Goal: Transaction & Acquisition: Book appointment/travel/reservation

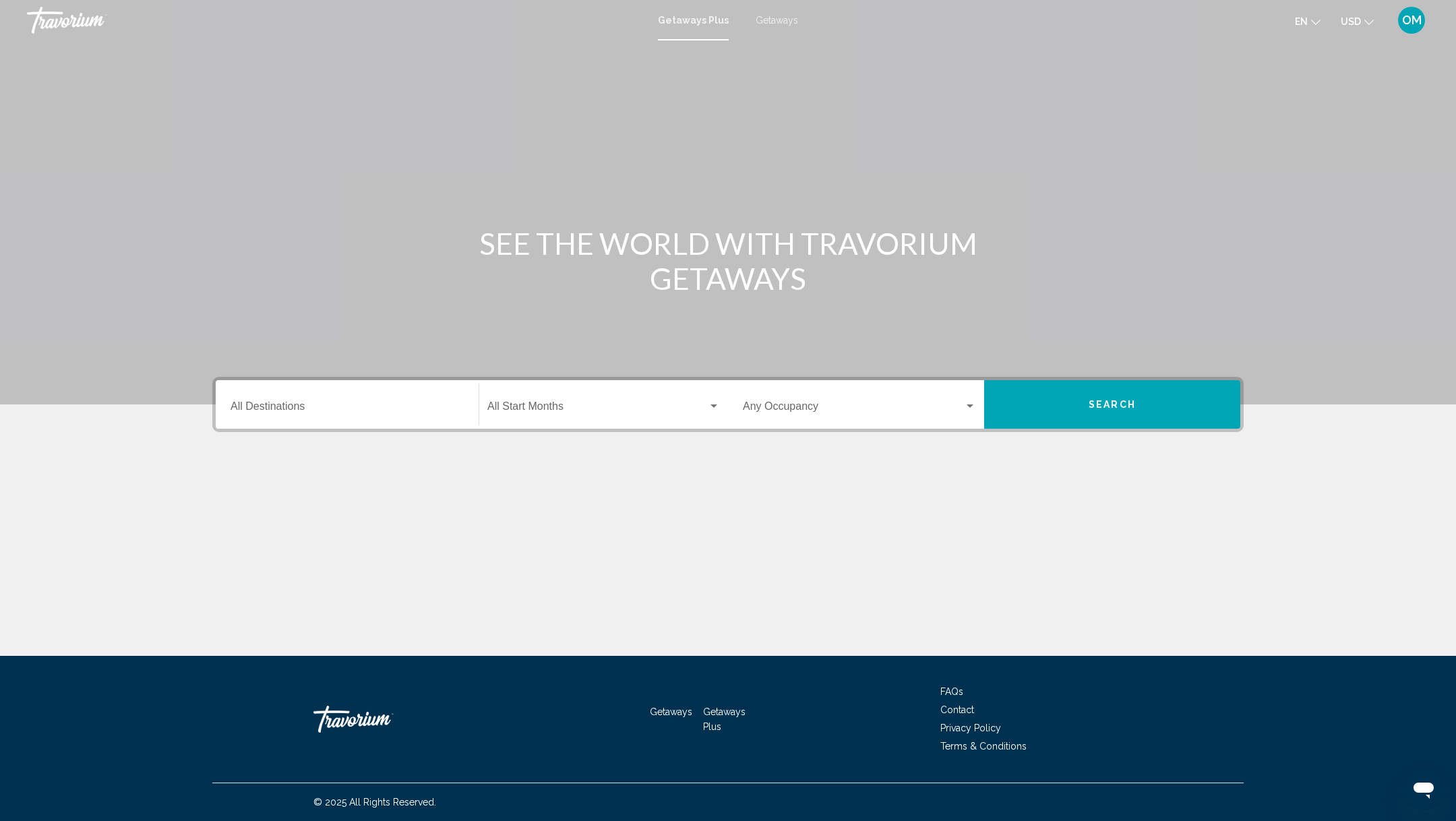
click at [394, 400] on div "Destination All Destinations" at bounding box center [346, 404] width 233 height 42
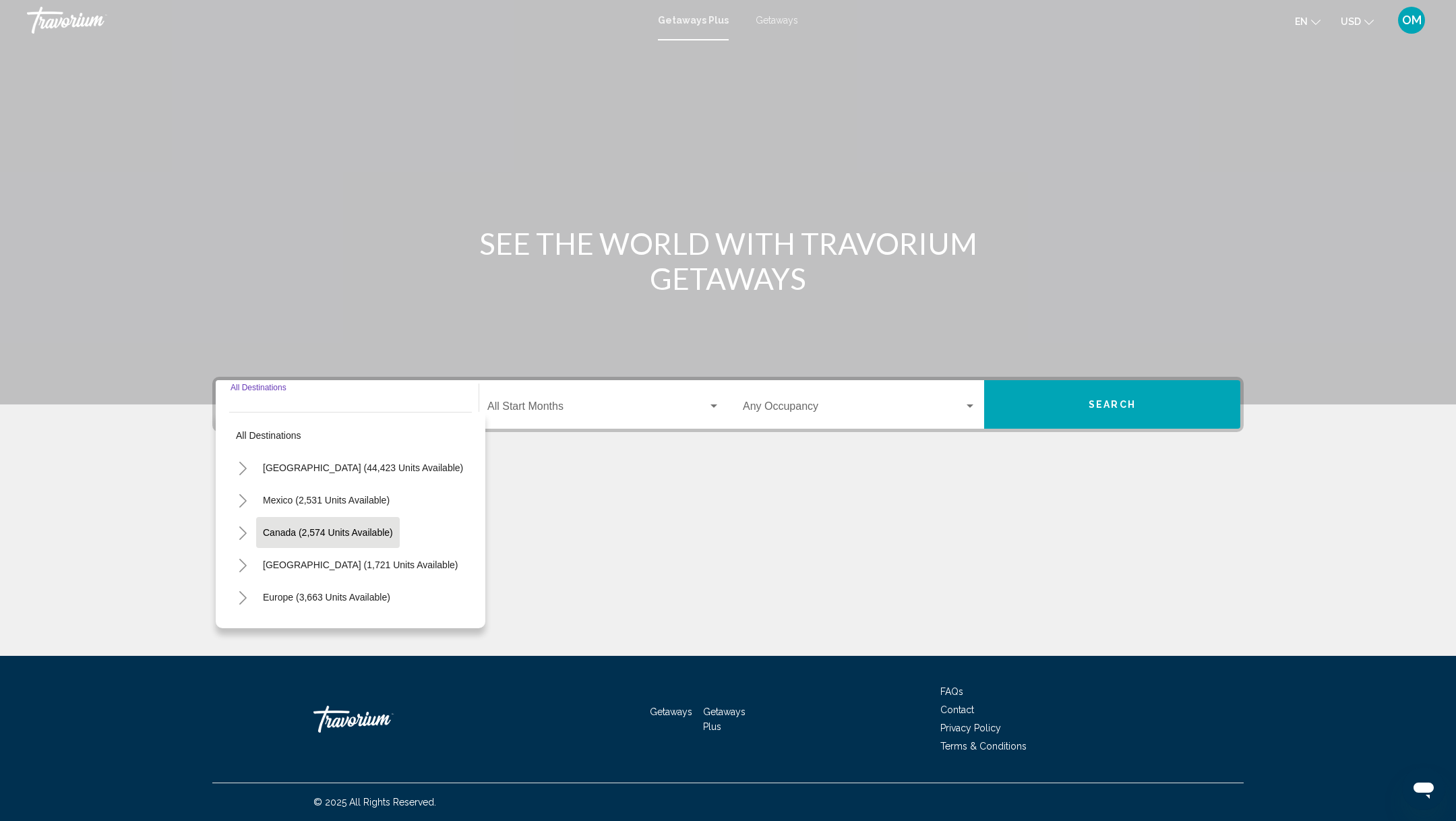
scroll to position [109, 0]
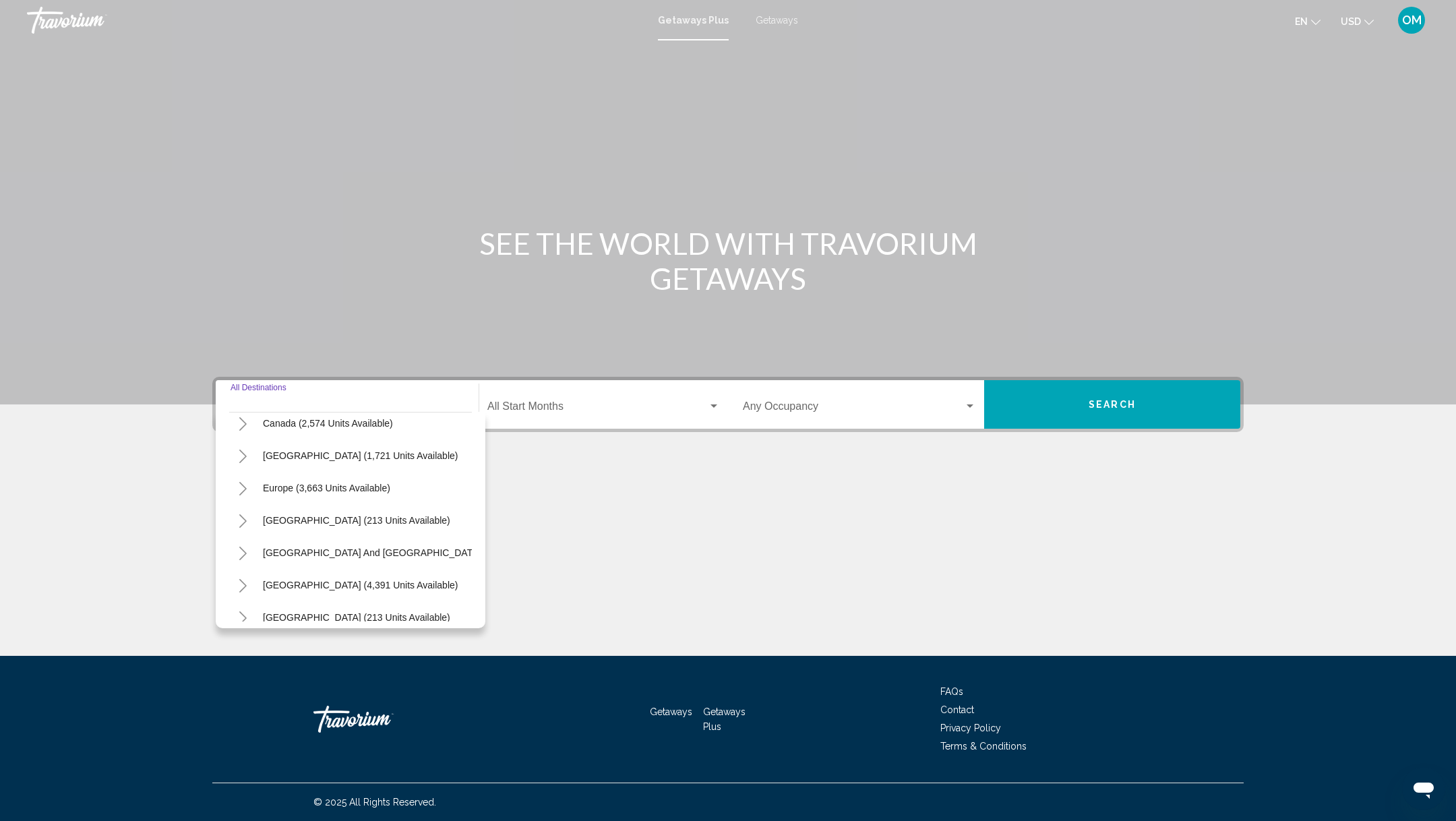
click at [239, 483] on icon "Toggle Europe (3,663 units available)" at bounding box center [244, 488] width 11 height 13
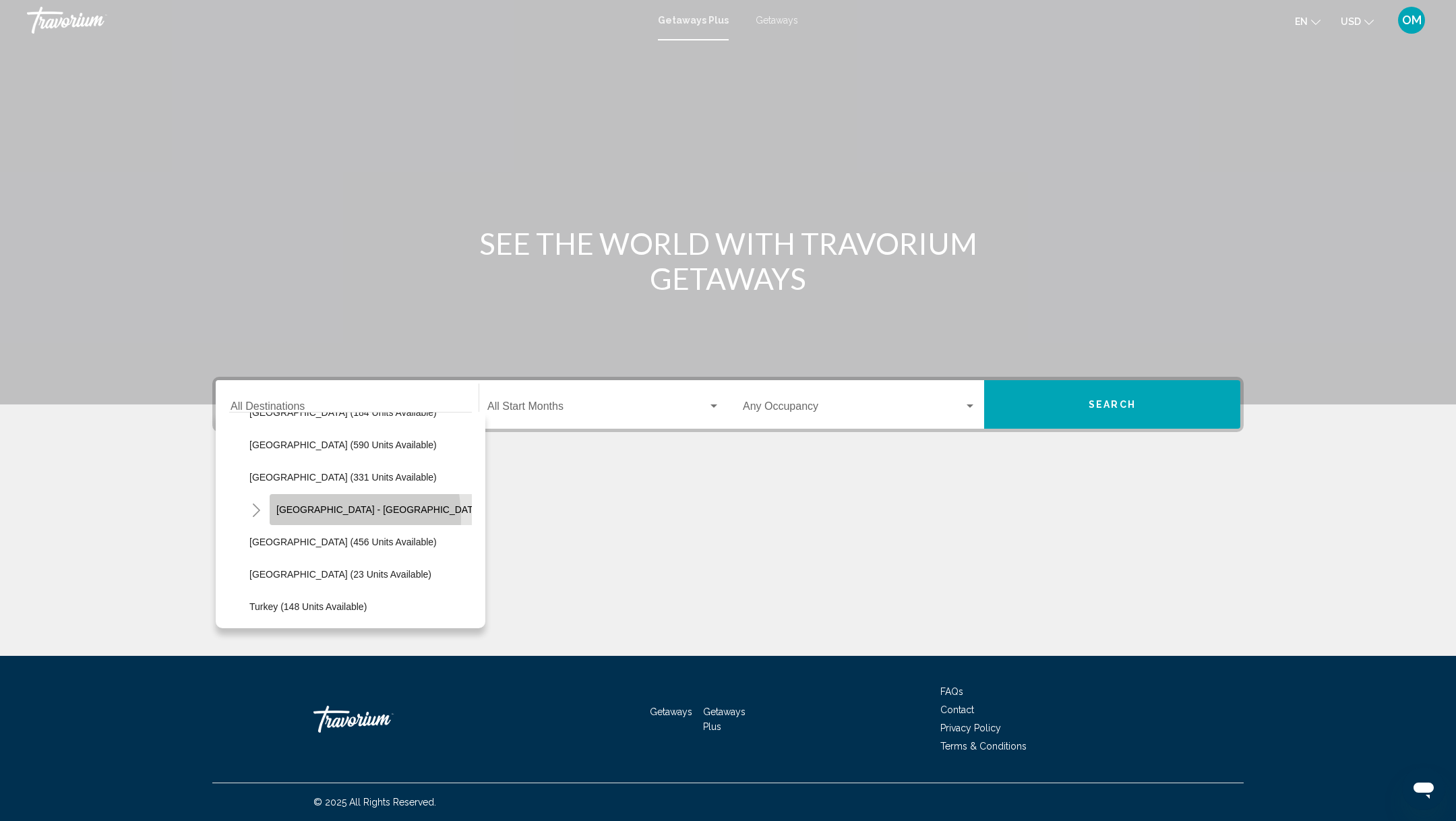
click at [290, 519] on button "Spain - Canary Islands (73 units available)" at bounding box center [420, 509] width 302 height 31
type input "**********"
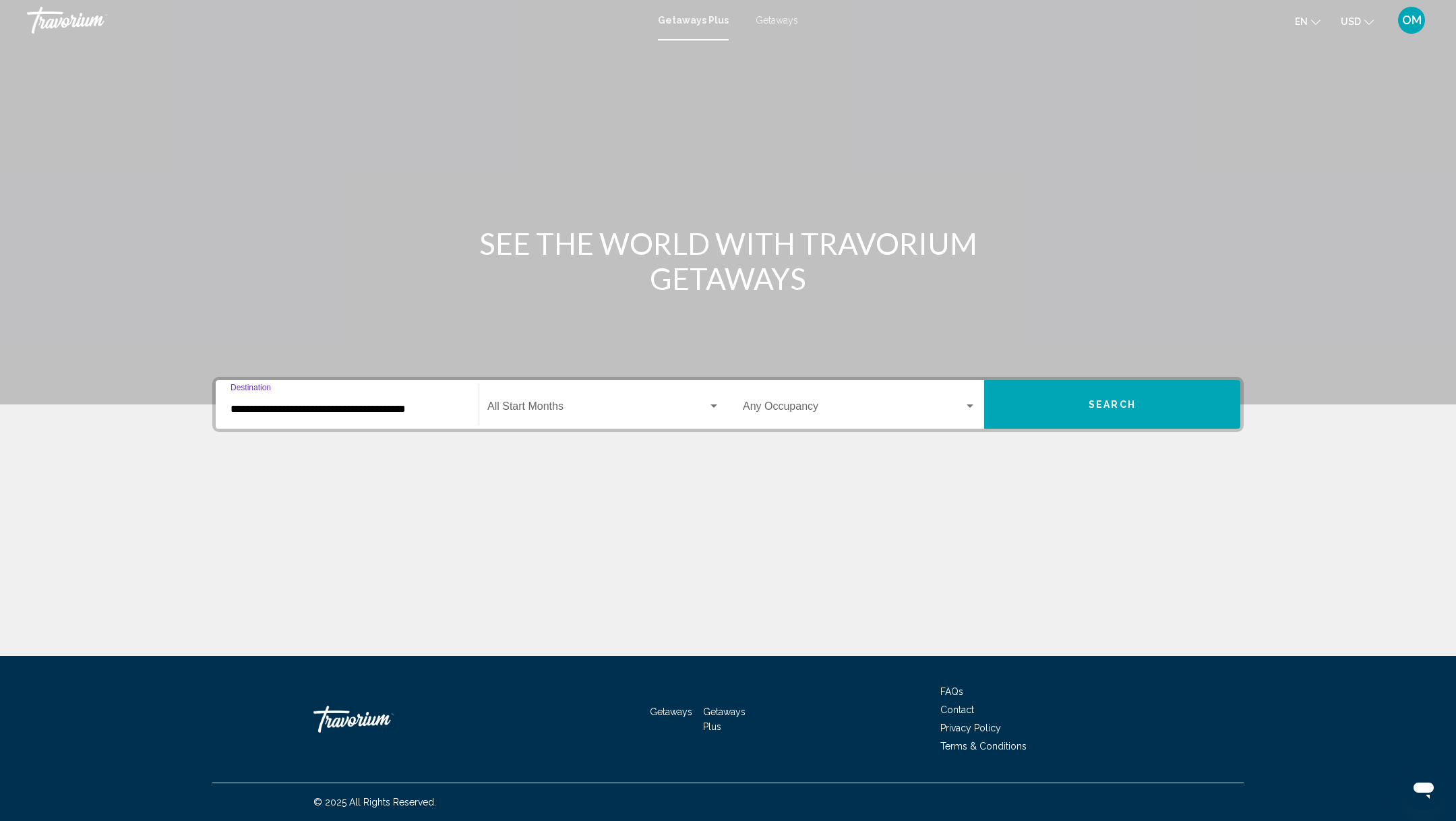
click at [536, 415] on div "Start Month All Start Months" at bounding box center [603, 404] width 233 height 42
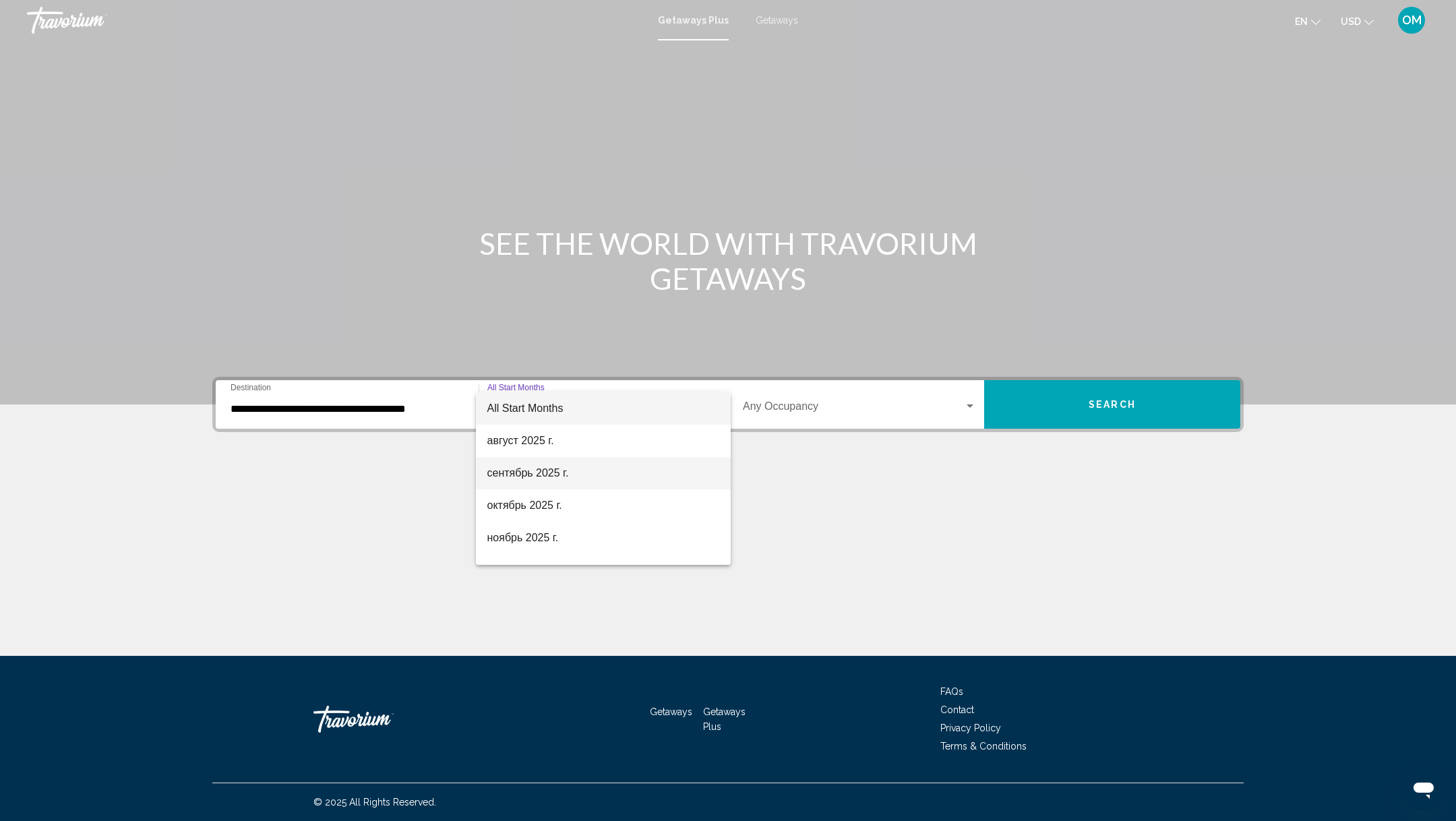
click at [527, 475] on span "сентябрь 2025 г." at bounding box center [603, 473] width 233 height 33
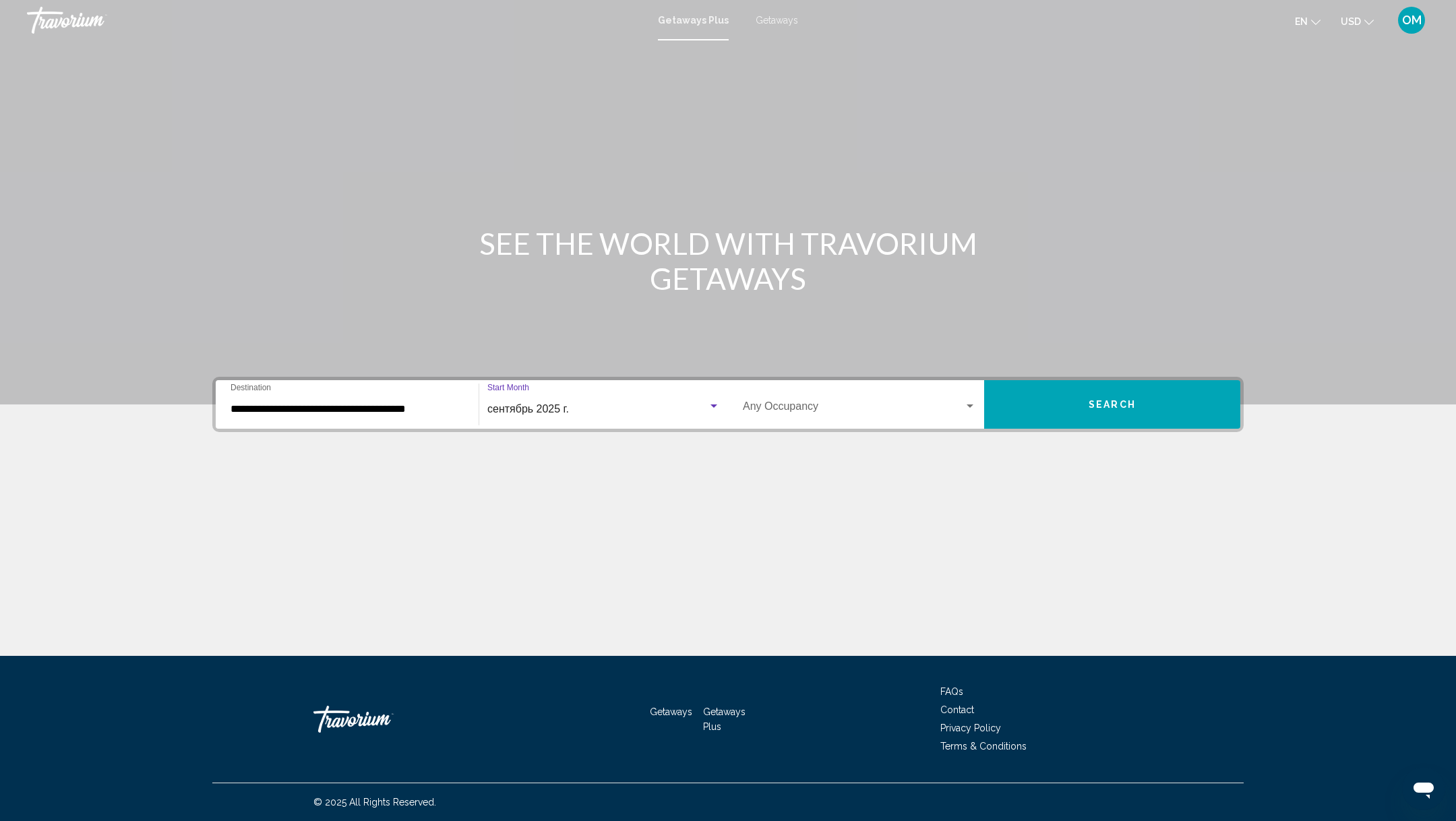
click at [764, 409] on span "Search widget" at bounding box center [853, 409] width 221 height 12
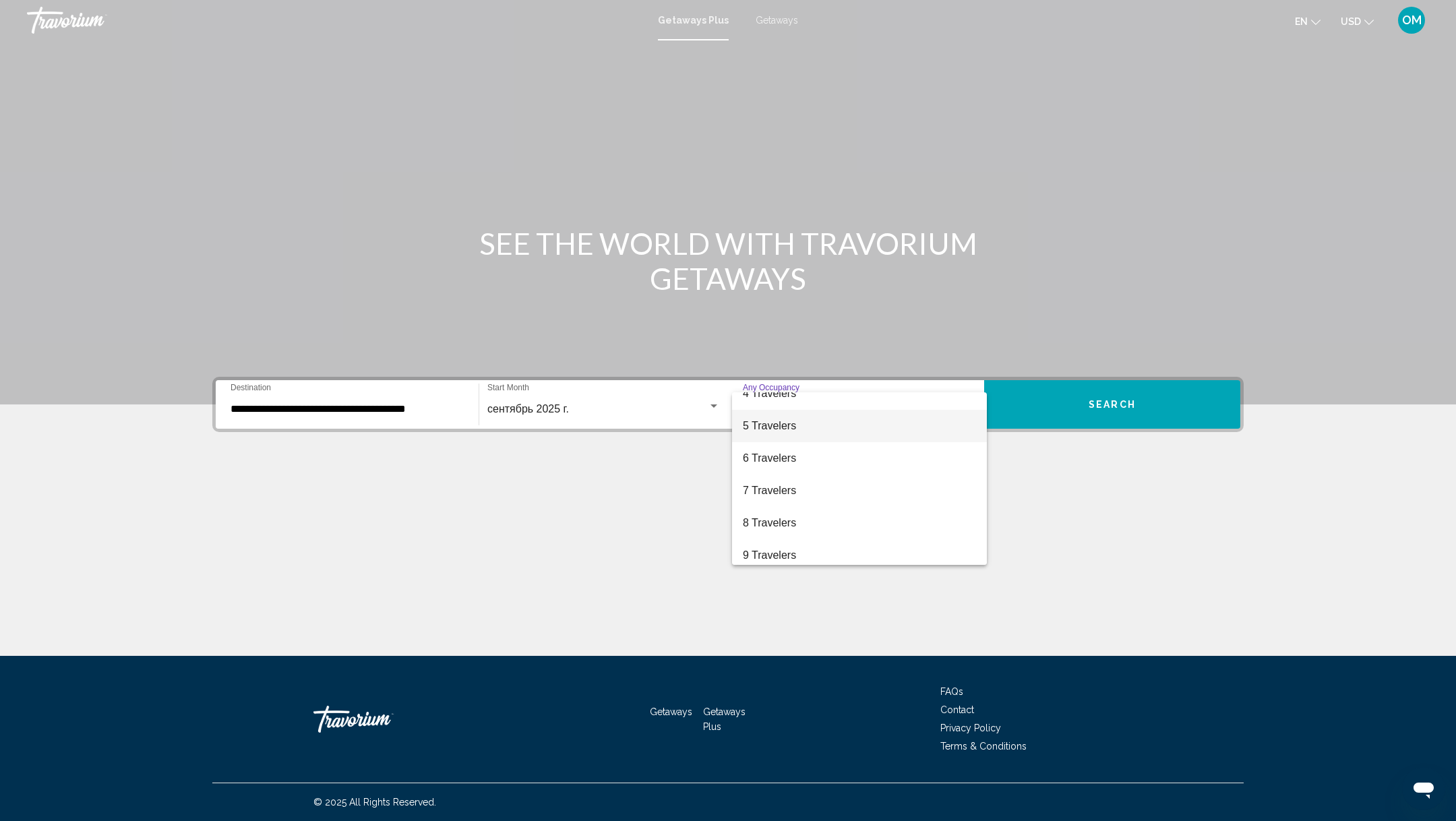
scroll to position [121, 0]
click at [764, 510] on span "8 Travelers" at bounding box center [859, 513] width 233 height 33
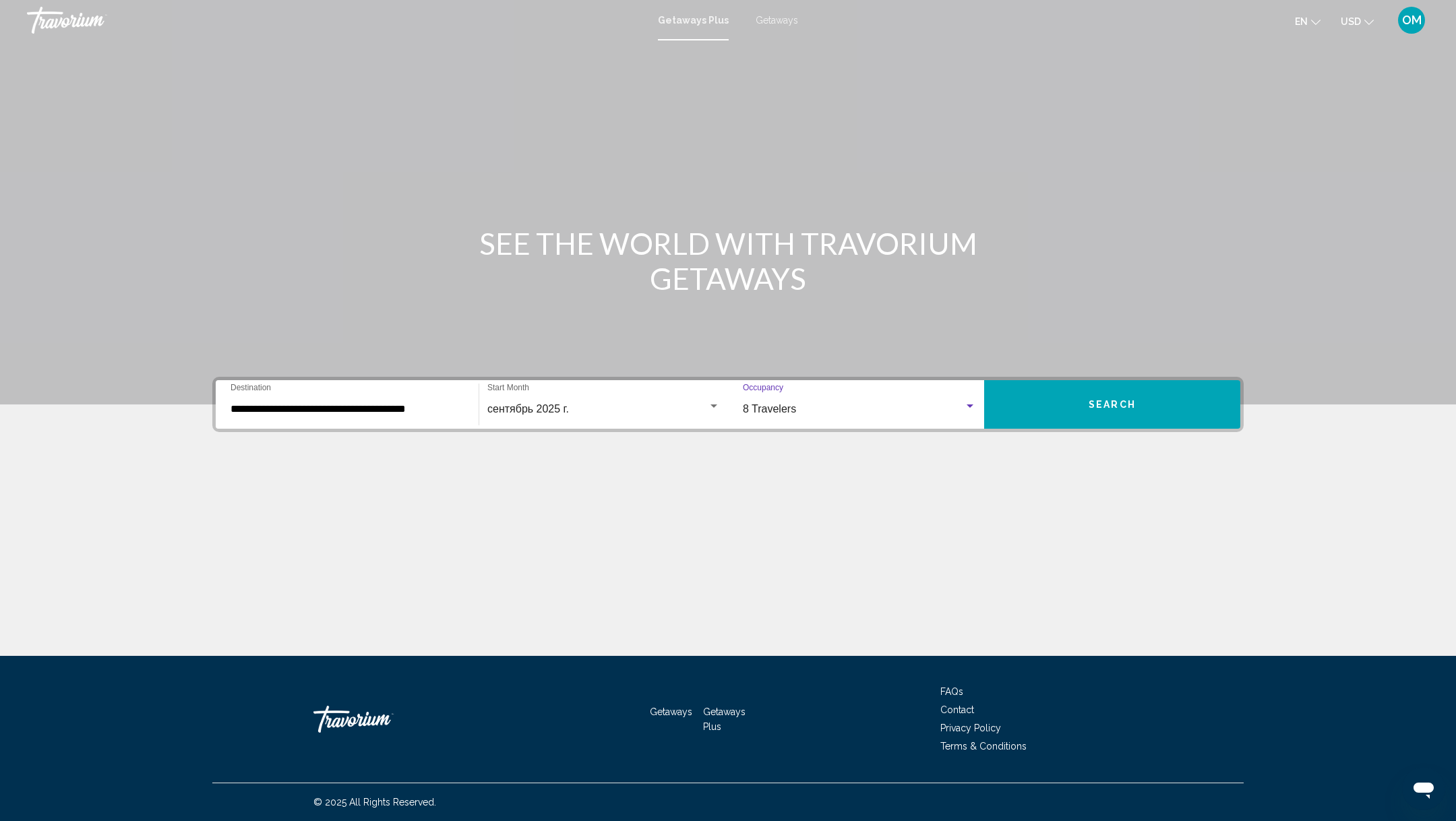
click at [1088, 397] on button "Search" at bounding box center [1111, 403] width 256 height 48
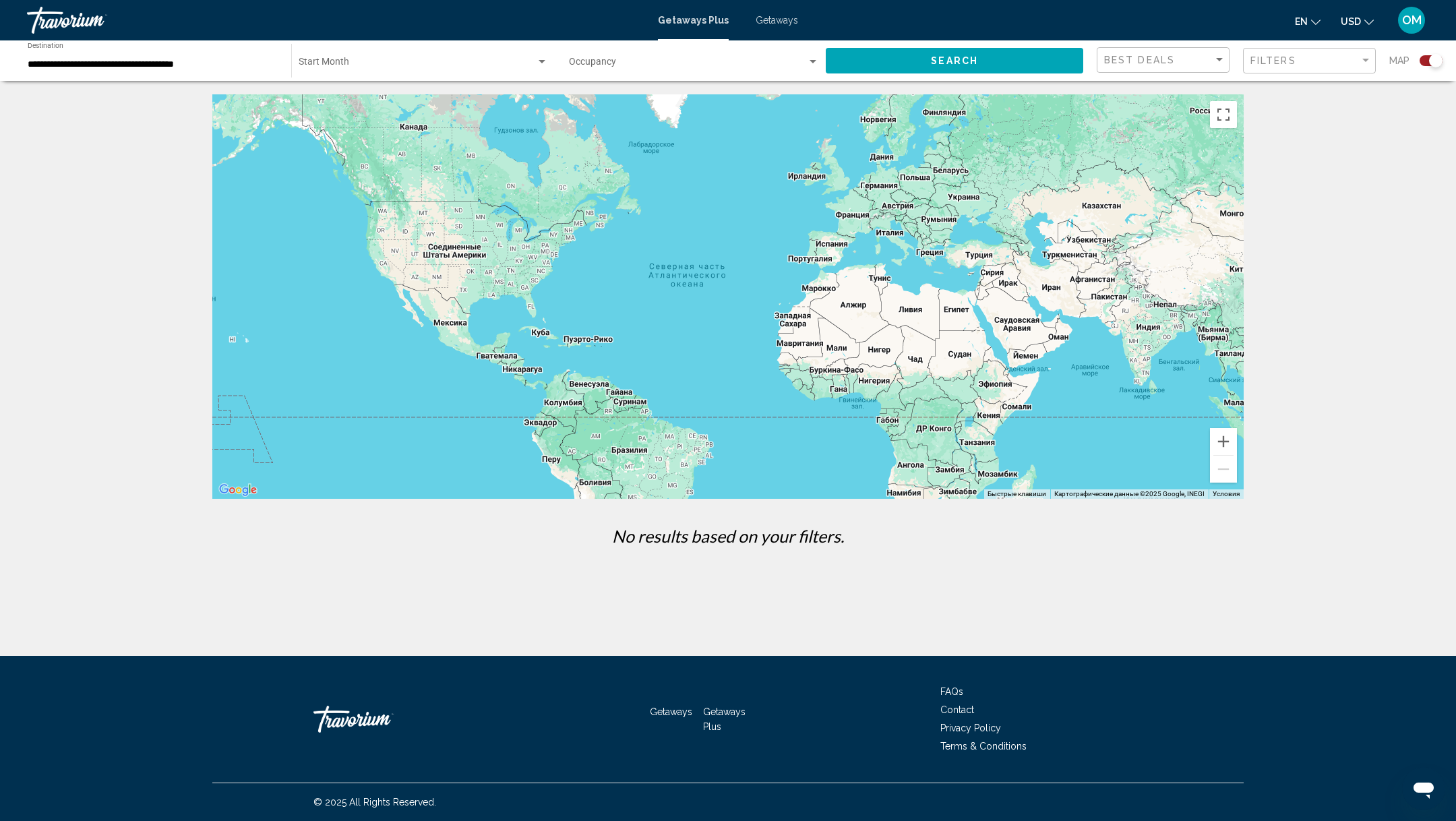
click at [771, 25] on span "Getaways" at bounding box center [776, 20] width 42 height 11
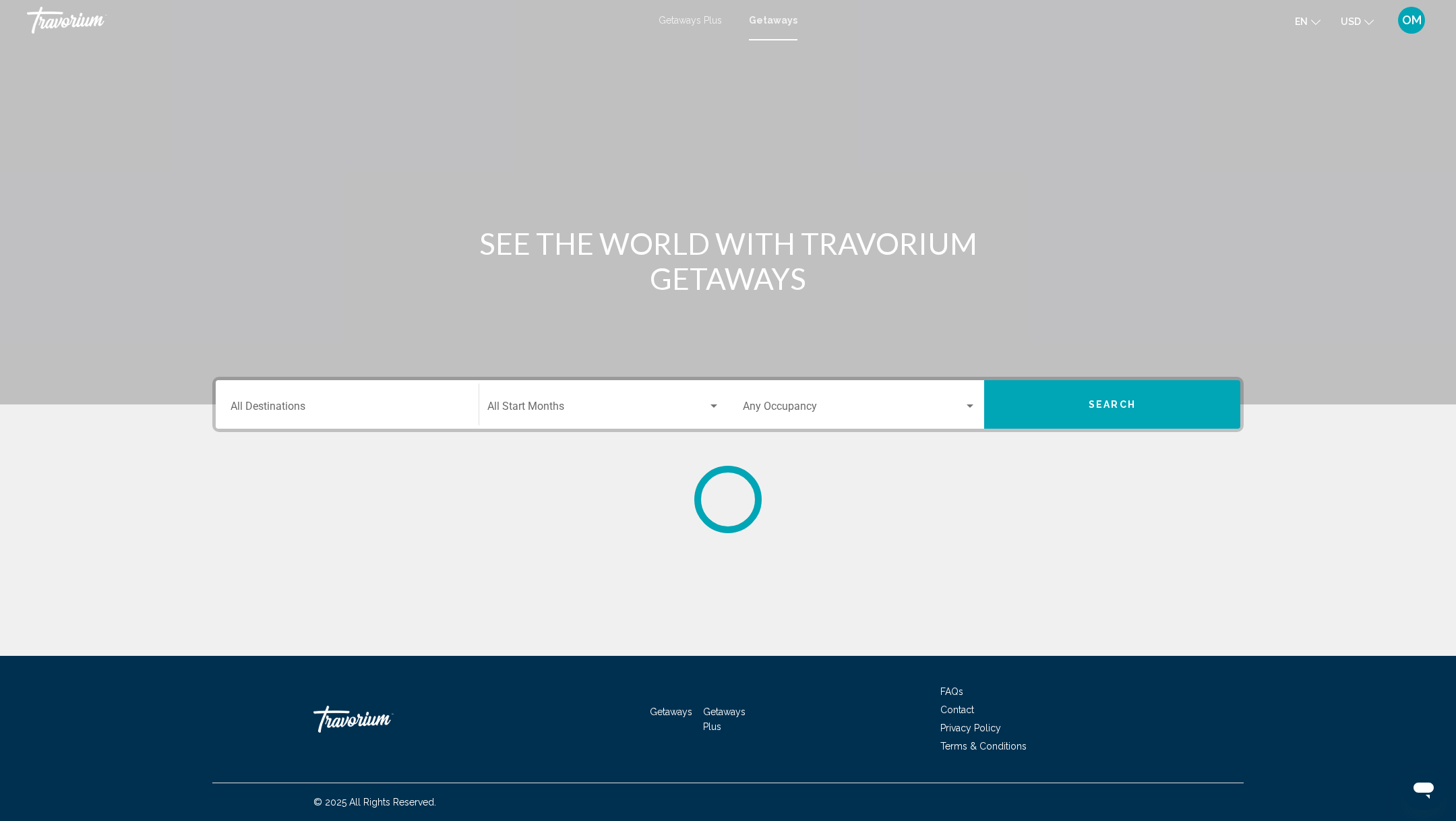
click at [296, 403] on input "Destination All Destinations" at bounding box center [346, 409] width 233 height 12
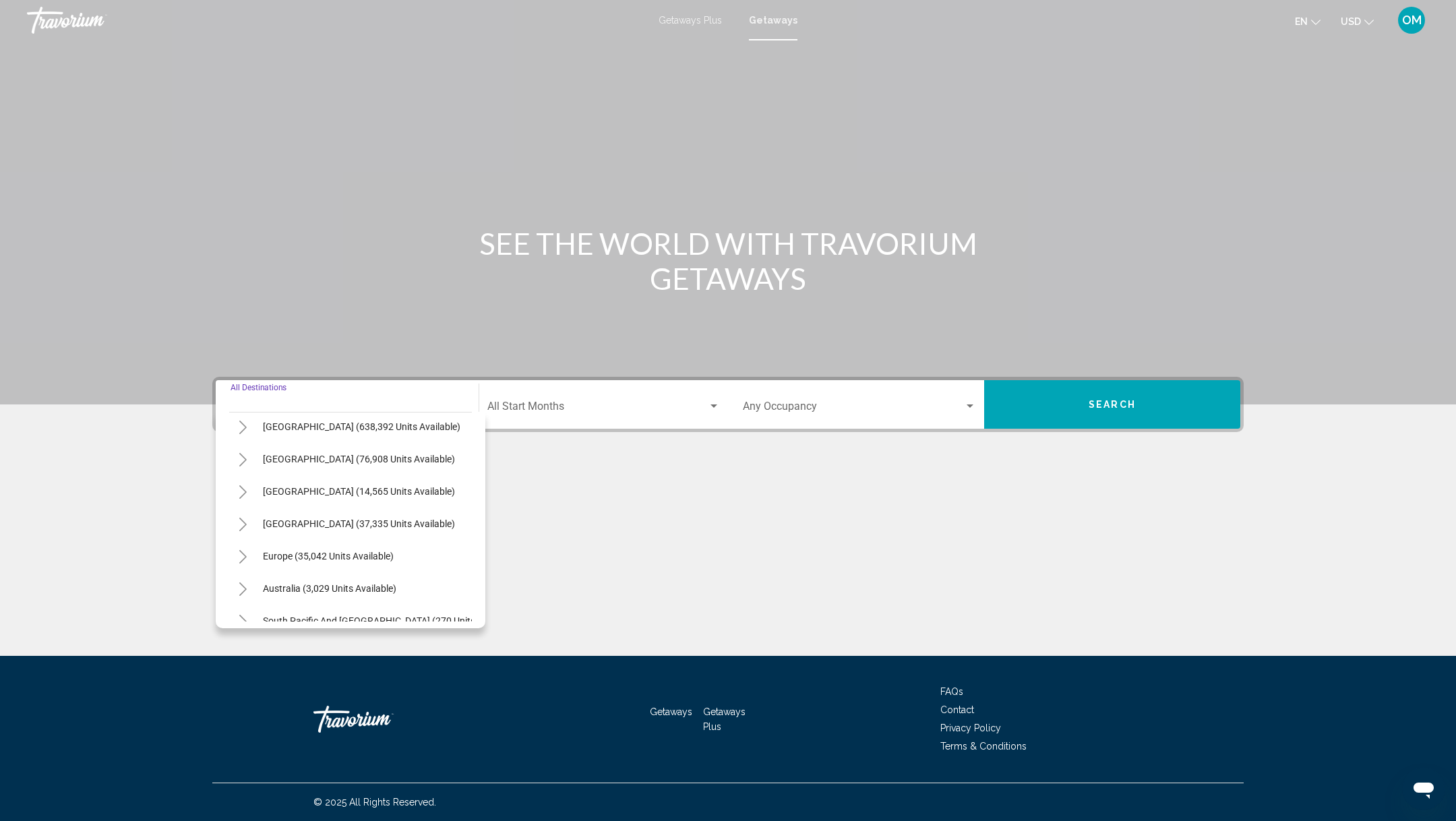
click at [247, 556] on icon "Toggle Europe (35,042 units available)" at bounding box center [244, 556] width 11 height 13
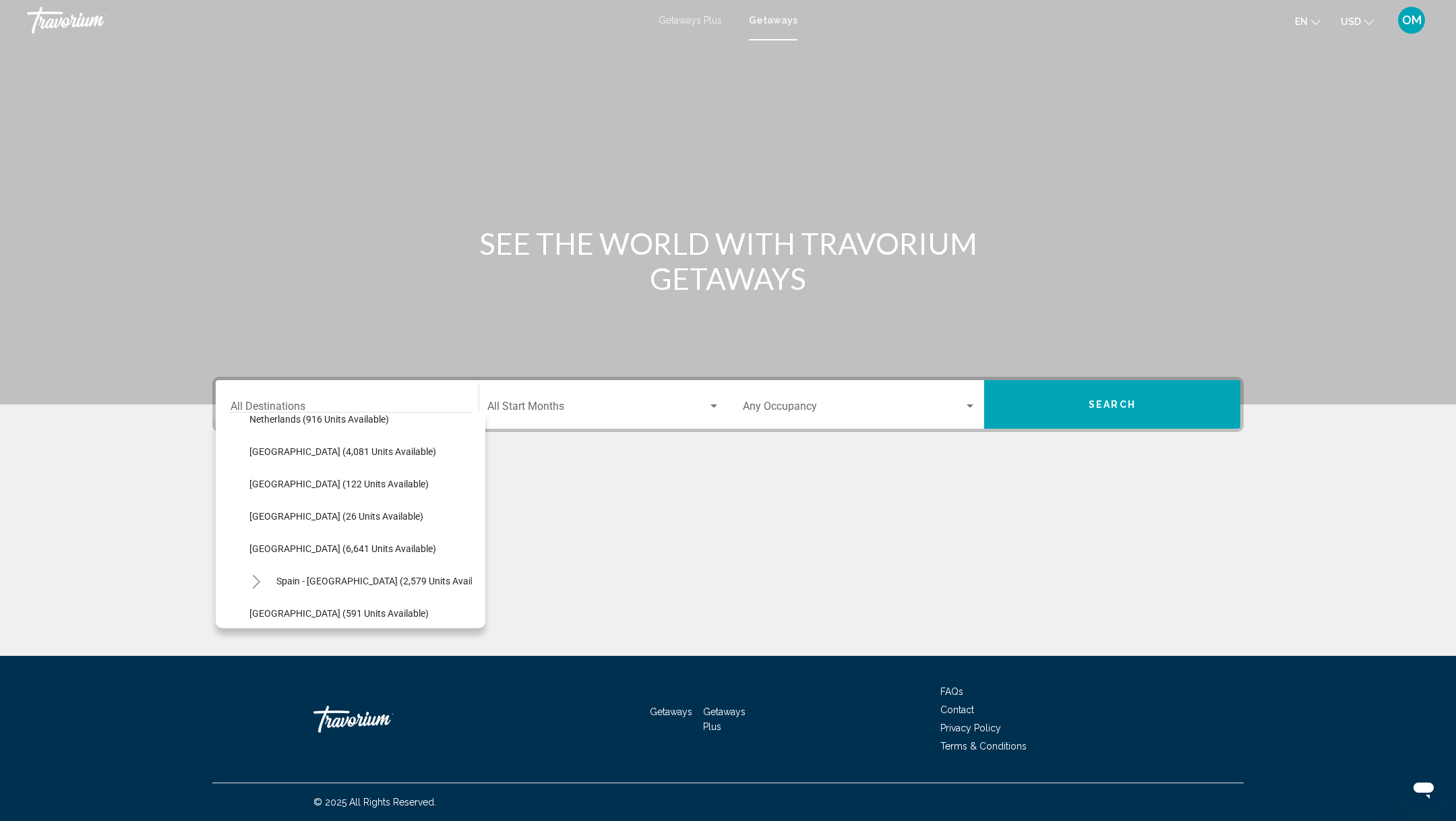
scroll to position [607, 0]
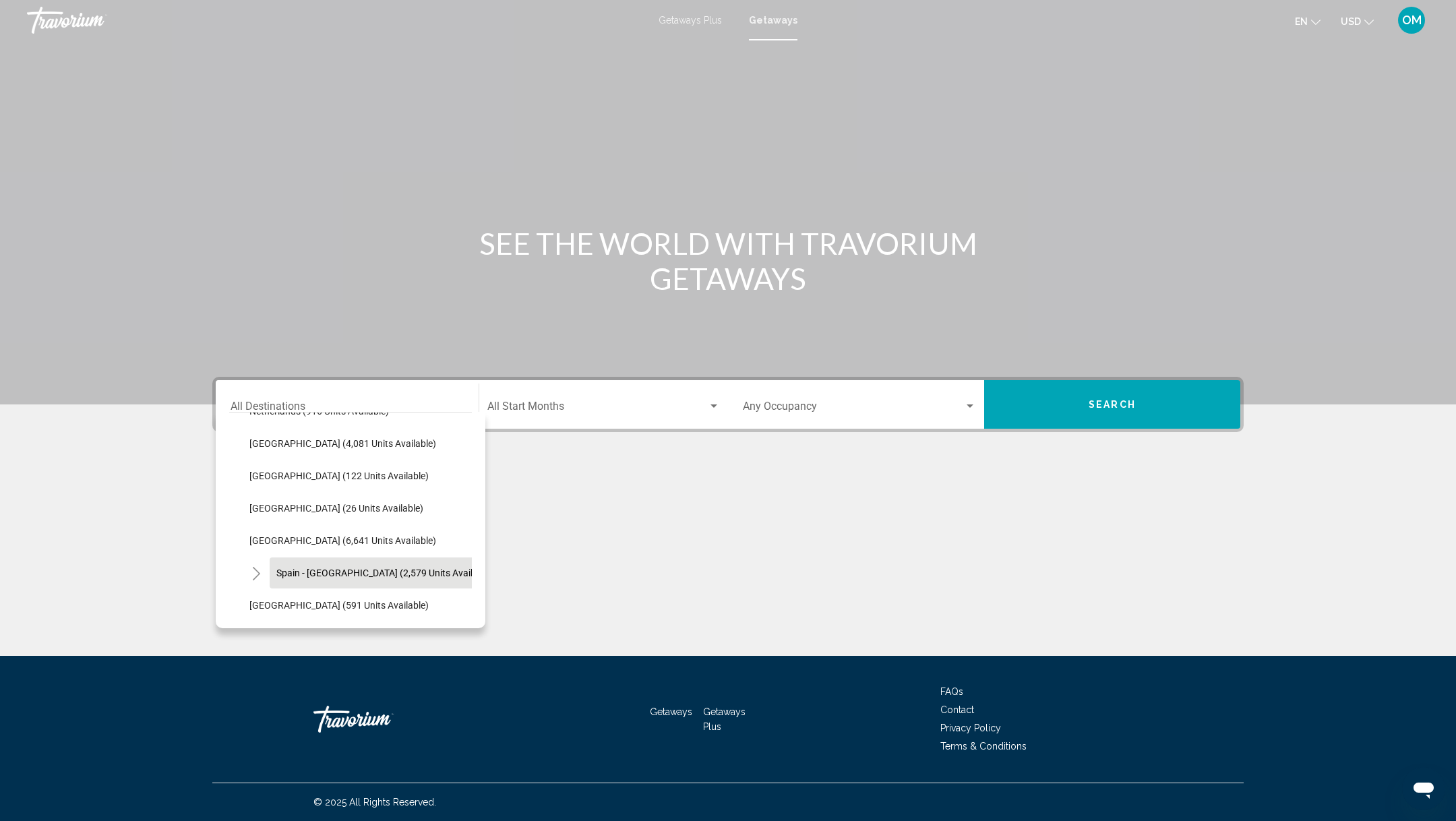
click at [287, 576] on span "Spain - Canary Islands (2,579 units available)" at bounding box center [384, 573] width 217 height 11
type input "**********"
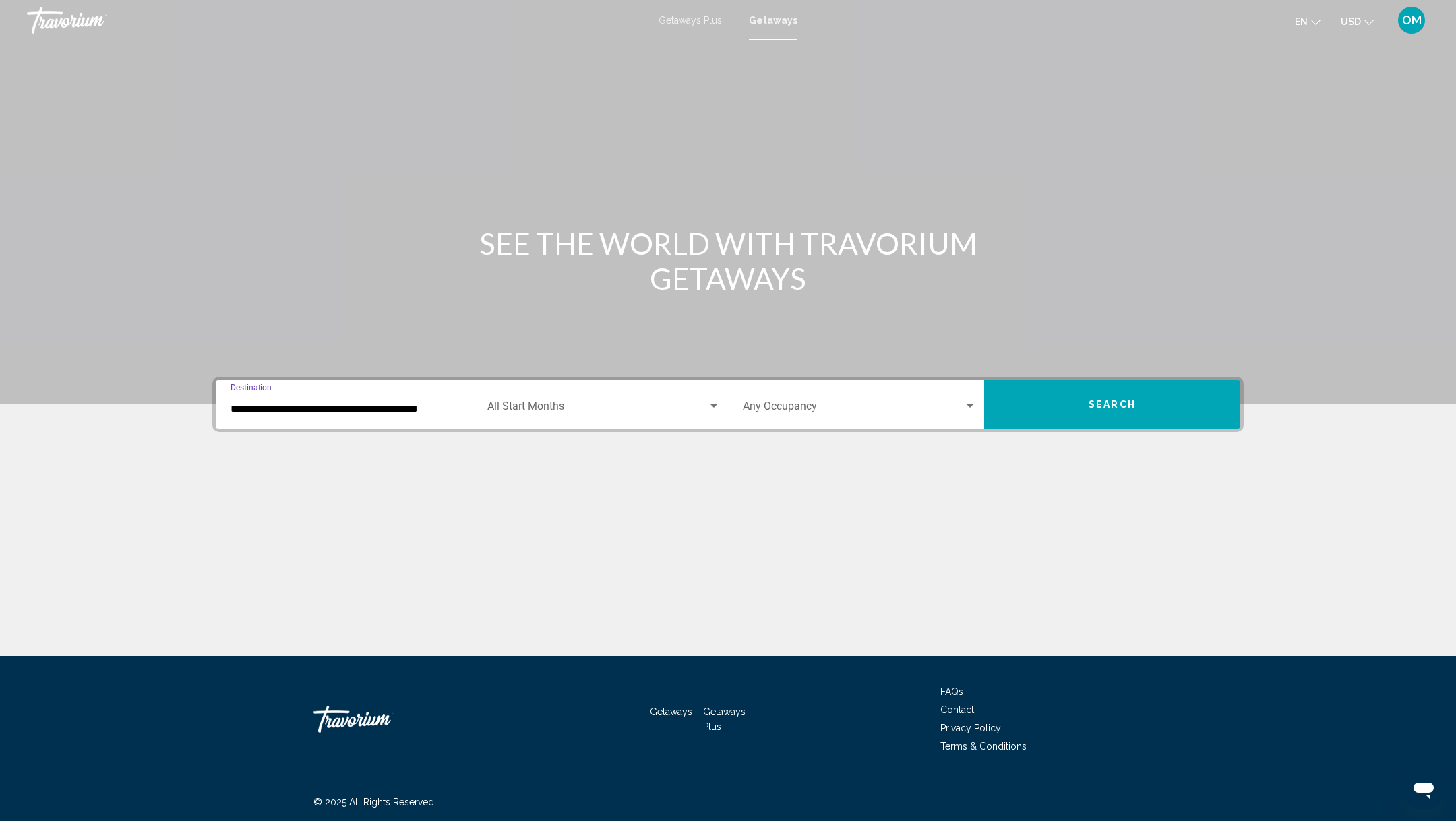
click at [561, 409] on span "Search widget" at bounding box center [597, 409] width 221 height 12
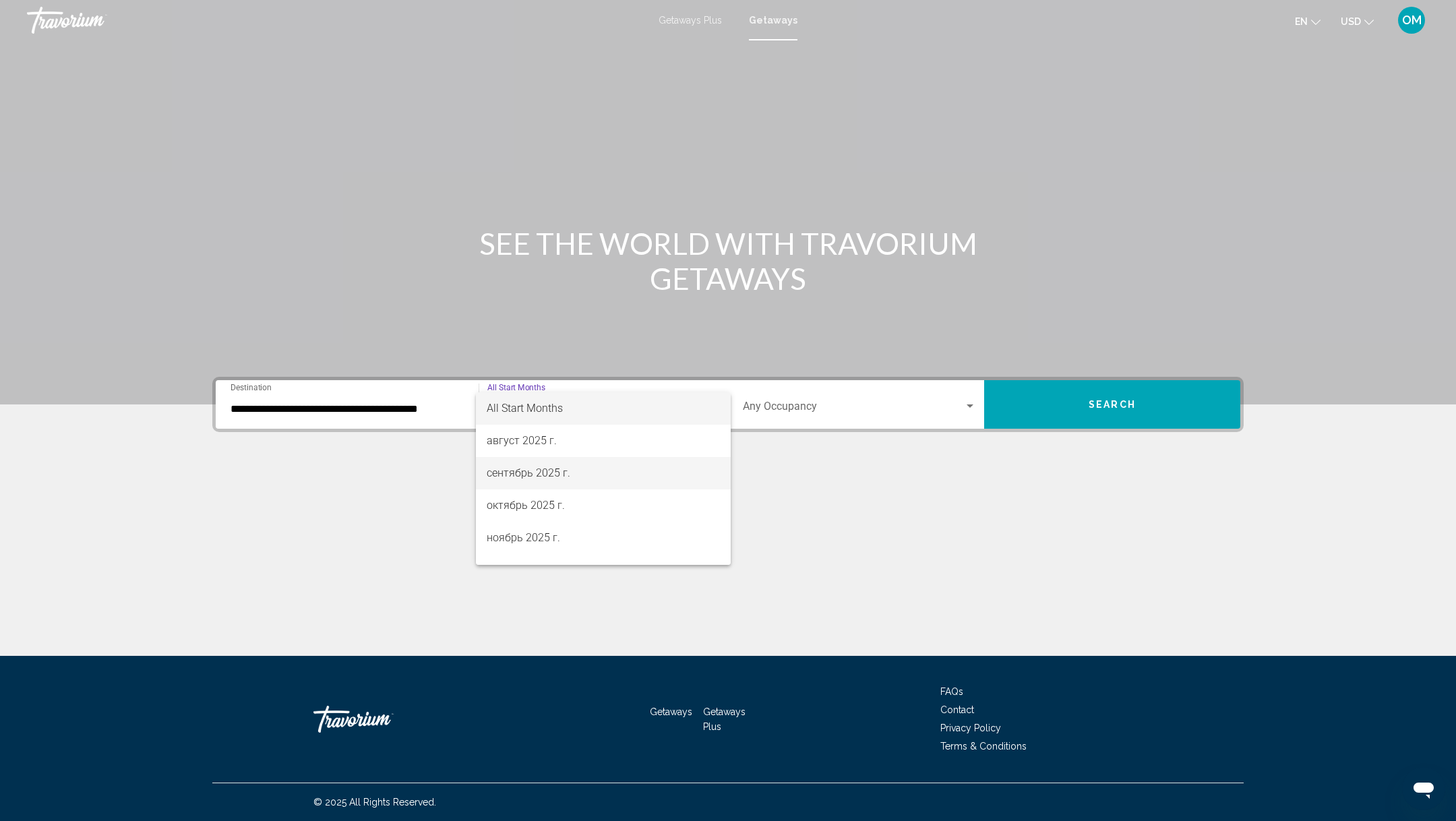
click at [530, 483] on span "сентябрь 2025 г." at bounding box center [603, 473] width 233 height 33
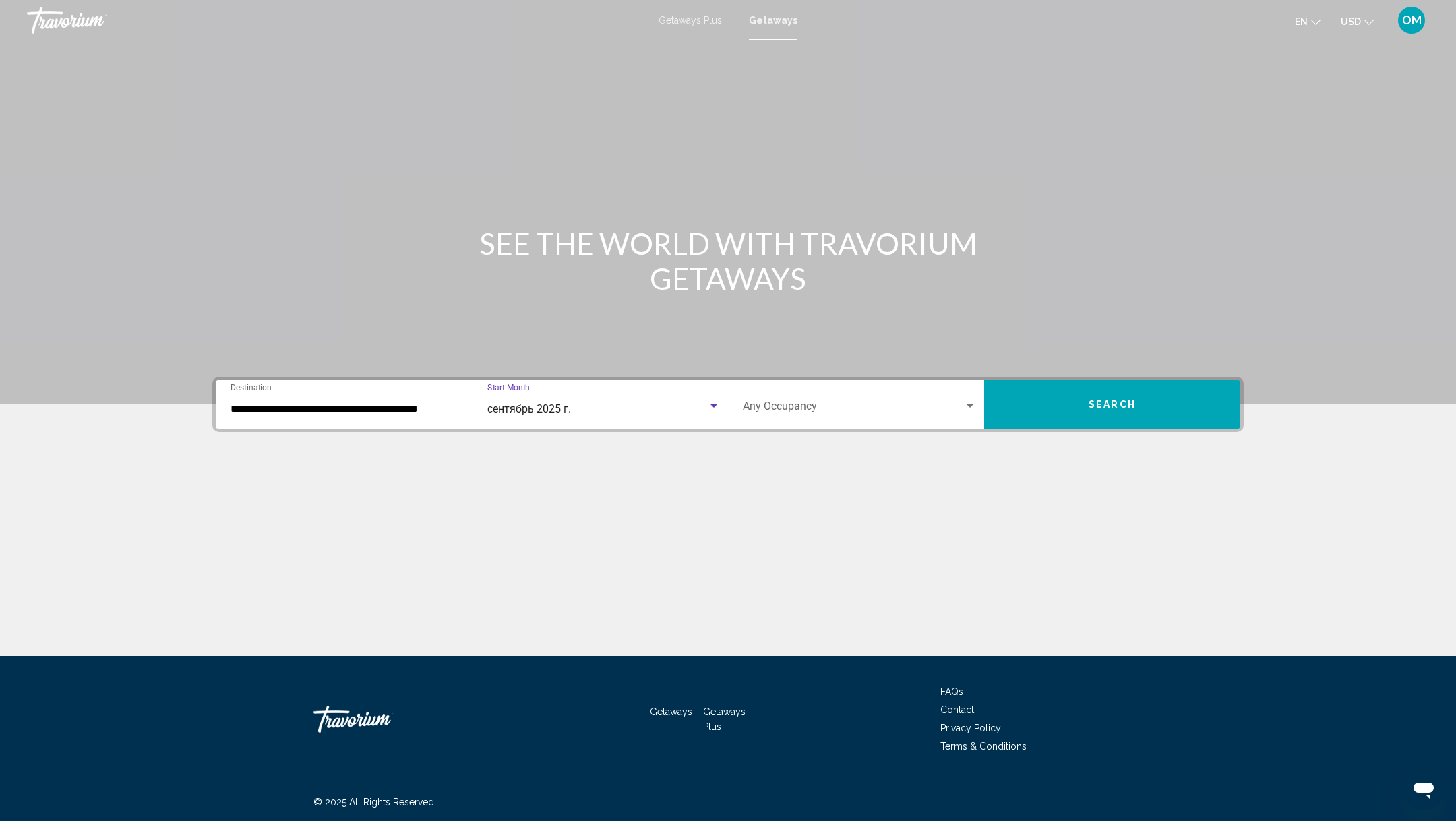
click at [791, 413] on span "Search widget" at bounding box center [853, 409] width 221 height 12
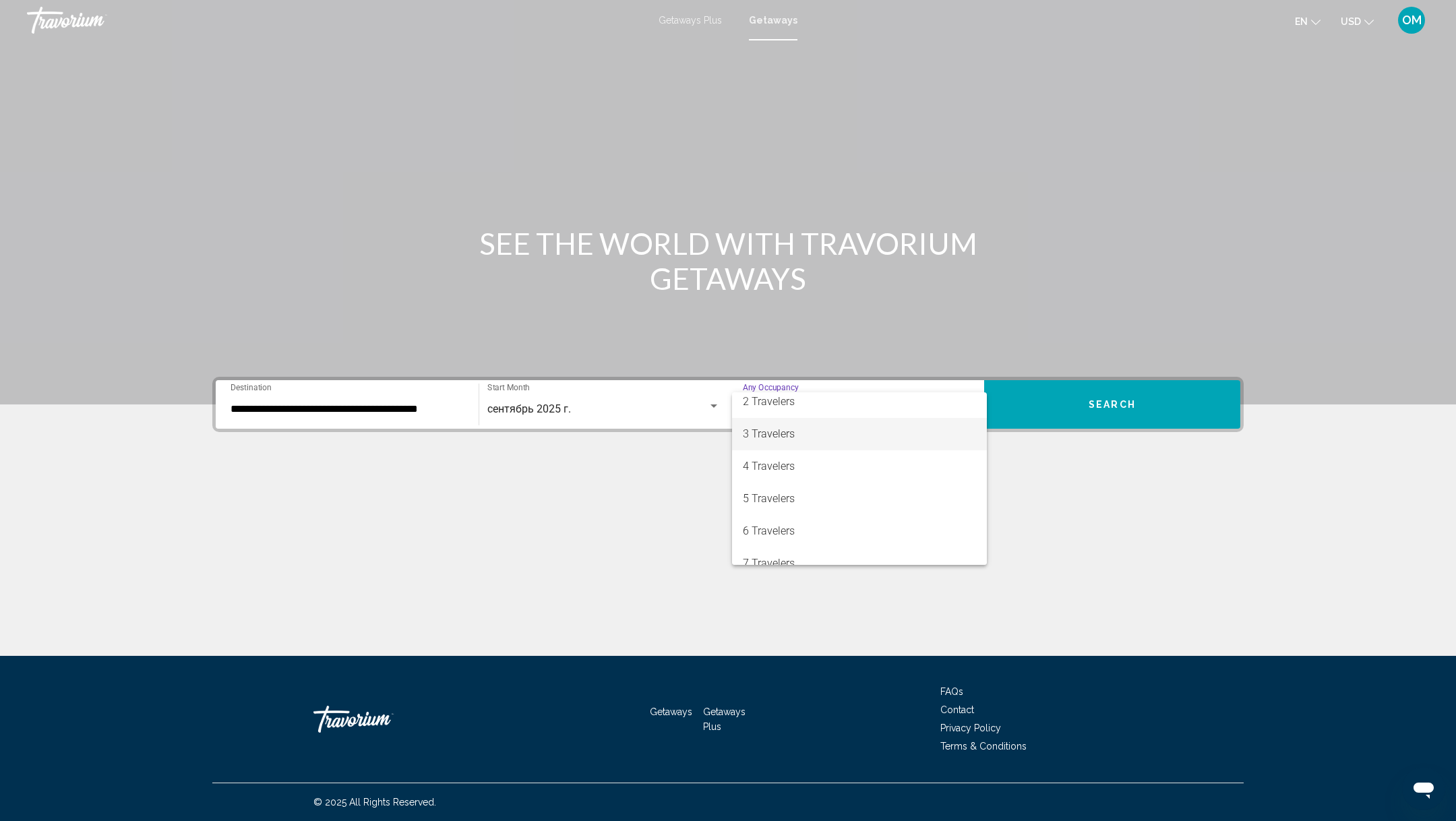
scroll to position [88, 0]
click at [770, 490] on span "6 Travelers" at bounding box center [859, 483] width 233 height 33
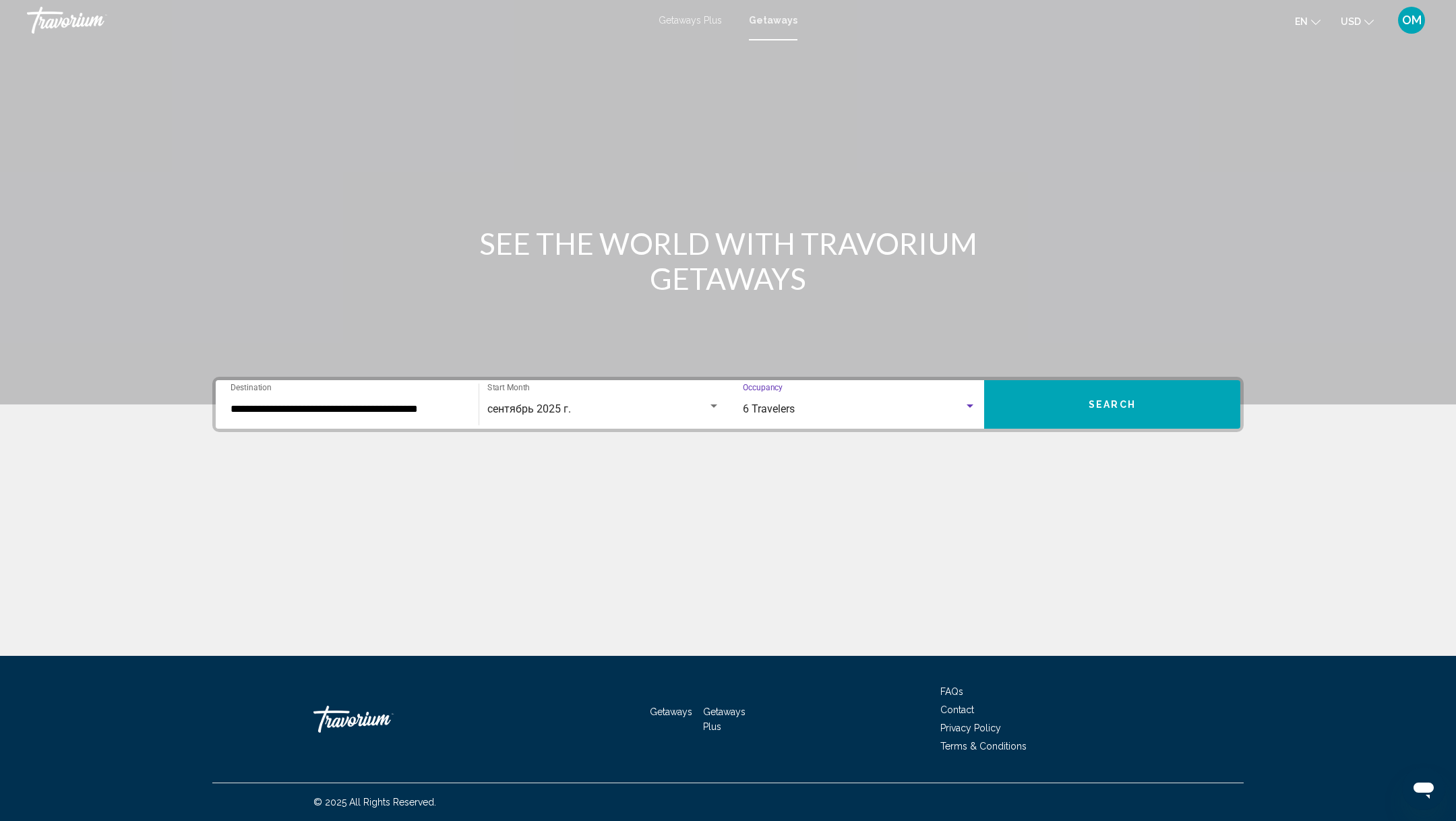
click at [1125, 405] on span "Search" at bounding box center [1112, 405] width 47 height 11
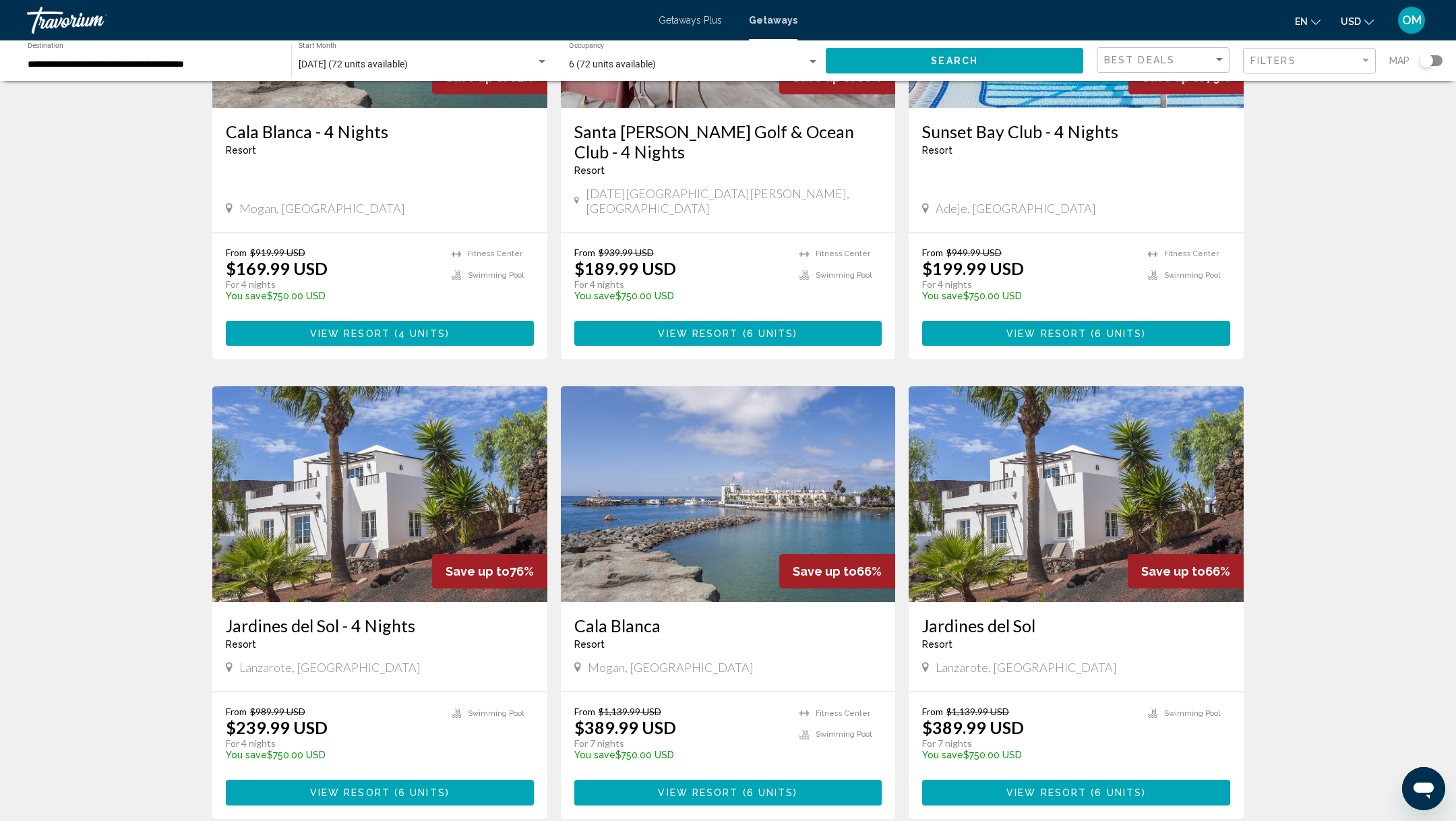
scroll to position [476, 0]
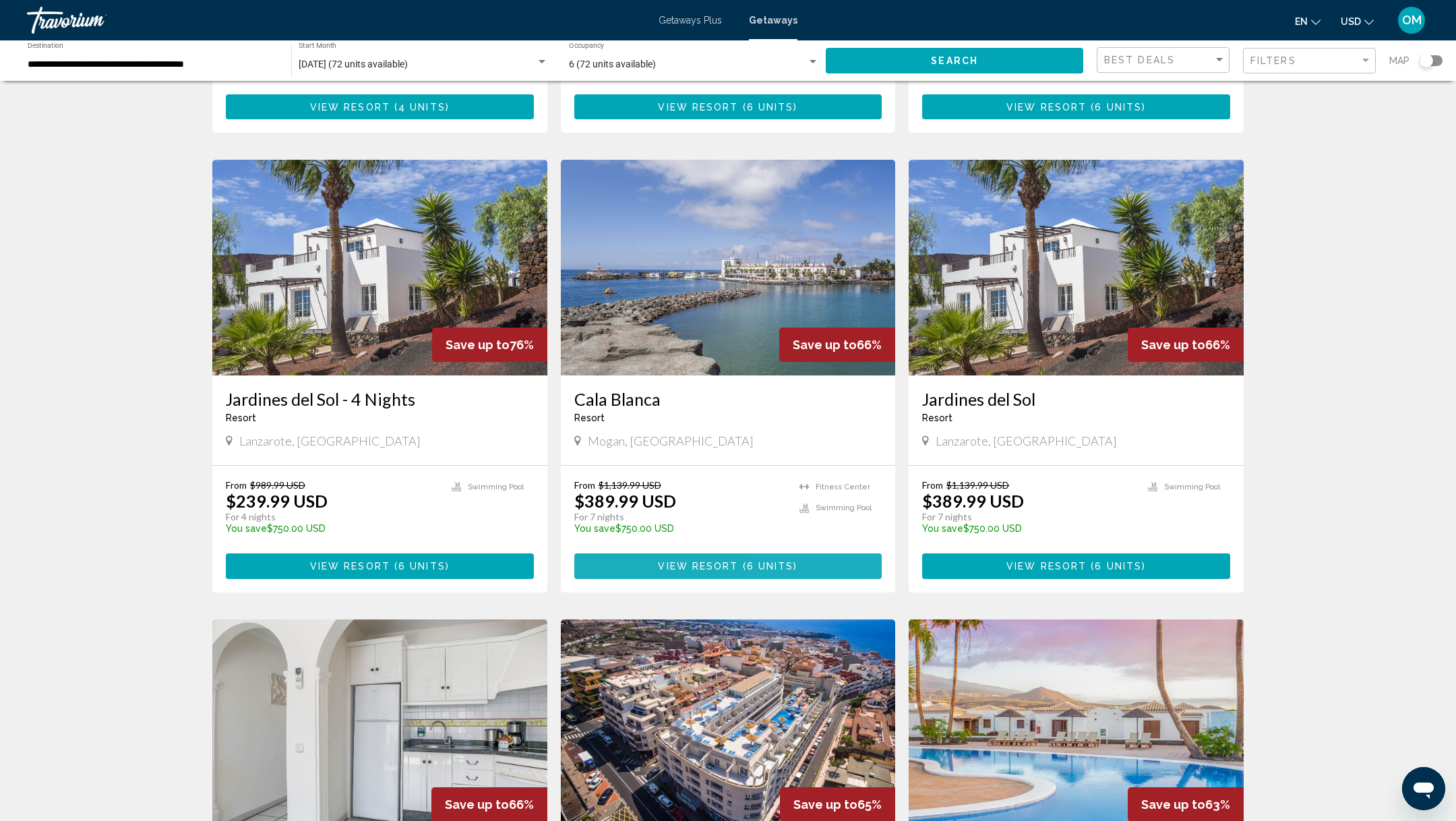
click at [816, 553] on button "View Resort ( 6 units )" at bounding box center [728, 565] width 308 height 25
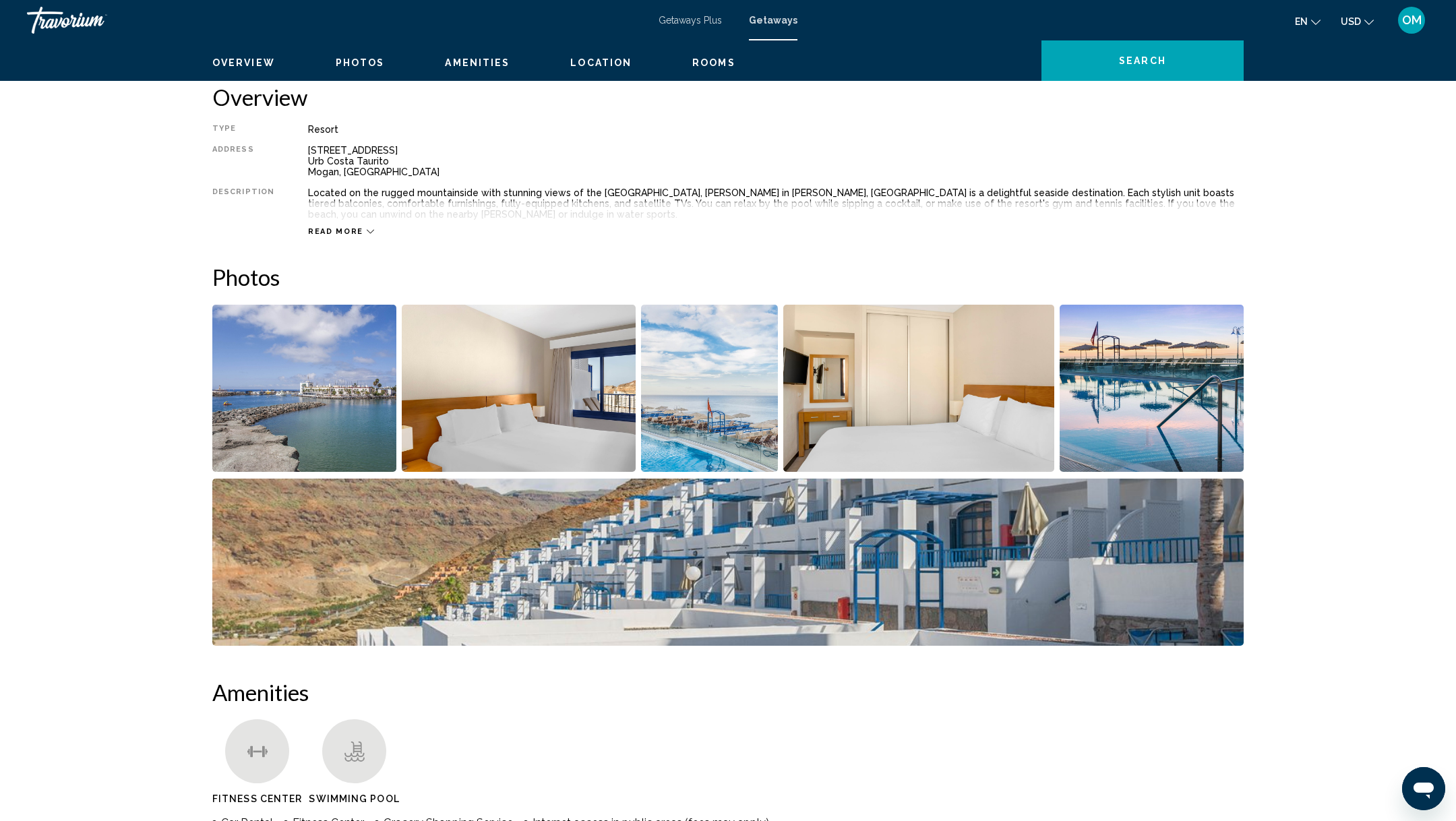
scroll to position [483, 0]
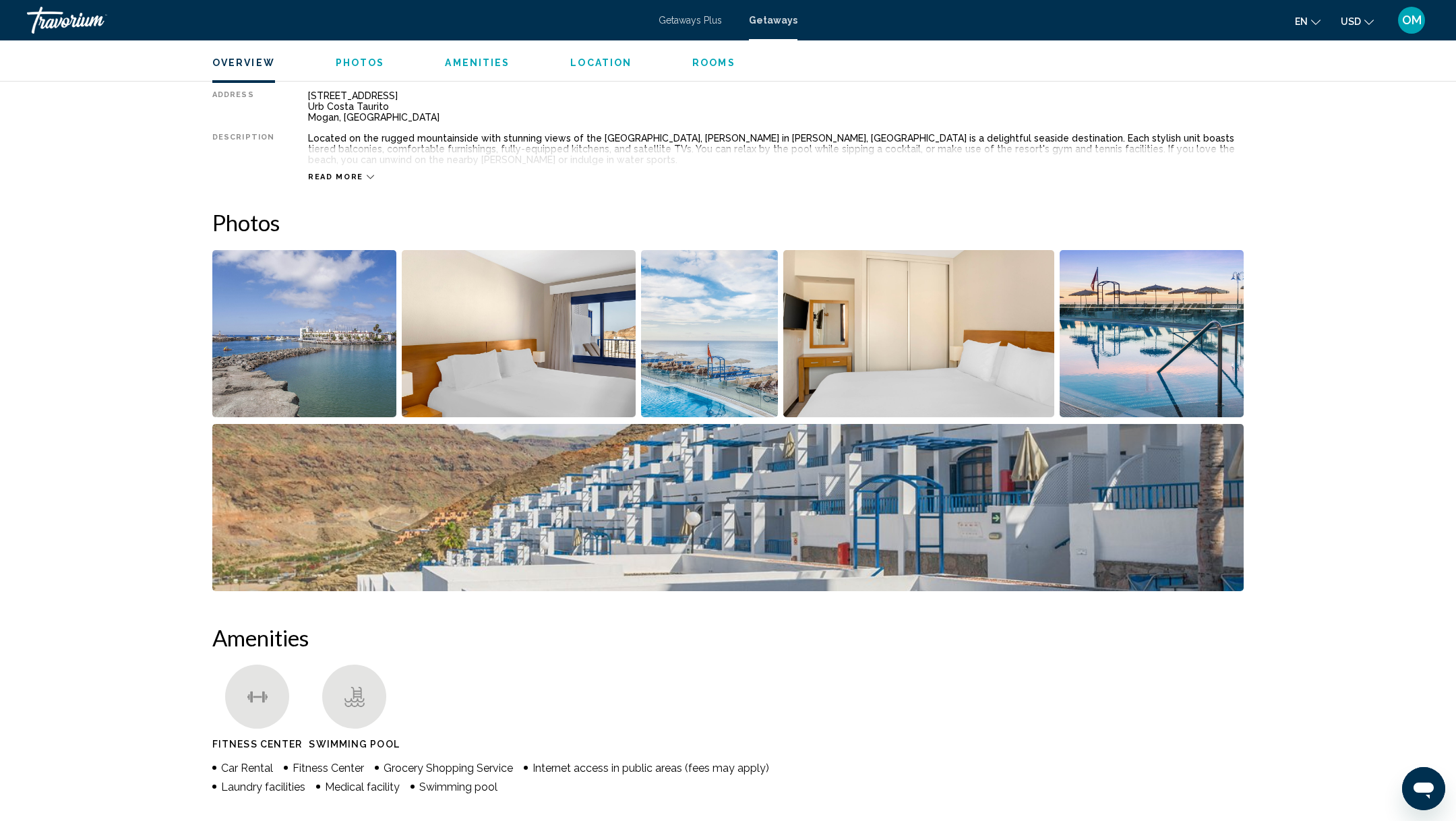
click at [344, 343] on img "Open full-screen image slider" at bounding box center [304, 333] width 184 height 167
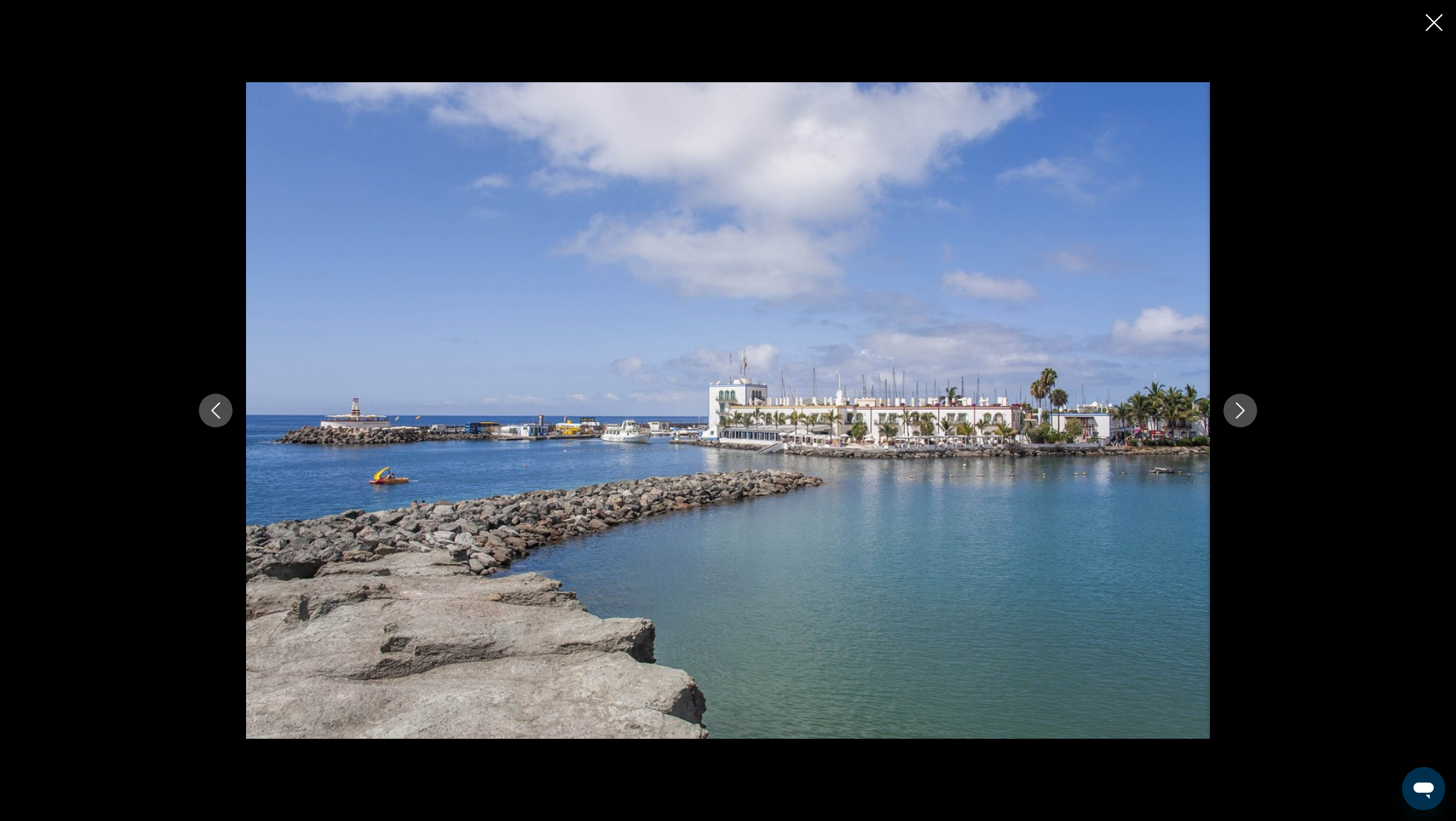
click at [1242, 411] on icon "Next image" at bounding box center [1241, 410] width 9 height 16
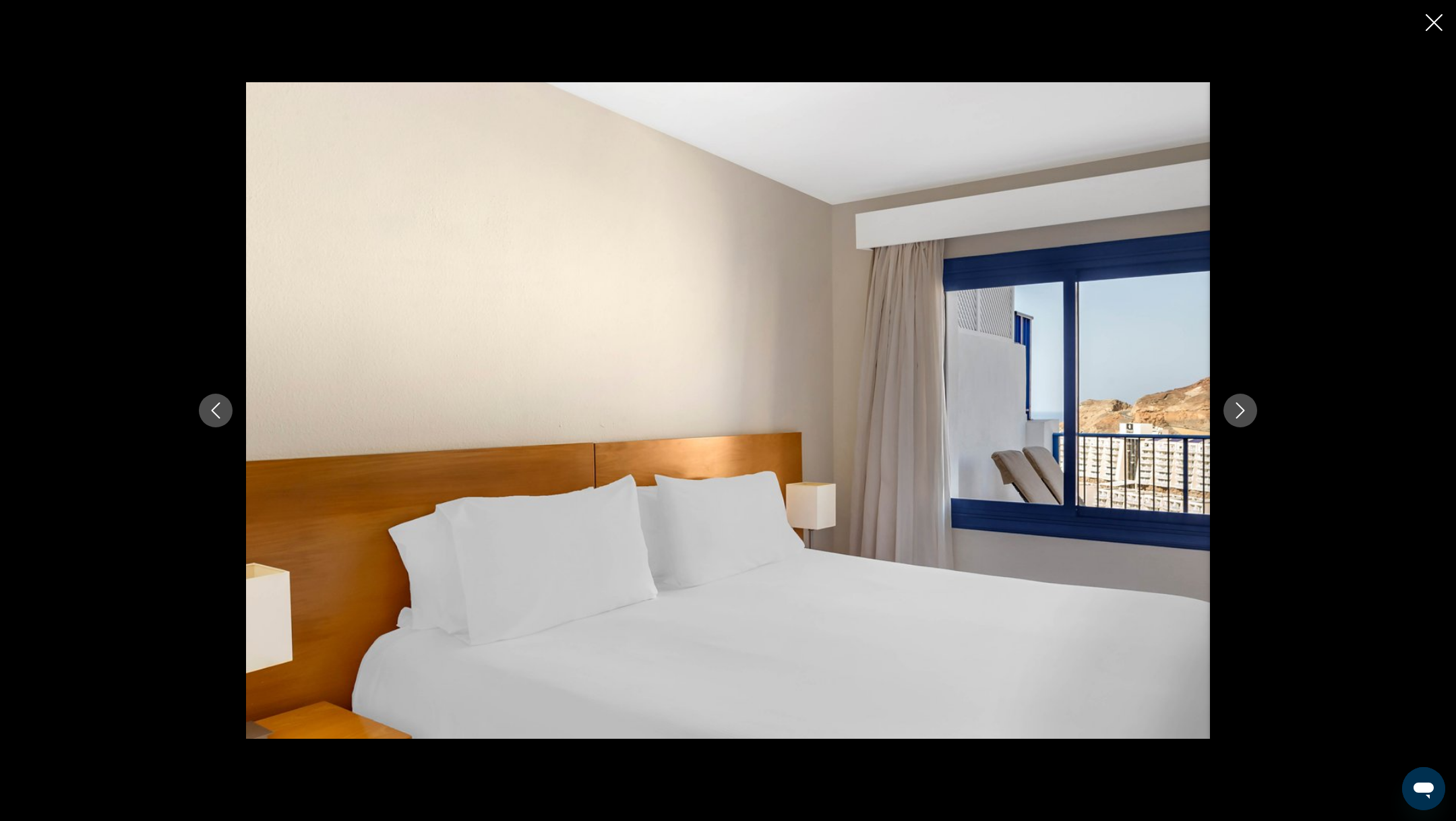
click at [1242, 411] on icon "Next image" at bounding box center [1241, 410] width 9 height 16
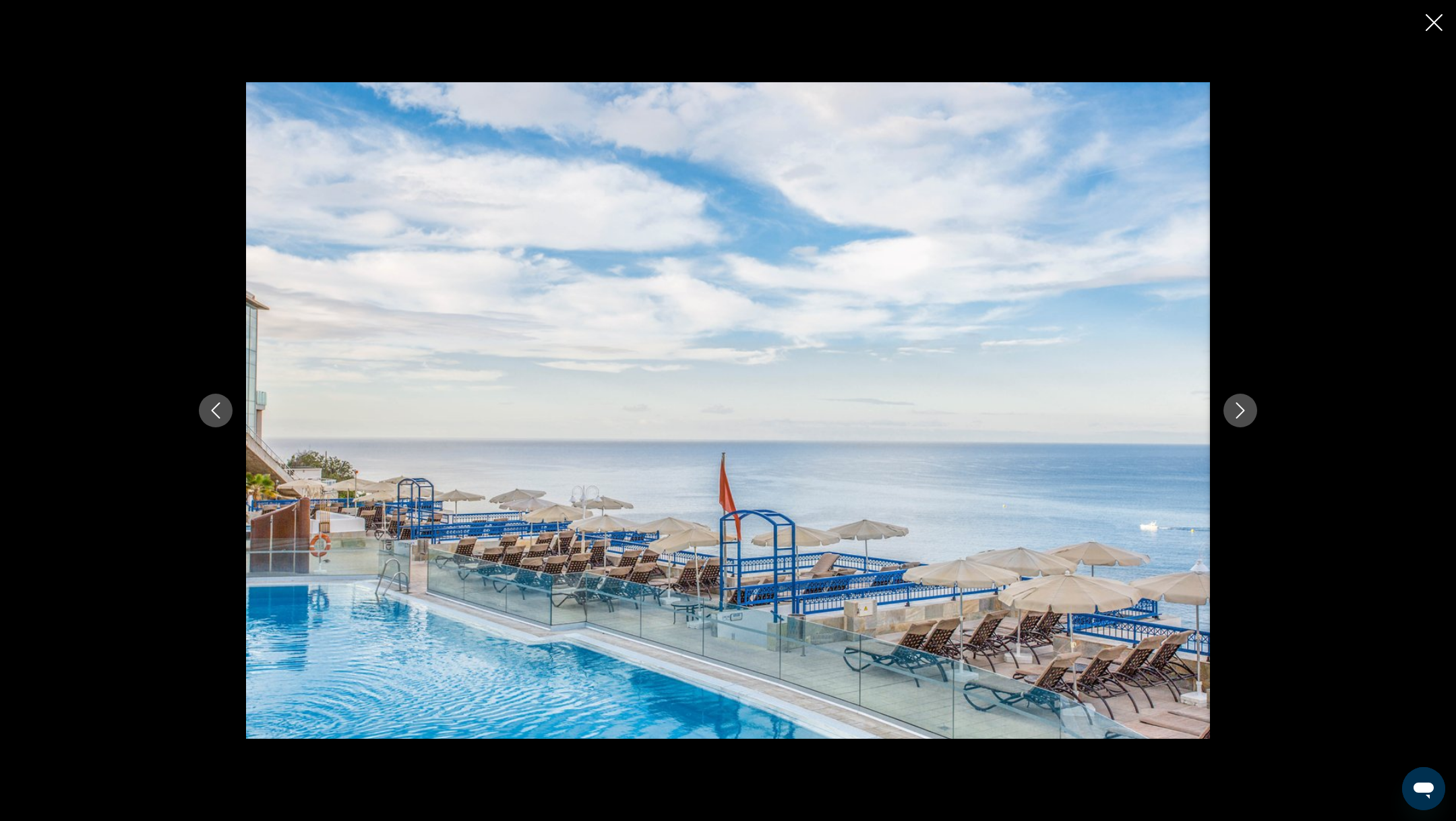
click at [1242, 411] on icon "Next image" at bounding box center [1241, 410] width 9 height 16
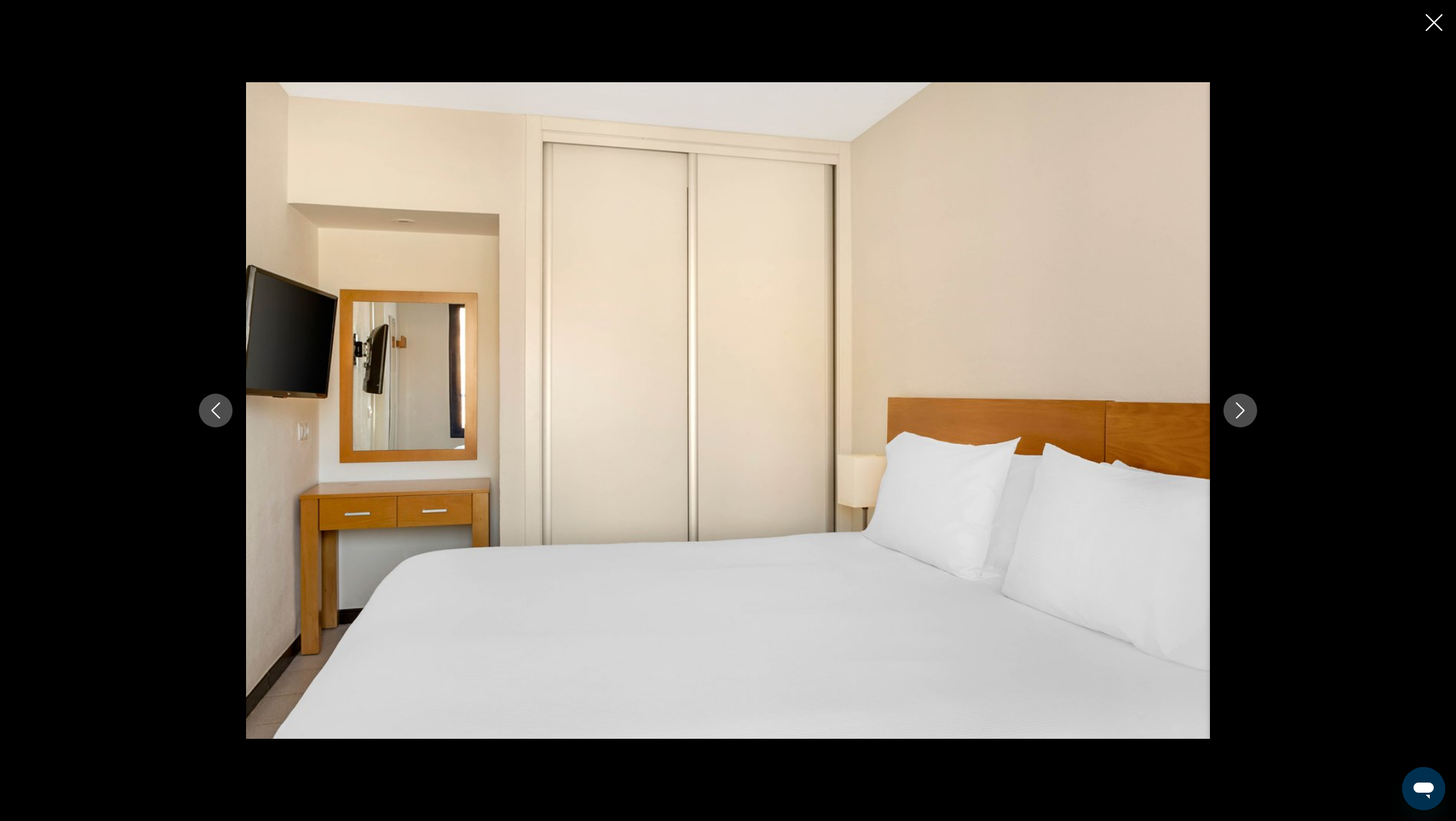
click at [1242, 411] on icon "Next image" at bounding box center [1241, 410] width 9 height 16
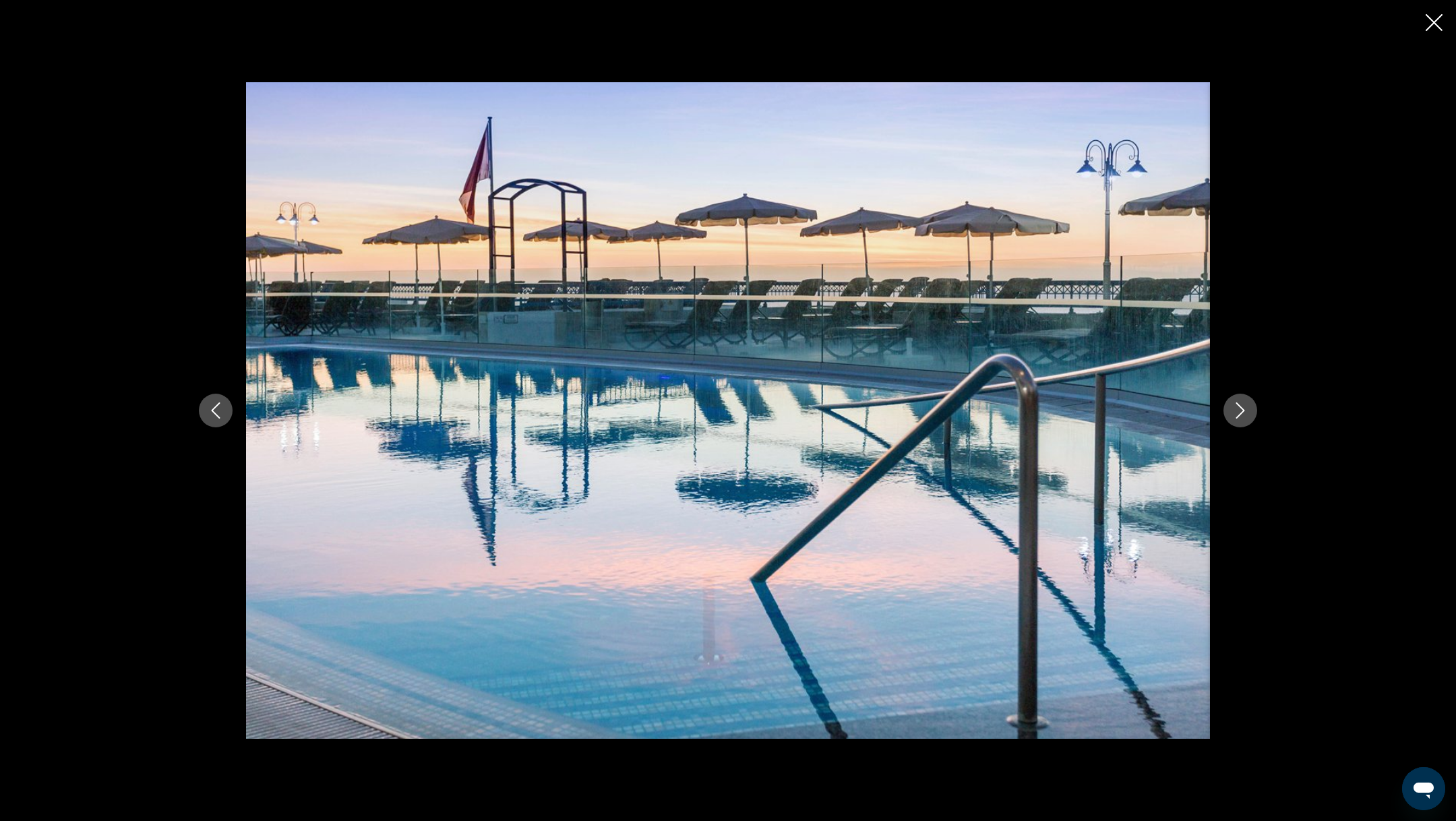
click at [1242, 411] on icon "Next image" at bounding box center [1241, 410] width 9 height 16
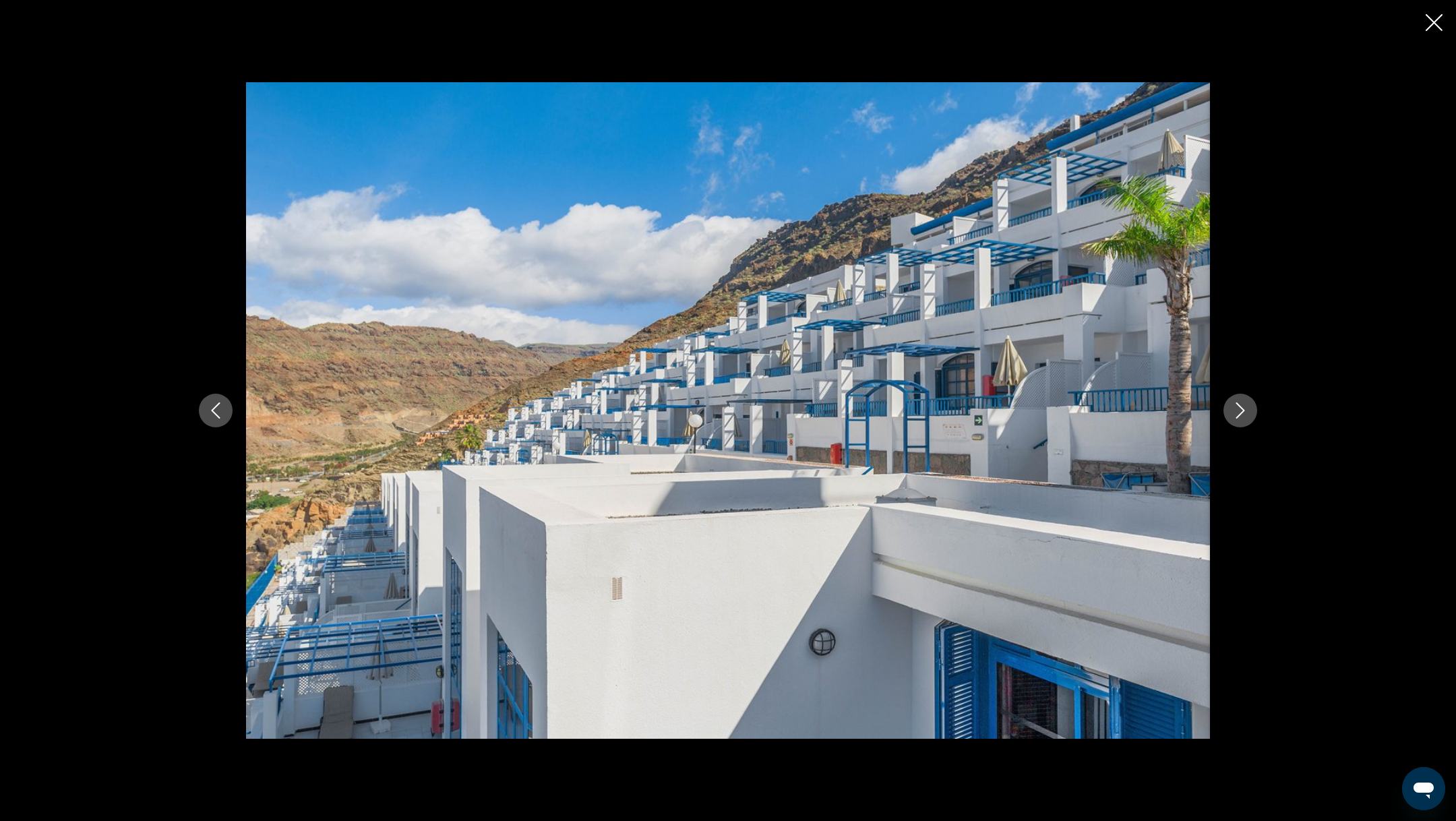
click at [1242, 411] on icon "Next image" at bounding box center [1241, 410] width 9 height 16
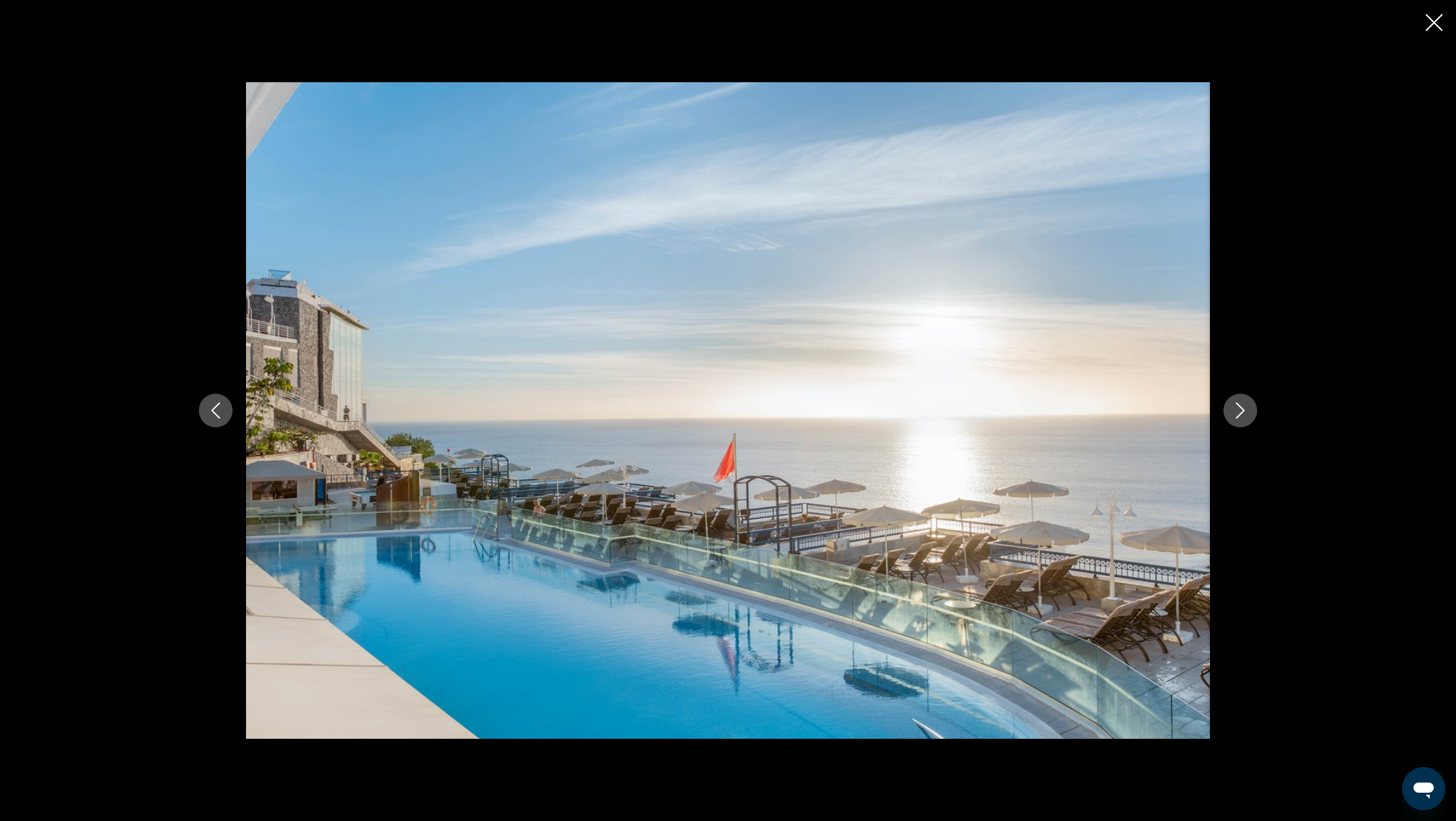
click at [1242, 411] on icon "Next image" at bounding box center [1241, 410] width 9 height 16
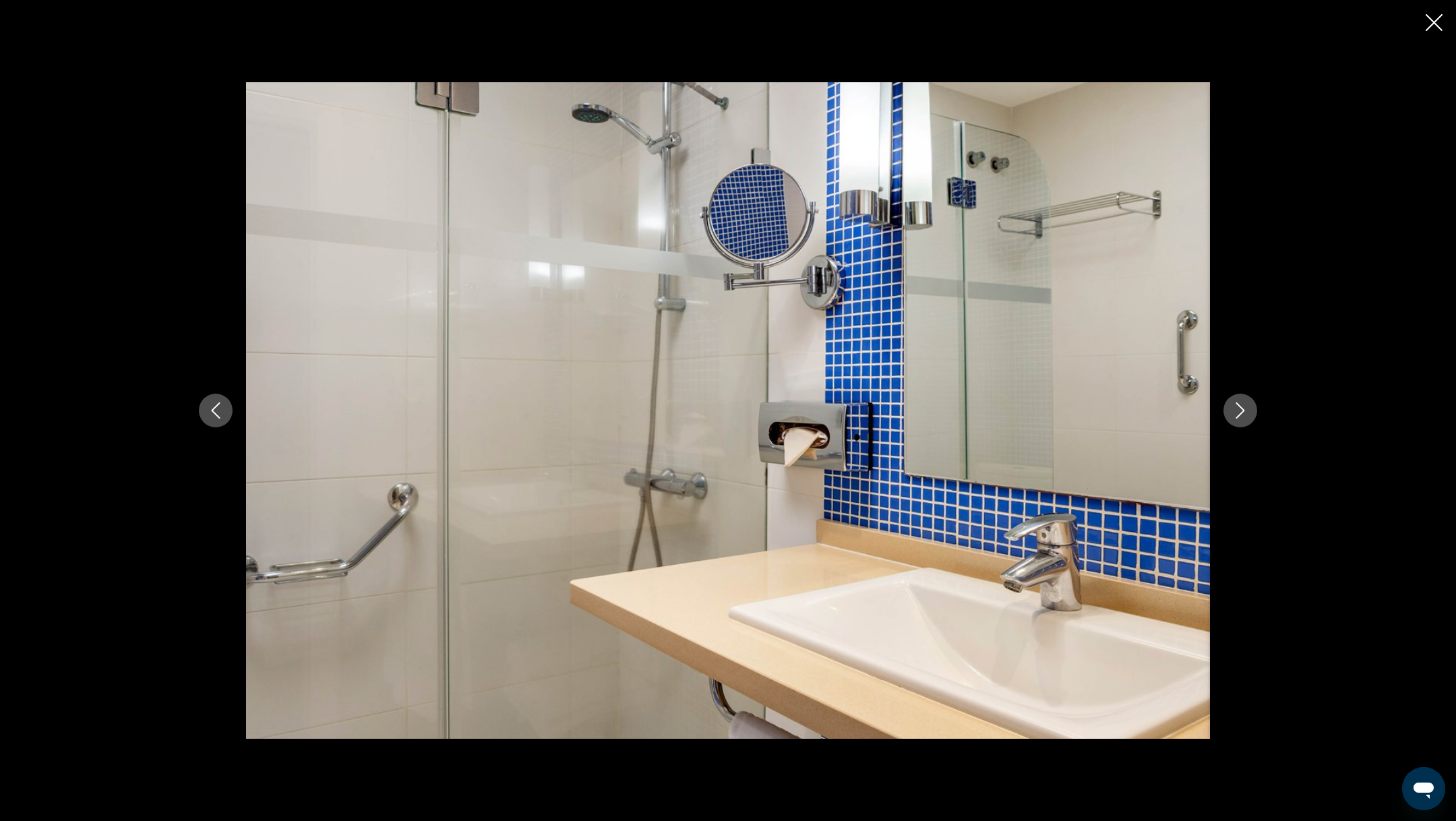
click at [1242, 411] on icon "Next image" at bounding box center [1241, 410] width 9 height 16
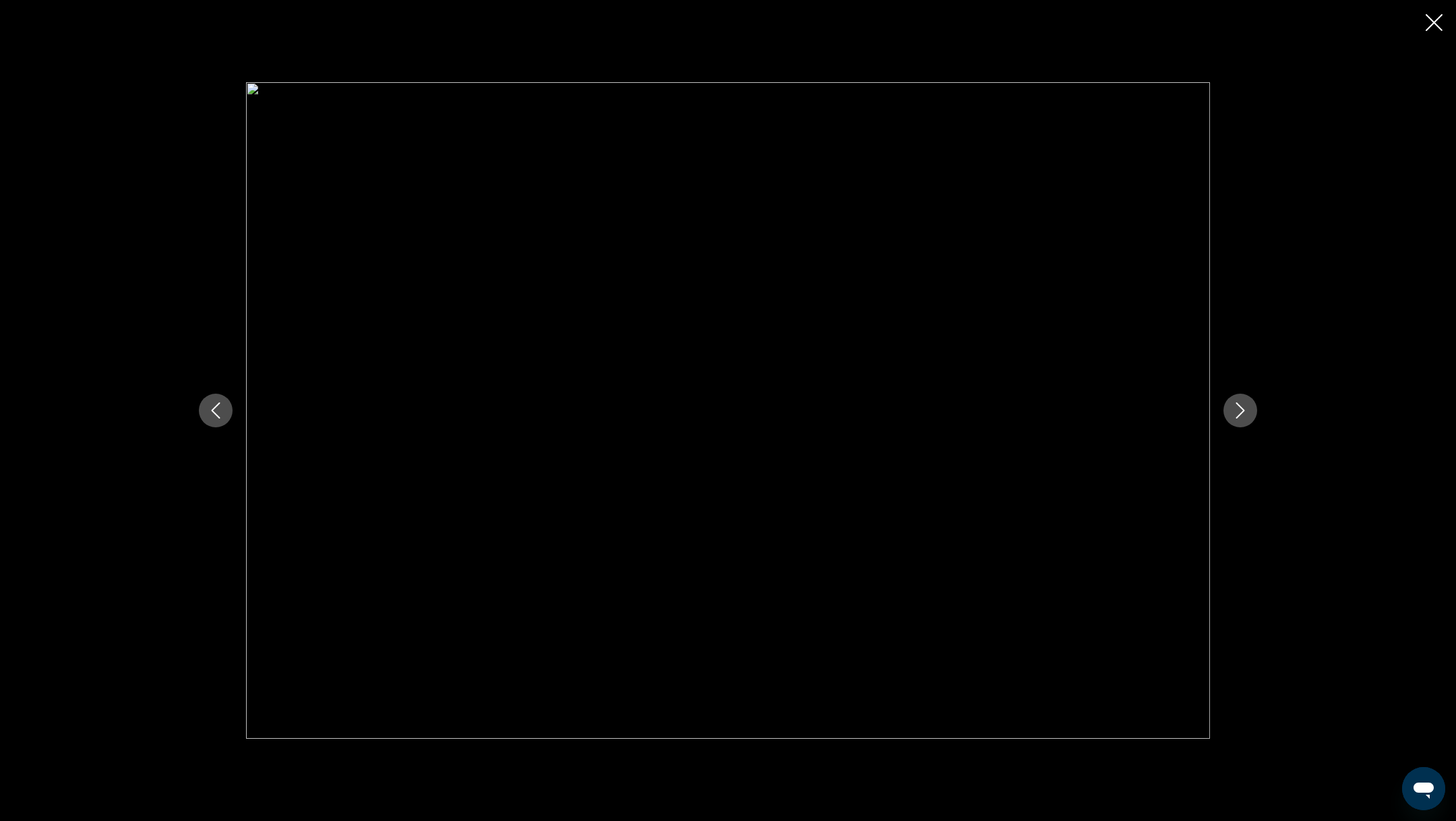
click at [1242, 411] on icon "Next image" at bounding box center [1241, 410] width 9 height 16
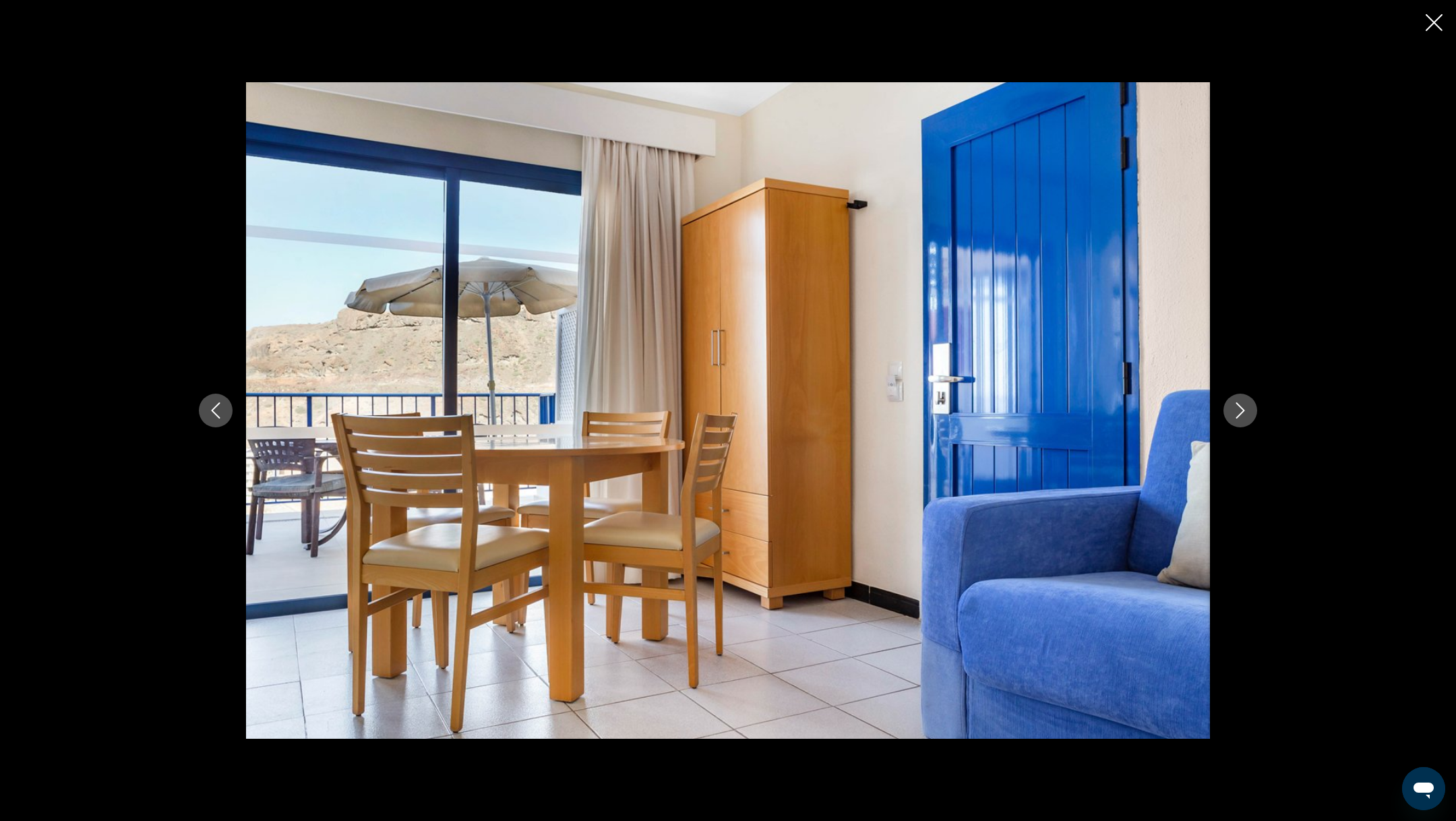
click at [1244, 415] on icon "Next image" at bounding box center [1240, 410] width 16 height 16
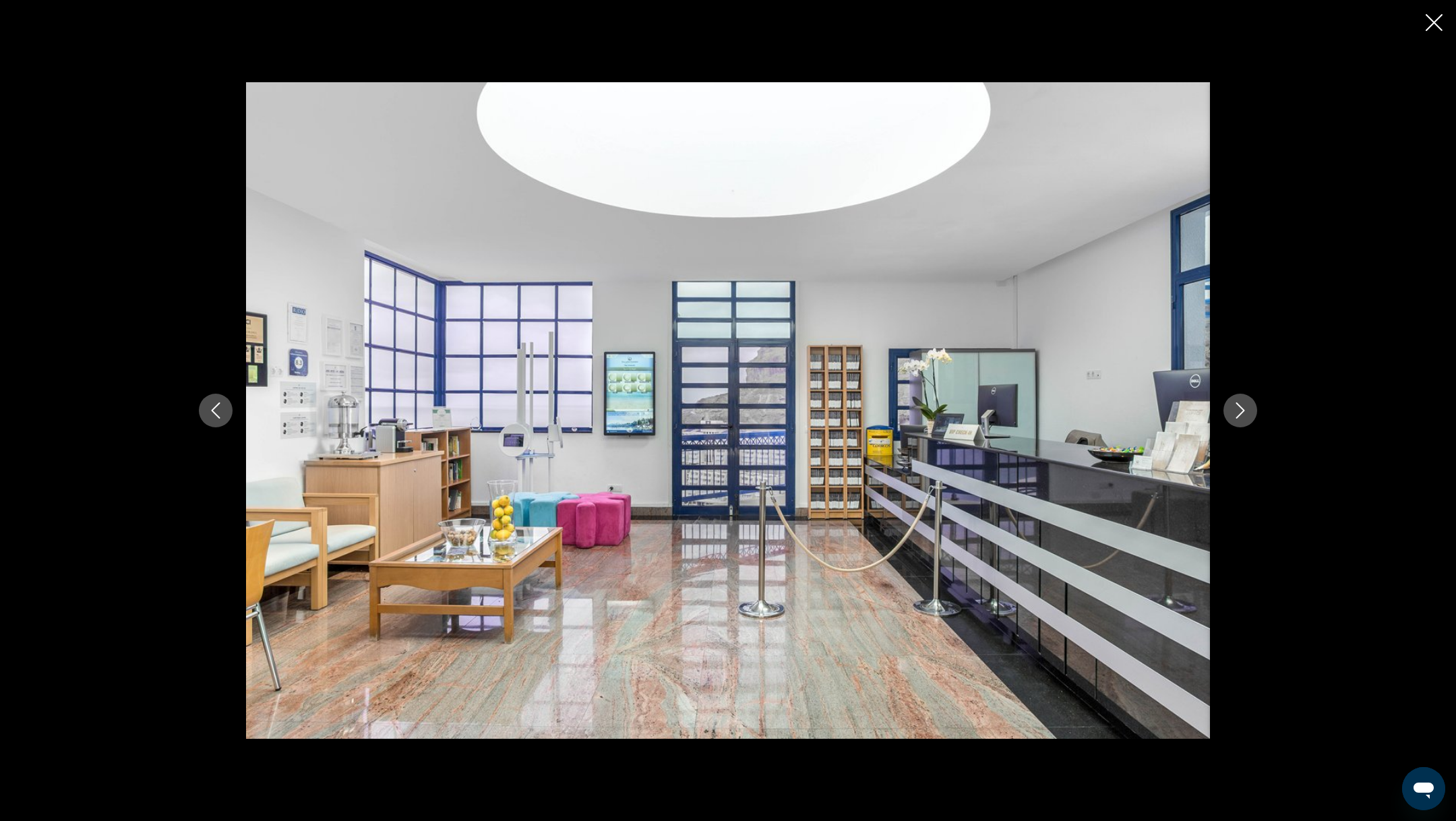
click at [1244, 415] on icon "Next image" at bounding box center [1240, 410] width 16 height 16
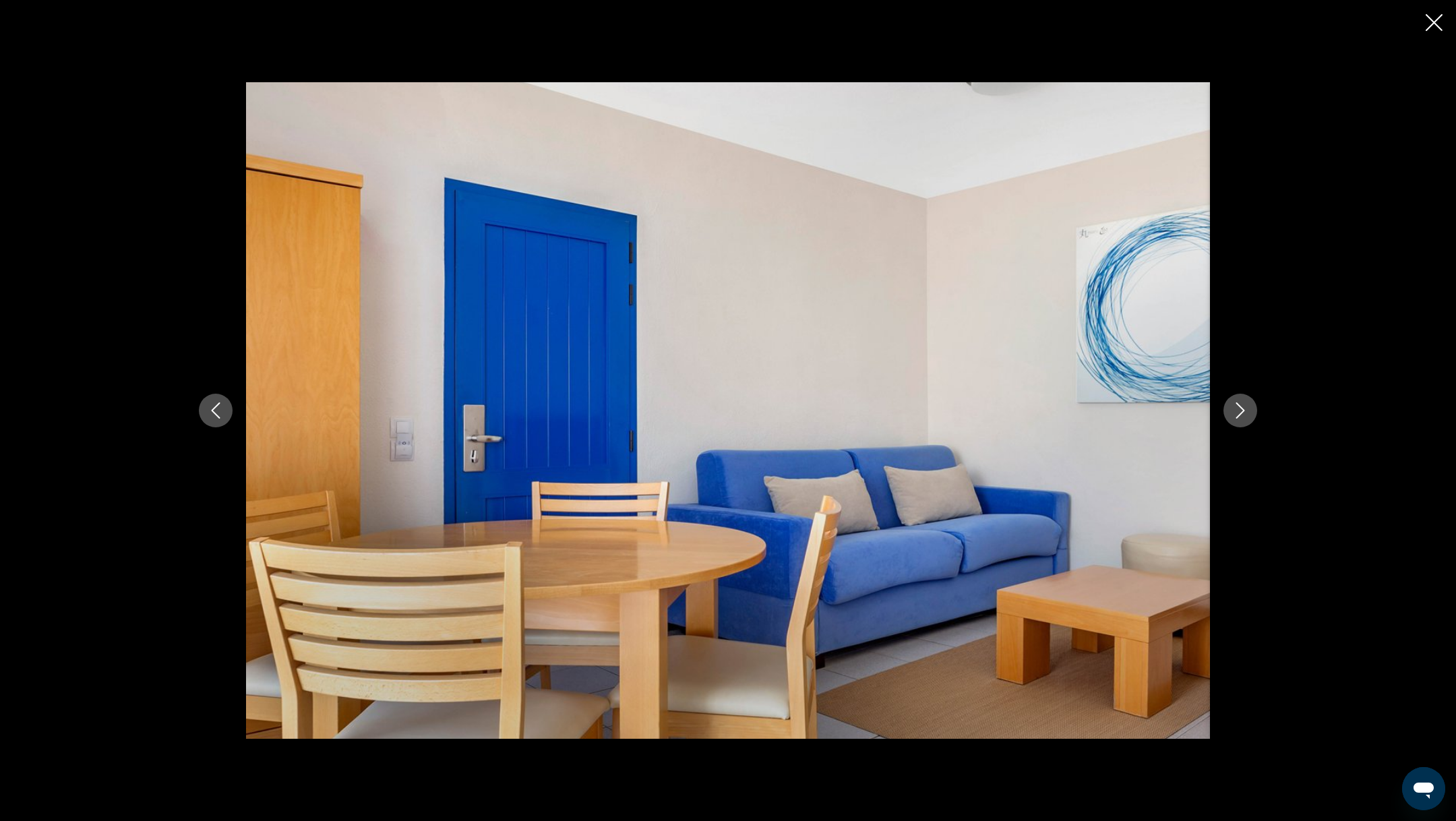
click at [1244, 415] on icon "Next image" at bounding box center [1240, 410] width 16 height 16
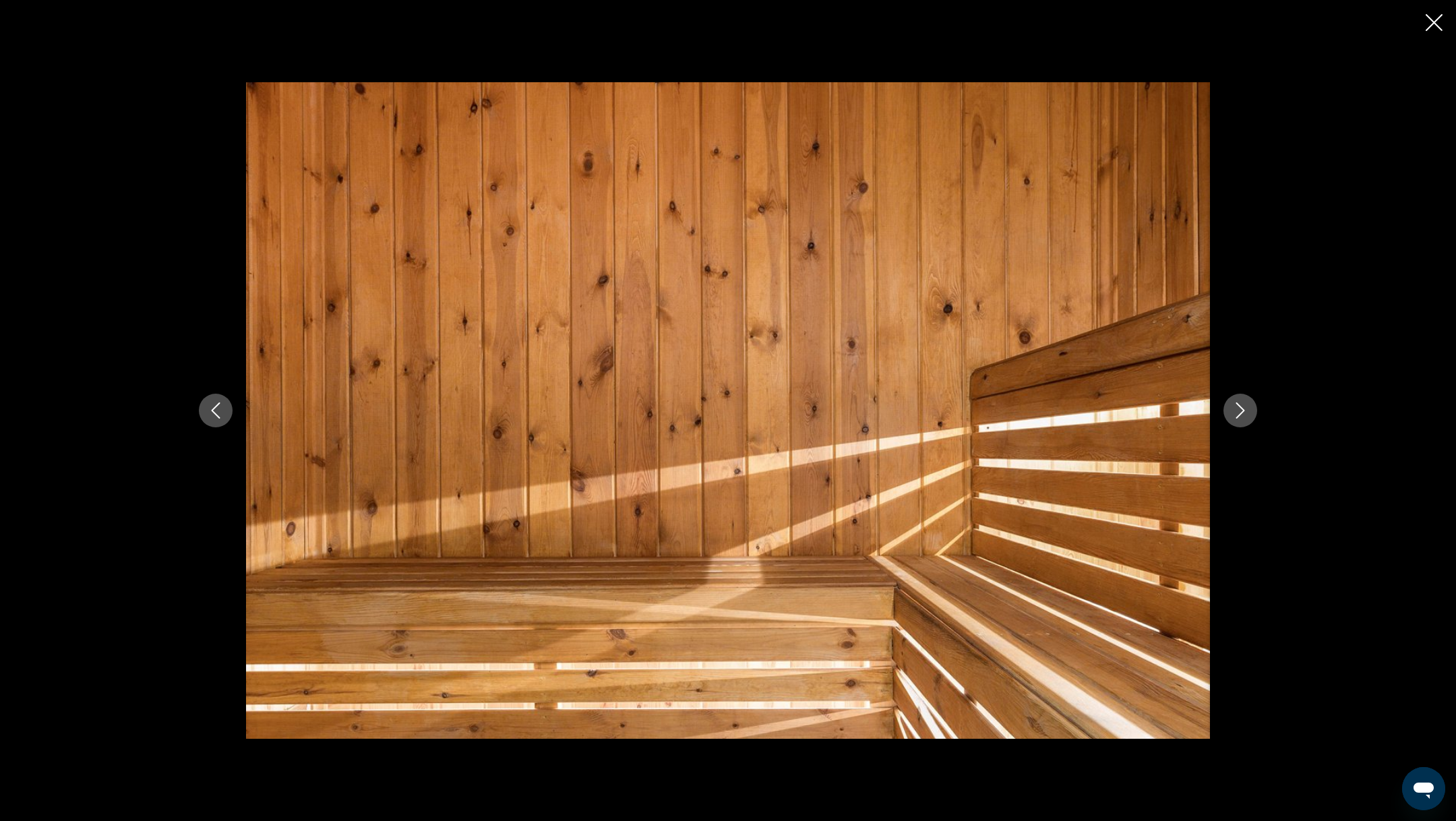
click at [1439, 20] on icon "Close slideshow" at bounding box center [1434, 22] width 17 height 17
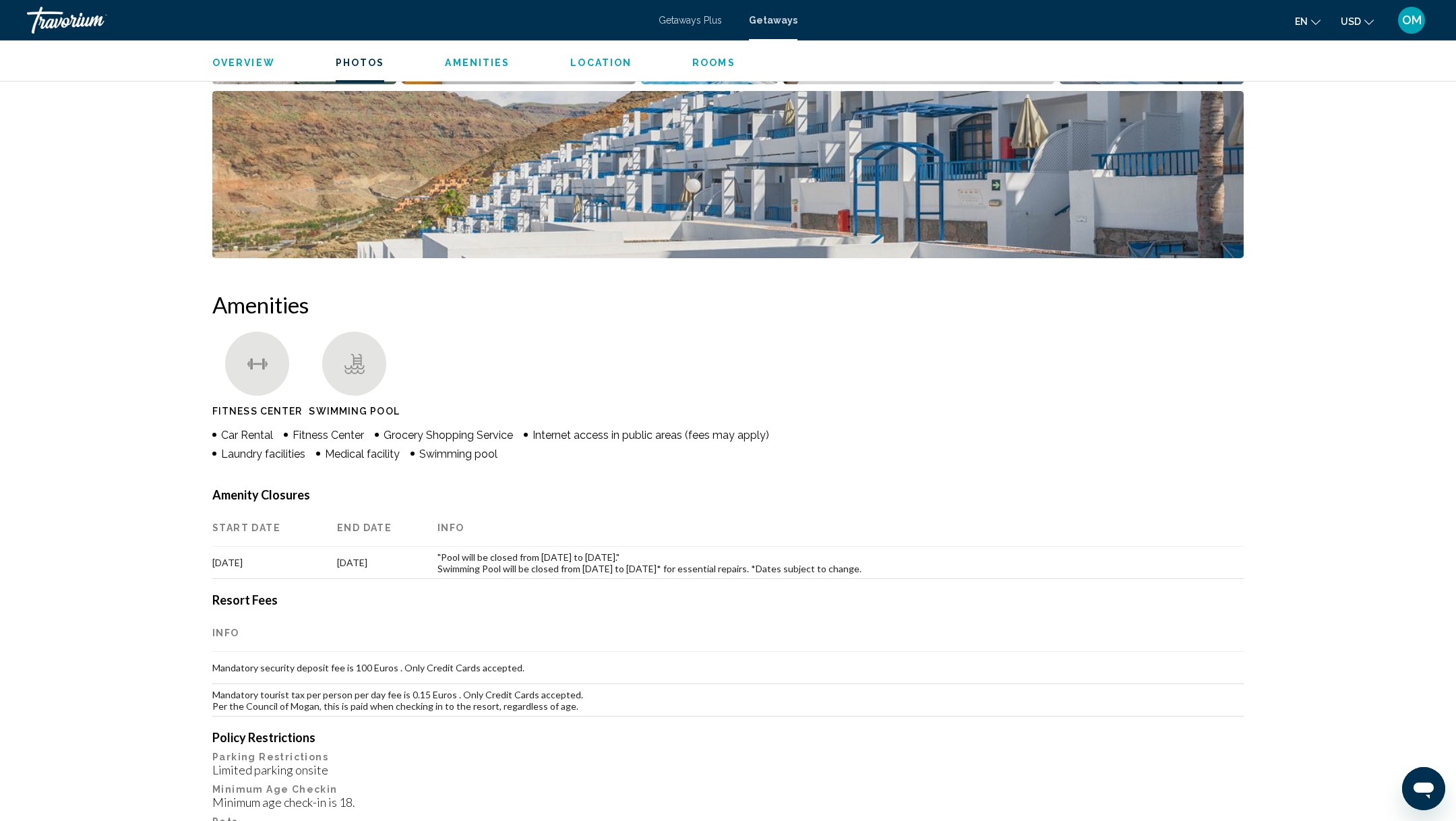
scroll to position [0, 0]
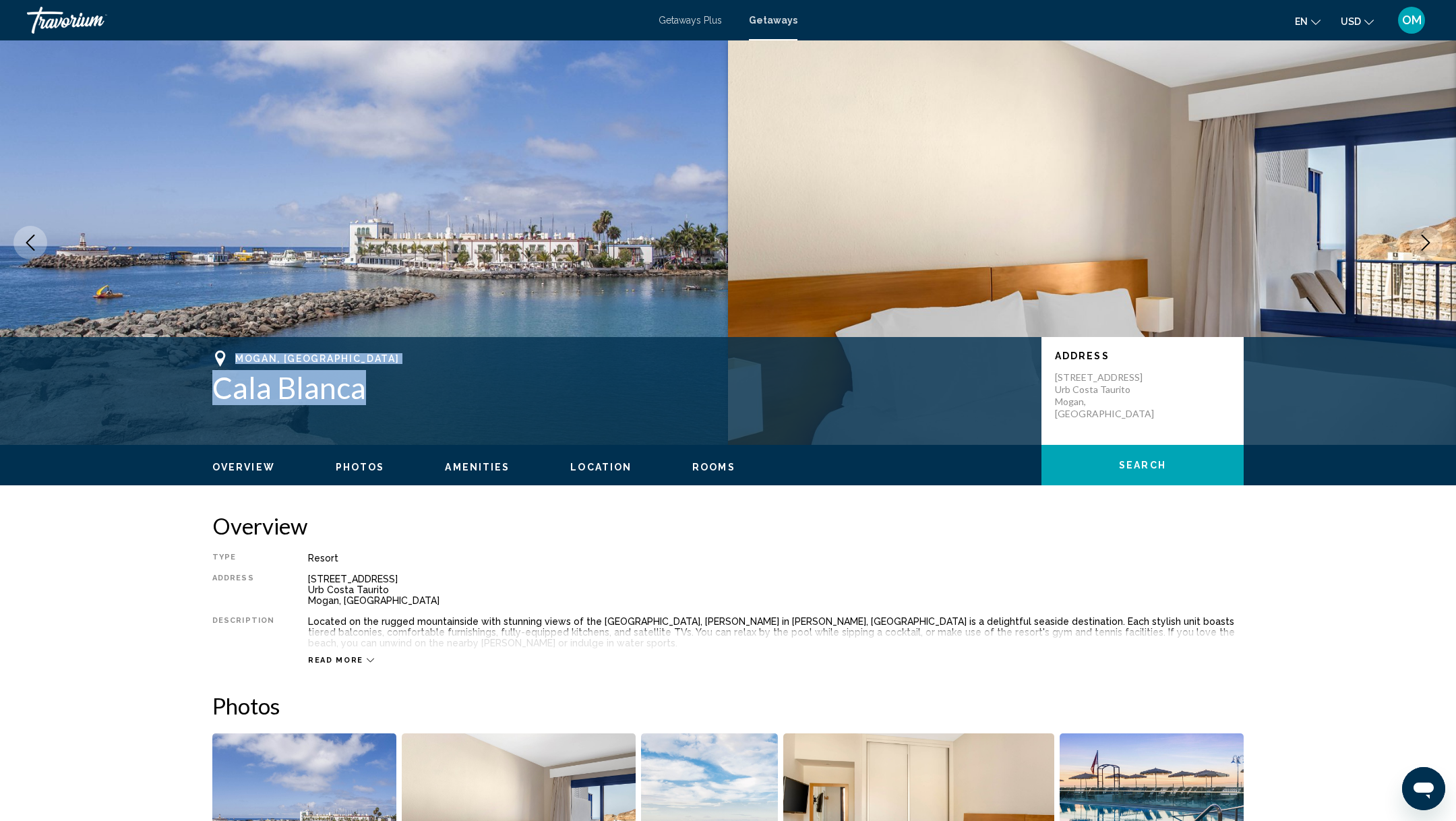
drag, startPoint x: 373, startPoint y: 386, endPoint x: 177, endPoint y: 360, distance: 197.7
click at [177, 360] on div "Mogan, Canary Islands Cala Blanca Address Calle Albaicín 12 Urb Costa Taurito M…" at bounding box center [728, 390] width 1456 height 108
copy div "Mogan, Canary Islands Cala Blanca"
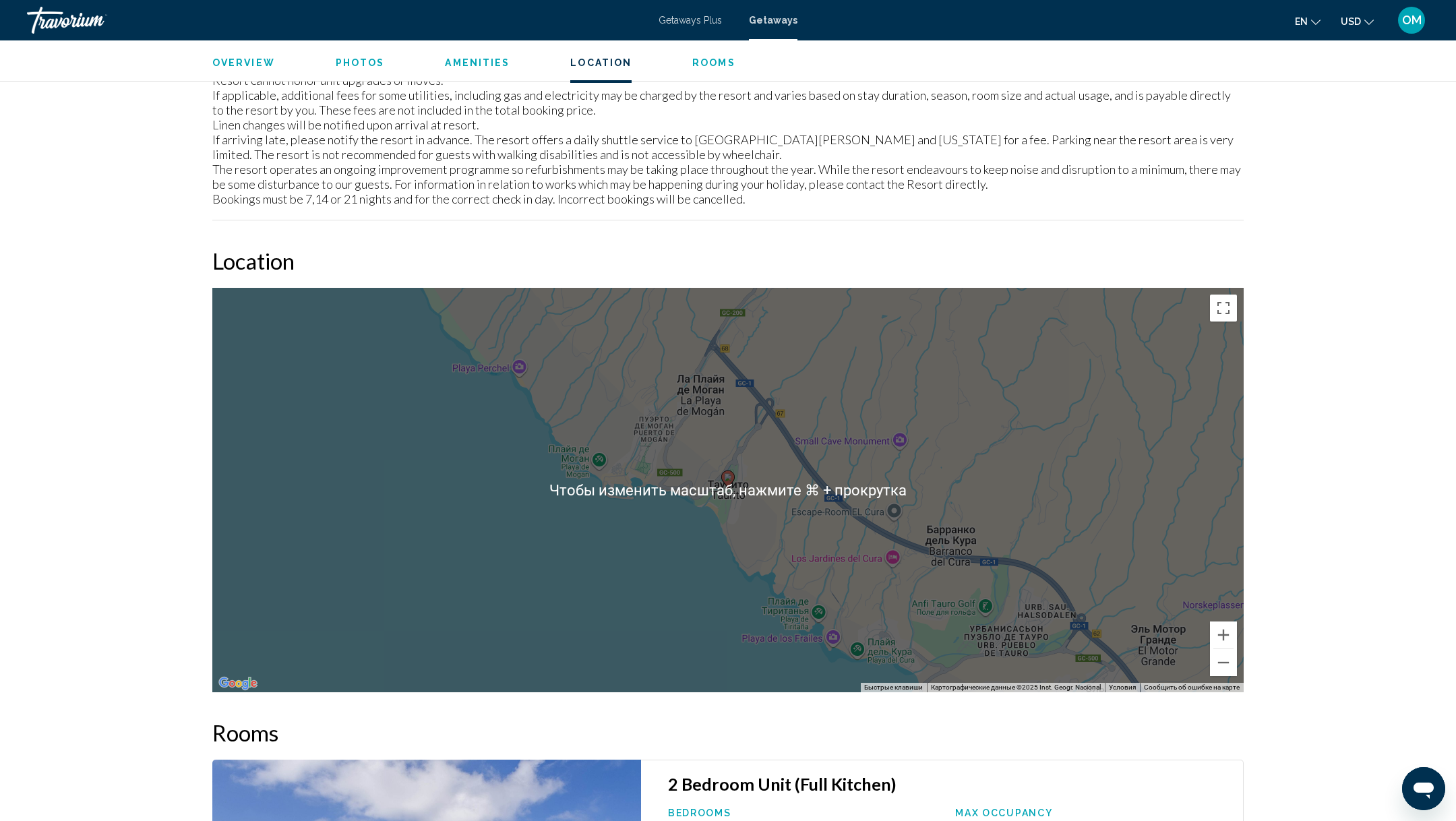
scroll to position [2608, 0]
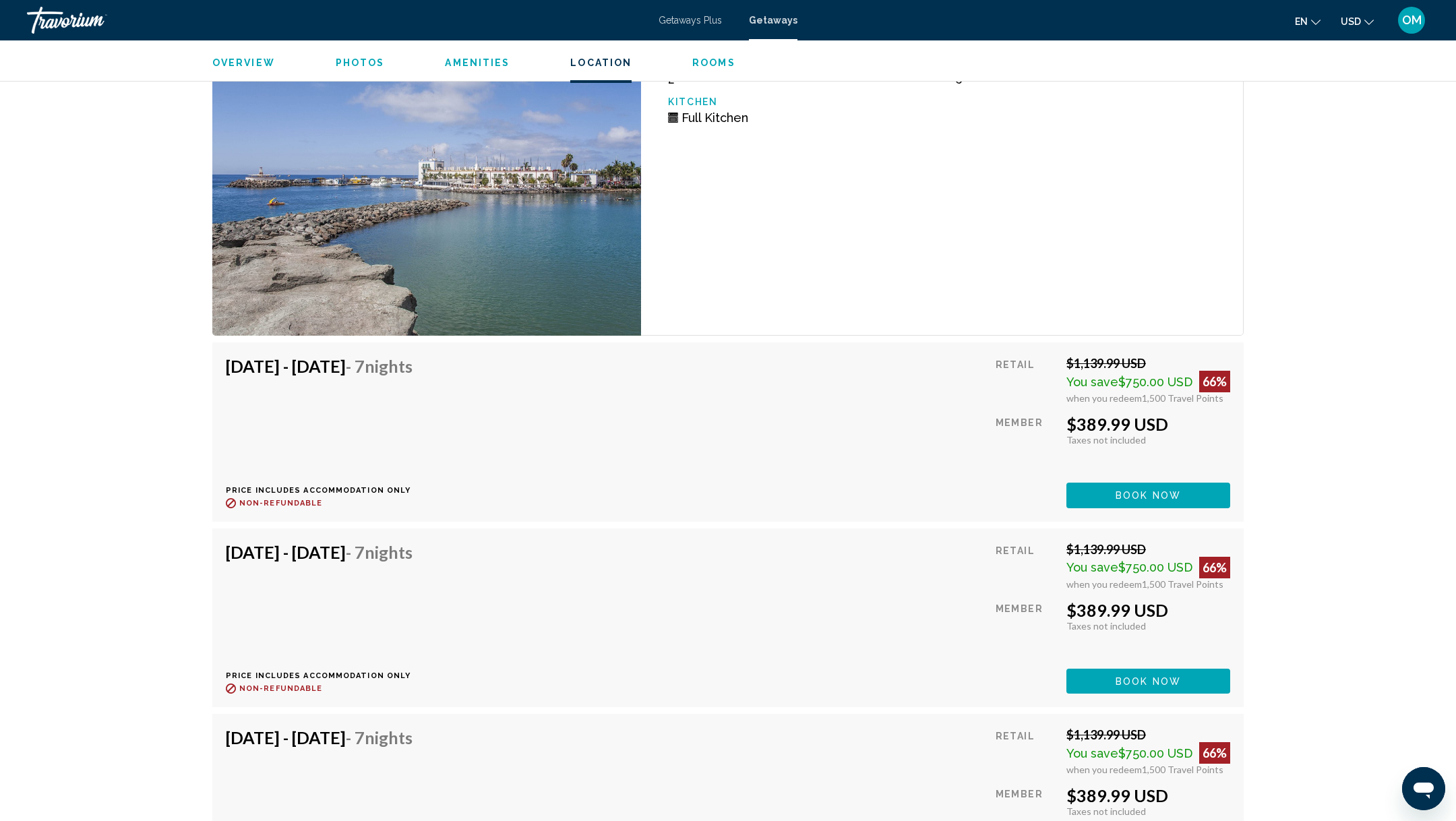
click at [1168, 490] on span "Book now" at bounding box center [1148, 496] width 65 height 11
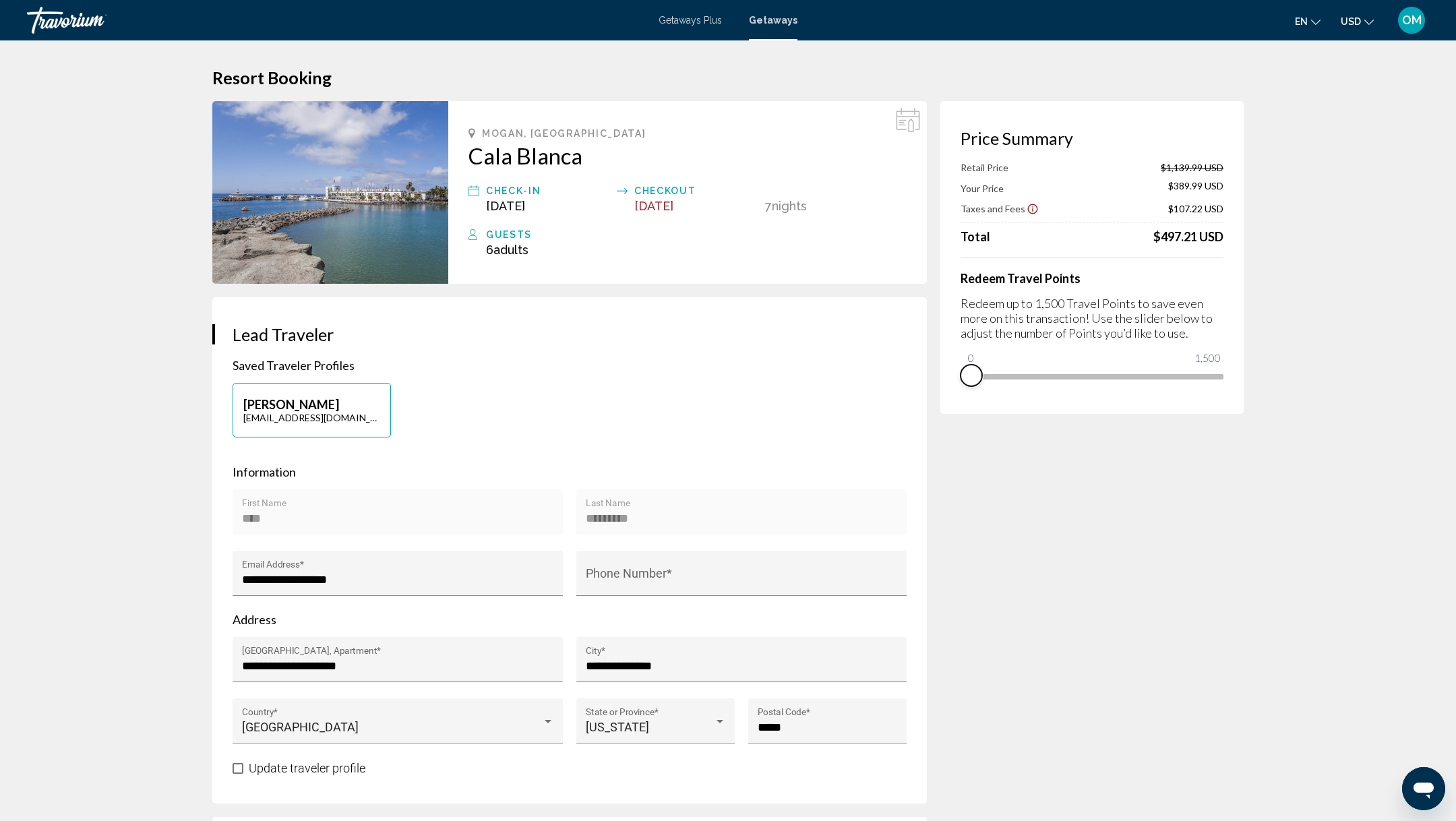
drag, startPoint x: 1213, startPoint y: 394, endPoint x: 804, endPoint y: 394, distance: 409.0
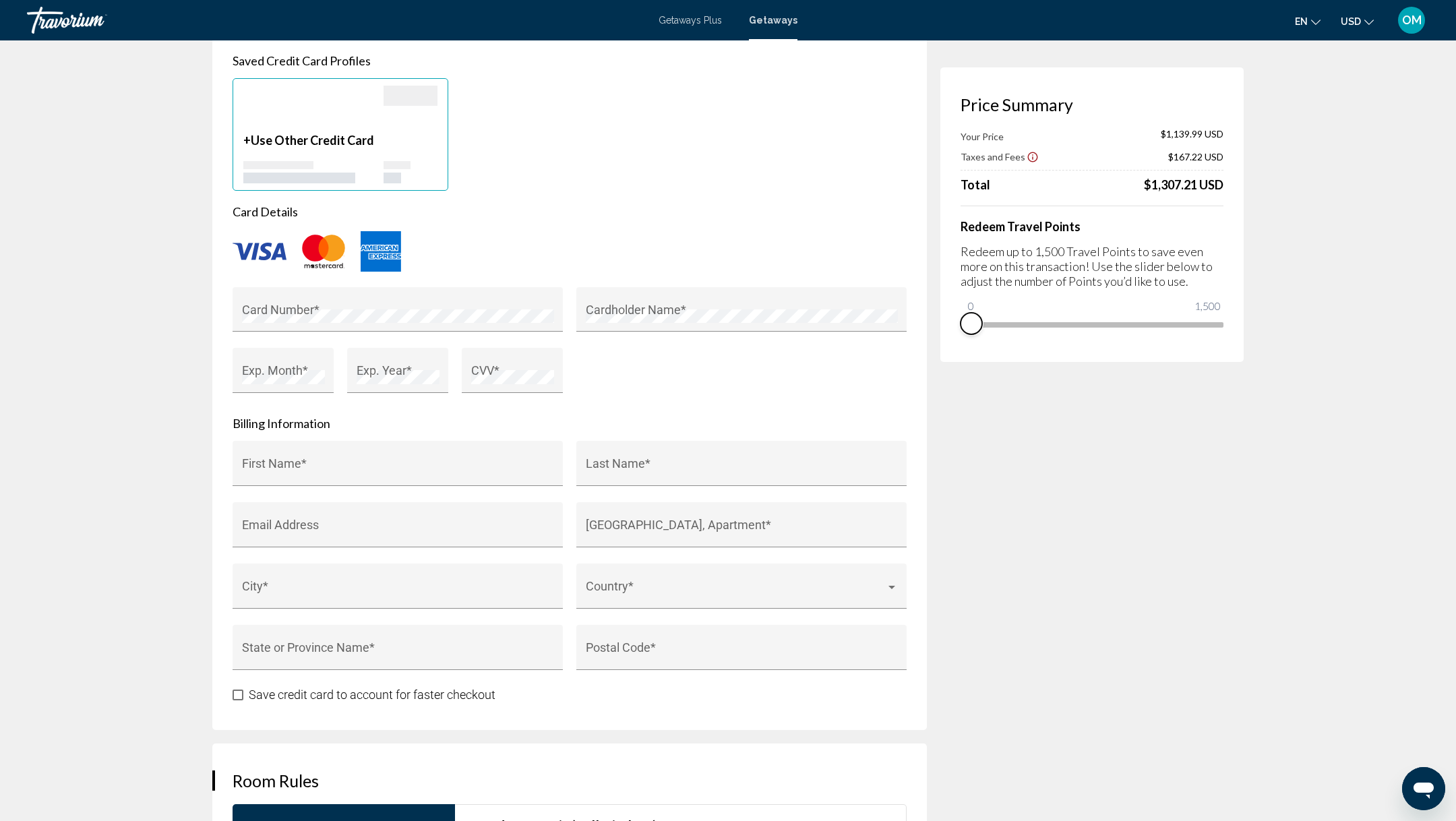
scroll to position [1410, 0]
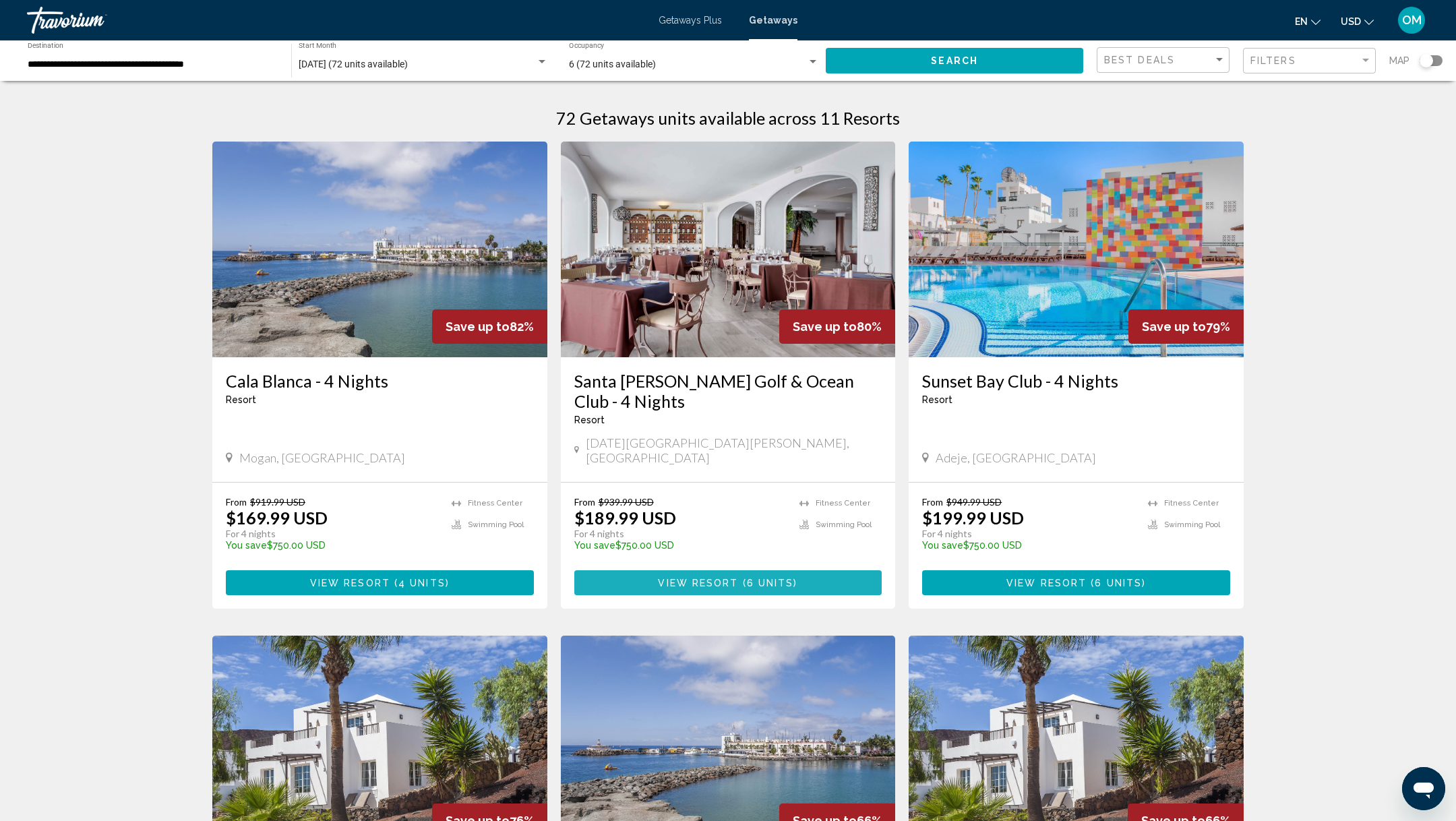
click at [730, 578] on span "View Resort" at bounding box center [697, 583] width 80 height 11
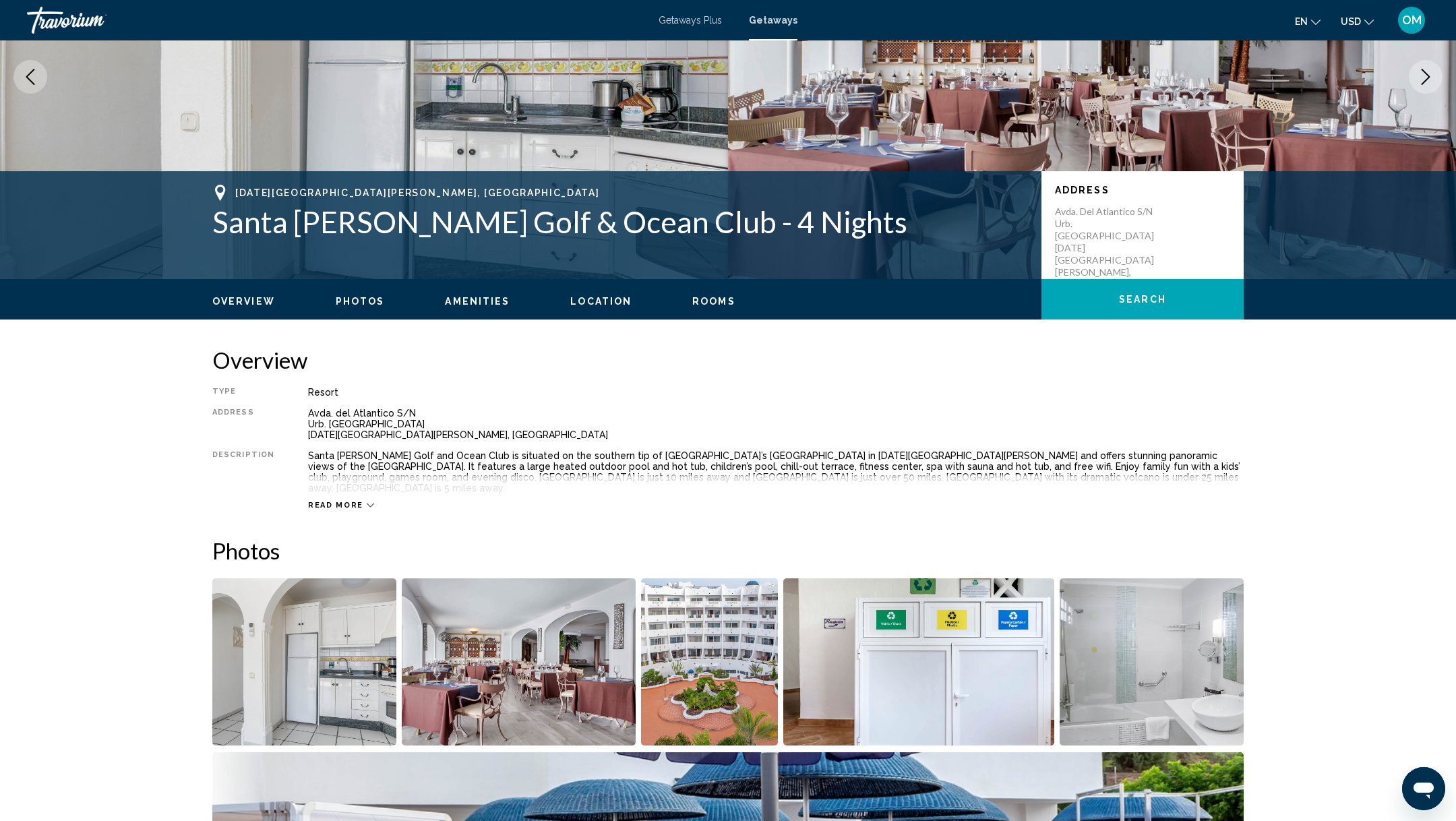
scroll to position [163, 0]
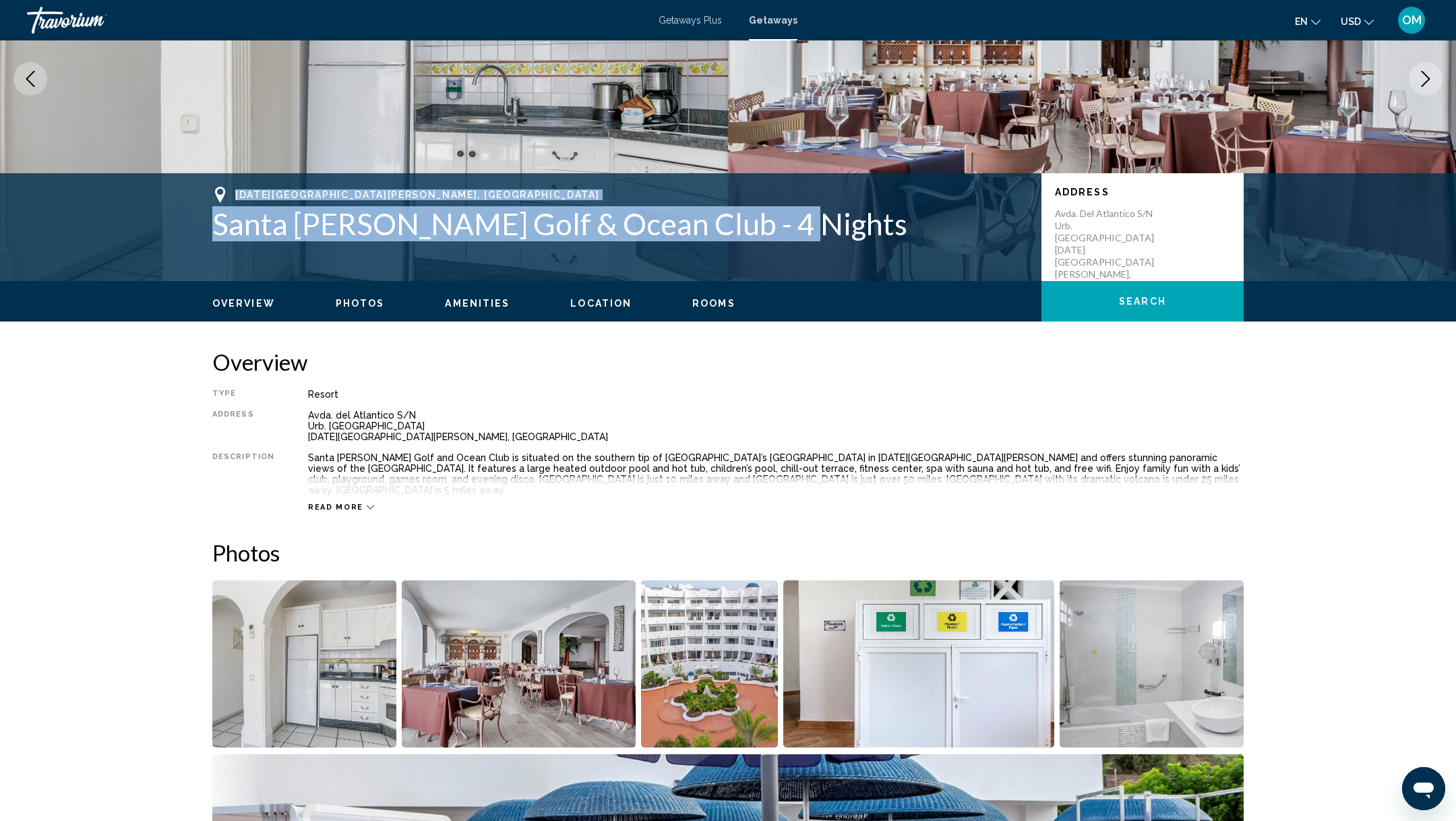
drag, startPoint x: 789, startPoint y: 220, endPoint x: 184, endPoint y: 198, distance: 605.4
click at [184, 198] on div "San Miguel de Abona, Canary Islands Santa Bárbara Golf & Ocean Club - 4 Nights …" at bounding box center [728, 227] width 1456 height 108
copy div "San Miguel de Abona, Canary Islands Santa Bárbara Golf & Ocean Club - 4 Nights"
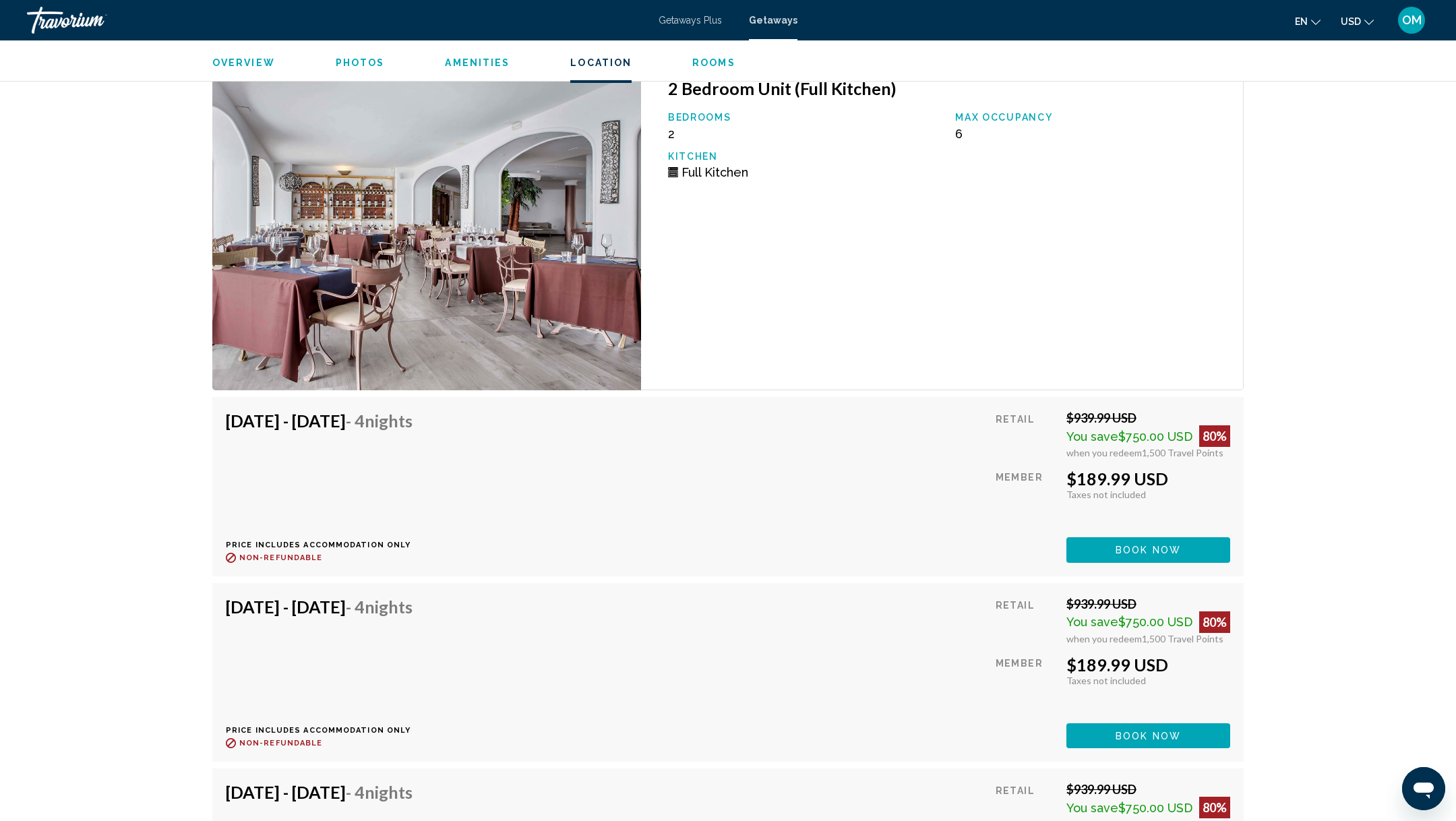
scroll to position [2293, 0]
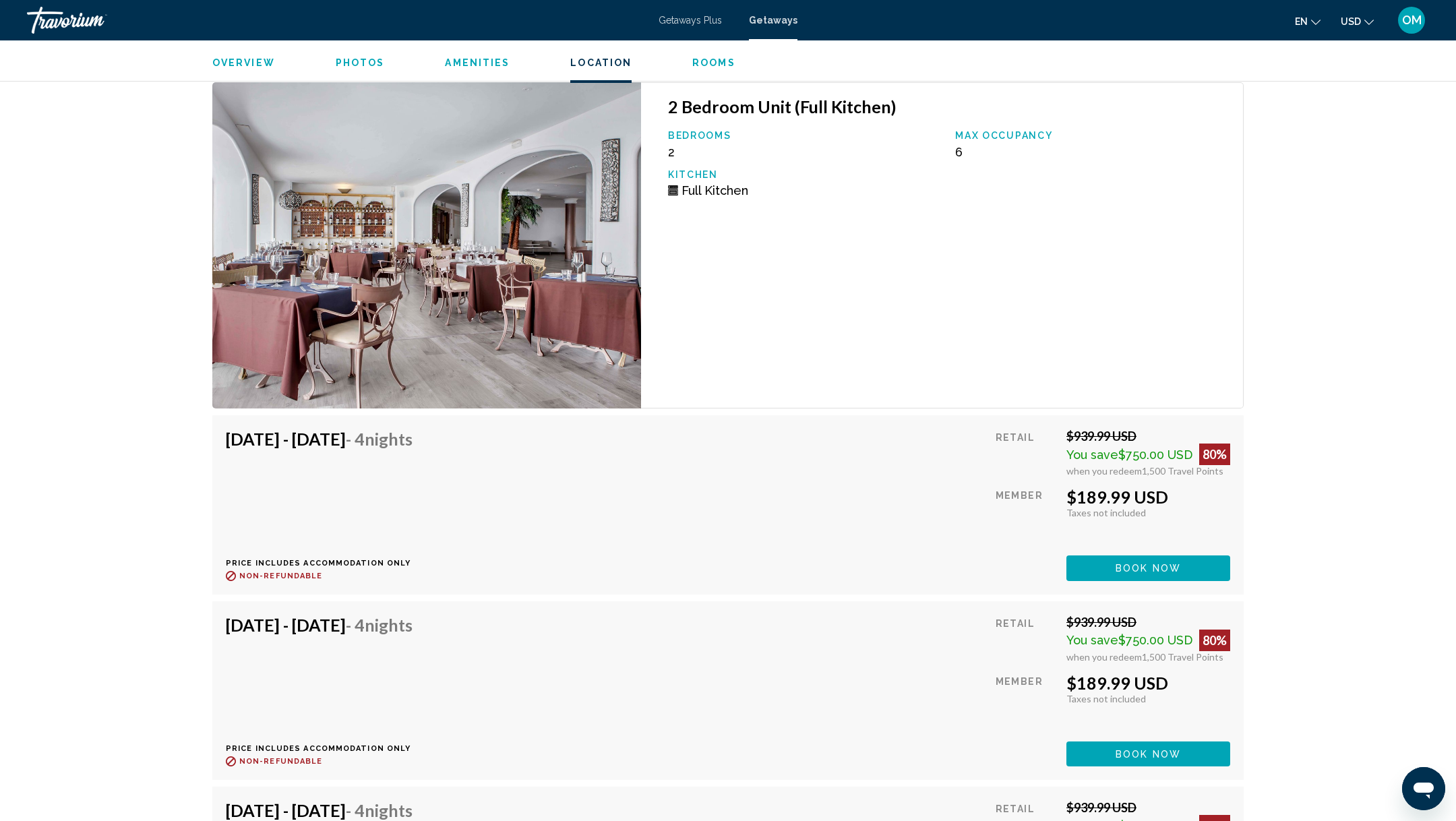
click at [1125, 562] on span "Book now" at bounding box center [1148, 567] width 65 height 11
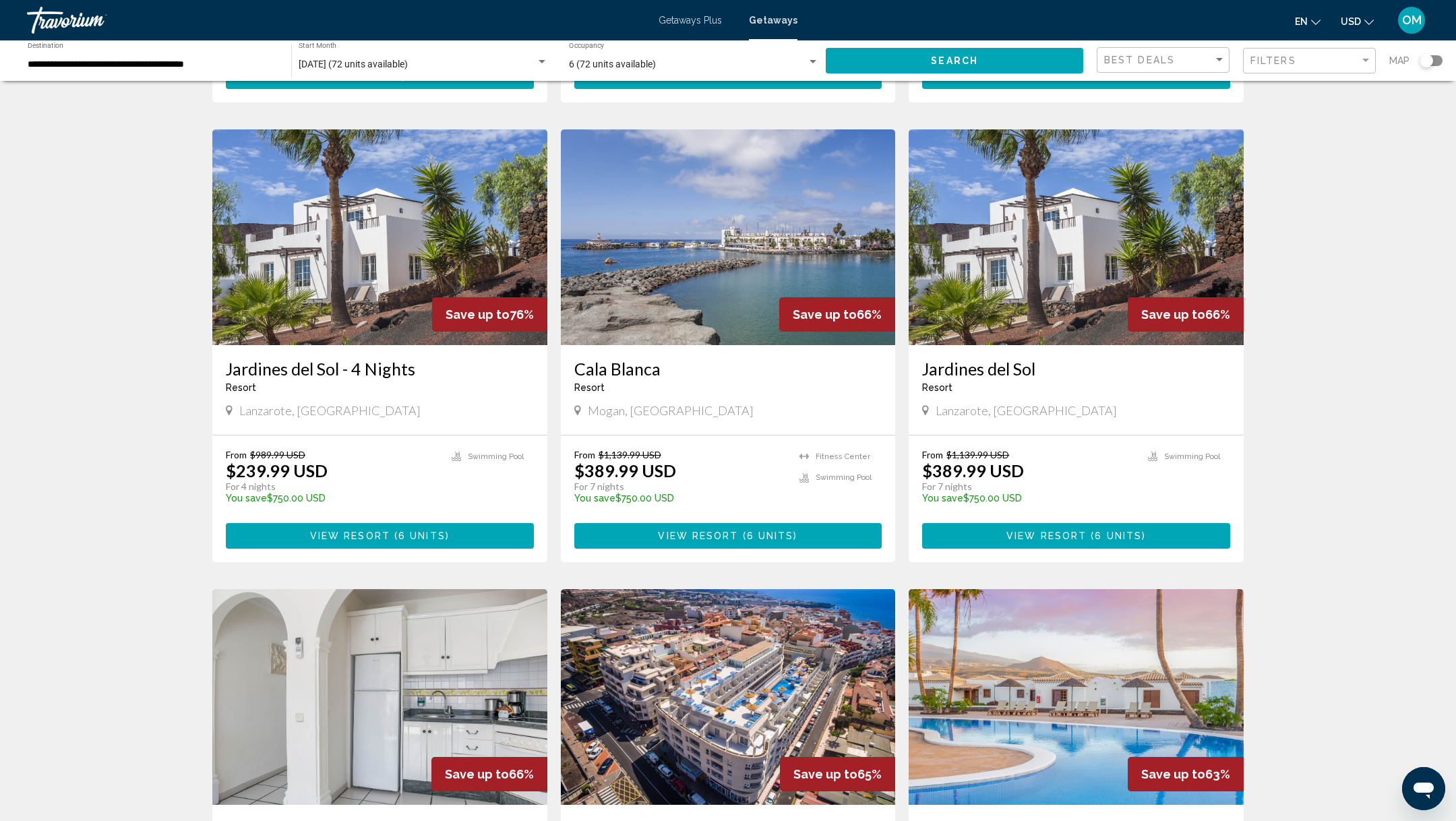
scroll to position [502, 0]
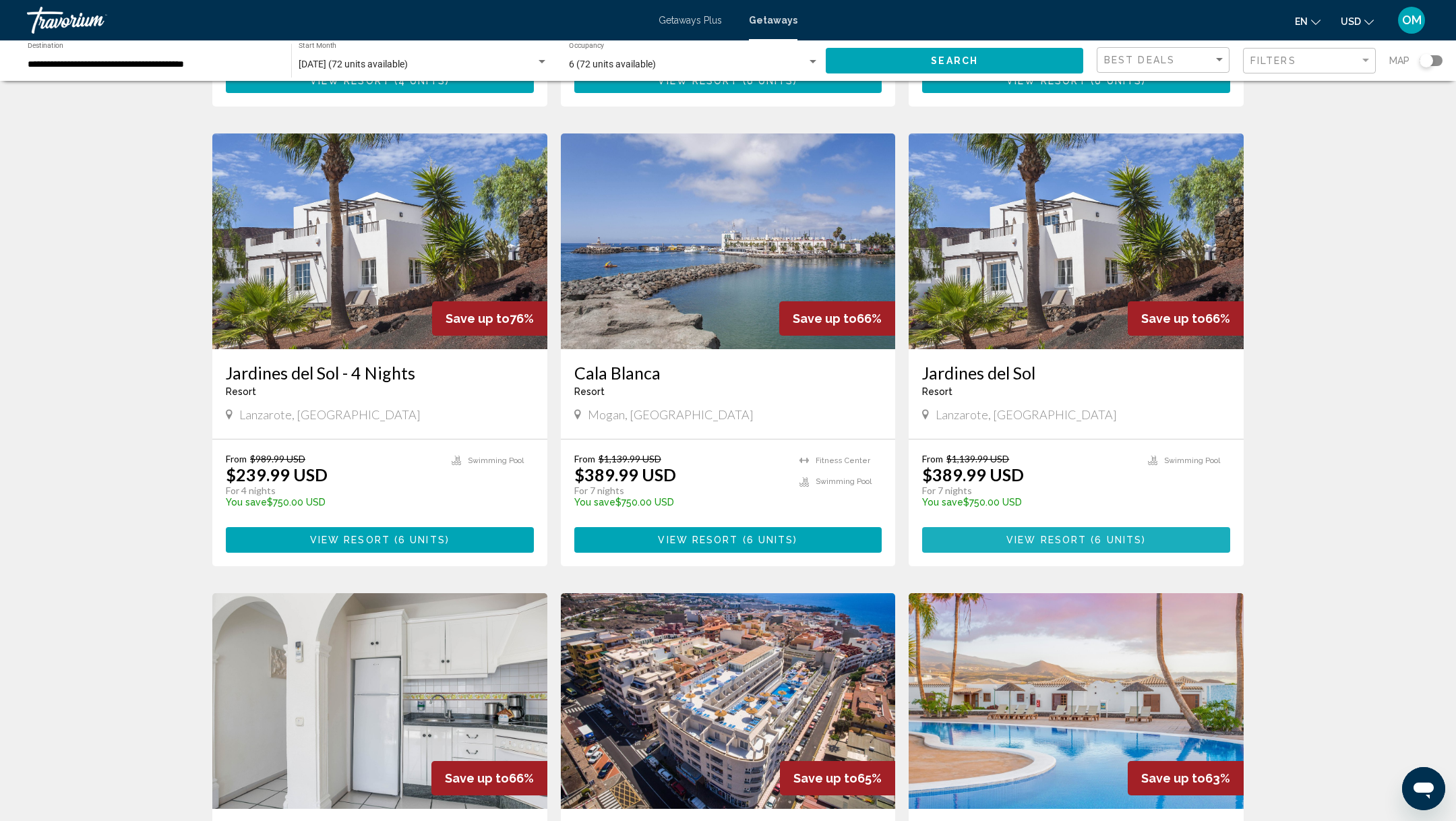
click at [1060, 535] on span "View Resort" at bounding box center [1046, 541] width 80 height 11
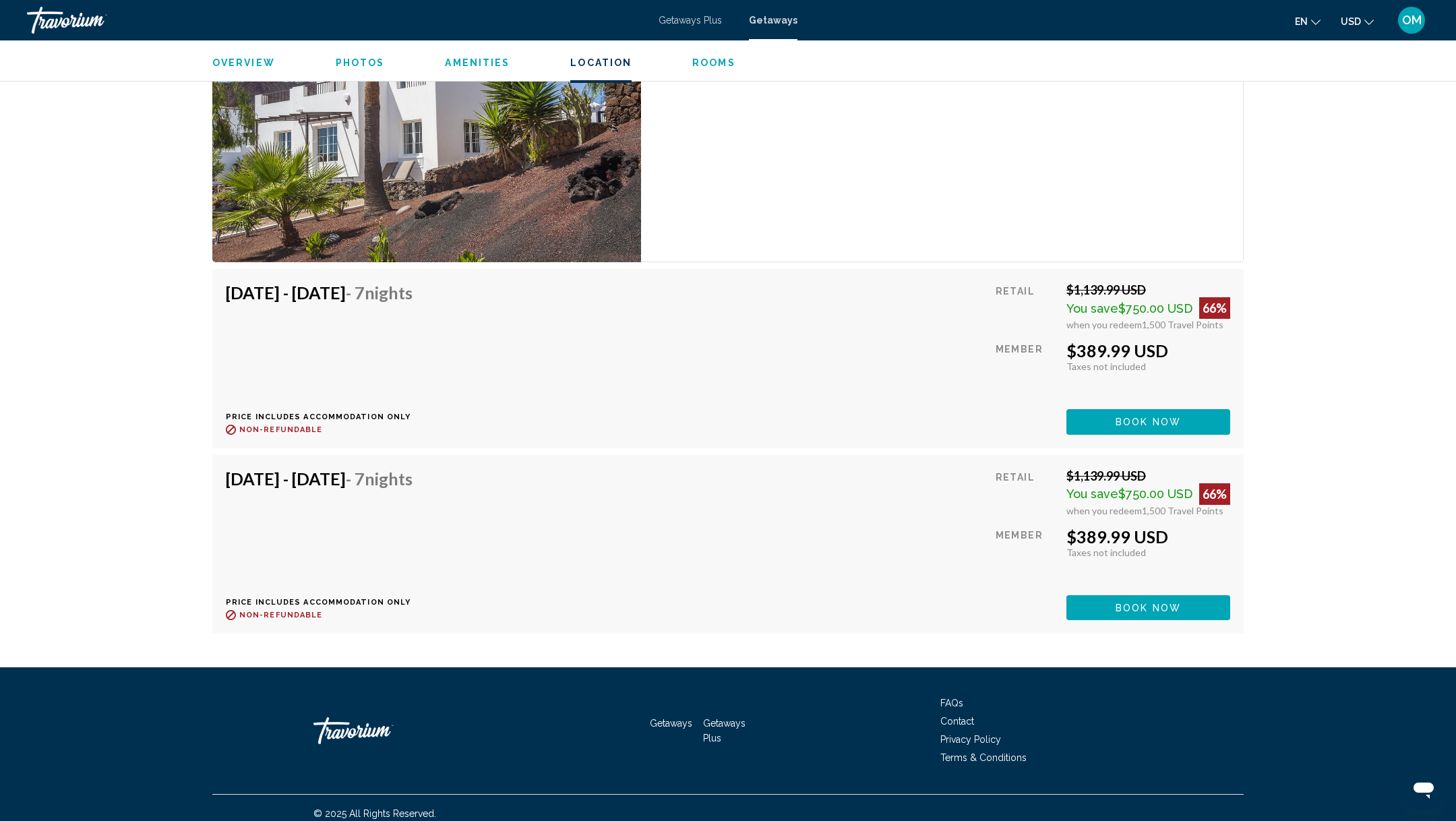
scroll to position [2272, 0]
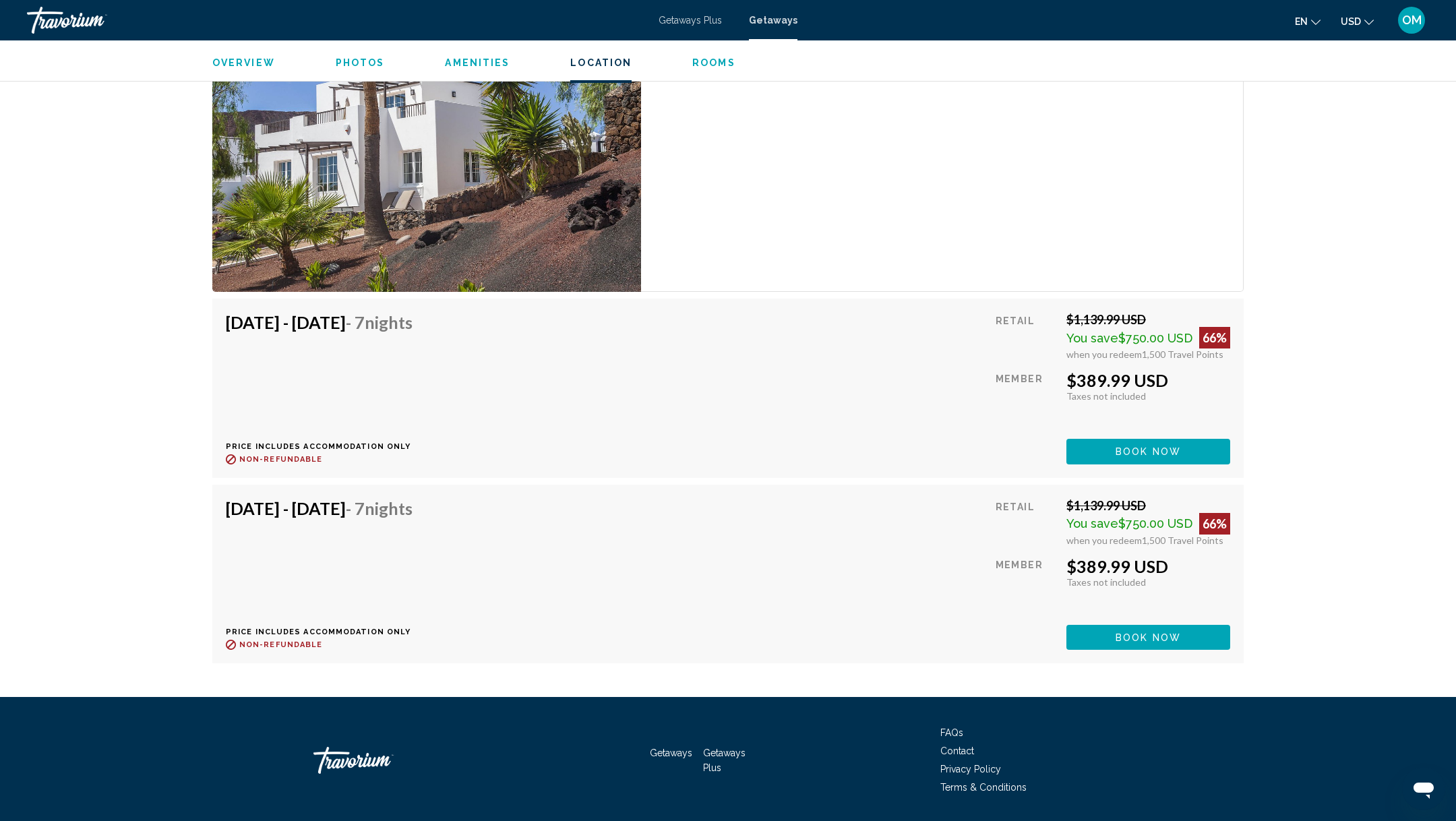
drag, startPoint x: 429, startPoint y: 308, endPoint x: 183, endPoint y: 308, distance: 246.0
copy h4 "Sep 13, 2025 - Sep 20, 2025"
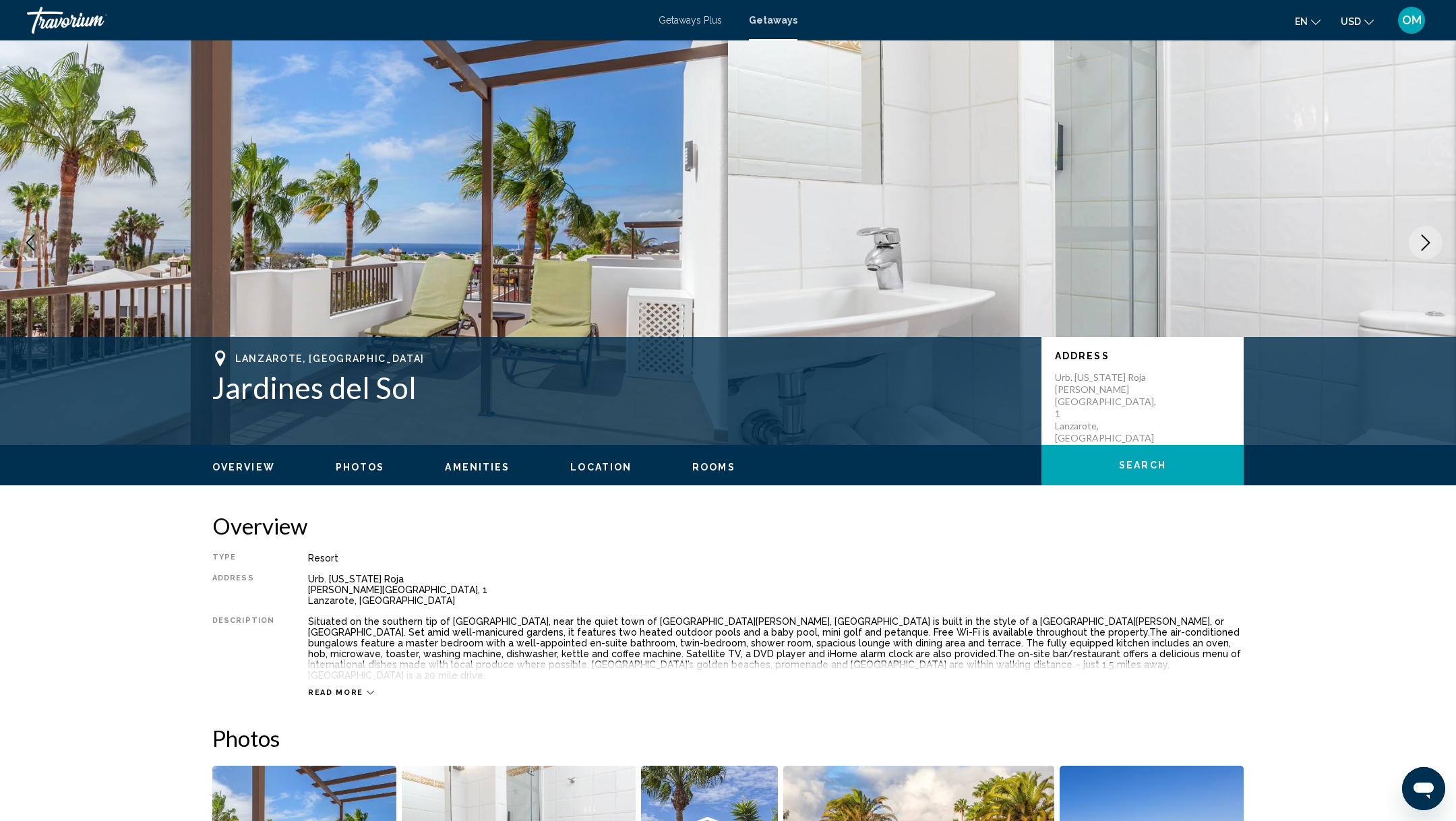
scroll to position [241, 0]
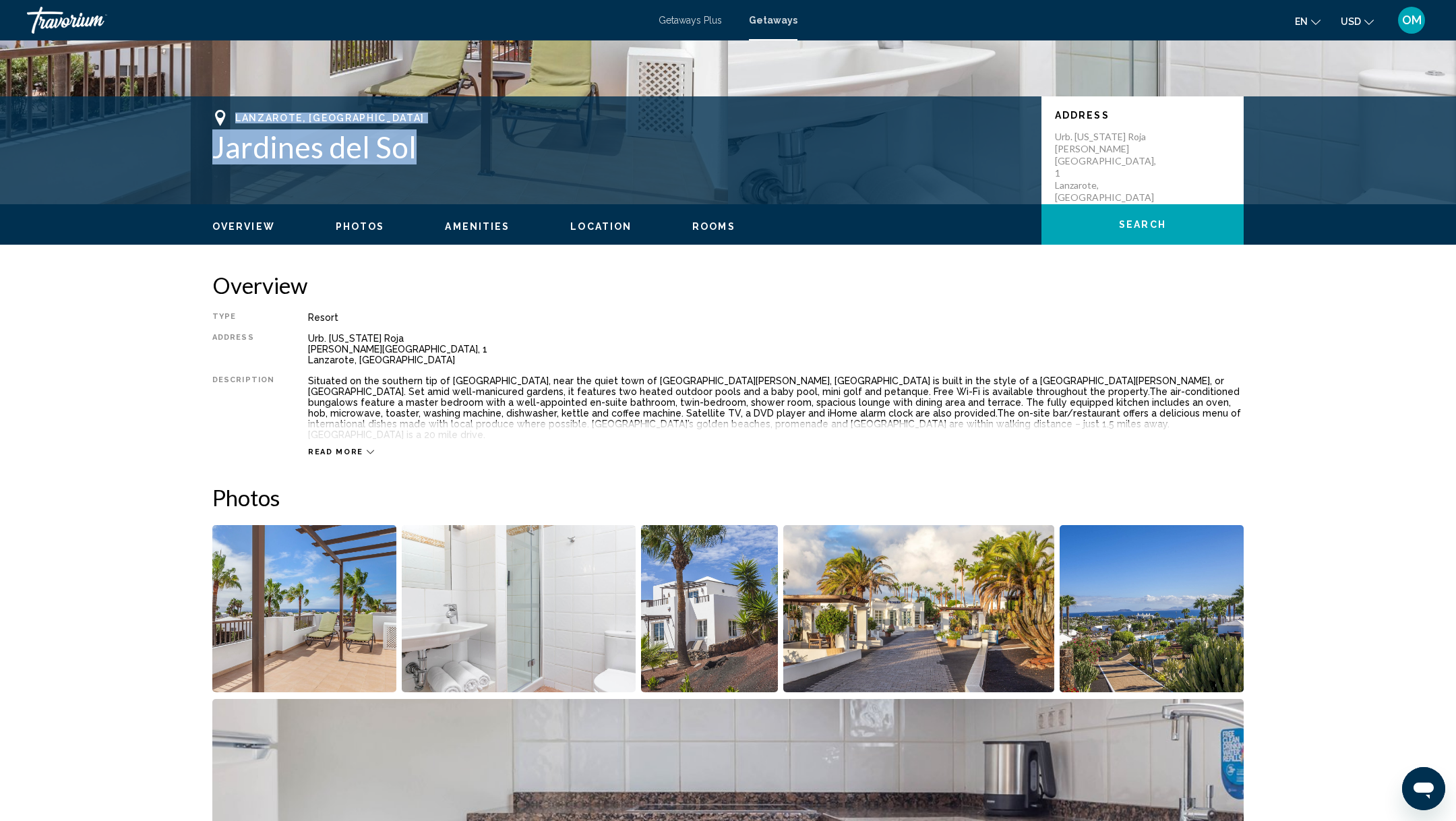
drag, startPoint x: 414, startPoint y: 146, endPoint x: 225, endPoint y: 99, distance: 194.8
click at [225, 99] on div "Lanzarote, Canary Islands Jardines del Sol Address Urb. Montana Roja C. Francia…" at bounding box center [728, 150] width 1456 height 108
copy div "Lanzarote, Canary Islands Jardines del Sol"
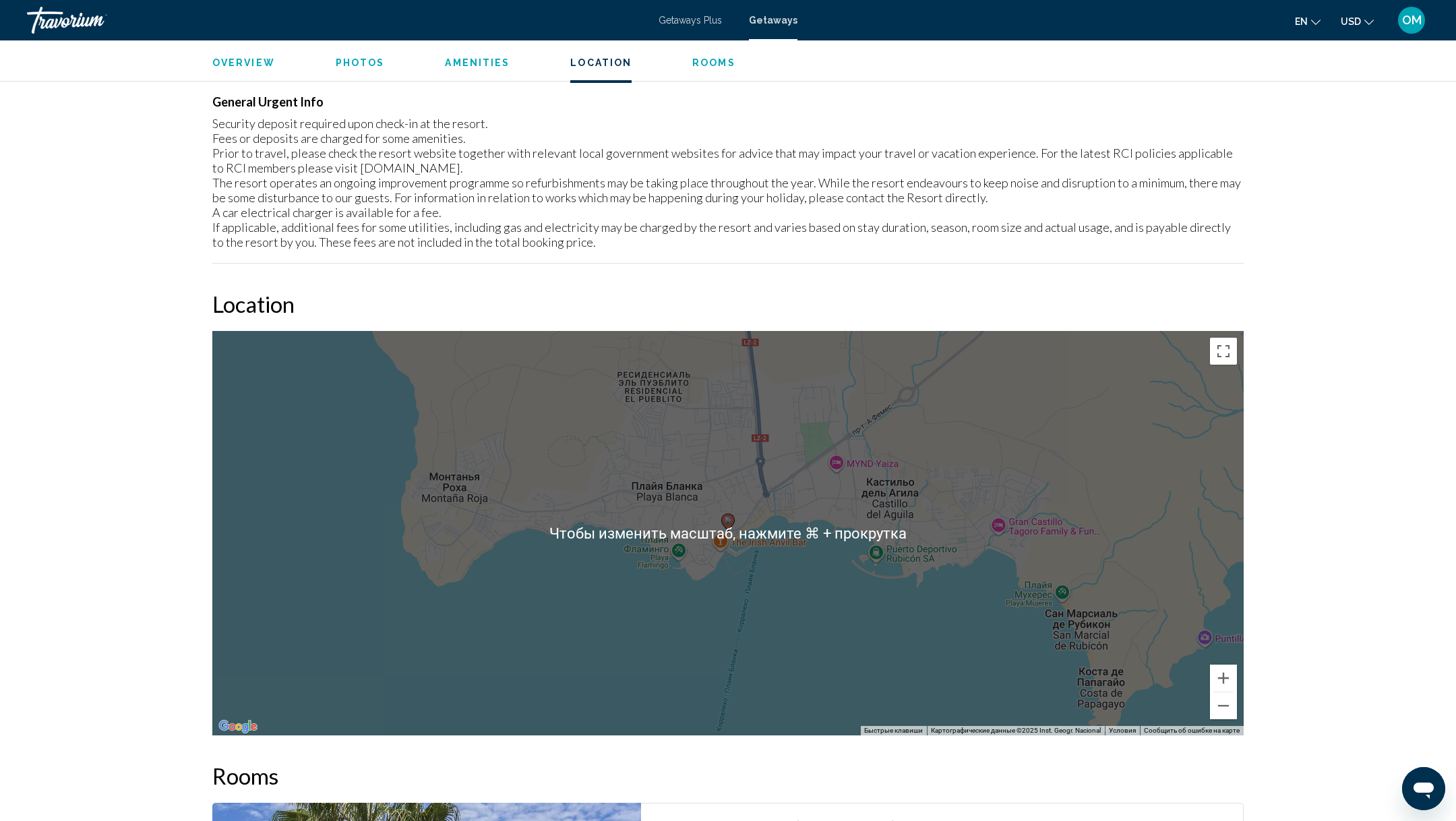
scroll to position [2302, 0]
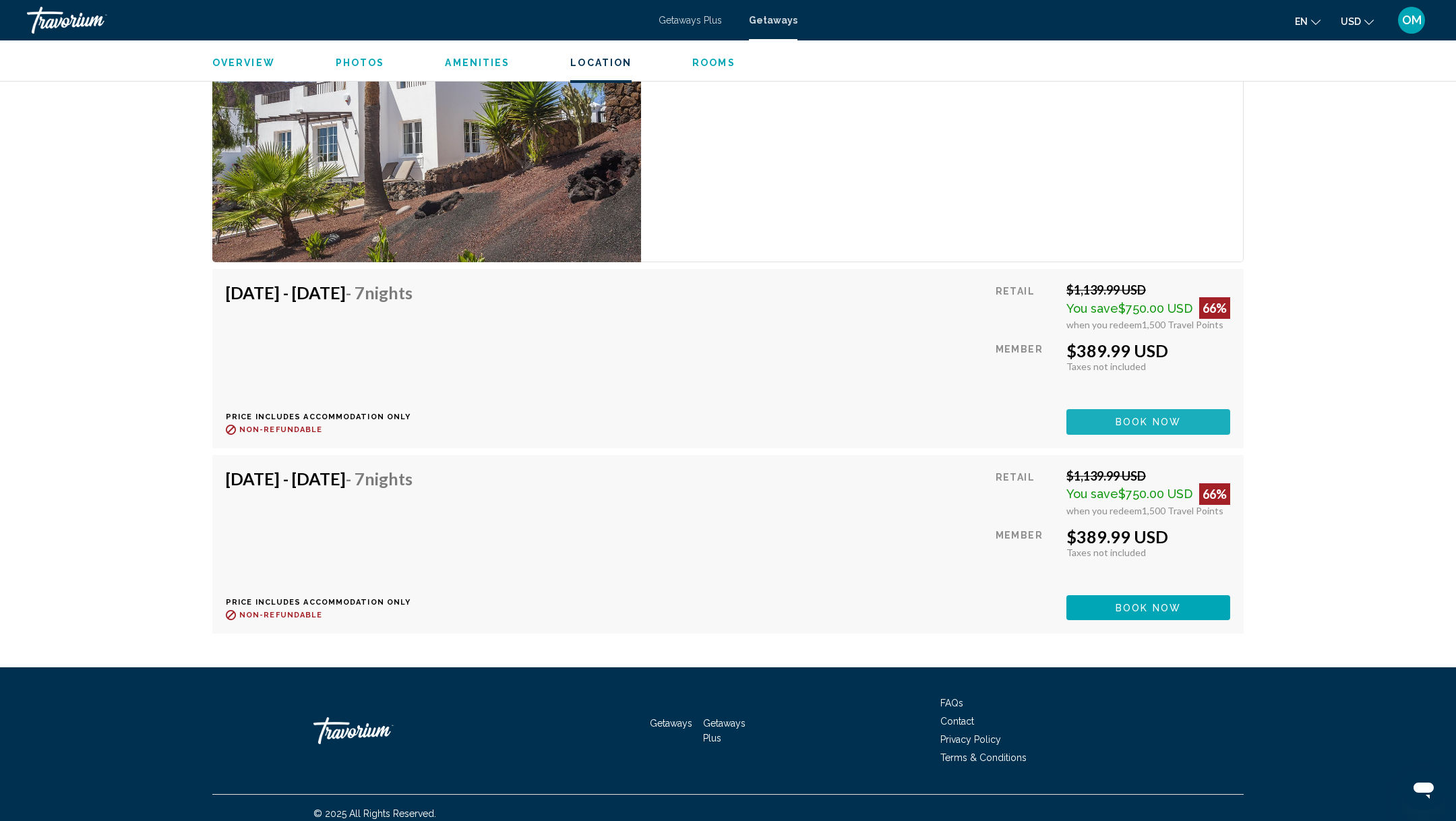
click at [1132, 417] on button "Book now" at bounding box center [1148, 421] width 164 height 25
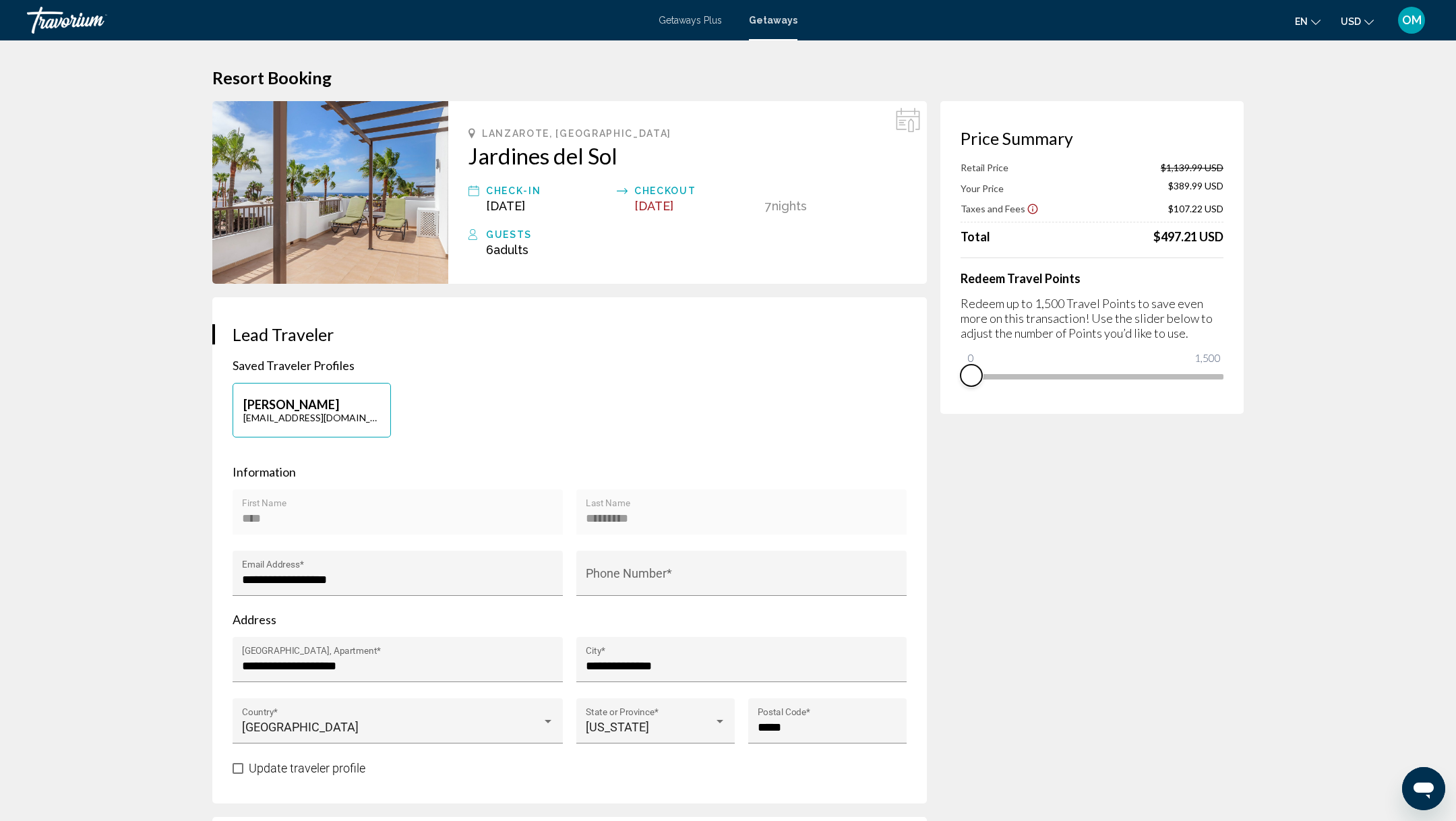
drag, startPoint x: 1207, startPoint y: 391, endPoint x: 858, endPoint y: 401, distance: 349.1
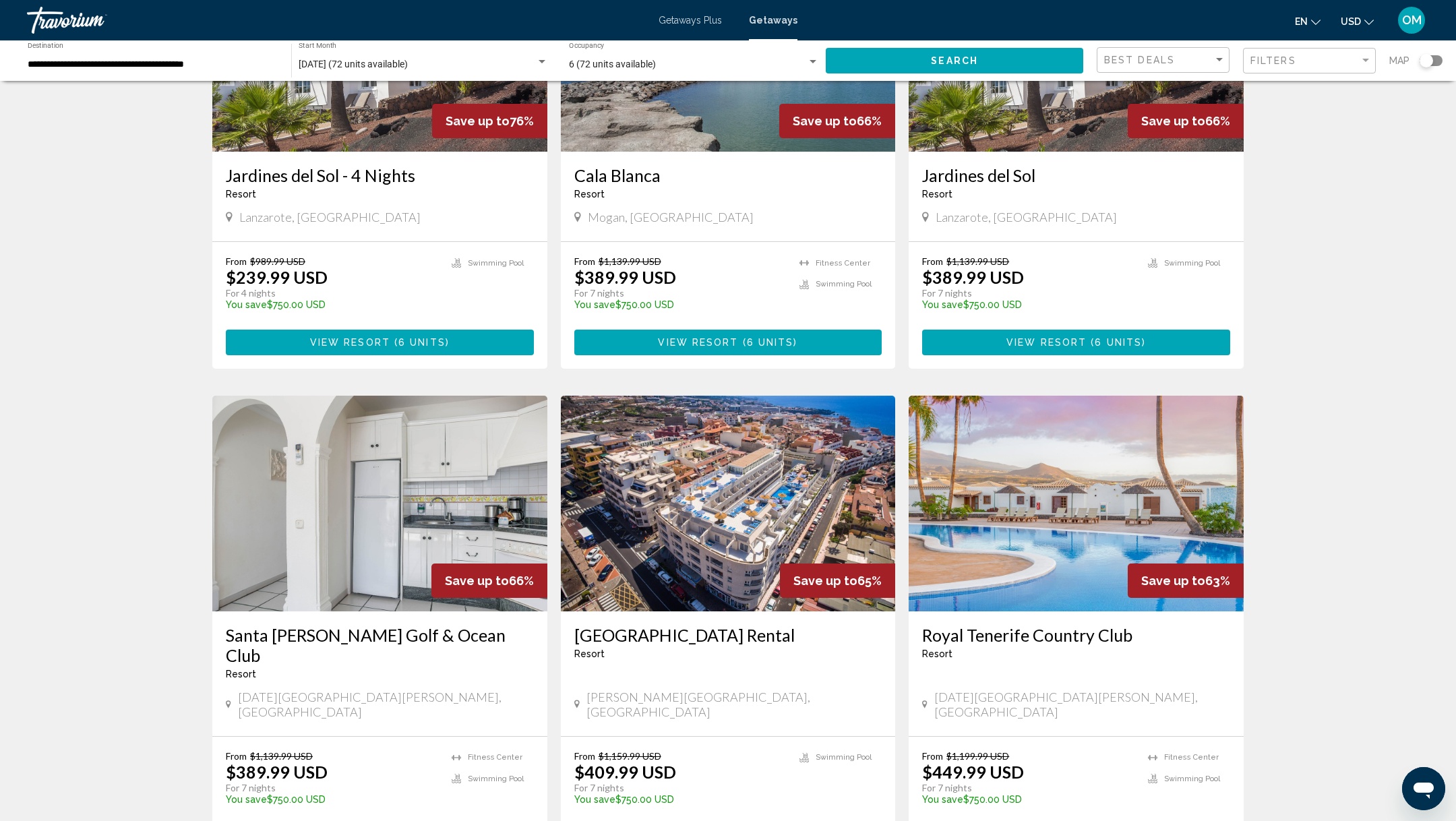
scroll to position [880, 0]
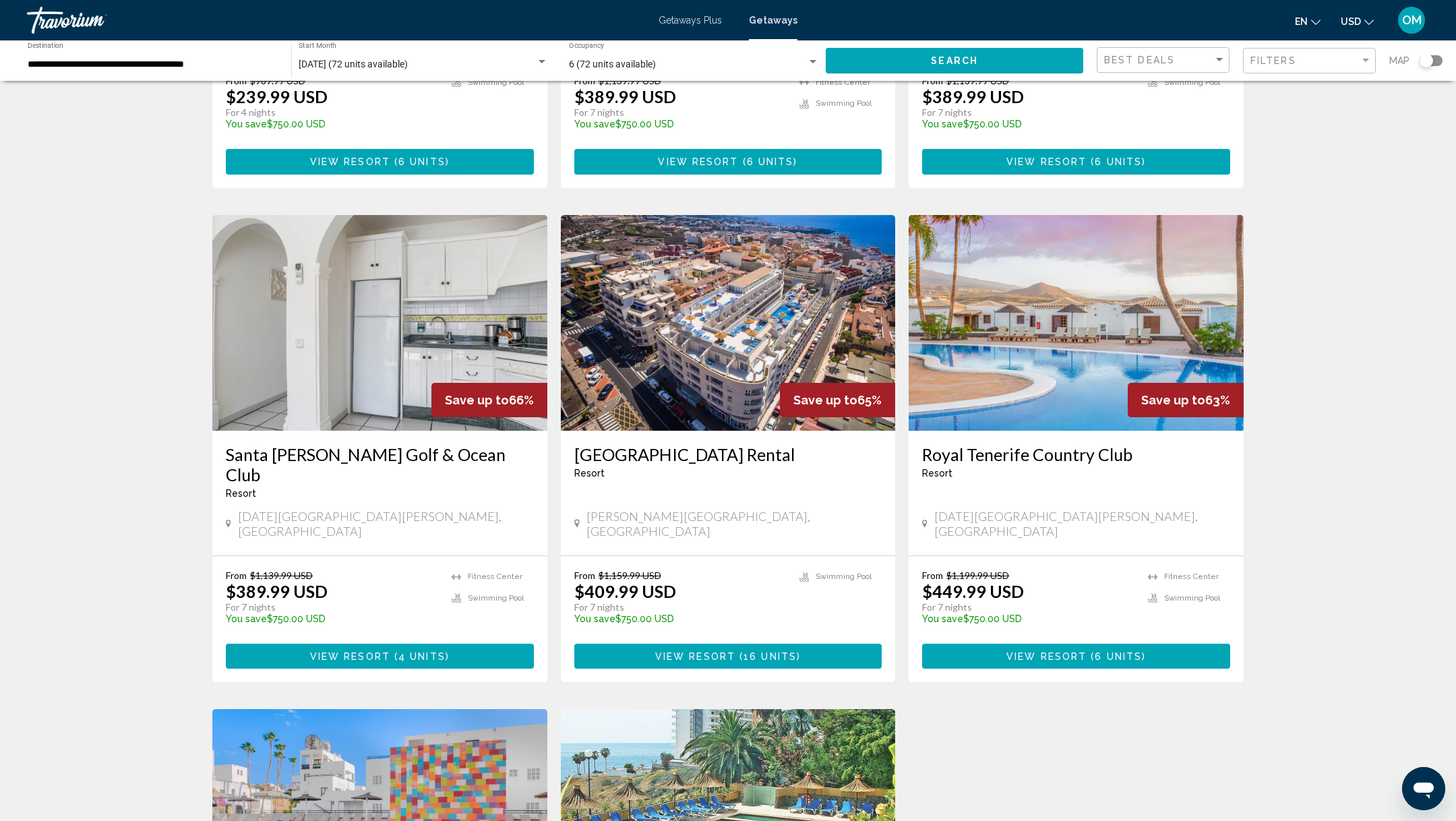
click at [337, 643] on button "View Resort ( 4 units )" at bounding box center [380, 656] width 308 height 25
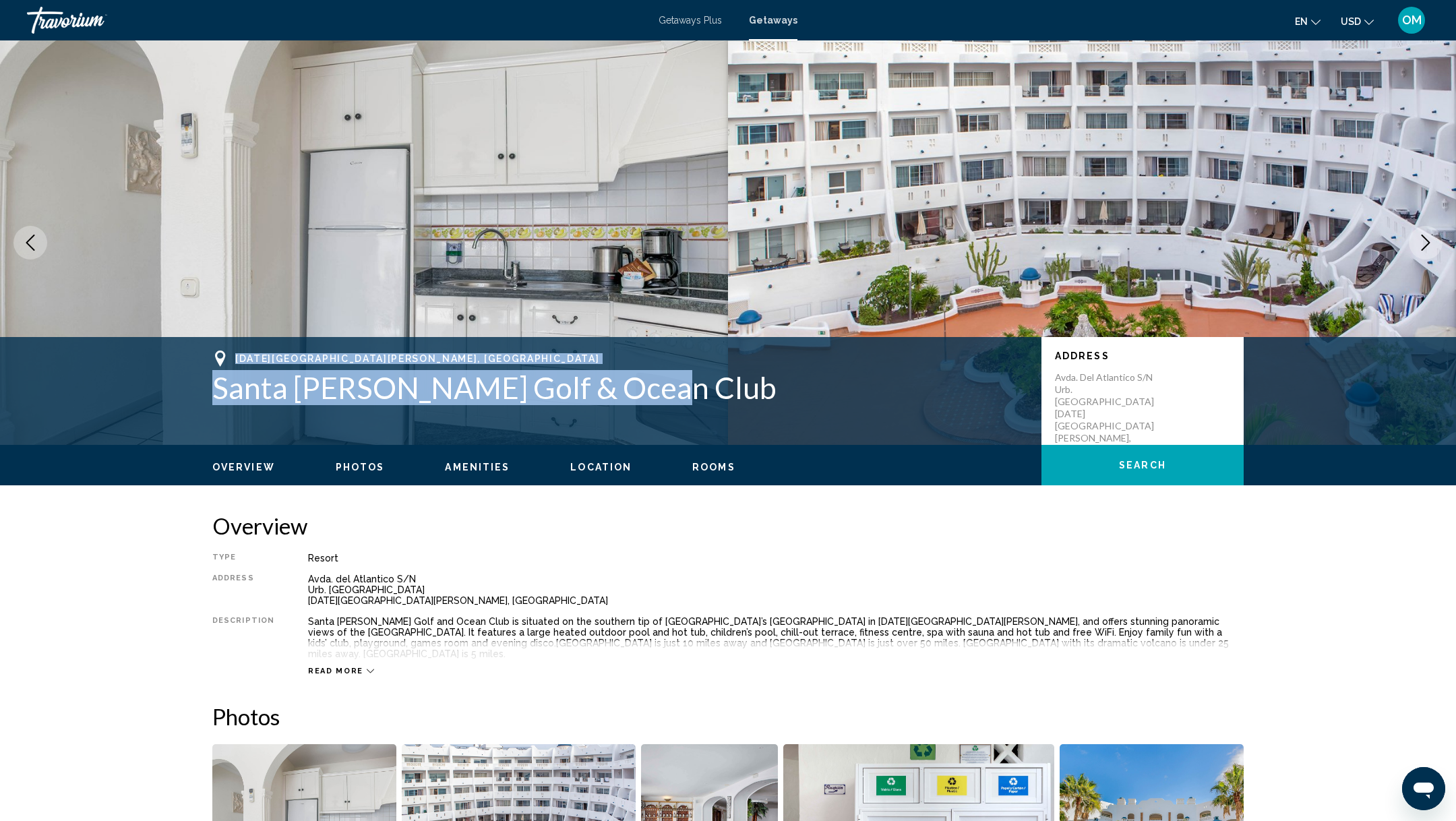
drag, startPoint x: 641, startPoint y: 395, endPoint x: 219, endPoint y: 354, distance: 424.0
click at [219, 354] on div "San Miguel de Abona, Canary Islands Santa Bárbara Golf & Ocean Club" at bounding box center [621, 378] width 816 height 54
copy div "San Miguel de Abona, Canary Islands Santa Bárbara Golf & Ocean Club"
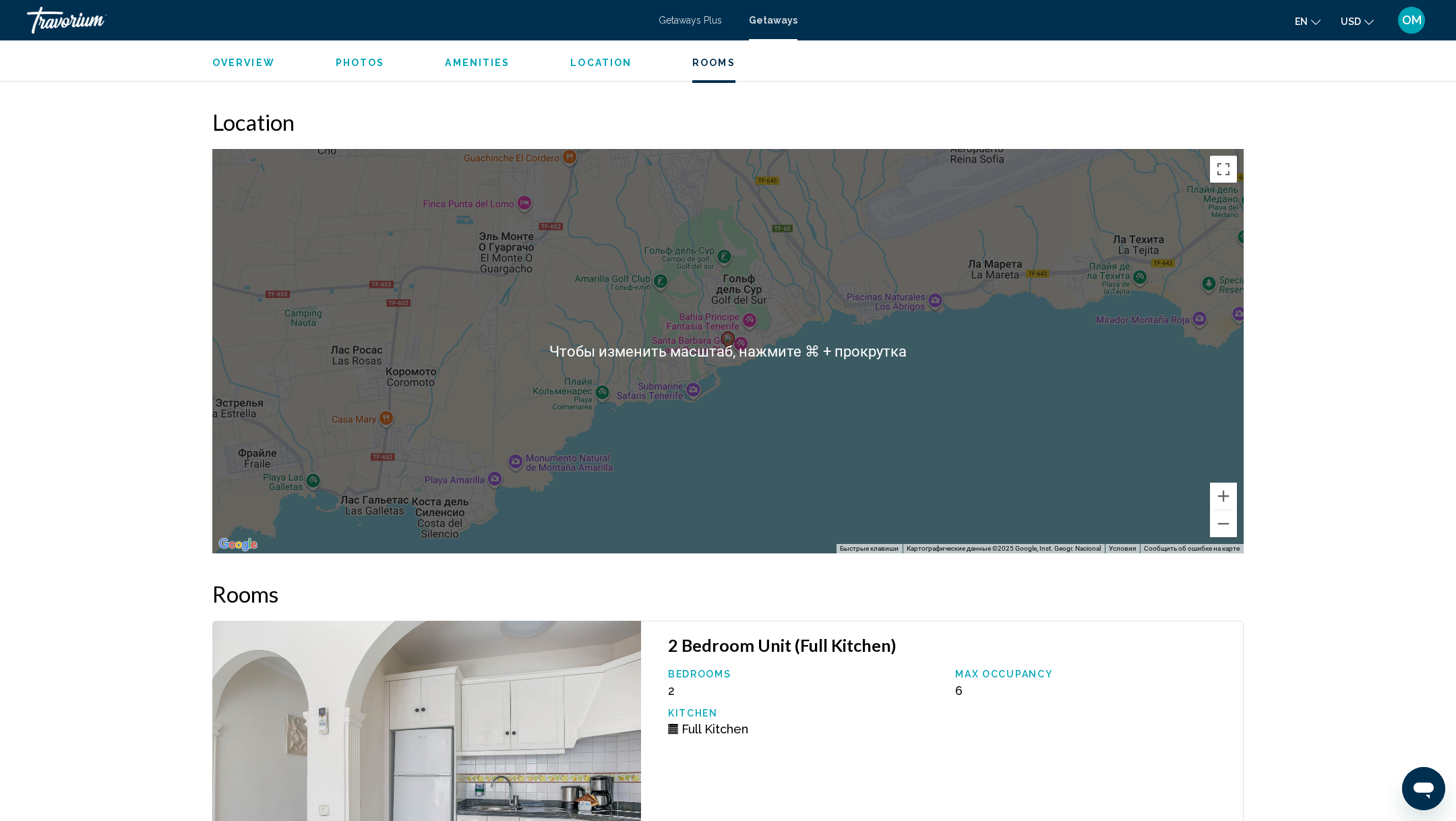
scroll to position [2586, 0]
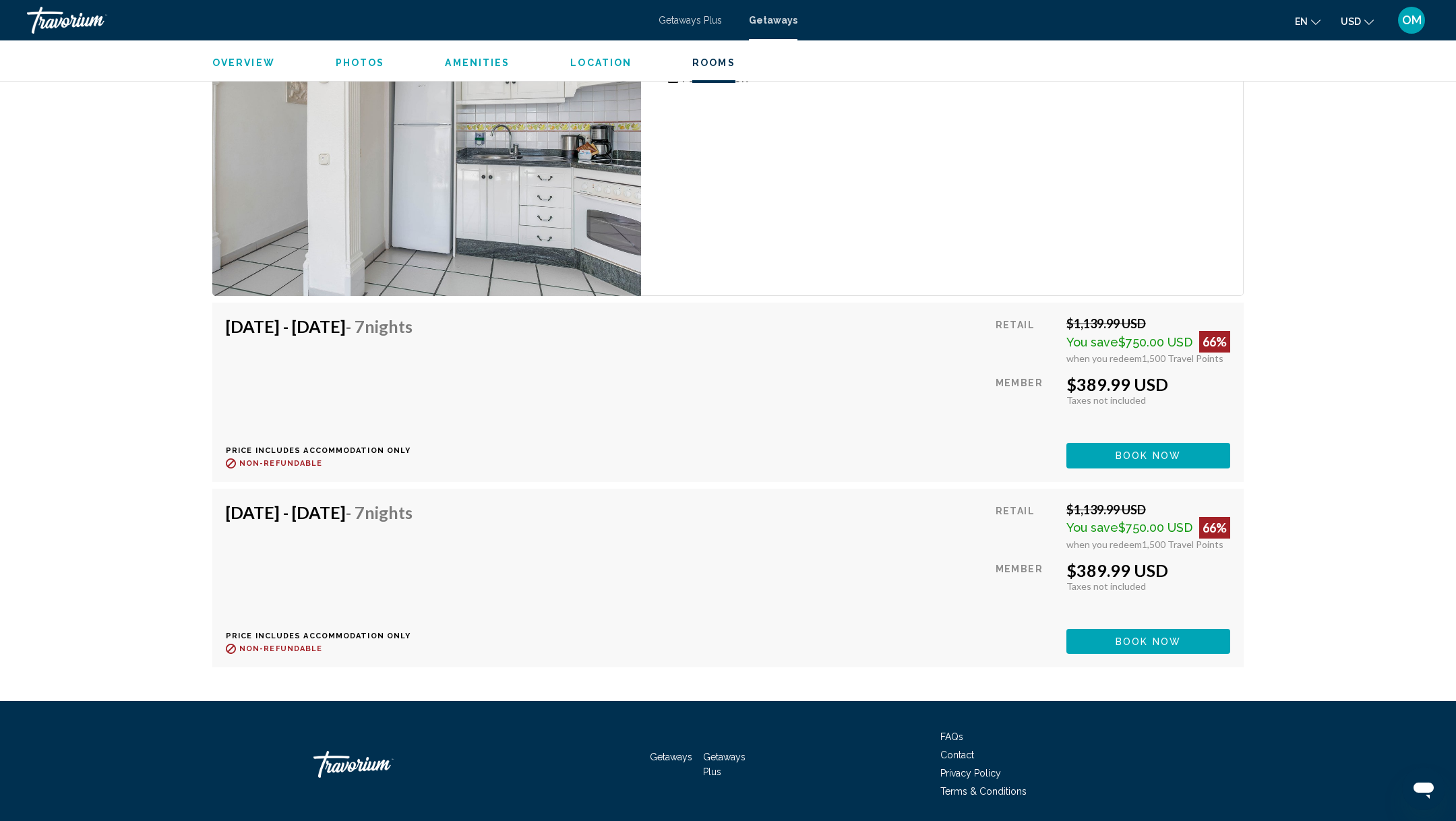
click at [1137, 451] on span "Book now" at bounding box center [1148, 456] width 65 height 11
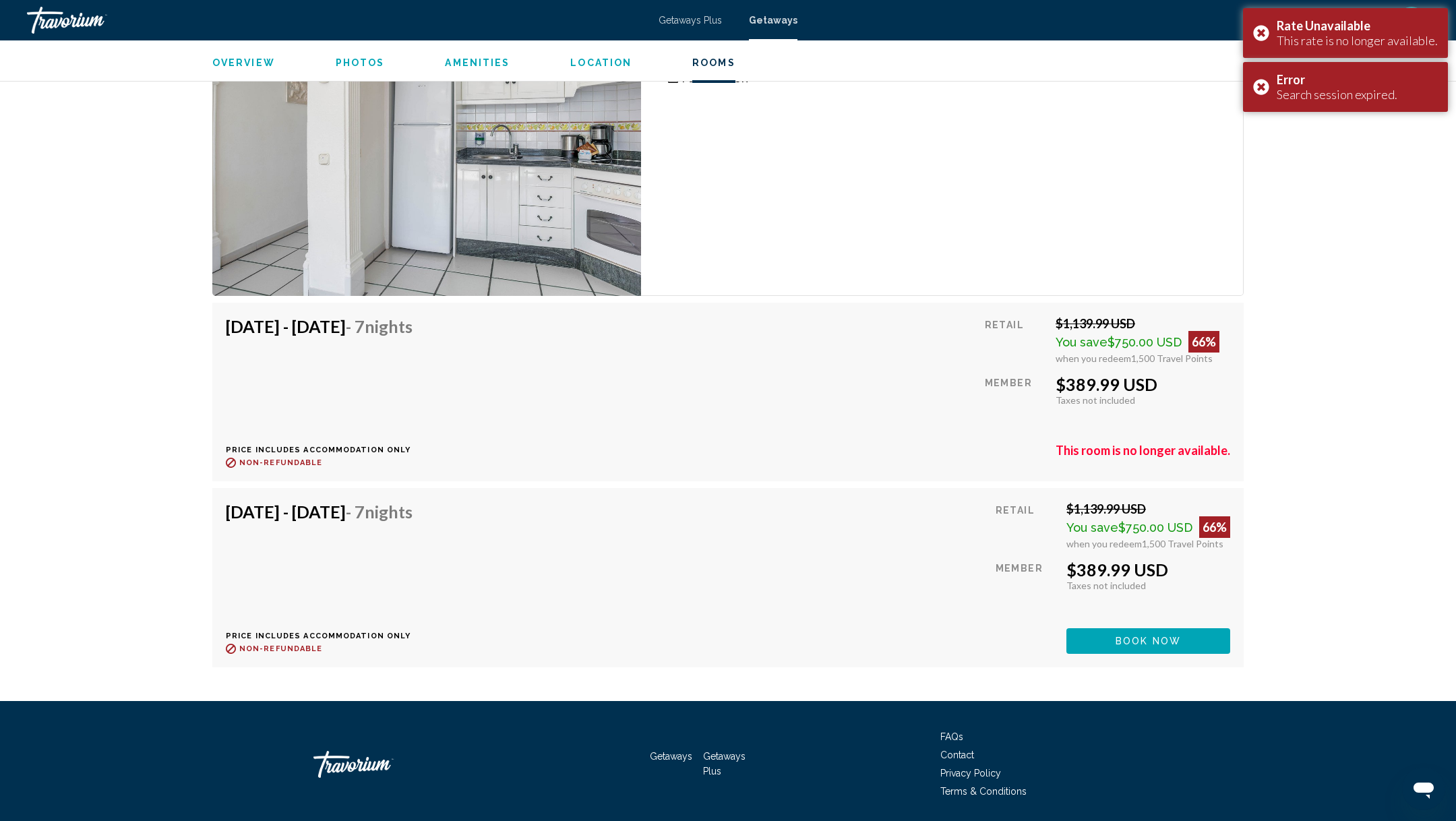
click at [846, 402] on div "Sep 19, 2025 - Sep 26, 2025 - 7 Nights Price includes accommodation only Refund…" at bounding box center [728, 392] width 1004 height 152
click at [1126, 636] on span "Book now" at bounding box center [1148, 642] width 65 height 11
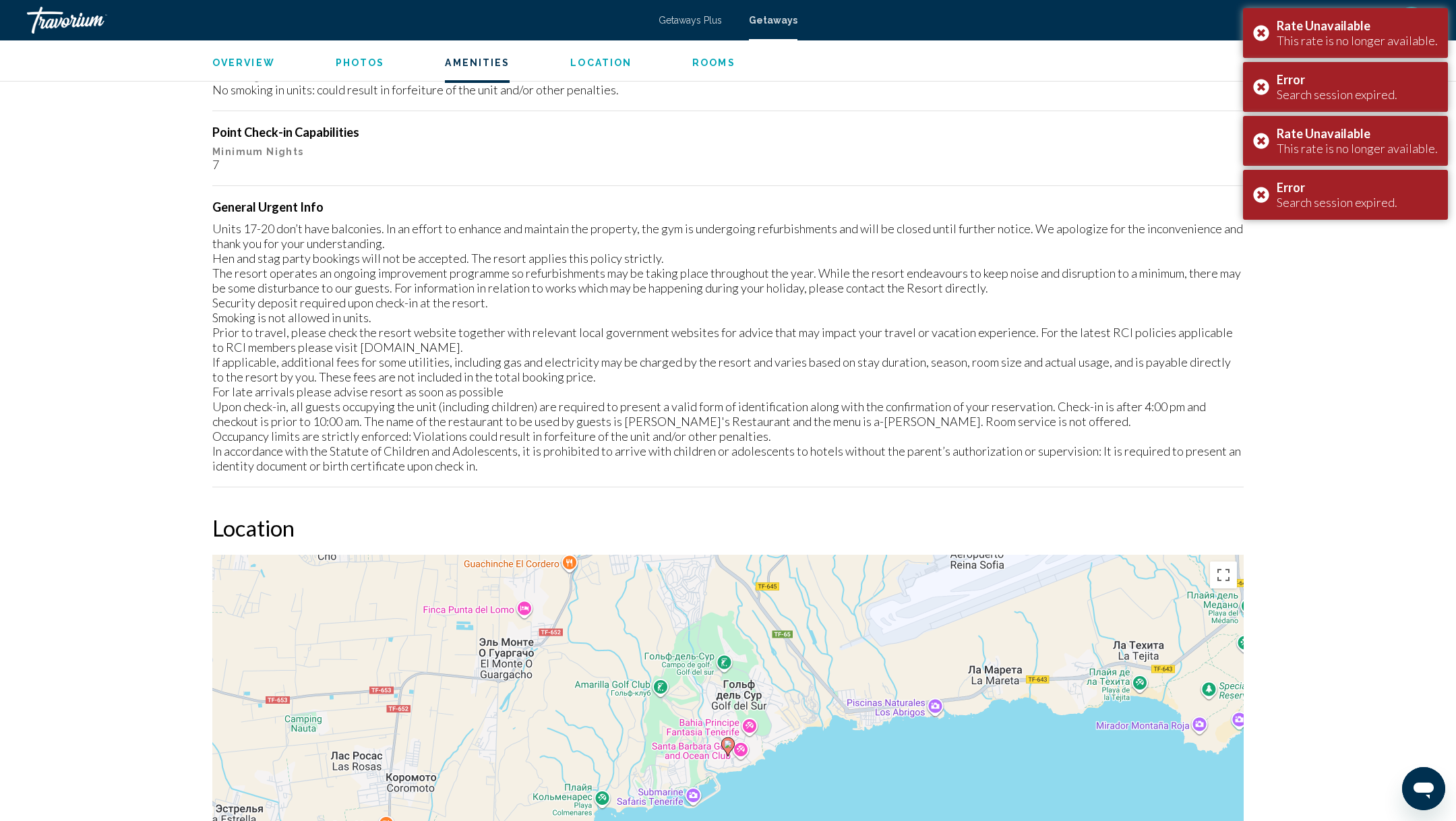
scroll to position [1242, 0]
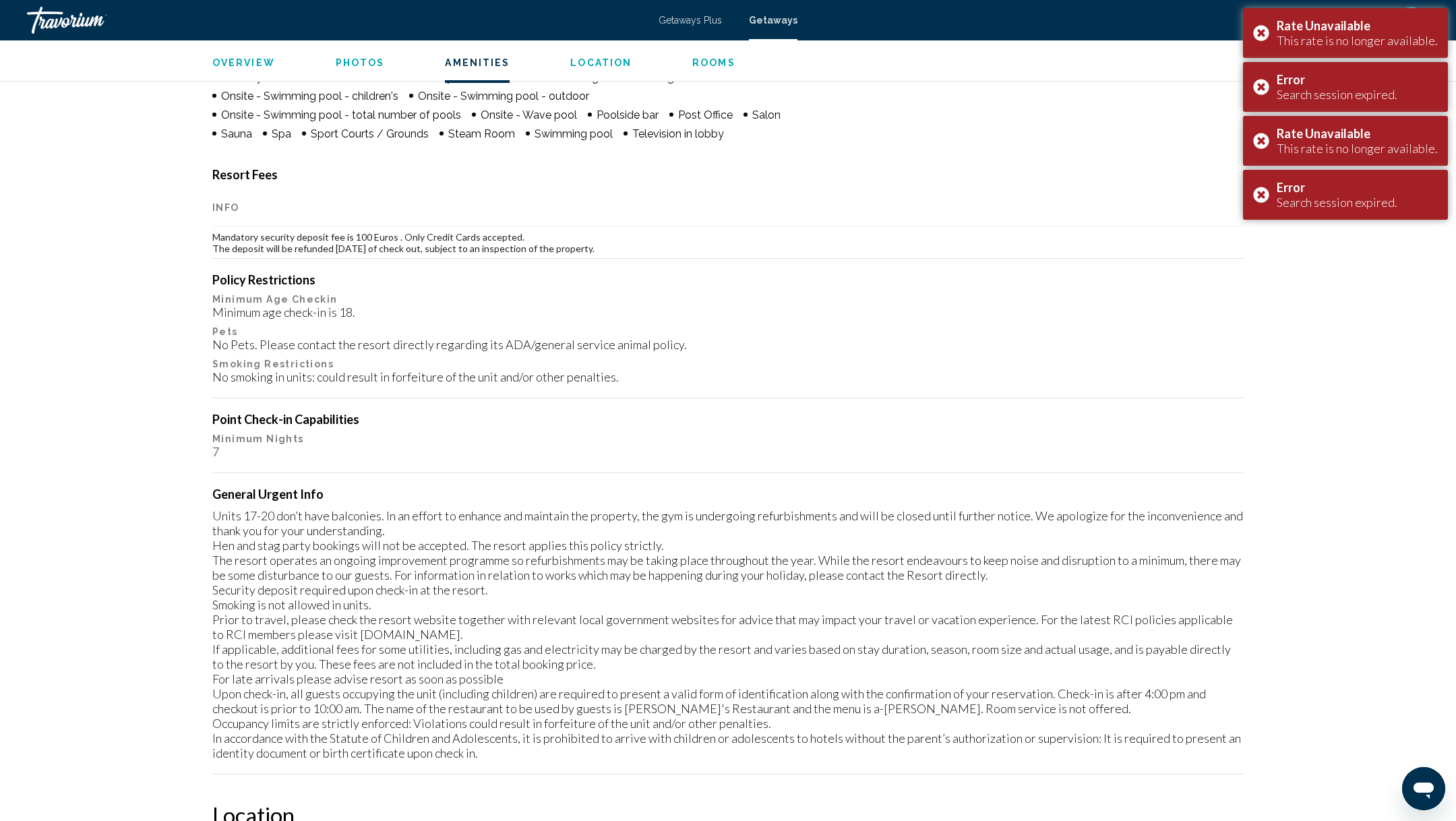
click at [49, 18] on div "Travorium" at bounding box center [94, 20] width 135 height 27
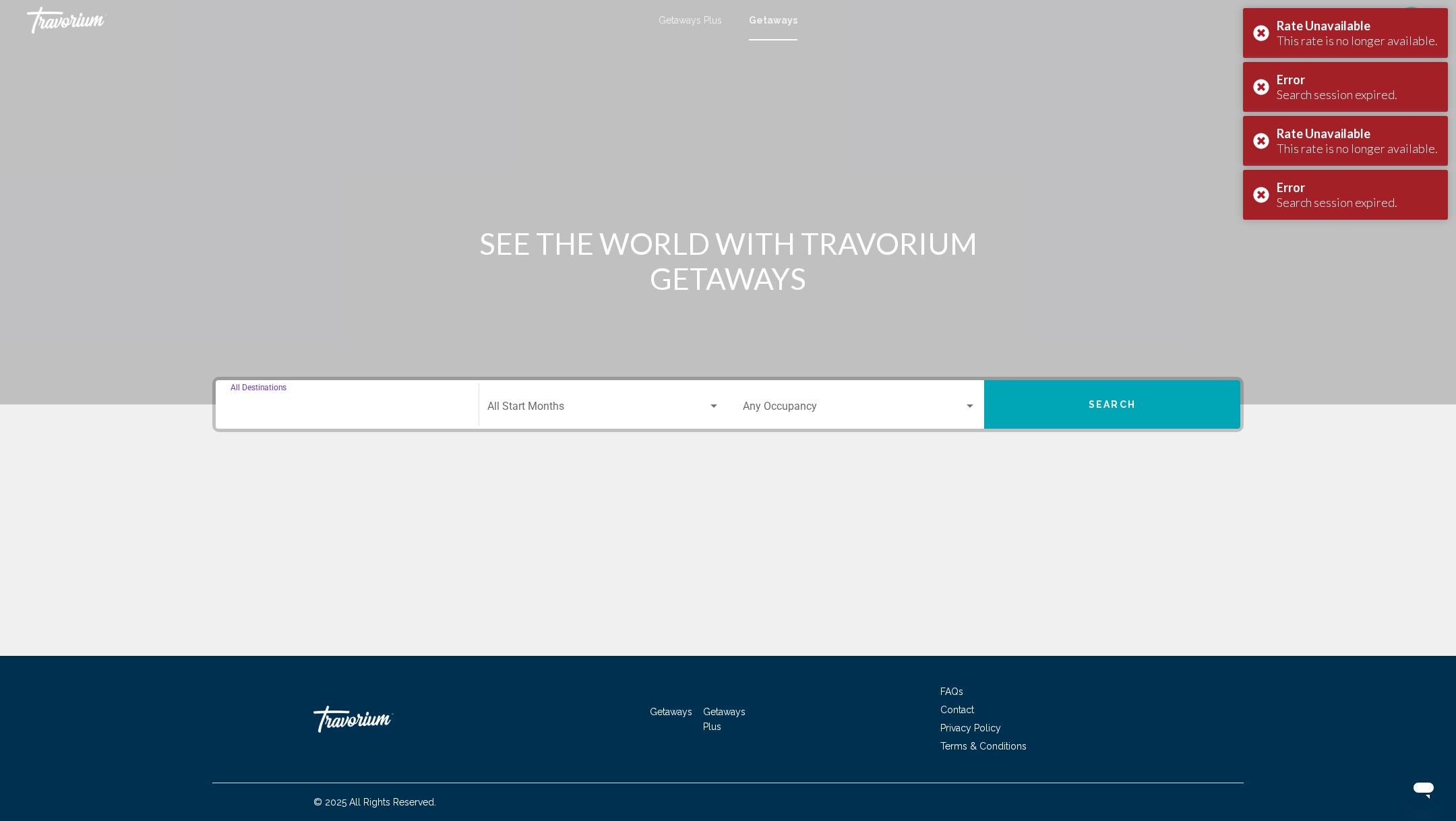
click at [269, 408] on input "Destination All Destinations" at bounding box center [346, 409] width 233 height 12
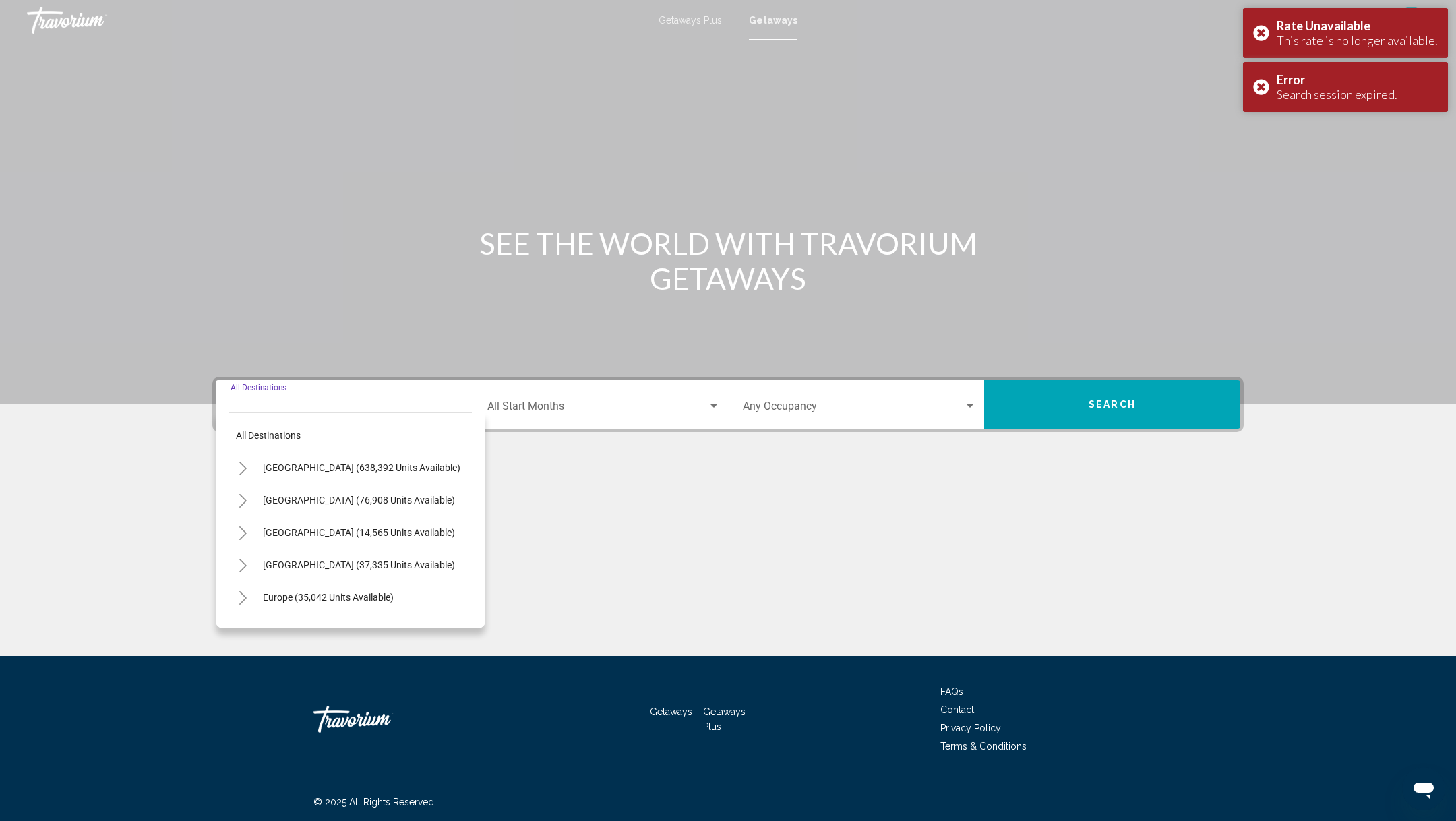
scroll to position [168, 0]
click at [243, 433] on icon "Toggle Europe (35,042 units available)" at bounding box center [244, 429] width 11 height 13
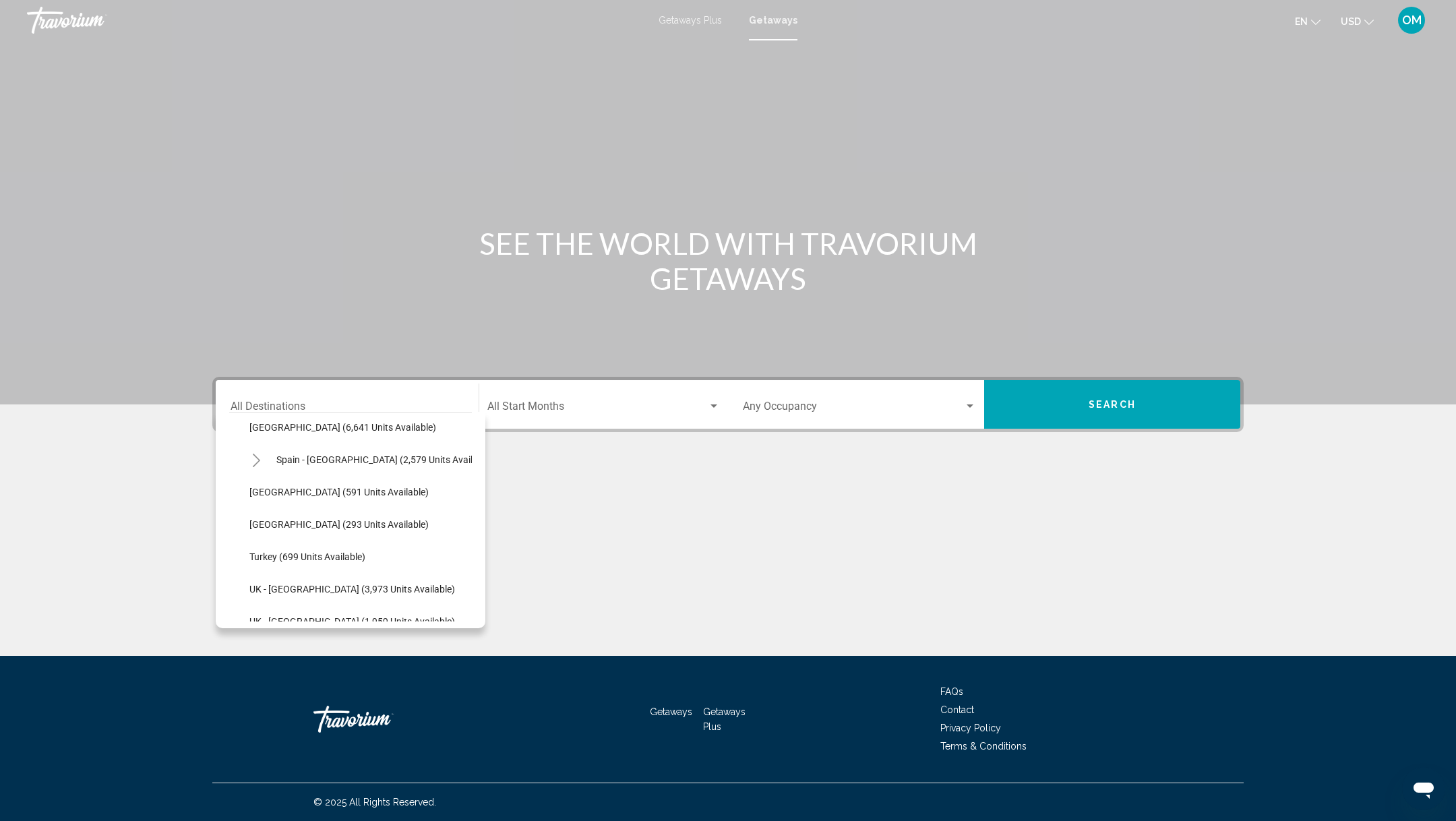
scroll to position [698, 0]
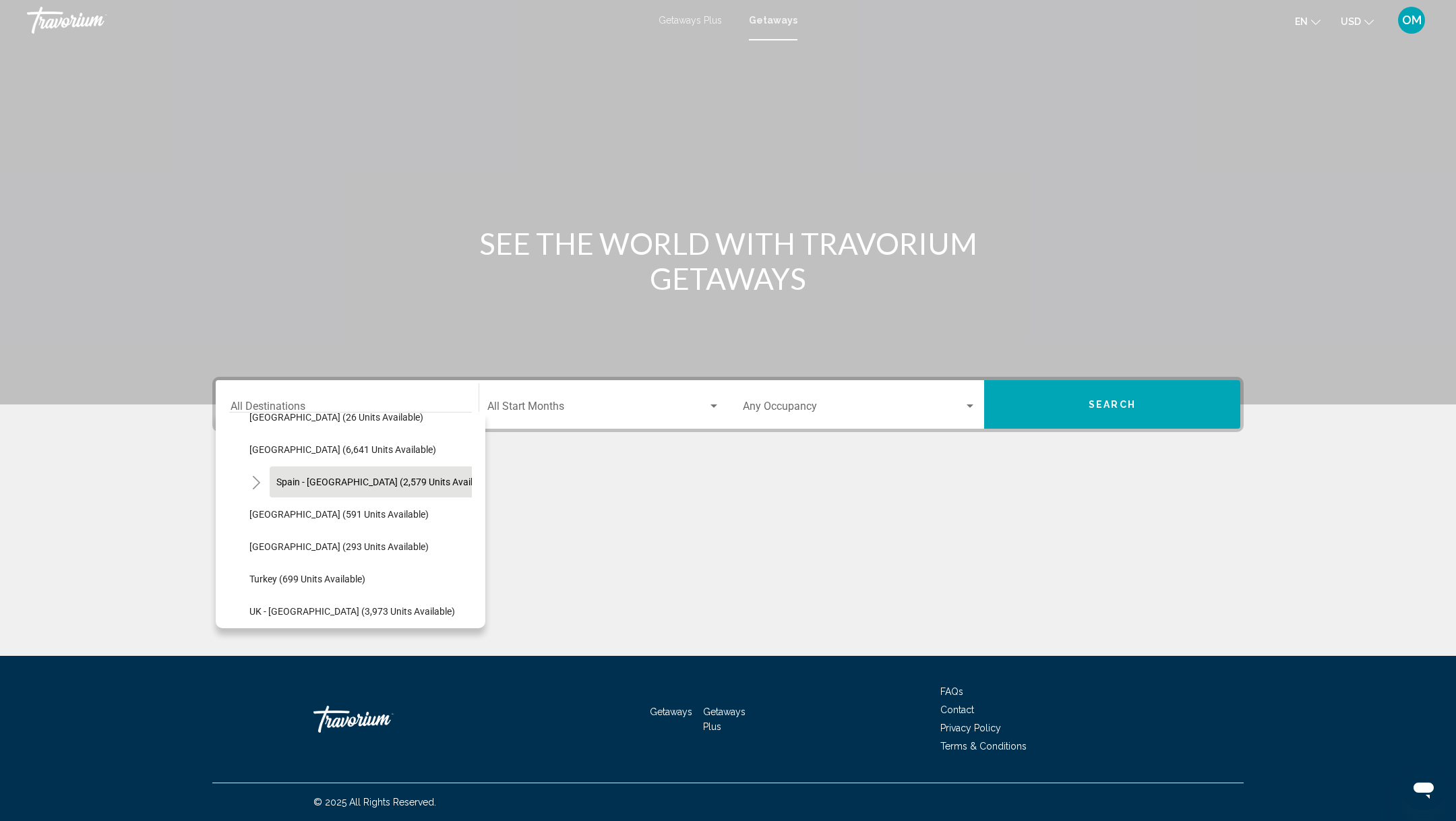
click at [281, 483] on span "Spain - Canary Islands (2,579 units available)" at bounding box center [384, 482] width 217 height 11
type input "**********"
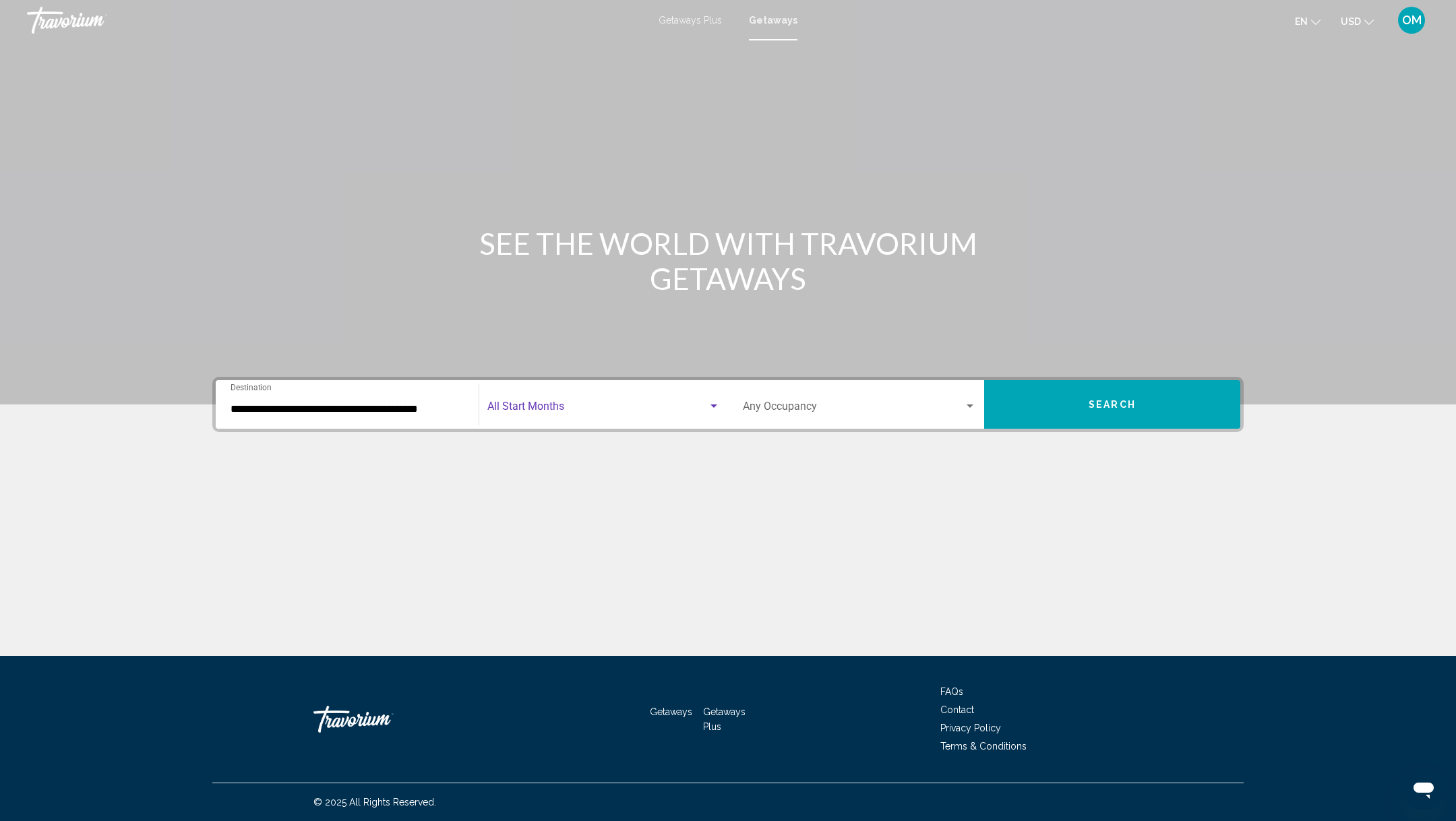
click at [597, 406] on span "Search widget" at bounding box center [597, 409] width 221 height 12
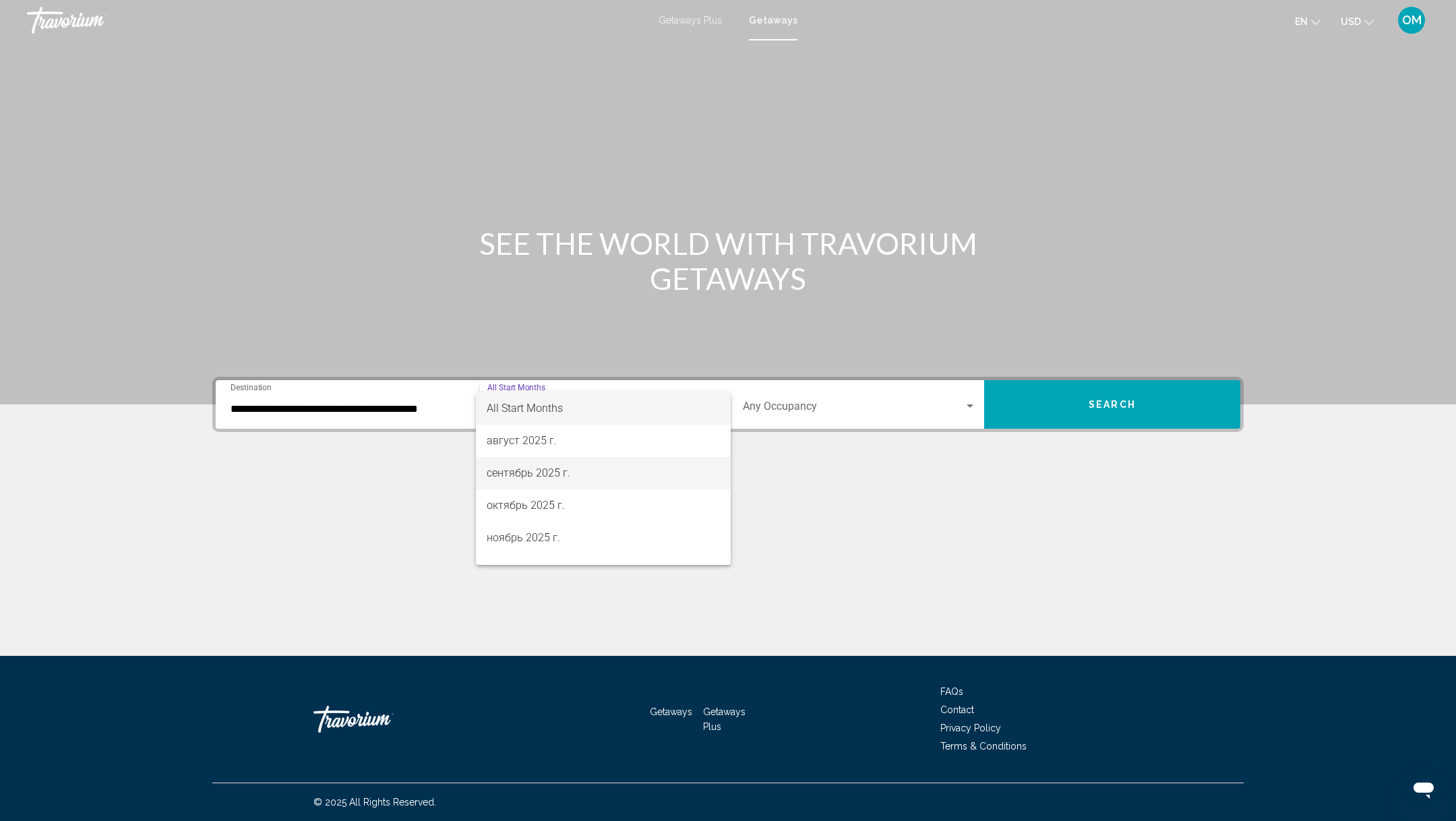
click at [567, 469] on span "сентябрь 2025 г." at bounding box center [603, 473] width 233 height 33
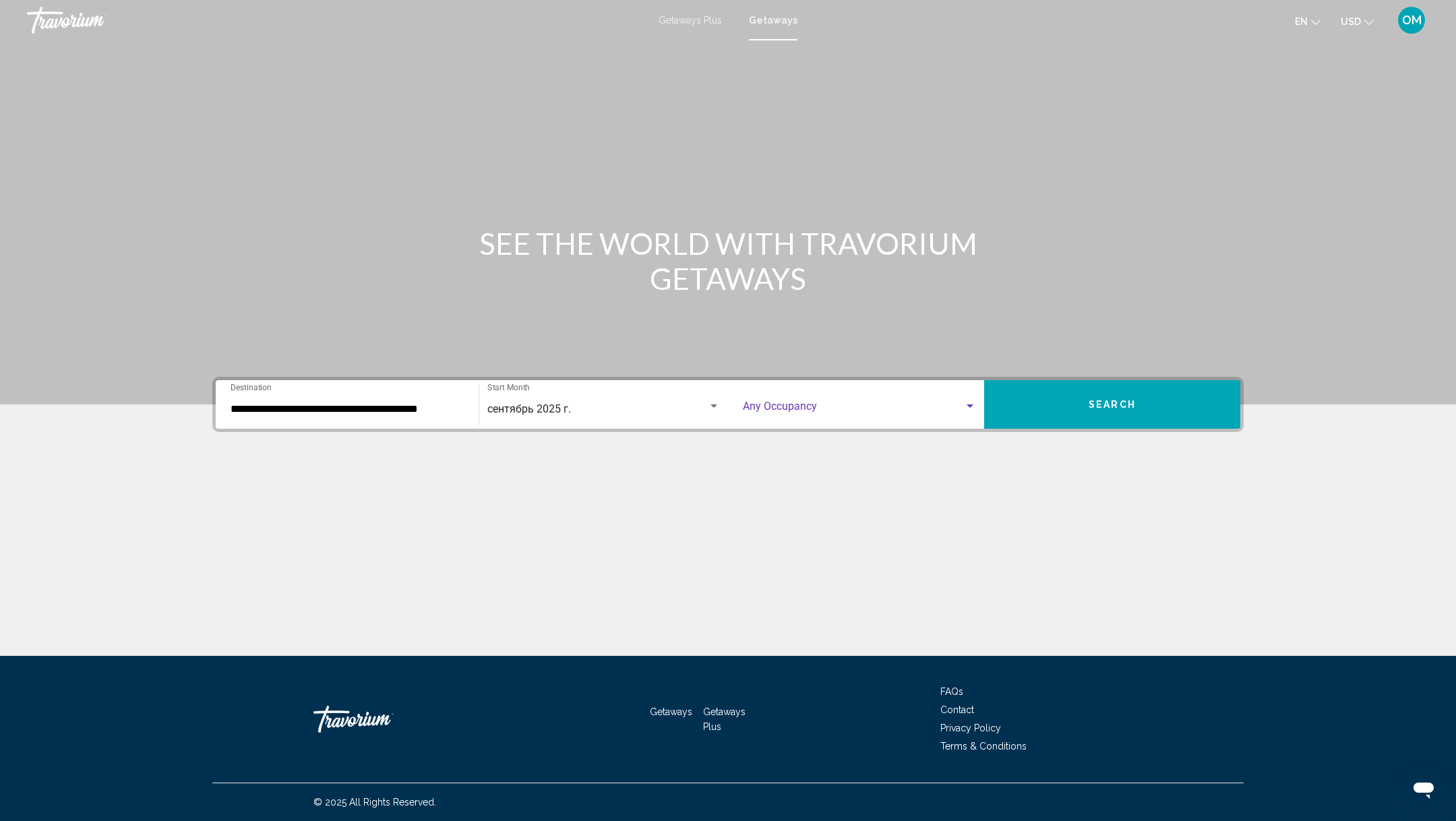
click at [789, 412] on span "Search widget" at bounding box center [853, 409] width 221 height 12
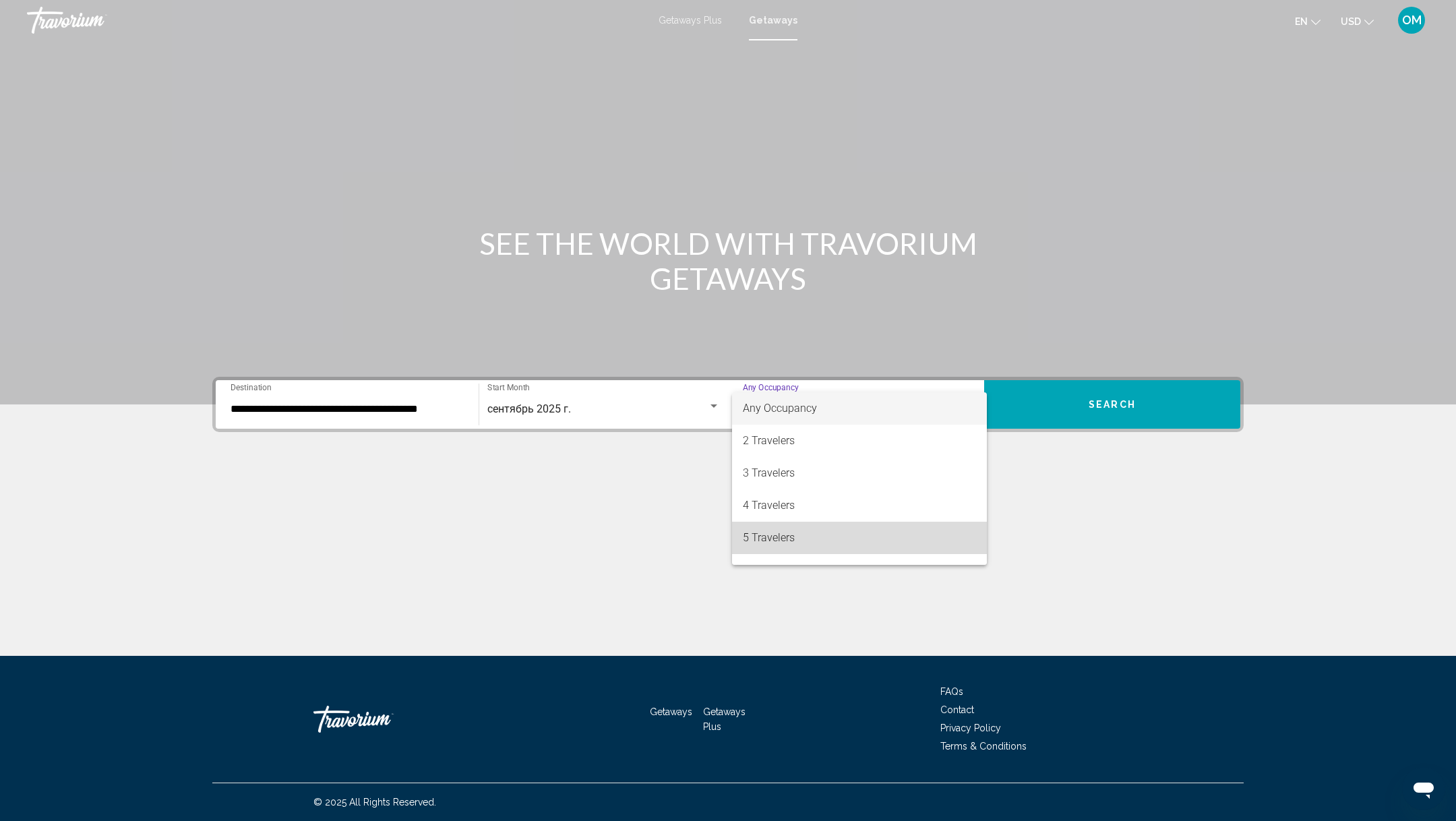
click at [782, 533] on span "5 Travelers" at bounding box center [859, 537] width 233 height 33
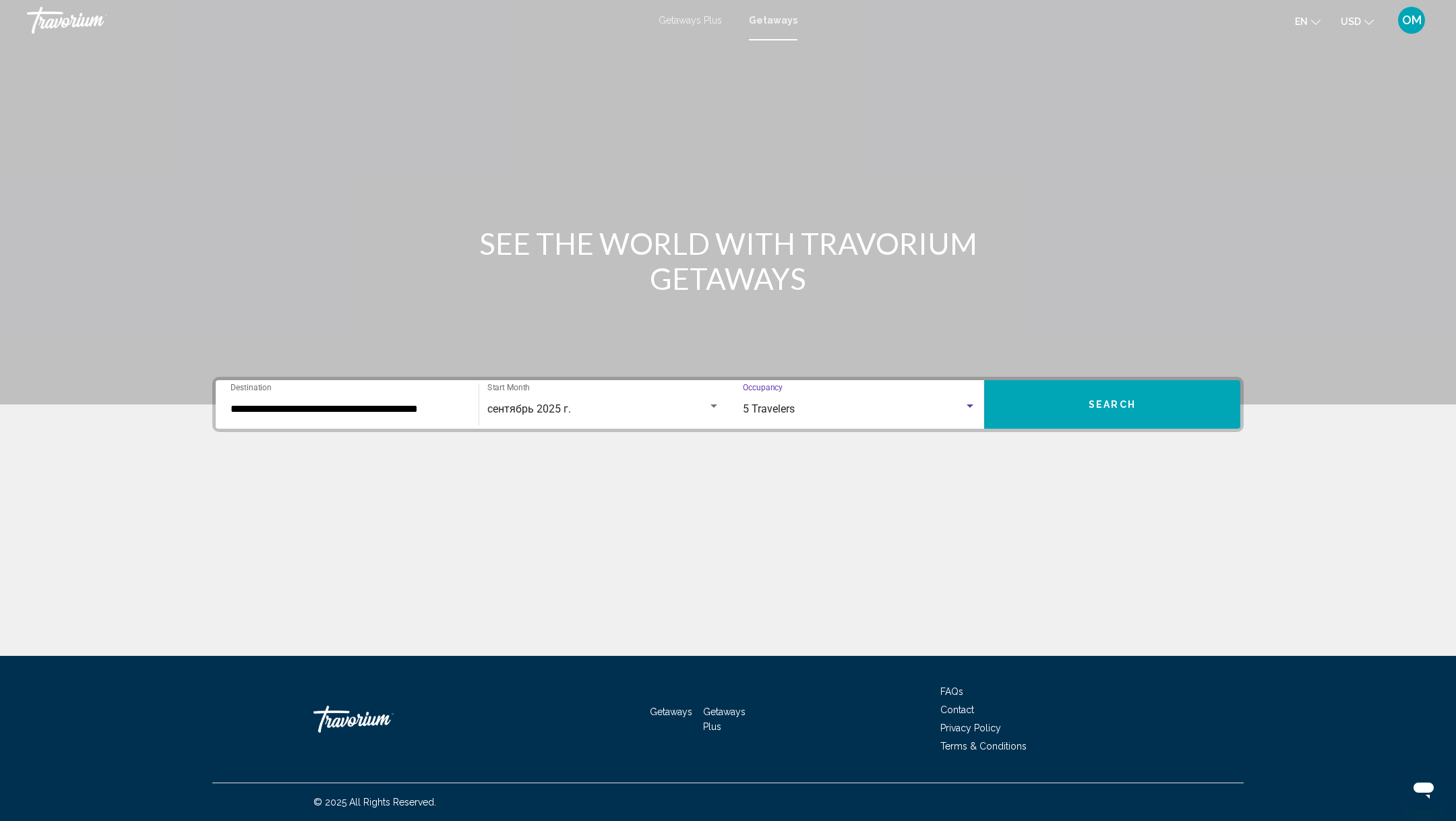
click at [1106, 406] on span "Search" at bounding box center [1112, 405] width 47 height 11
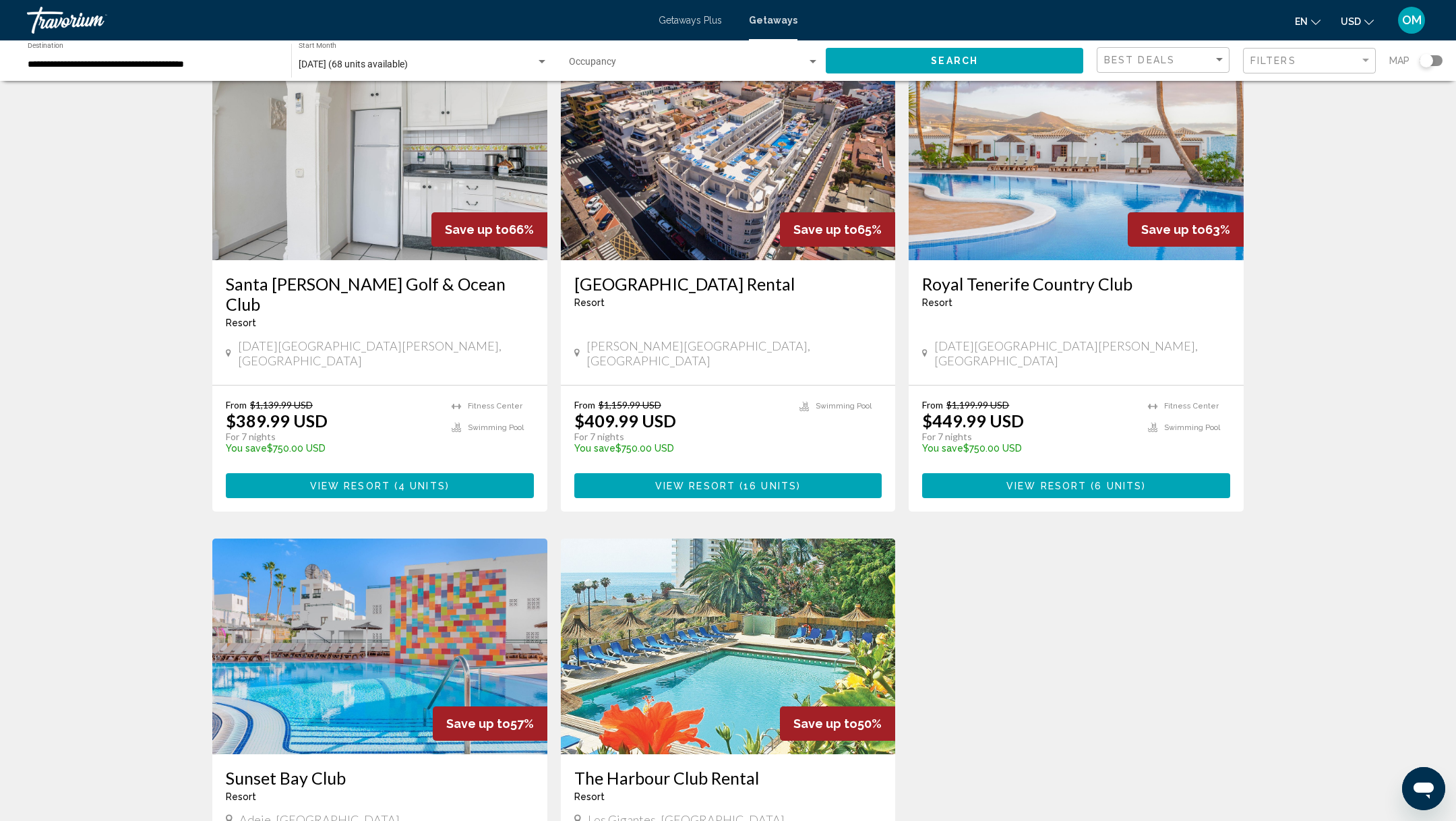
scroll to position [842, 0]
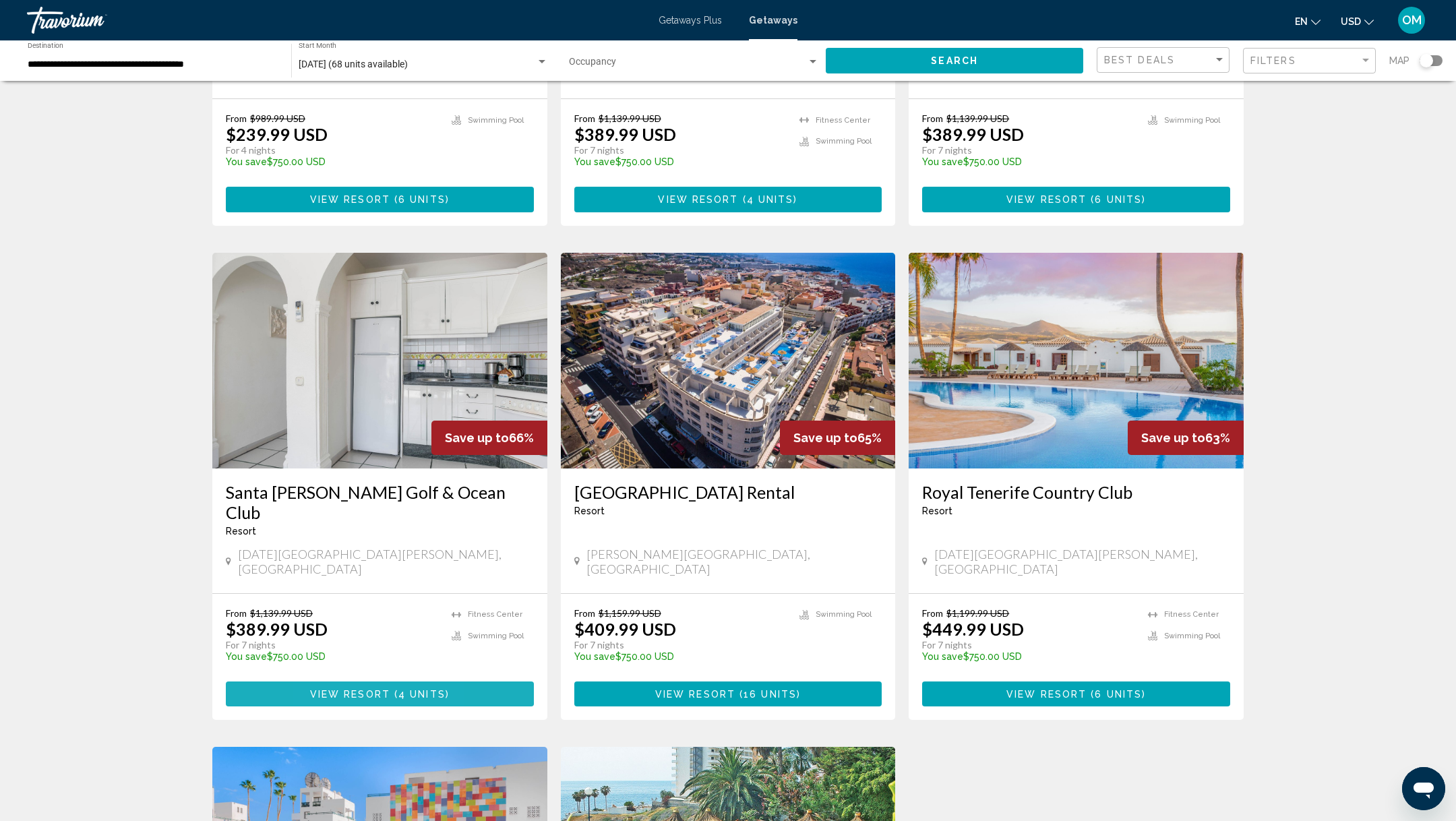
click at [328, 681] on button "View Resort ( 4 units )" at bounding box center [380, 694] width 308 height 25
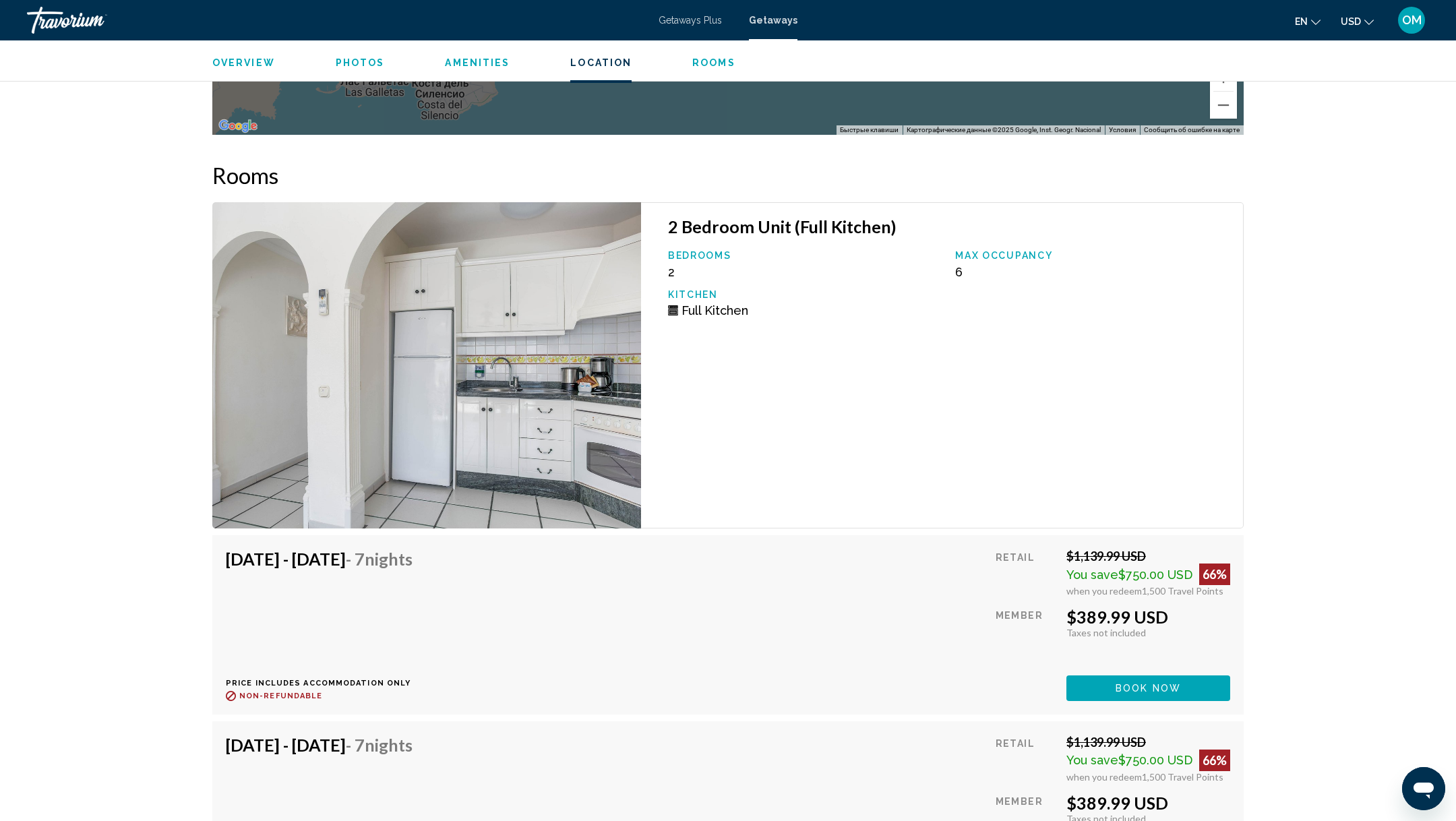
scroll to position [2514, 0]
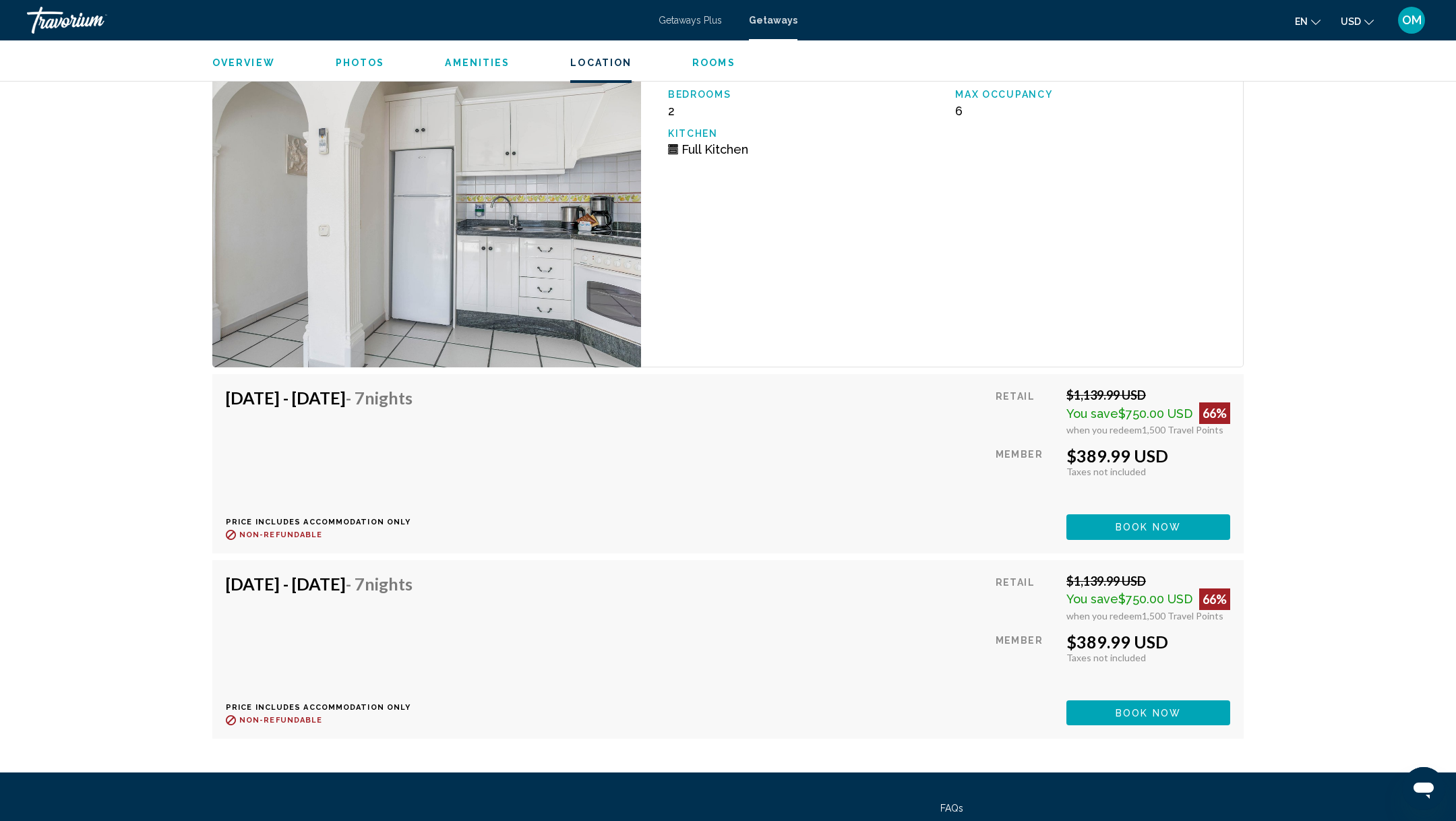
click at [1126, 524] on button "Book now" at bounding box center [1148, 527] width 164 height 25
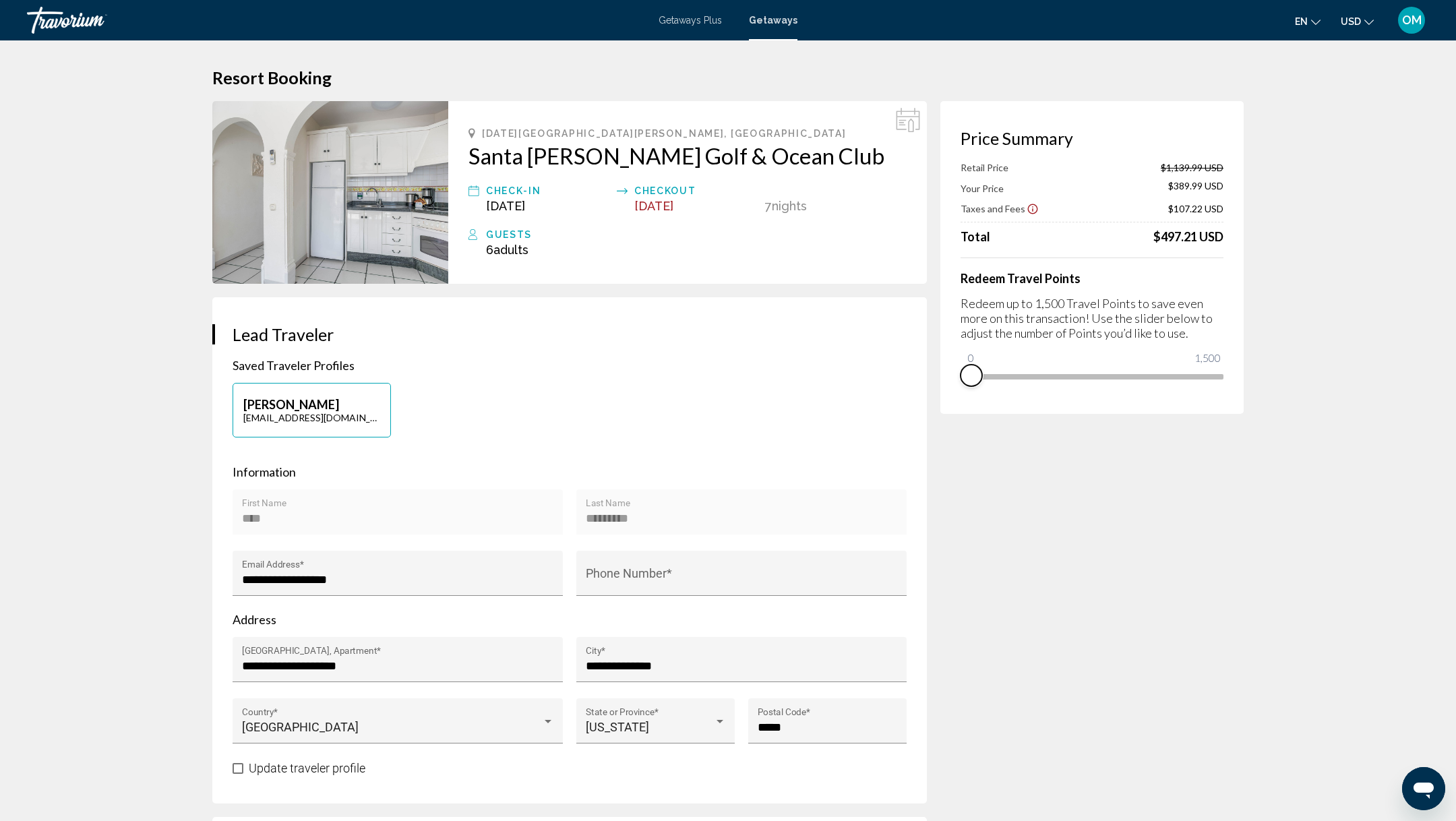
drag, startPoint x: 1218, startPoint y: 395, endPoint x: 900, endPoint y: 397, distance: 318.0
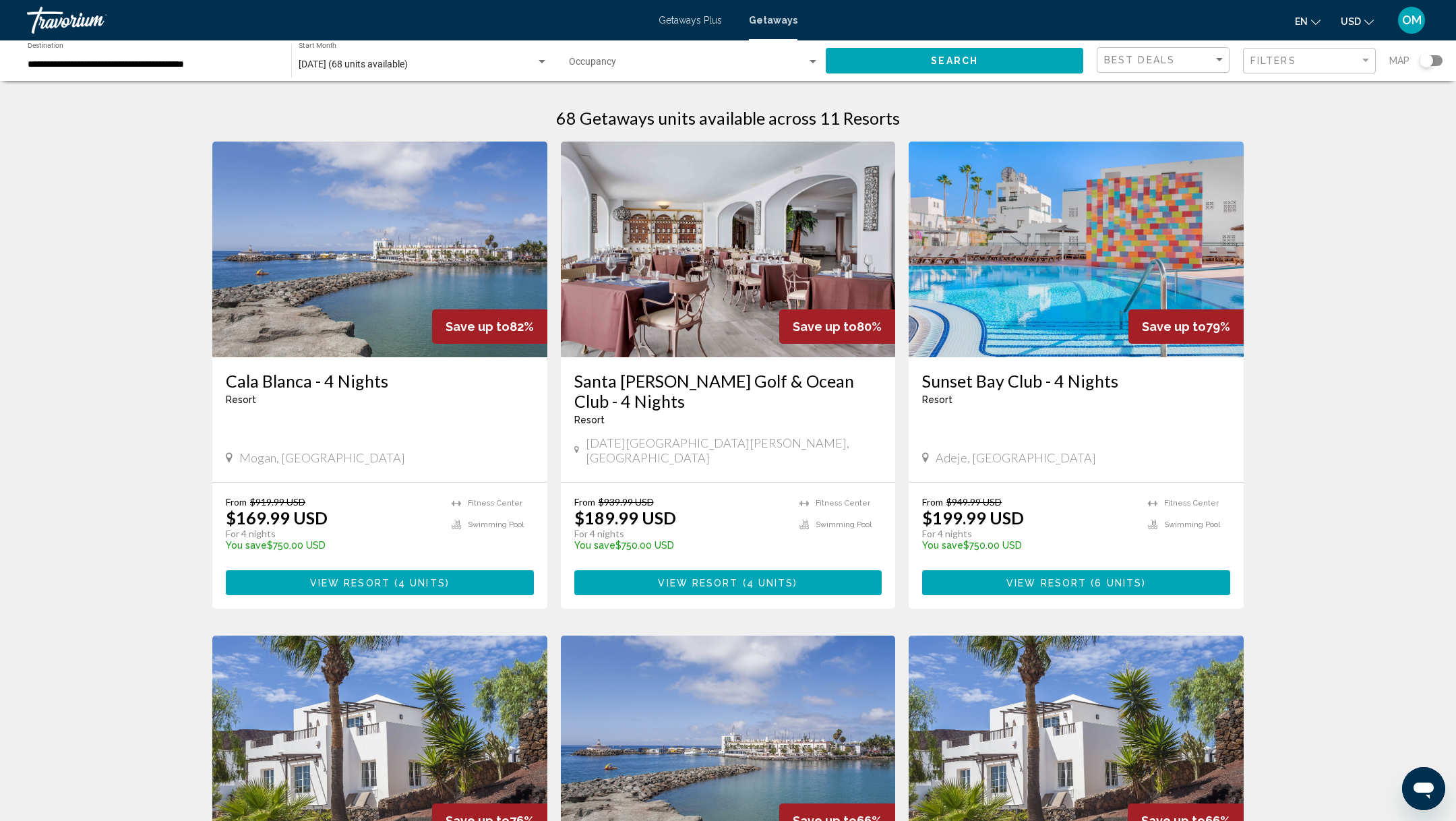
click at [63, 62] on input "**********" at bounding box center [152, 64] width 250 height 11
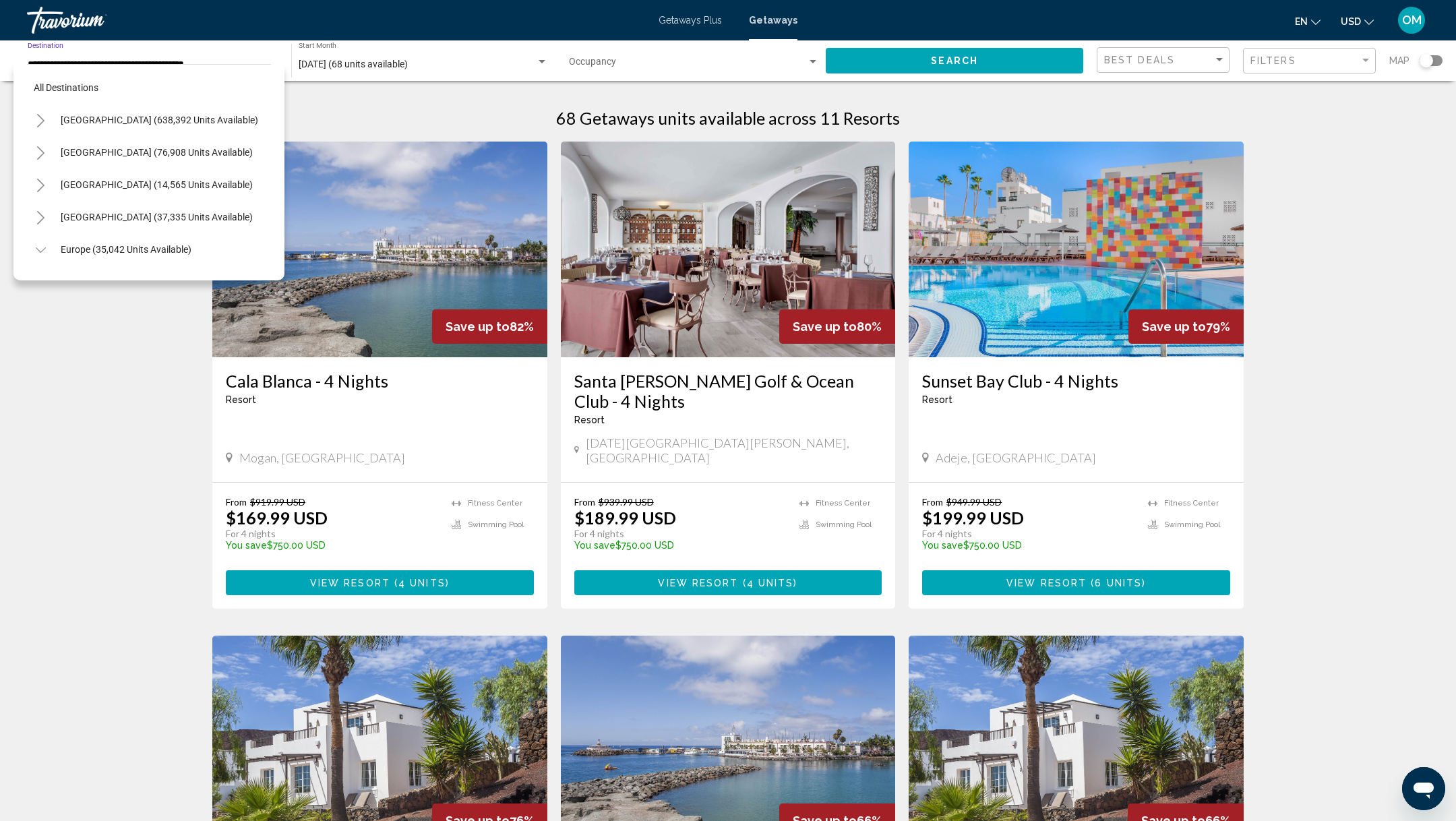
scroll to position [663, 0]
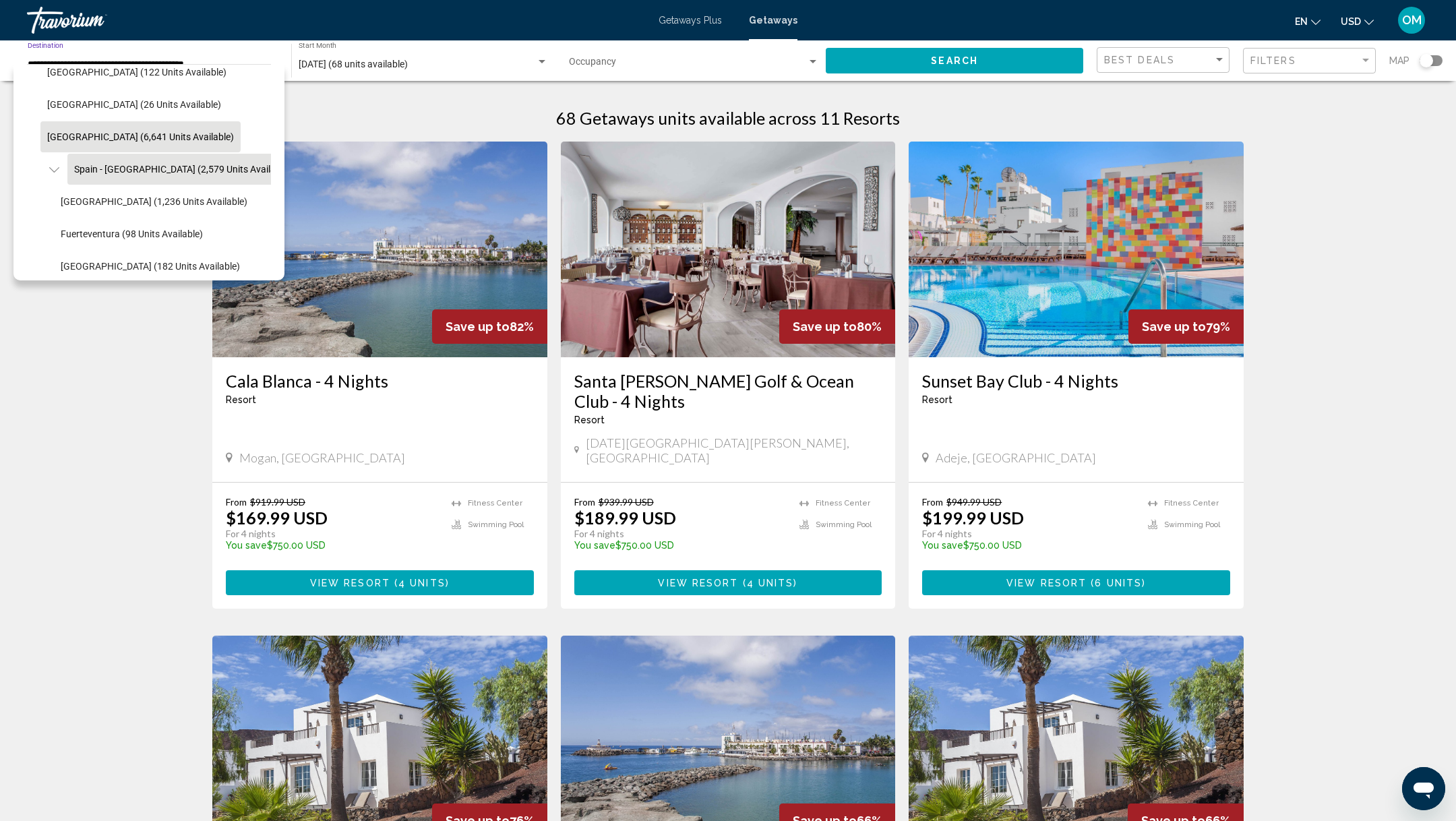
click at [71, 140] on span "Spain (6,641 units available)" at bounding box center [141, 137] width 186 height 11
type input "**********"
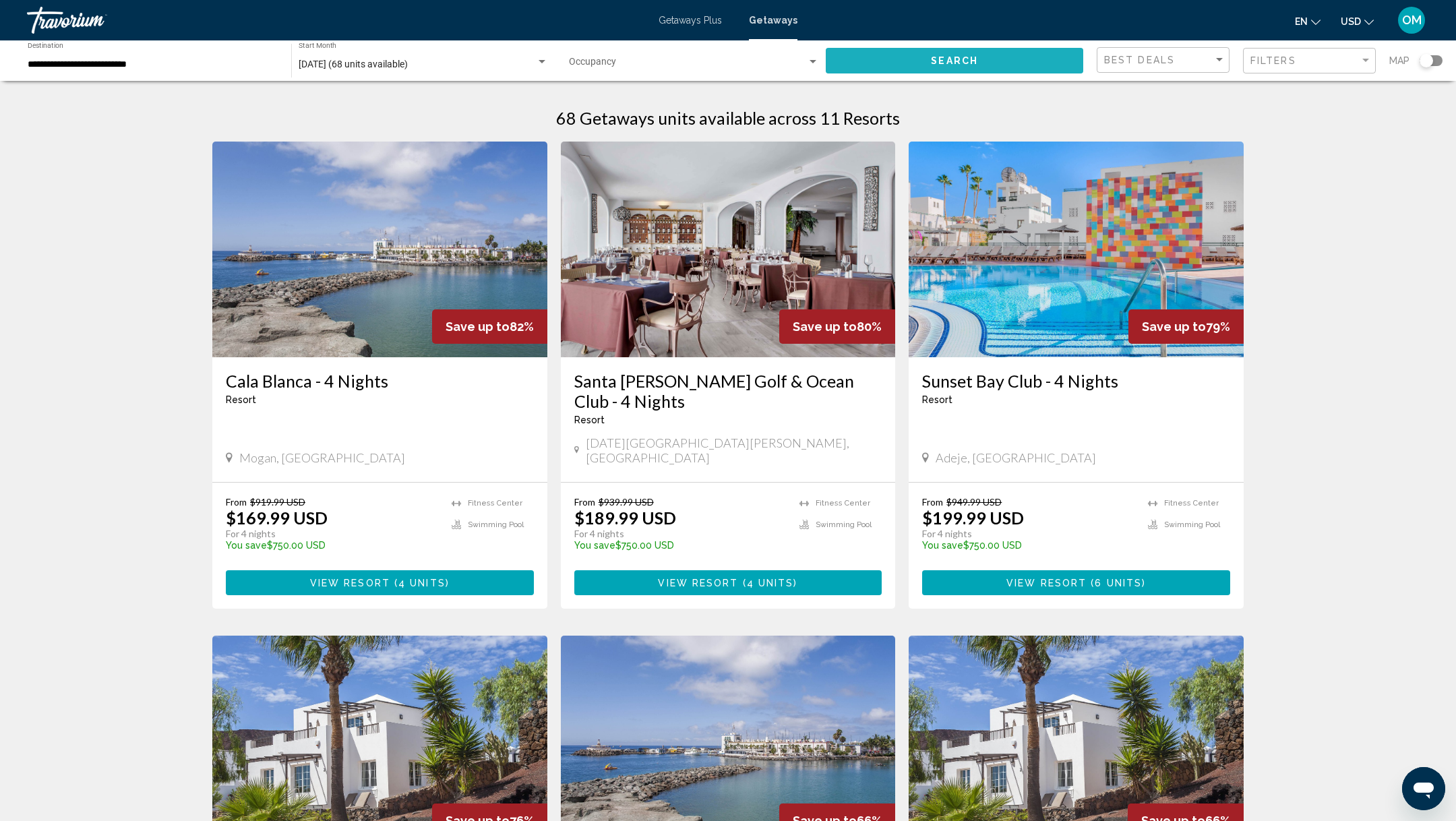
click at [946, 56] on span "Search" at bounding box center [955, 62] width 47 height 11
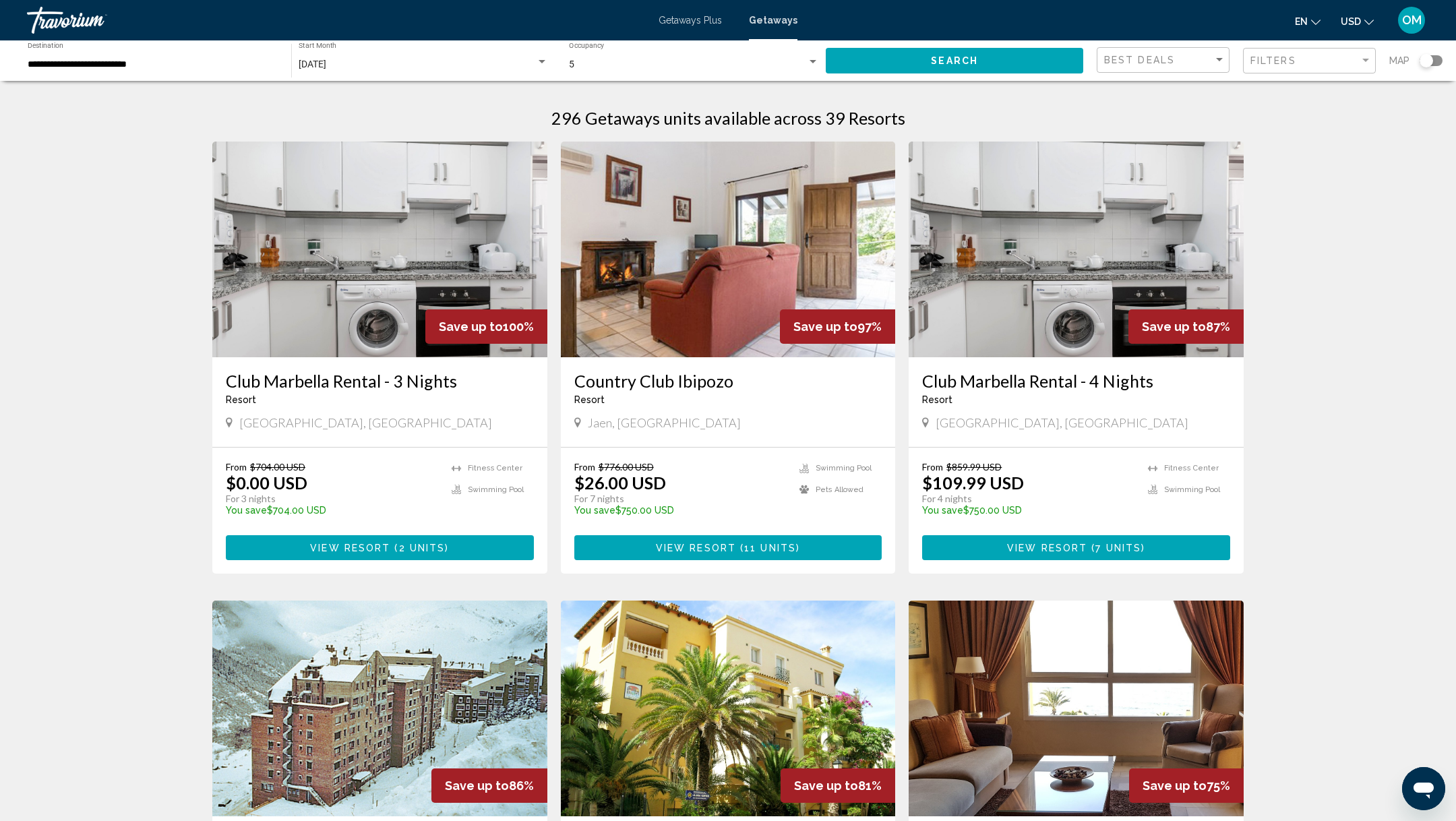
click at [653, 69] on div "5" at bounding box center [688, 64] width 238 height 11
click at [586, 97] on span "6" at bounding box center [694, 93] width 250 height 28
click at [950, 54] on button "Search" at bounding box center [954, 60] width 258 height 25
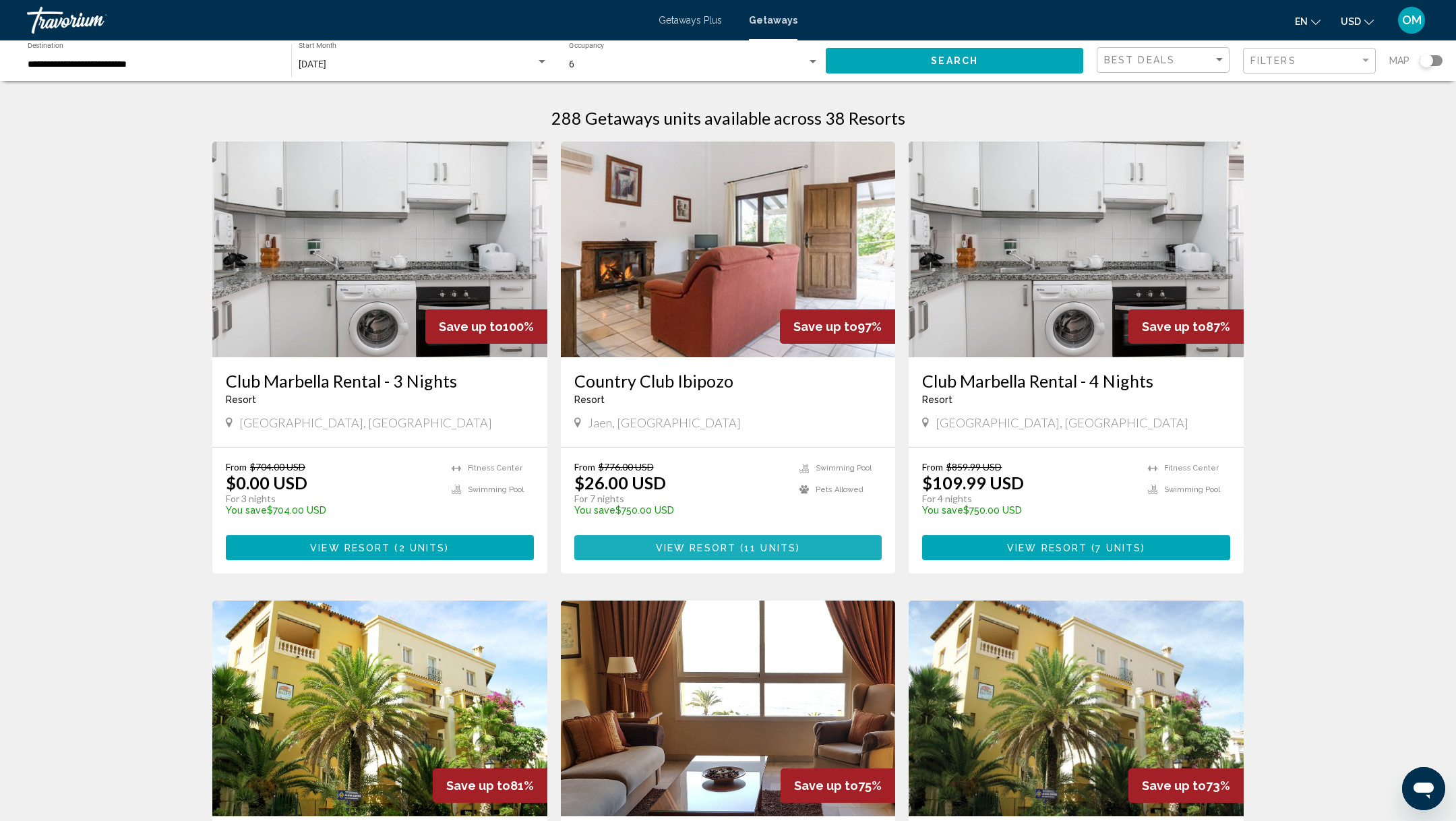
click at [706, 549] on span "View Resort" at bounding box center [695, 548] width 80 height 11
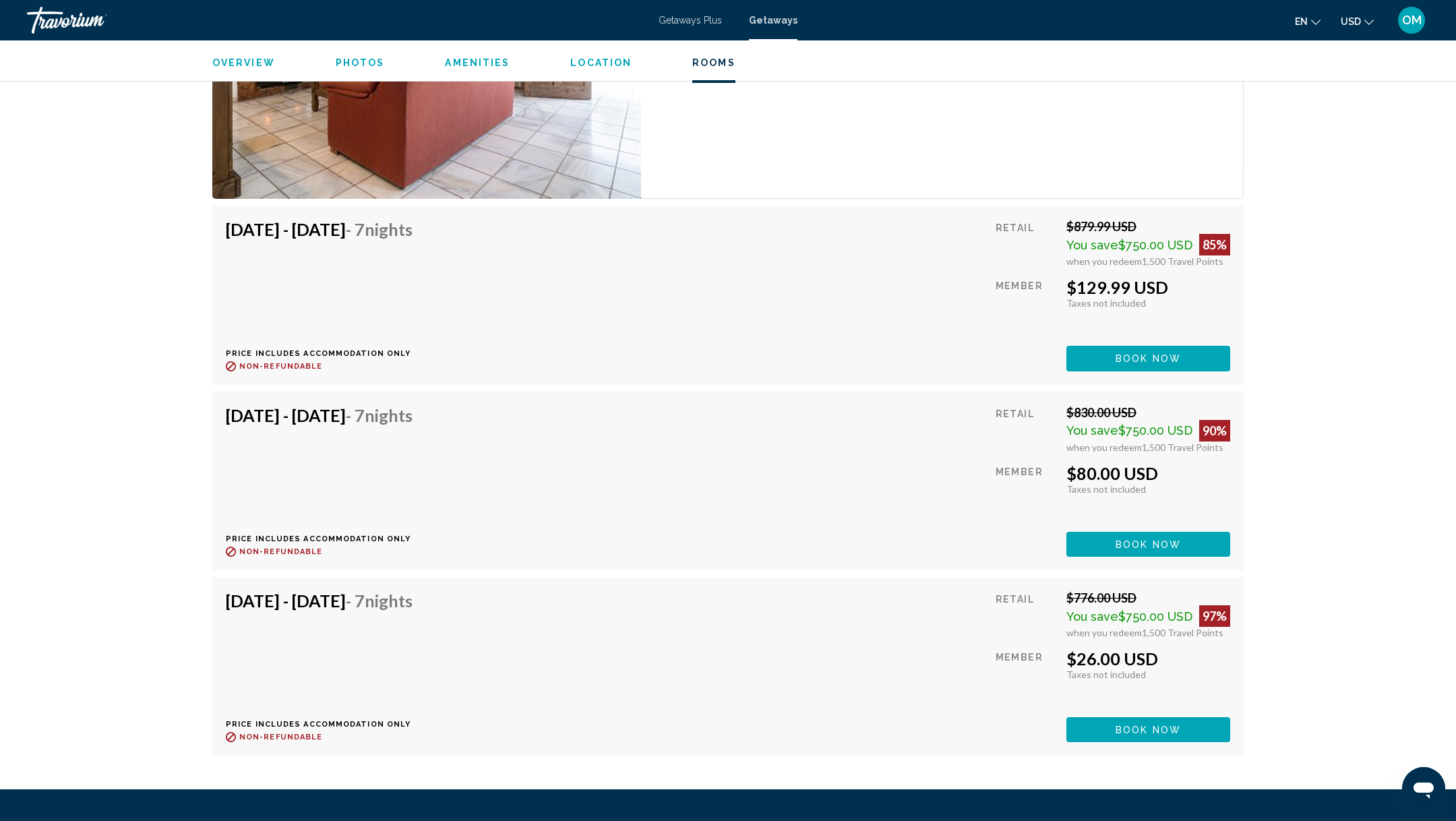
scroll to position [2705, 0]
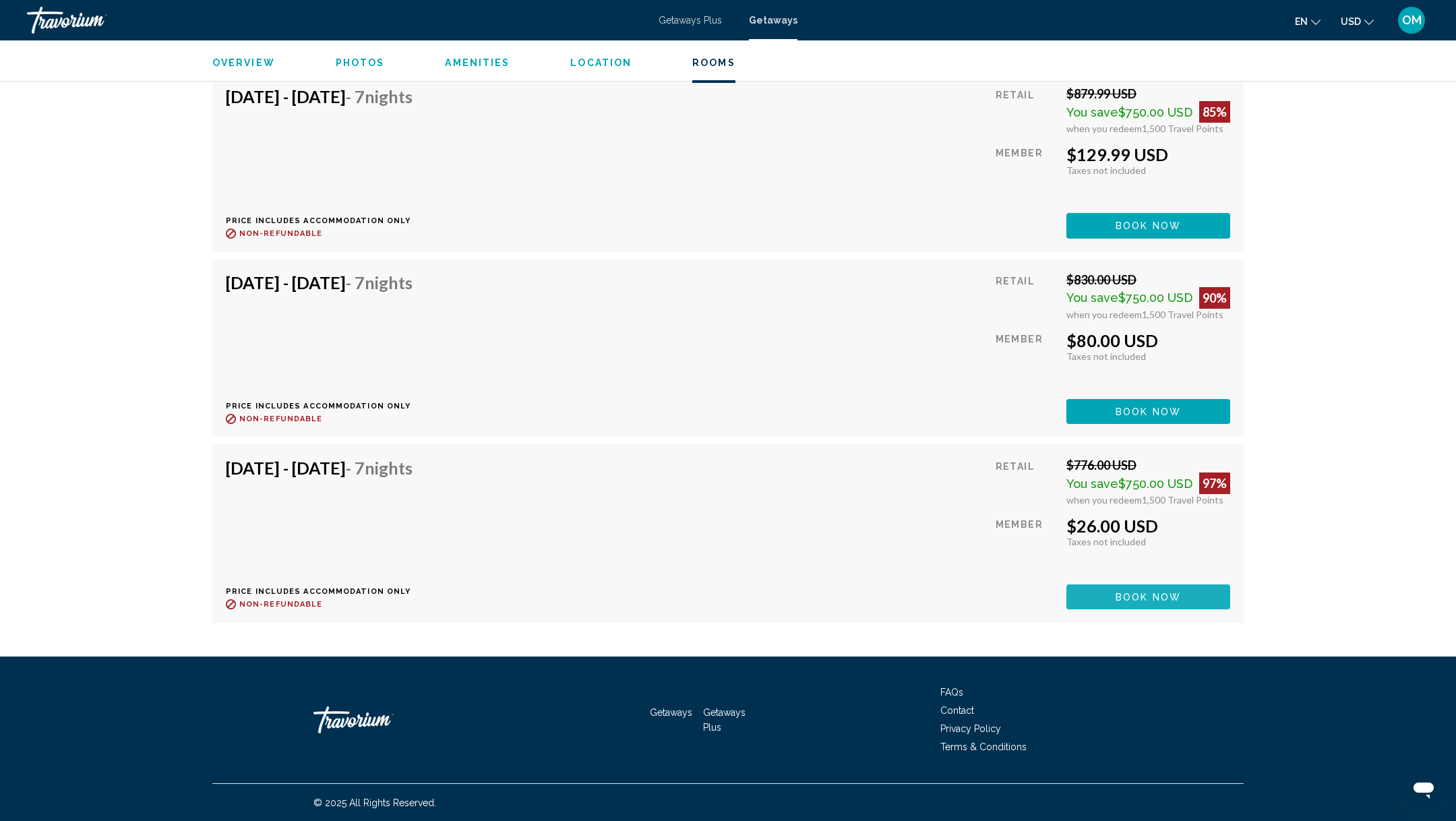
drag, startPoint x: 1199, startPoint y: 599, endPoint x: 1171, endPoint y: 596, distance: 28.2
click at [1171, 596] on button "Book now" at bounding box center [1148, 597] width 164 height 25
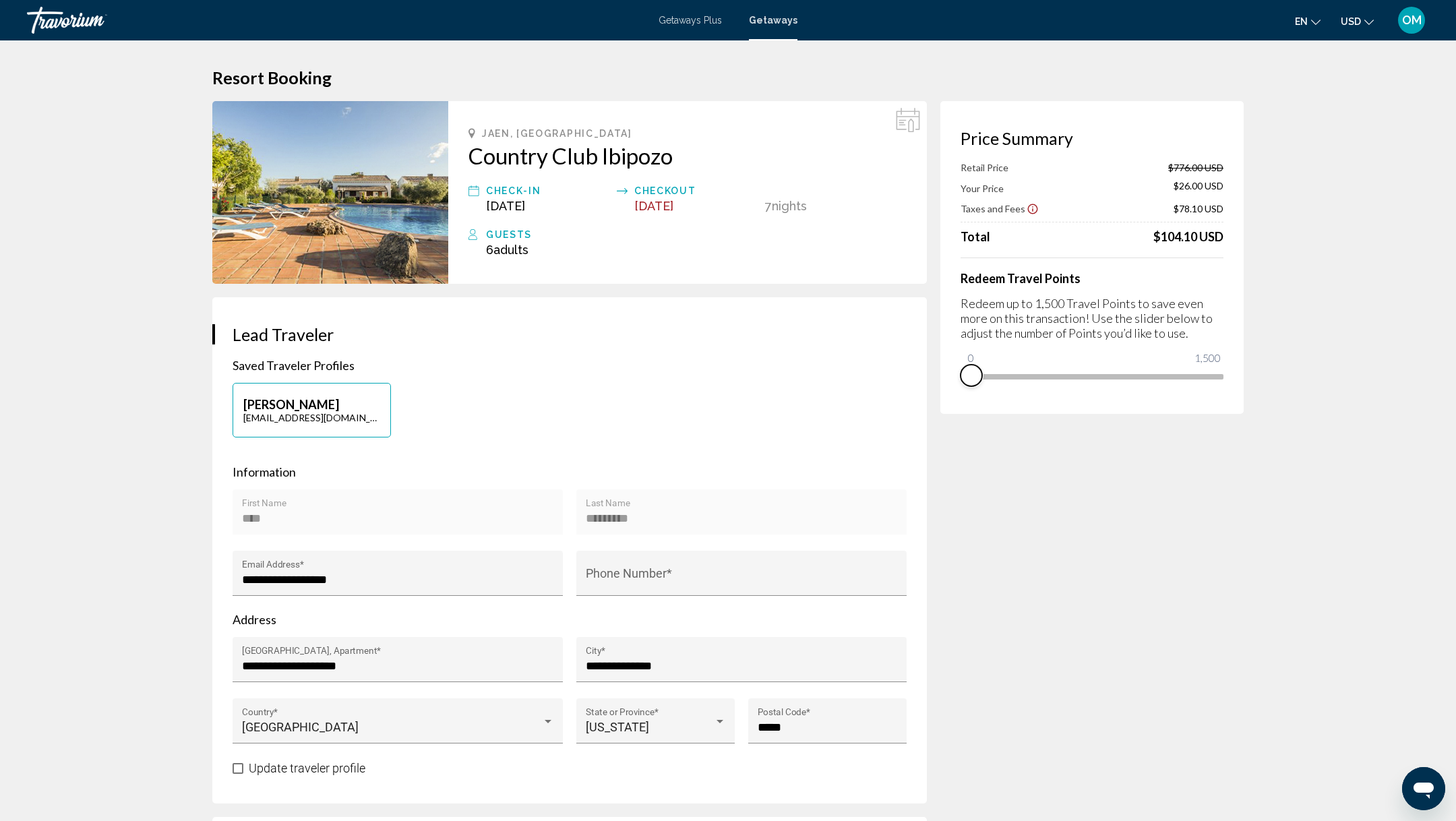
drag, startPoint x: 1211, startPoint y: 389, endPoint x: 812, endPoint y: 389, distance: 399.0
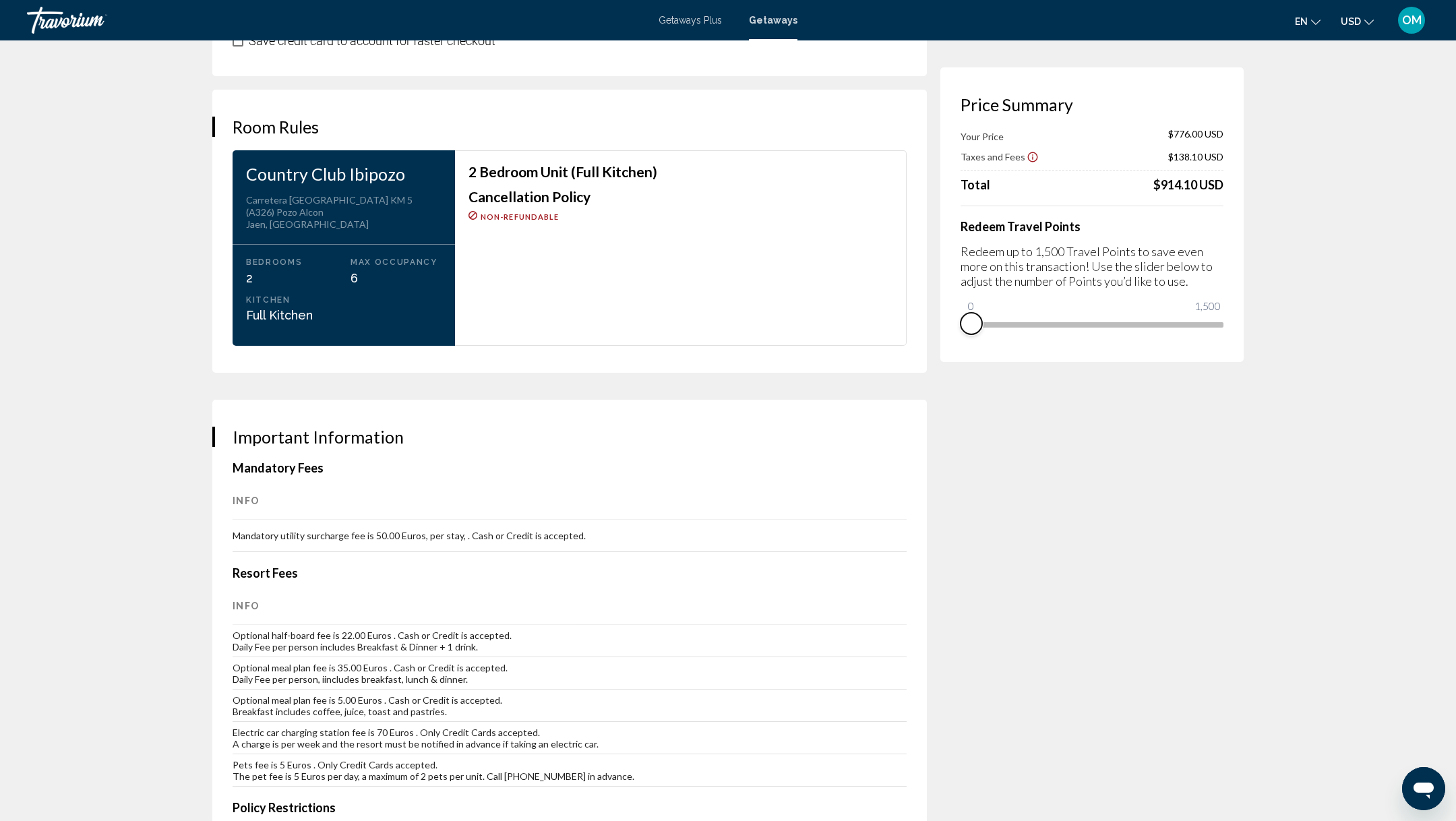
scroll to position [1709, 0]
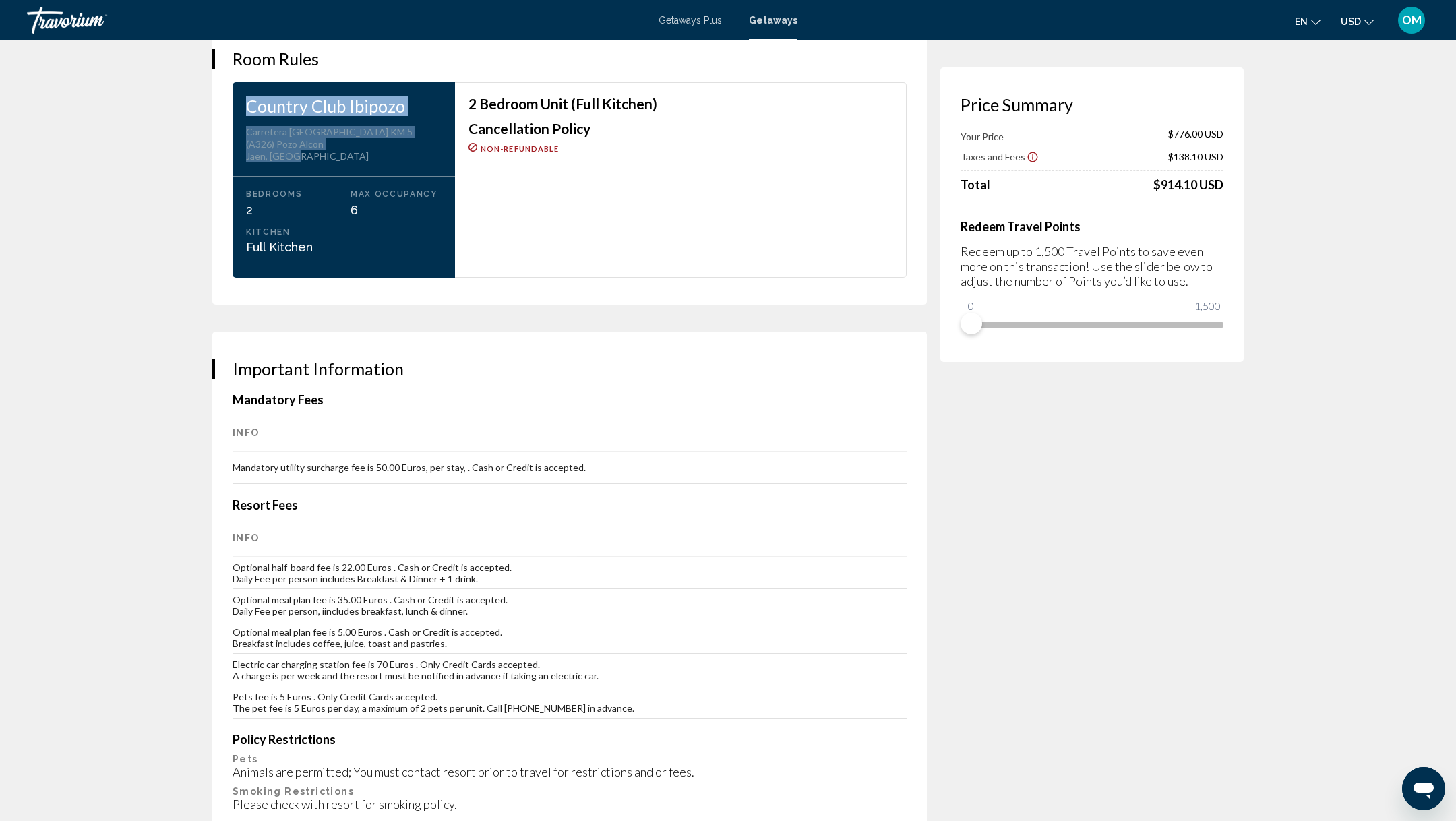
drag, startPoint x: 302, startPoint y: 161, endPoint x: 236, endPoint y: 99, distance: 90.6
click at [236, 99] on div "Country Club Ibipozo Address Carretera De La Bolera KM 5 (A326) Pozo Alcon Jaen…" at bounding box center [344, 180] width 222 height 195
copy div "Country Club Ibipozo Address Carretera De La Bolera KM 5 (A326) Pozo Alcon Jaen…"
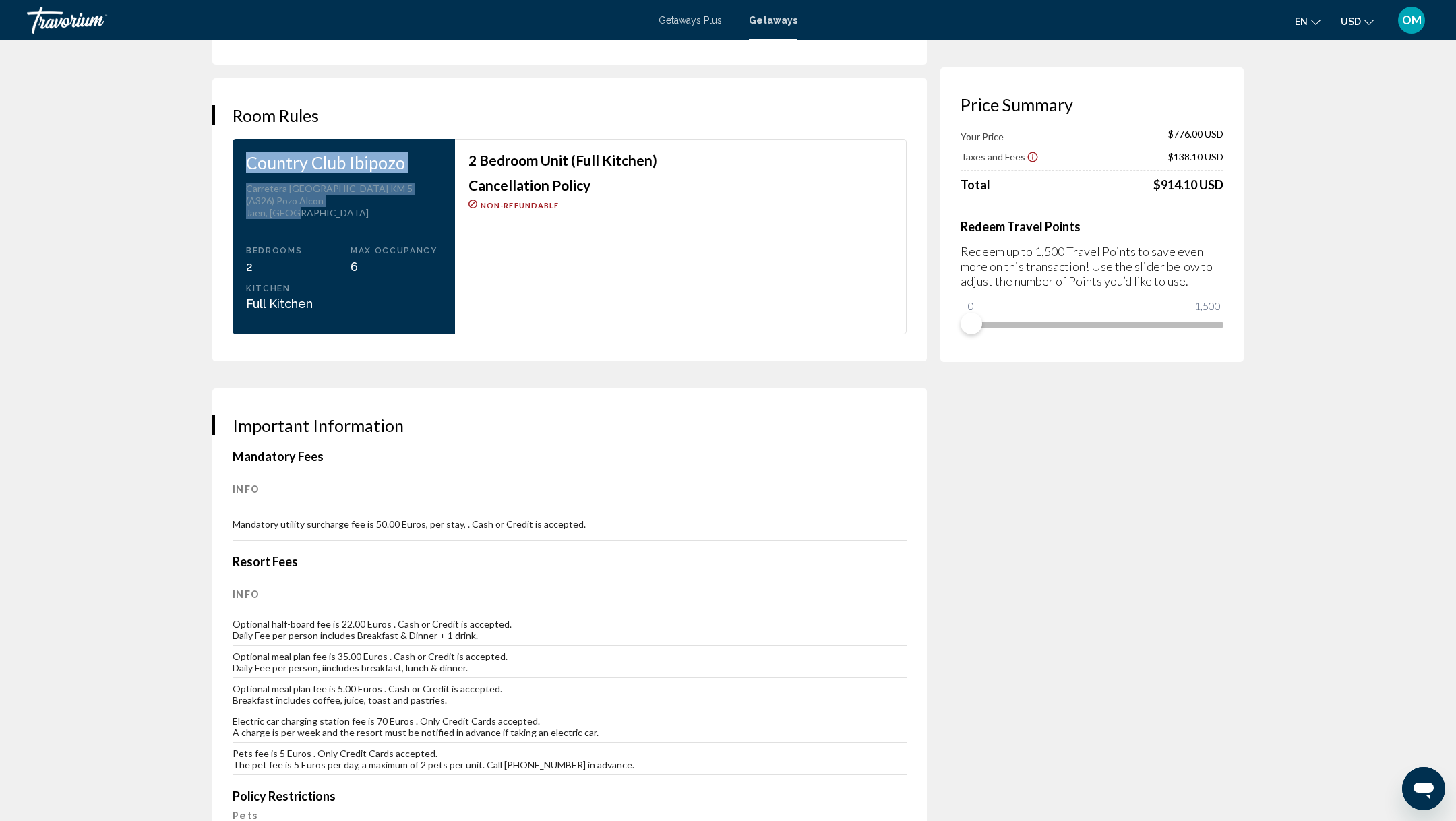
scroll to position [1584, 0]
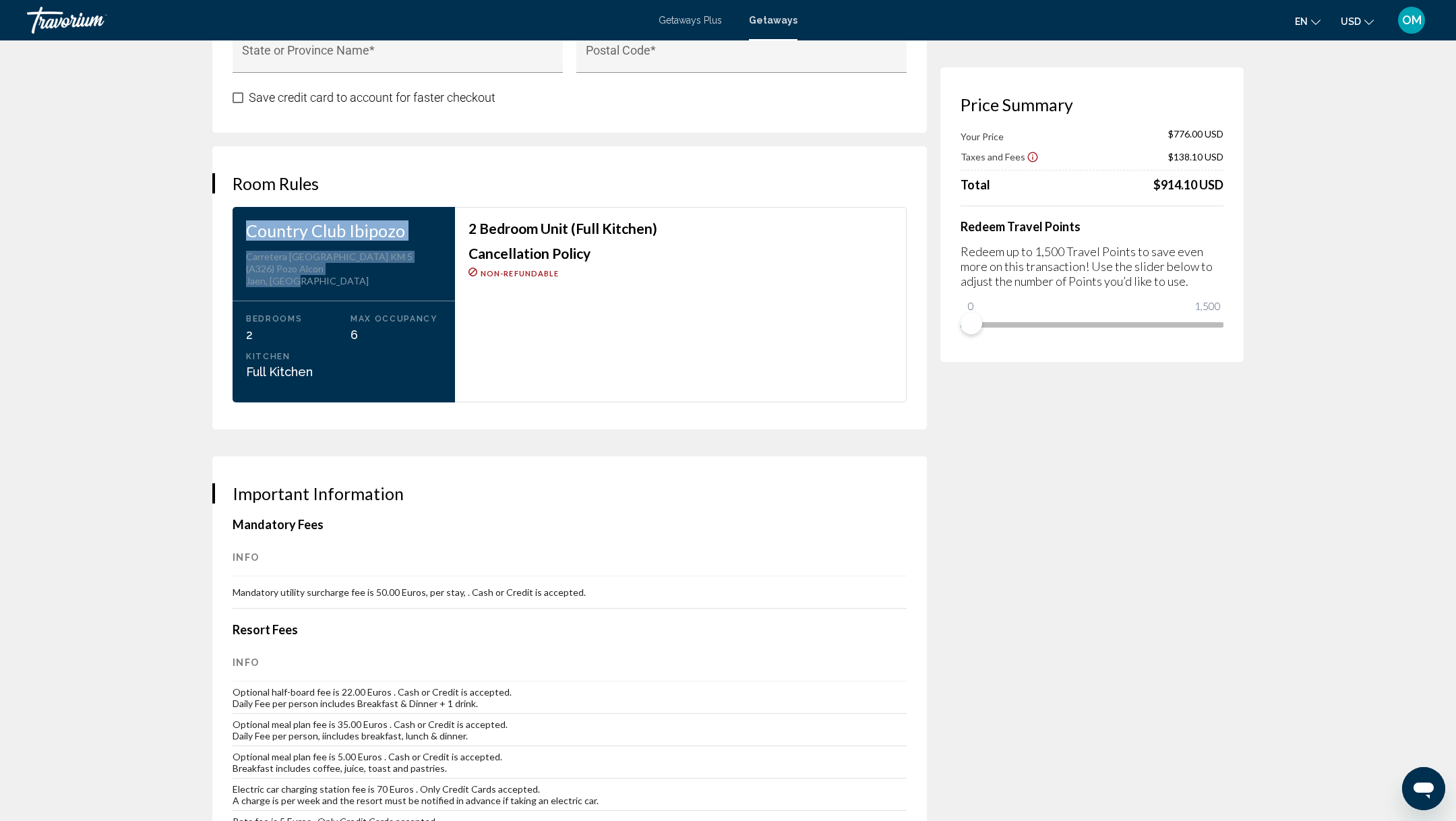
copy div "Country Club Ibipozo Address Carretera De La Bolera KM 5 (A326) Pozo Alcon Jaen…"
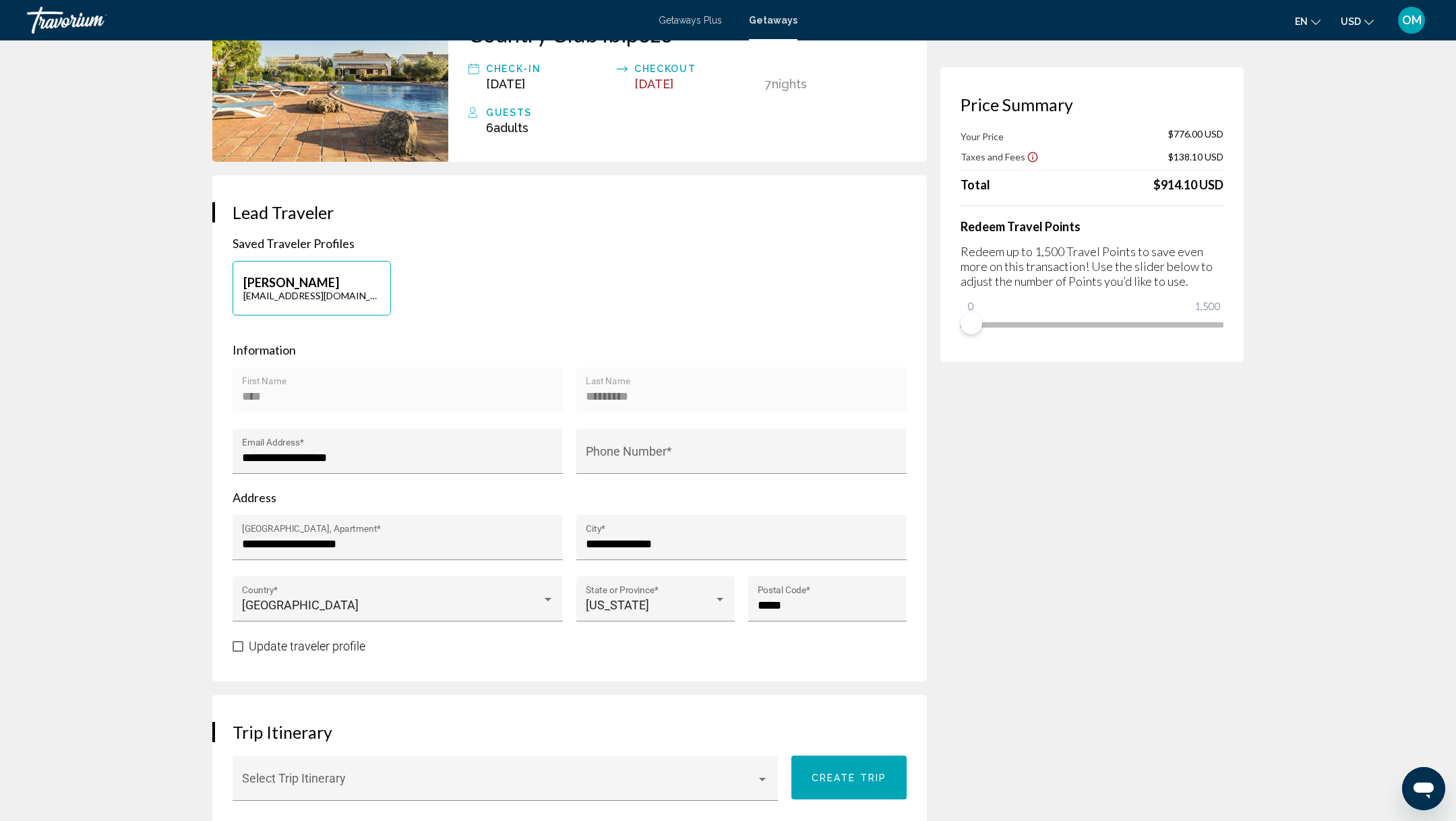
scroll to position [0, 0]
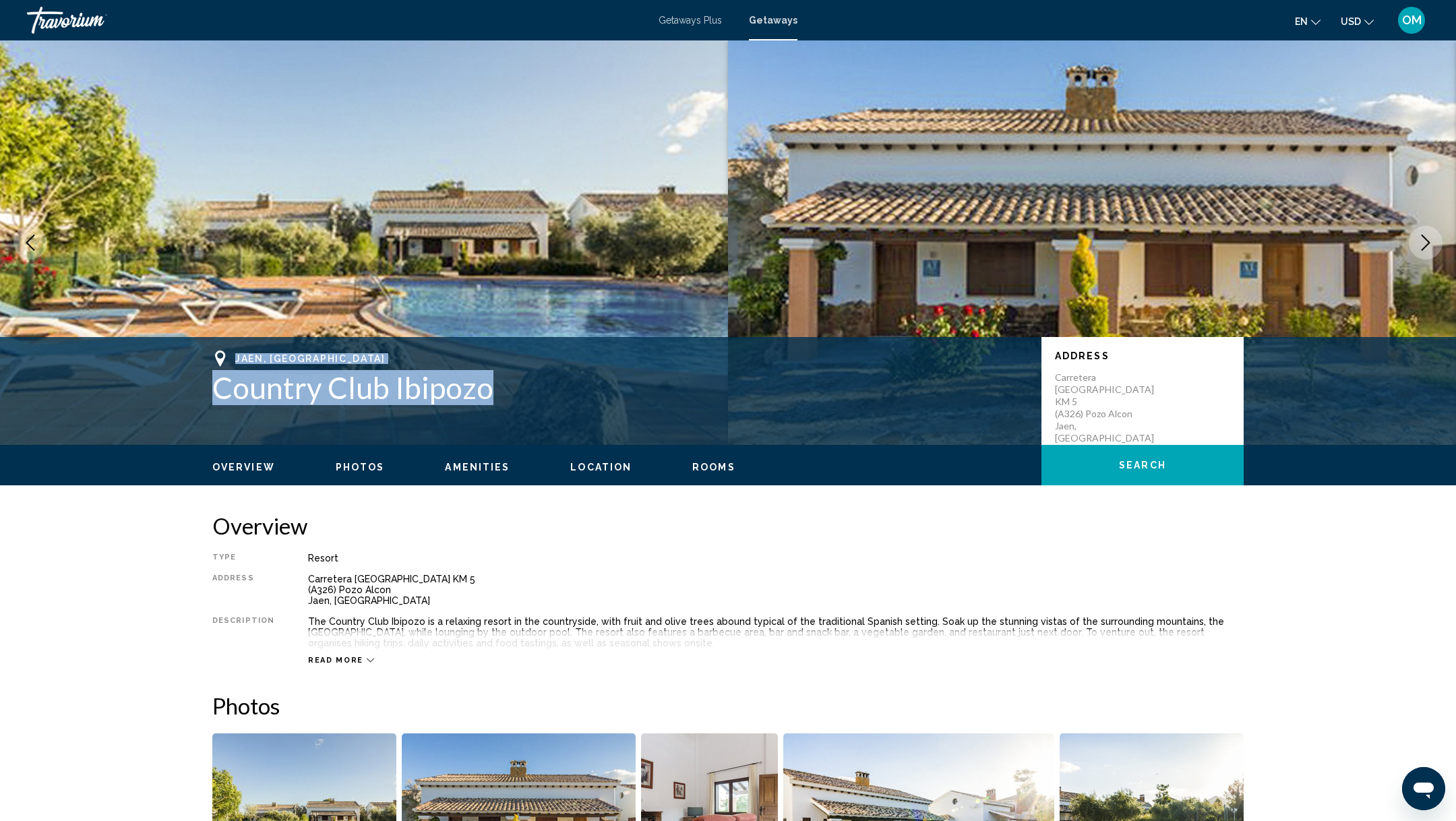
drag, startPoint x: 495, startPoint y: 389, endPoint x: 237, endPoint y: 353, distance: 260.5
click at [237, 353] on div "Jaen, Spain Country Club Ibipozo" at bounding box center [621, 378] width 816 height 54
copy div "Jaen, Spain Country Club Ibipozo"
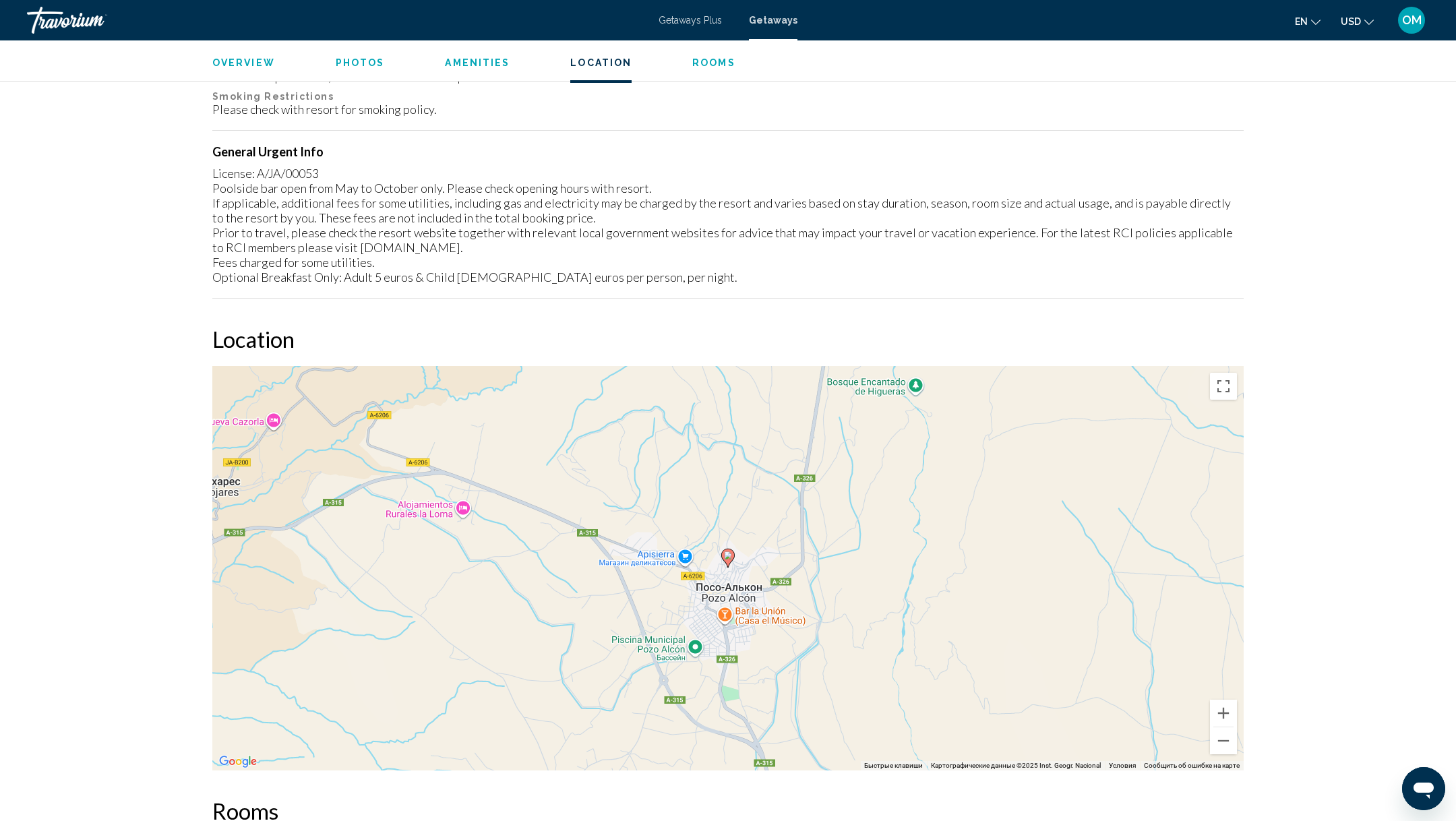
scroll to position [2612, 0]
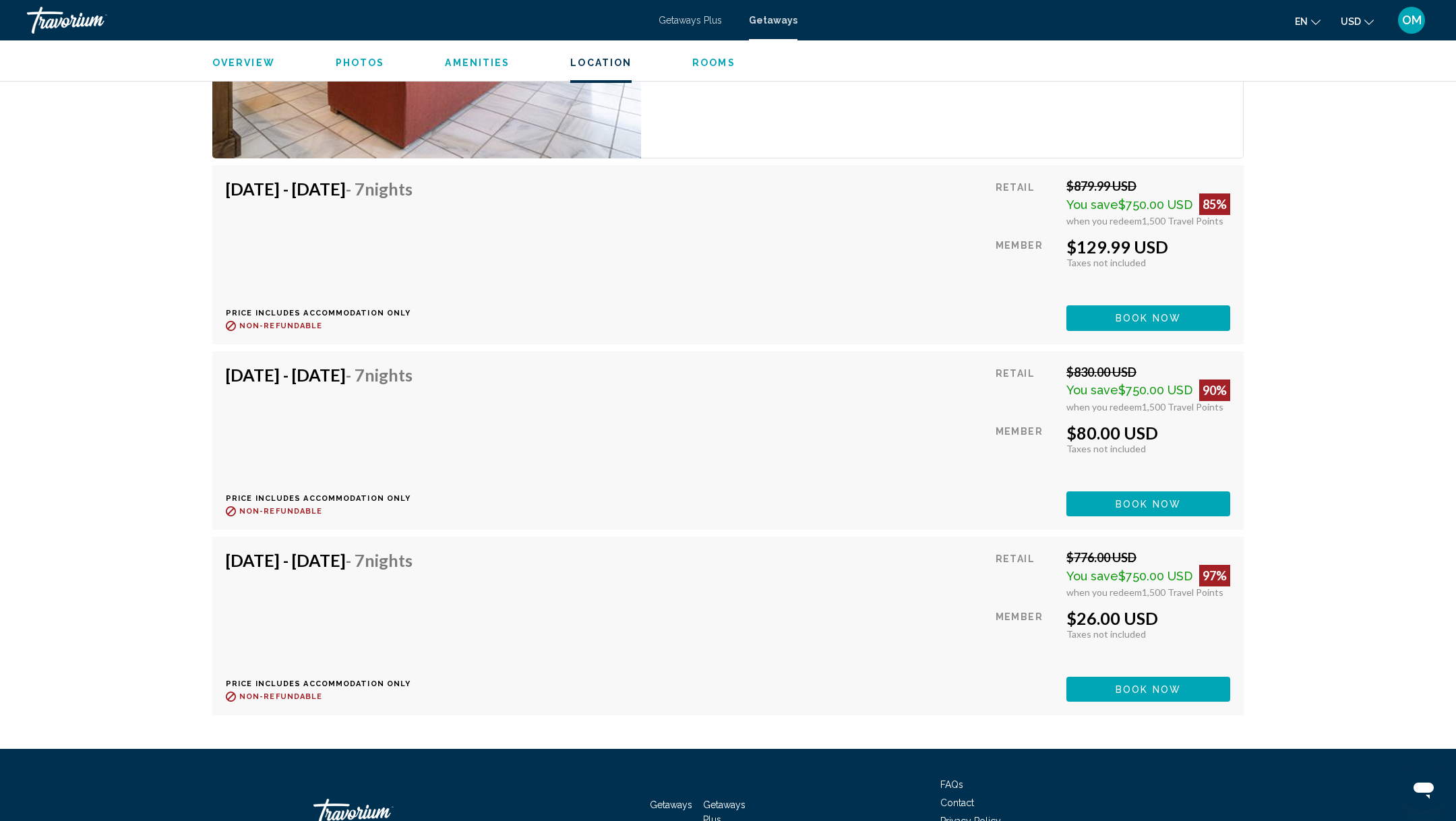
click at [1189, 331] on button "Book now" at bounding box center [1148, 317] width 164 height 25
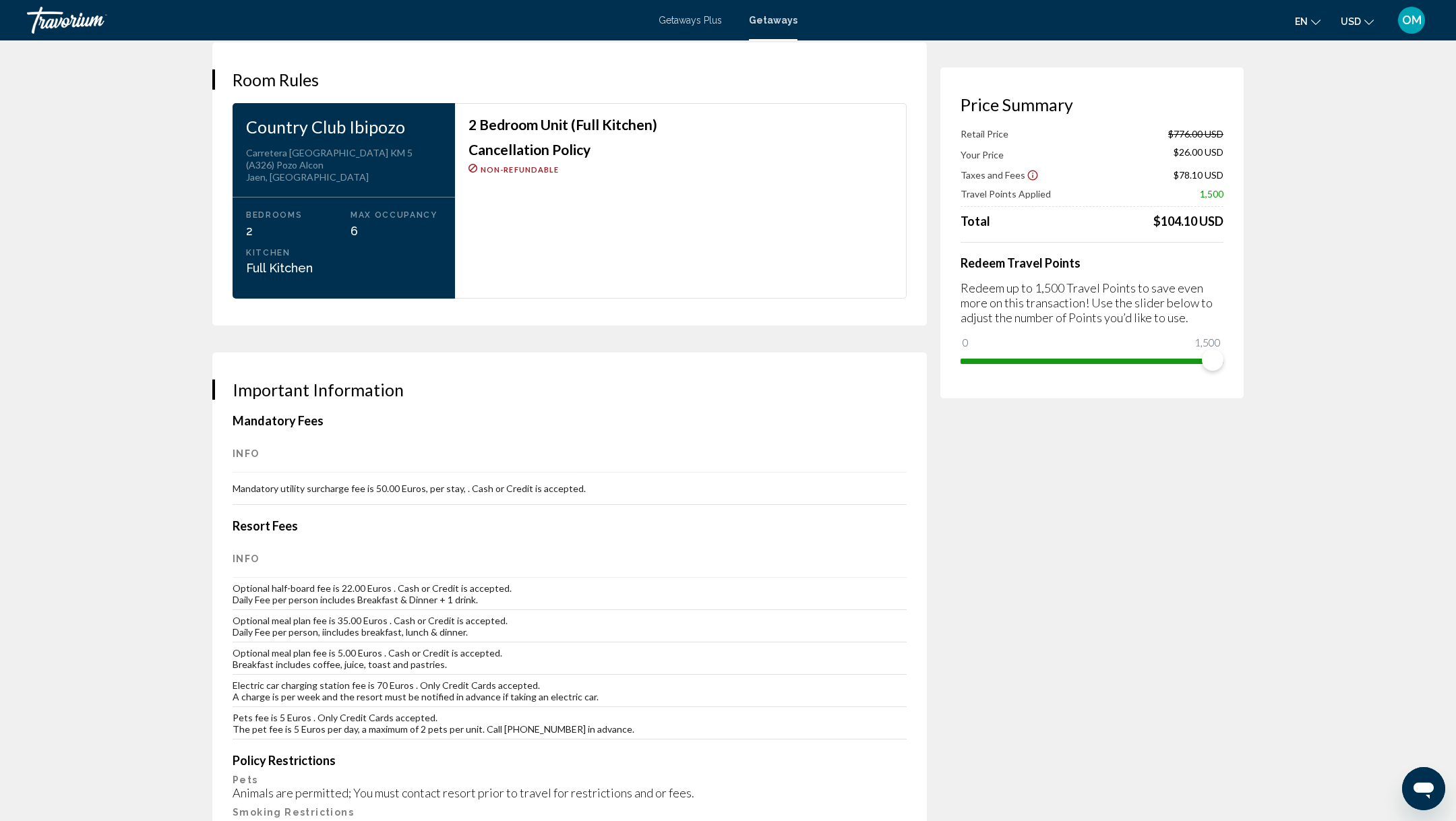
scroll to position [1690, 0]
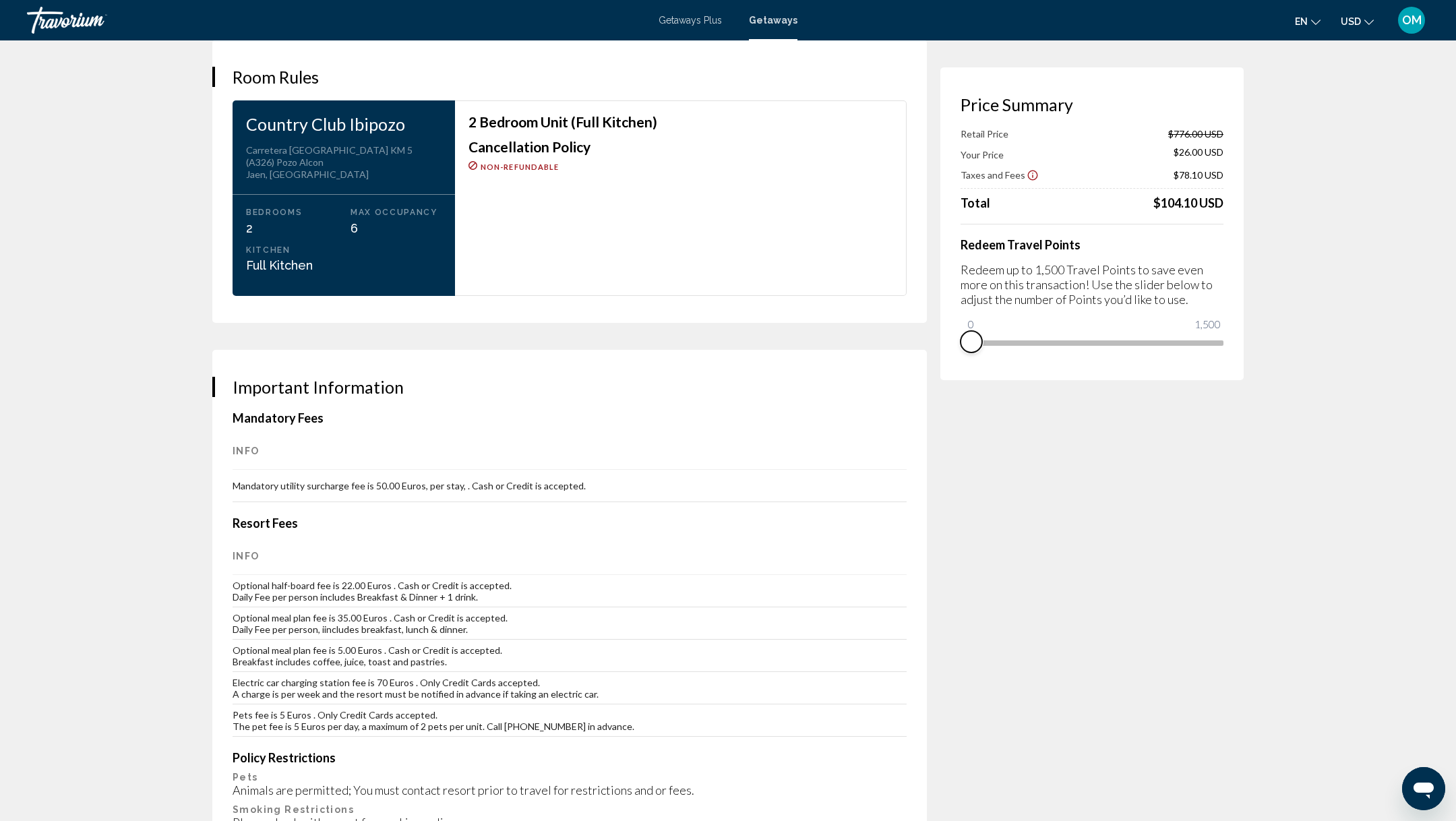
drag, startPoint x: 1219, startPoint y: 361, endPoint x: 912, endPoint y: 351, distance: 307.2
drag, startPoint x: 977, startPoint y: 329, endPoint x: 1292, endPoint y: 323, distance: 315.1
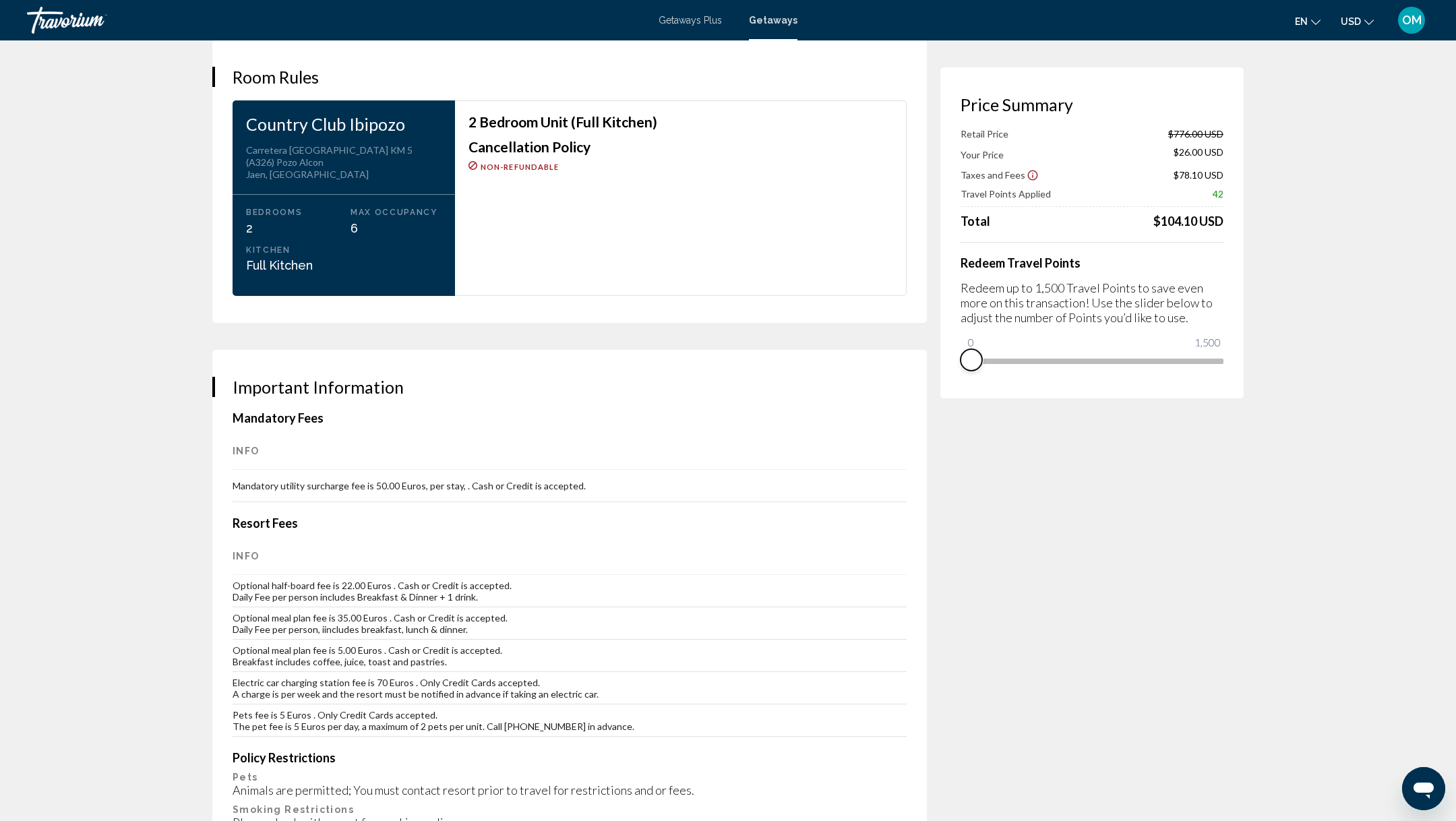
drag, startPoint x: 1212, startPoint y: 358, endPoint x: 887, endPoint y: 358, distance: 325.0
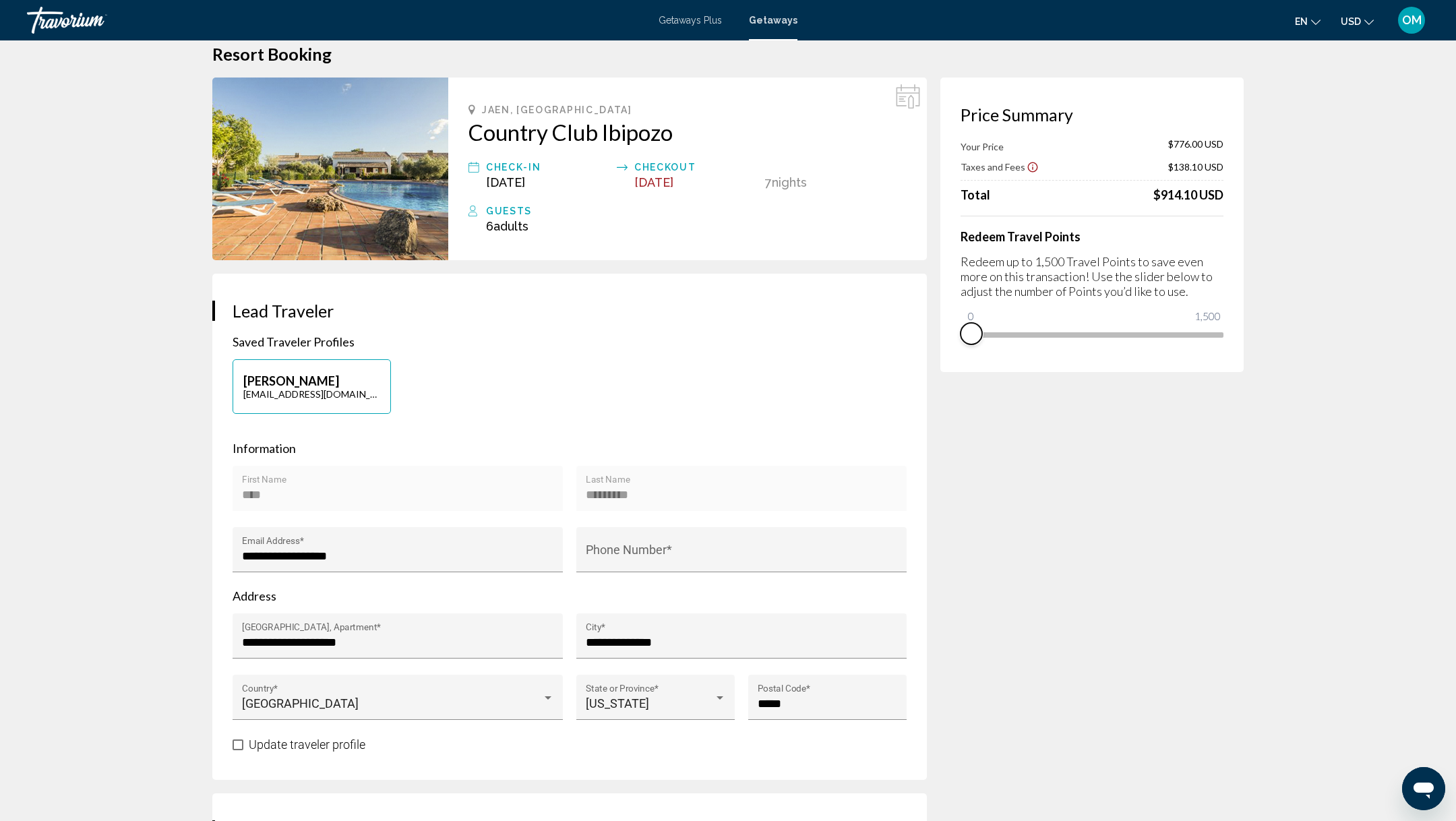
scroll to position [0, 0]
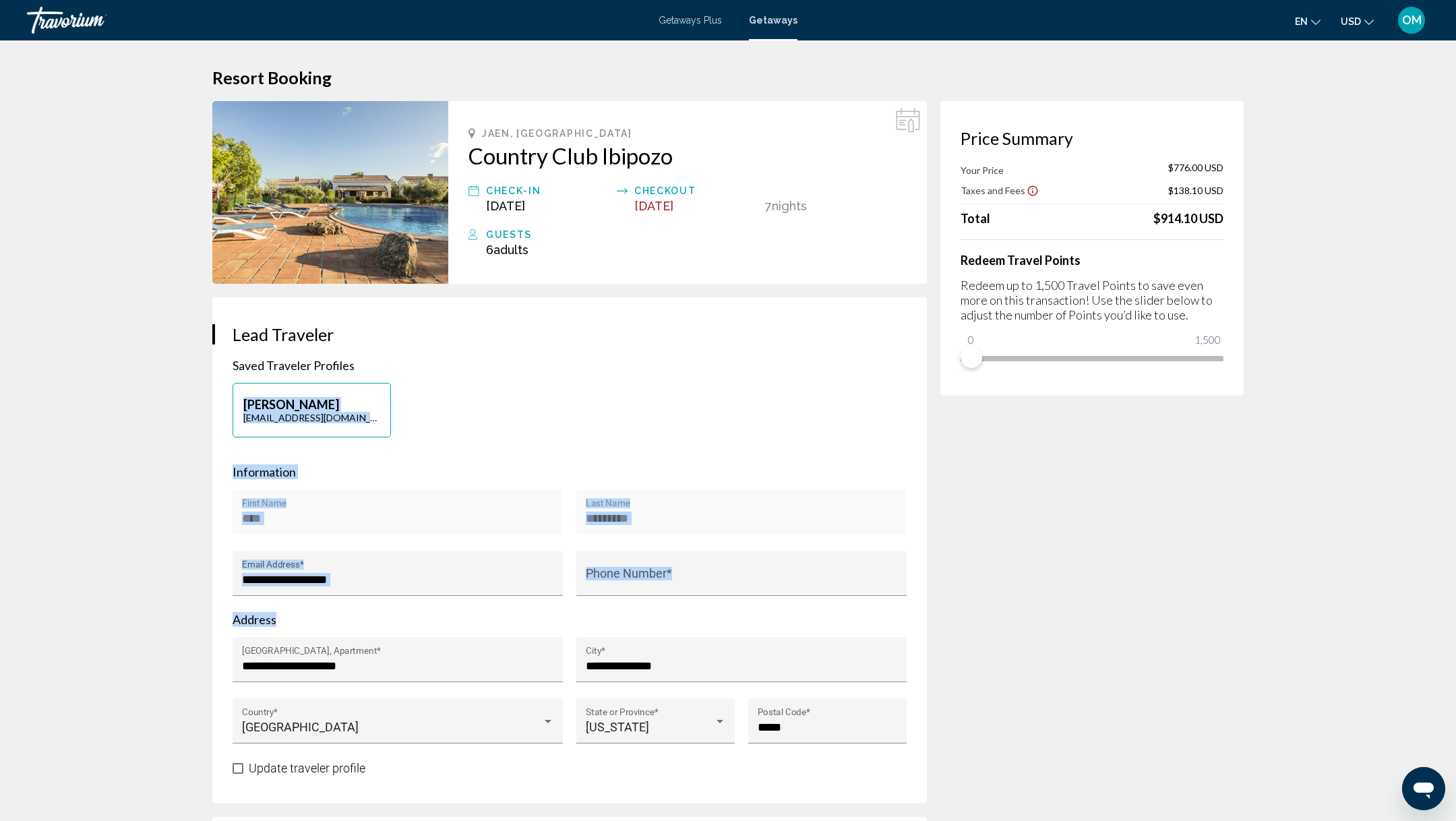
drag, startPoint x: 171, startPoint y: 718, endPoint x: 266, endPoint y: 389, distance: 342.4
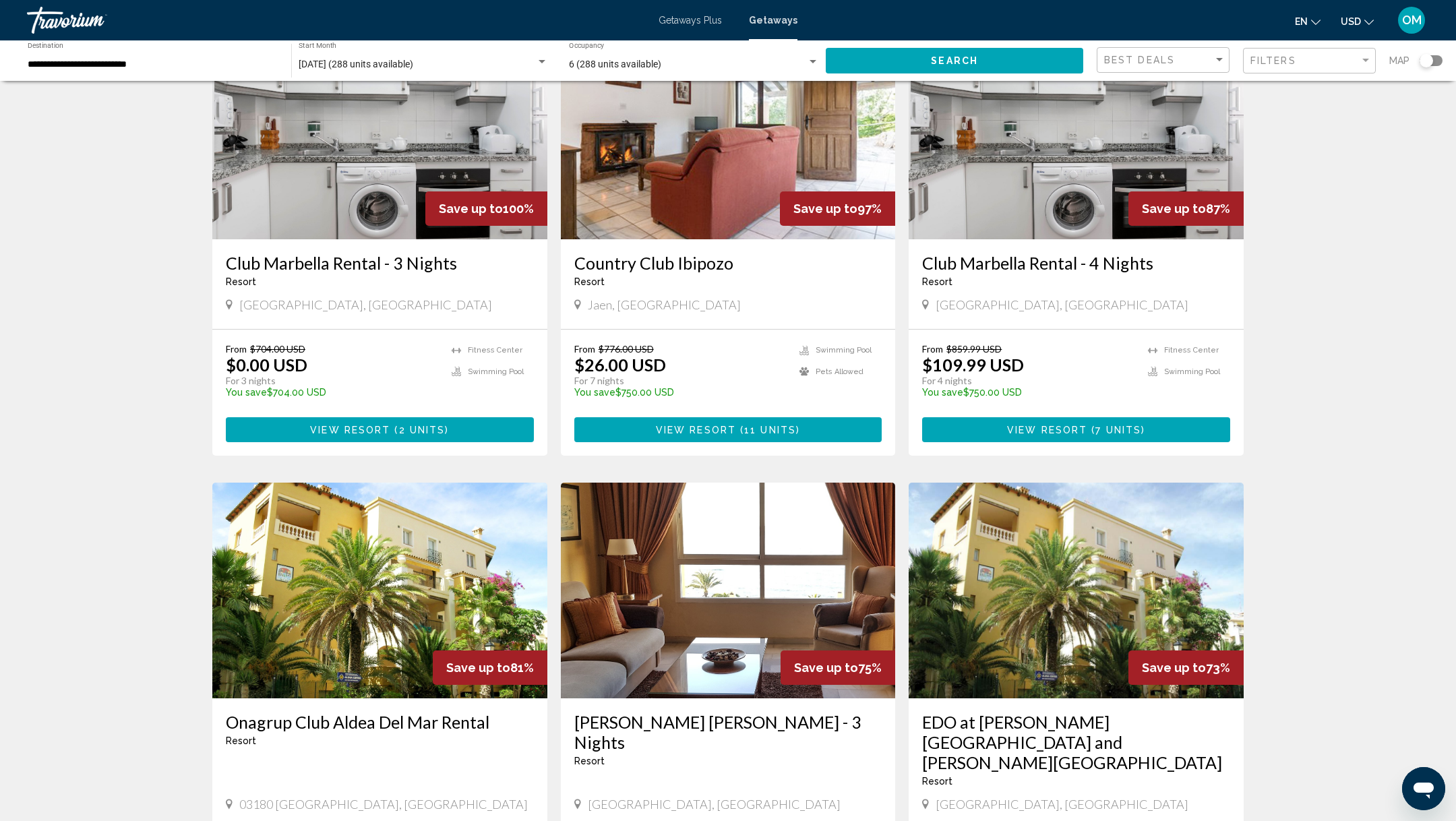
scroll to position [359, 0]
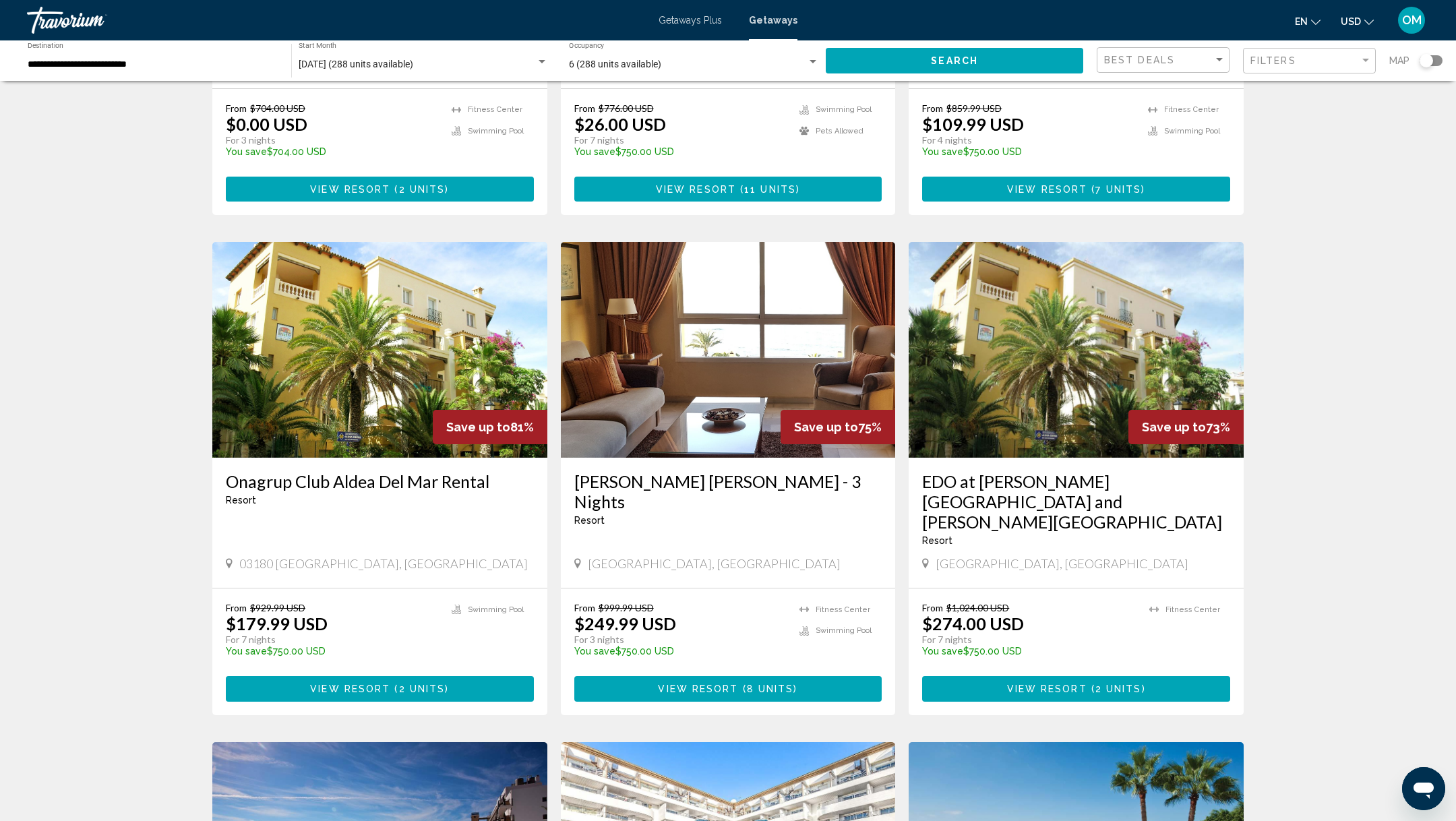
click at [409, 467] on div "Onagrup Club Aldea Del Mar Rental Resort - This is an adults only resort 03180 …" at bounding box center [380, 523] width 335 height 130
click at [412, 405] on img "Main content" at bounding box center [380, 349] width 335 height 215
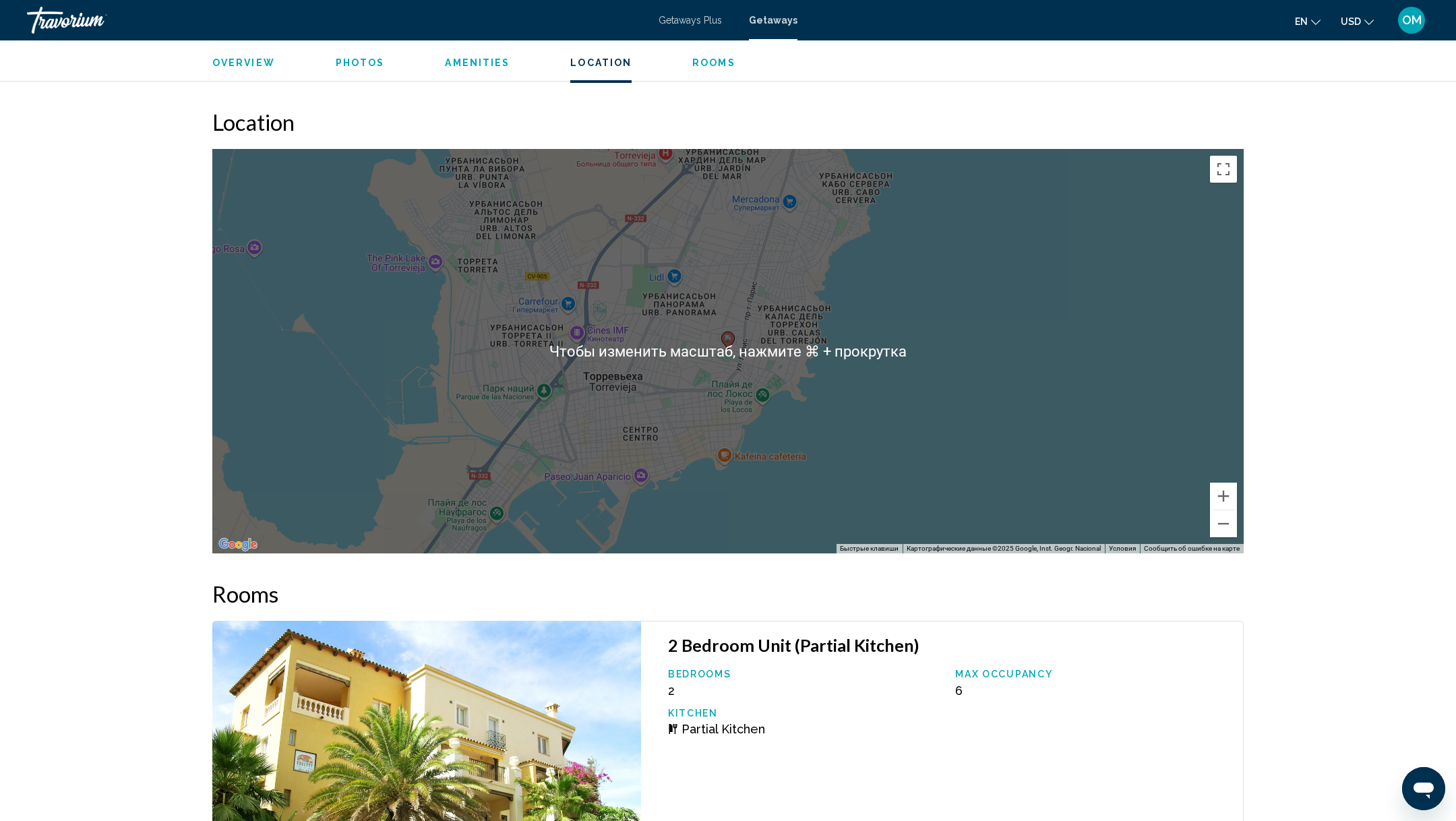
scroll to position [2049, 0]
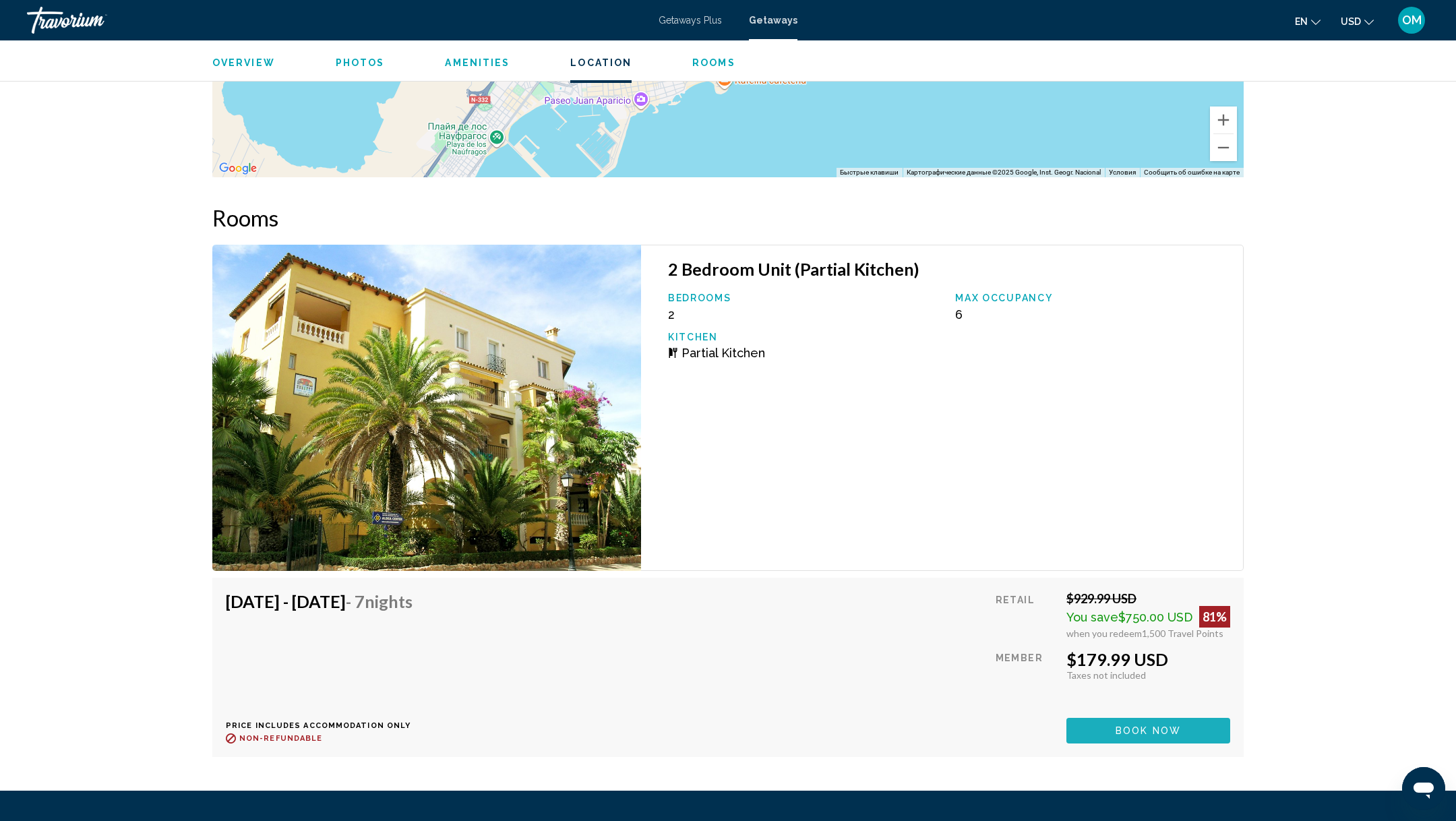
click at [1195, 730] on button "Book now" at bounding box center [1148, 730] width 164 height 25
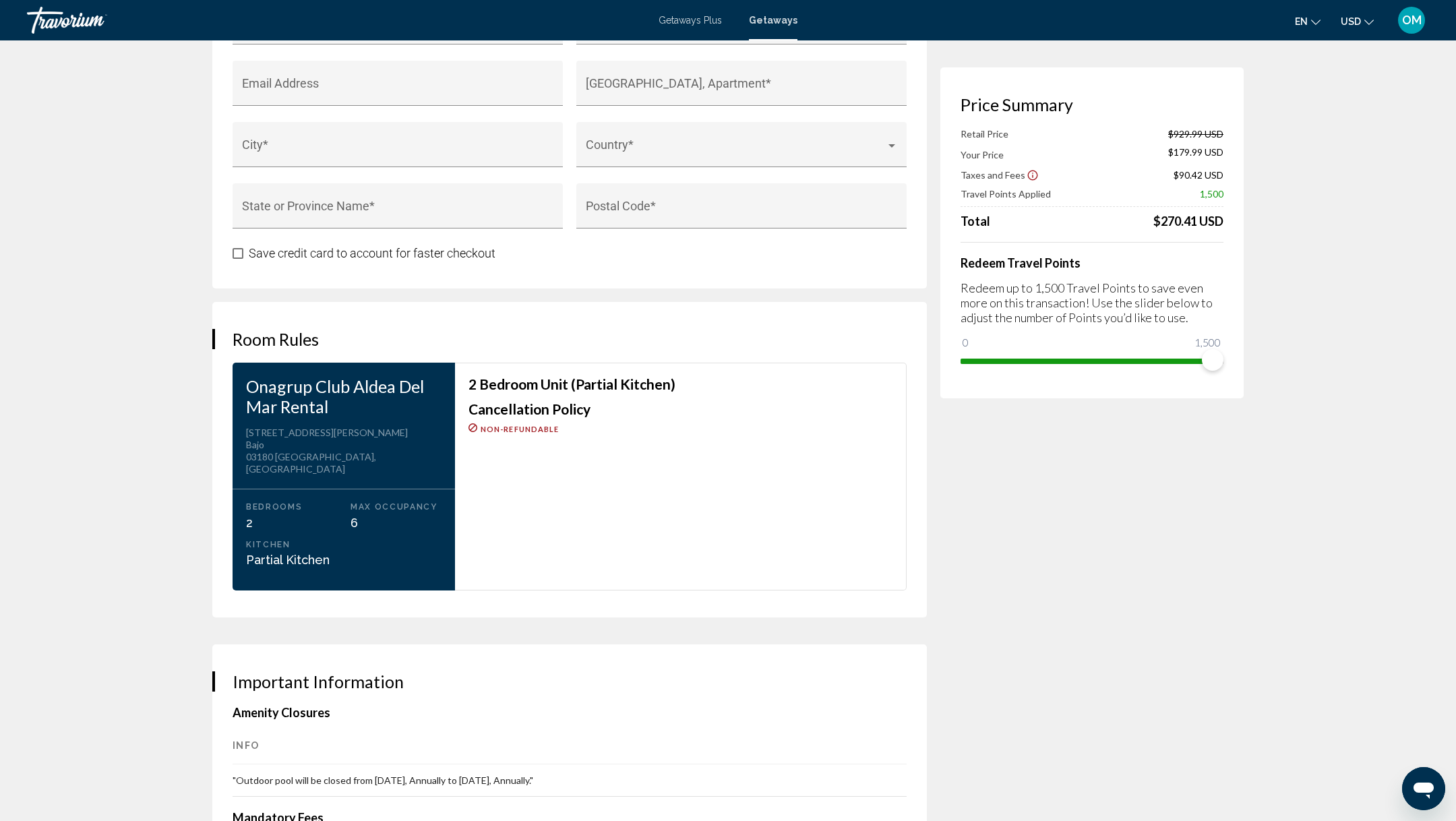
scroll to position [1434, 0]
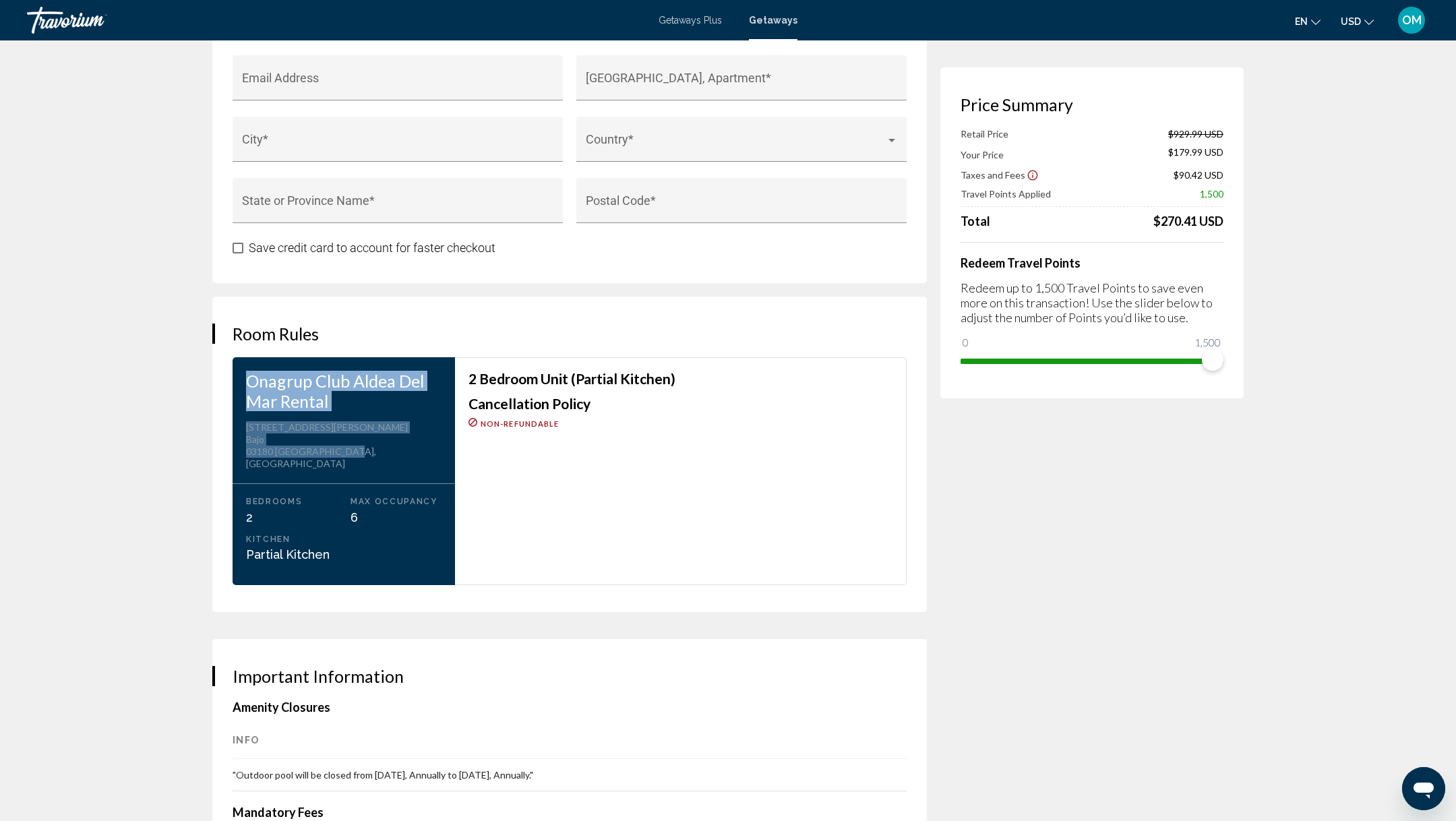
drag, startPoint x: 342, startPoint y: 453, endPoint x: 246, endPoint y: 377, distance: 122.4
click at [246, 377] on div "Onagrup Club Aldea Del Mar Rental Address C/Gabriela Mistral nº 1 Bajo 03180 Al…" at bounding box center [344, 470] width 222 height 228
copy div "Onagrup Club Aldea Del Mar Rental Address C/Gabriela Mistral nº 1 Bajo 03180 Al…"
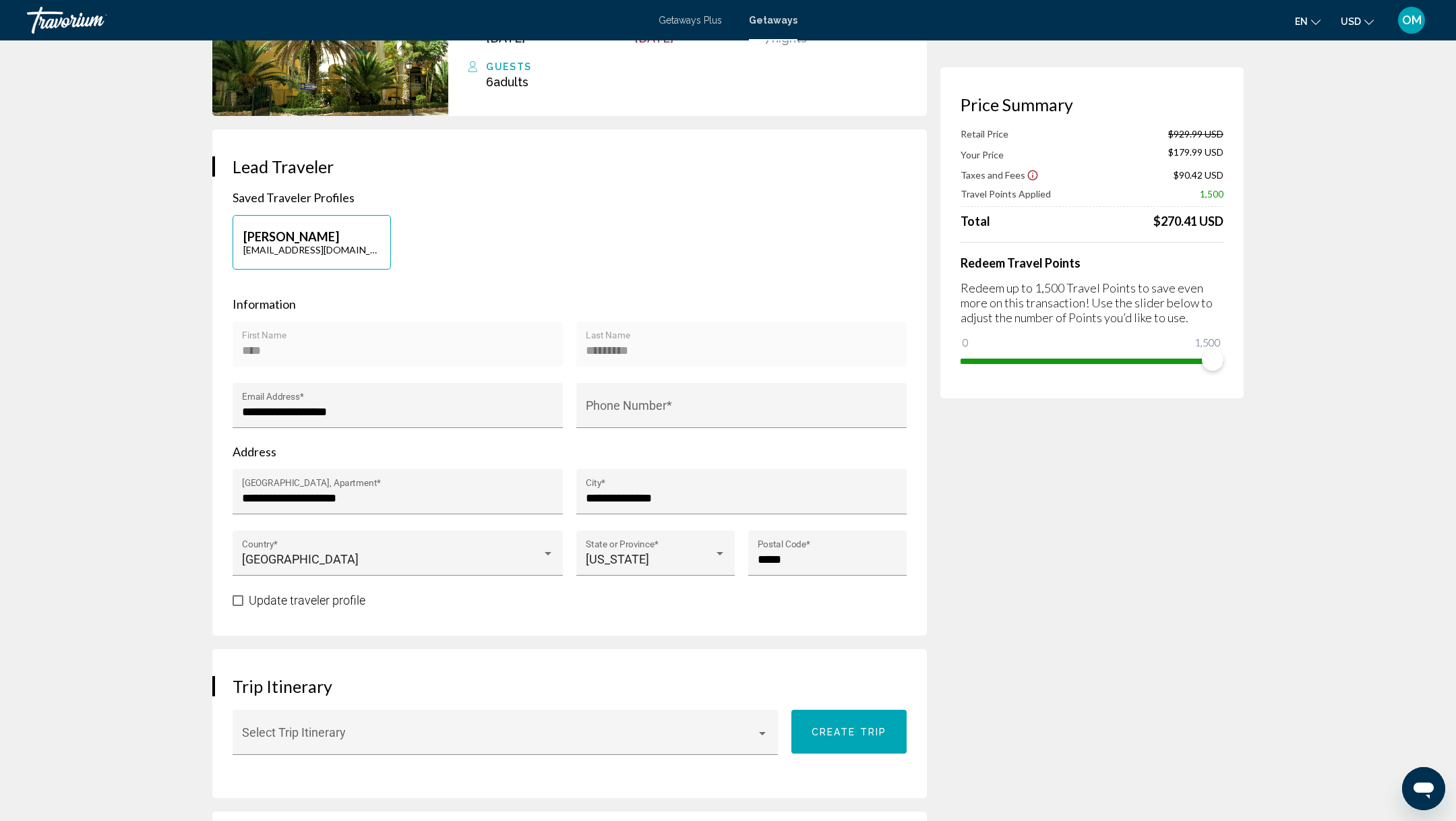
scroll to position [0, 0]
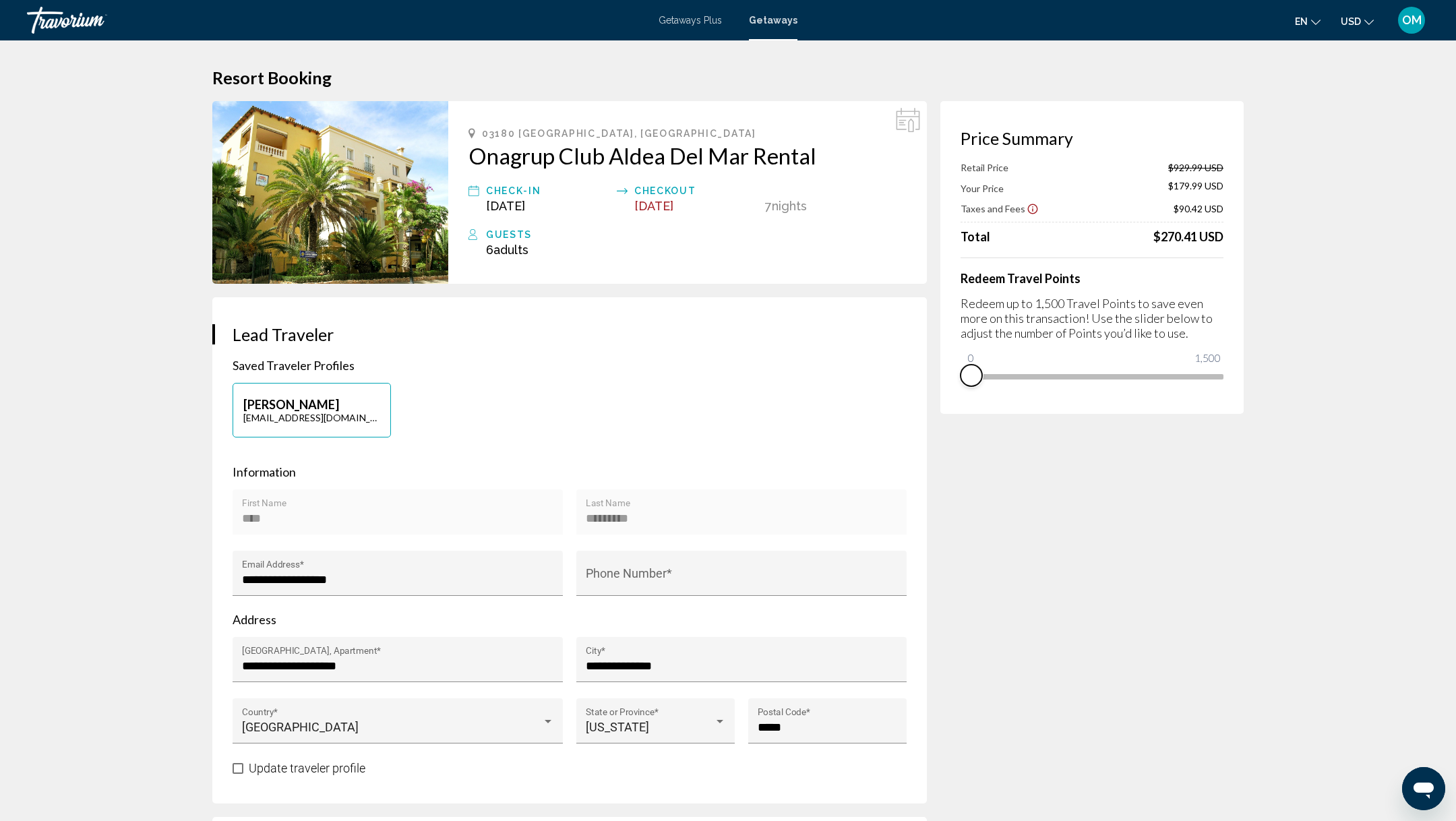
drag, startPoint x: 1212, startPoint y: 392, endPoint x: 892, endPoint y: 394, distance: 320.0
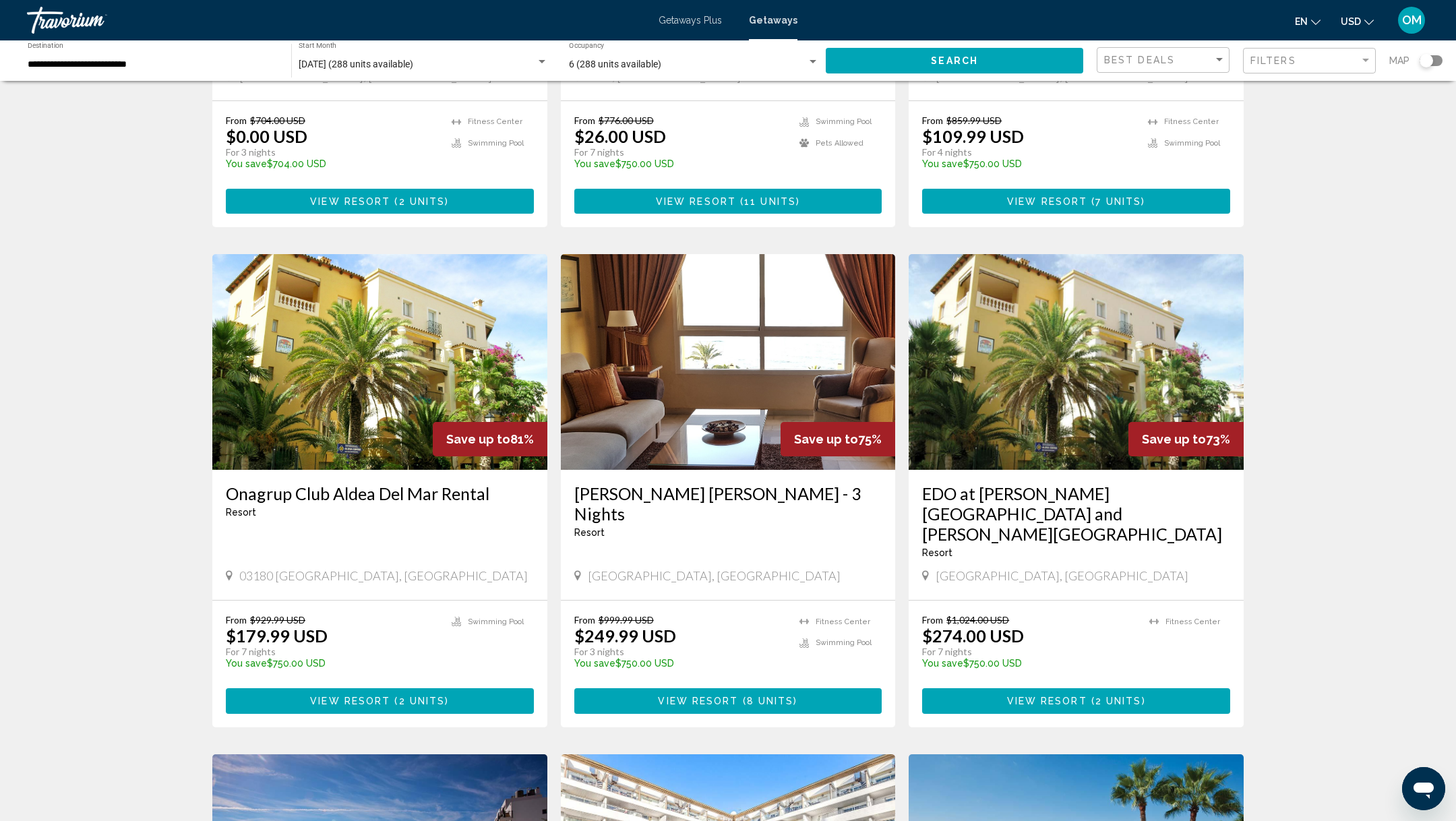
scroll to position [783, 0]
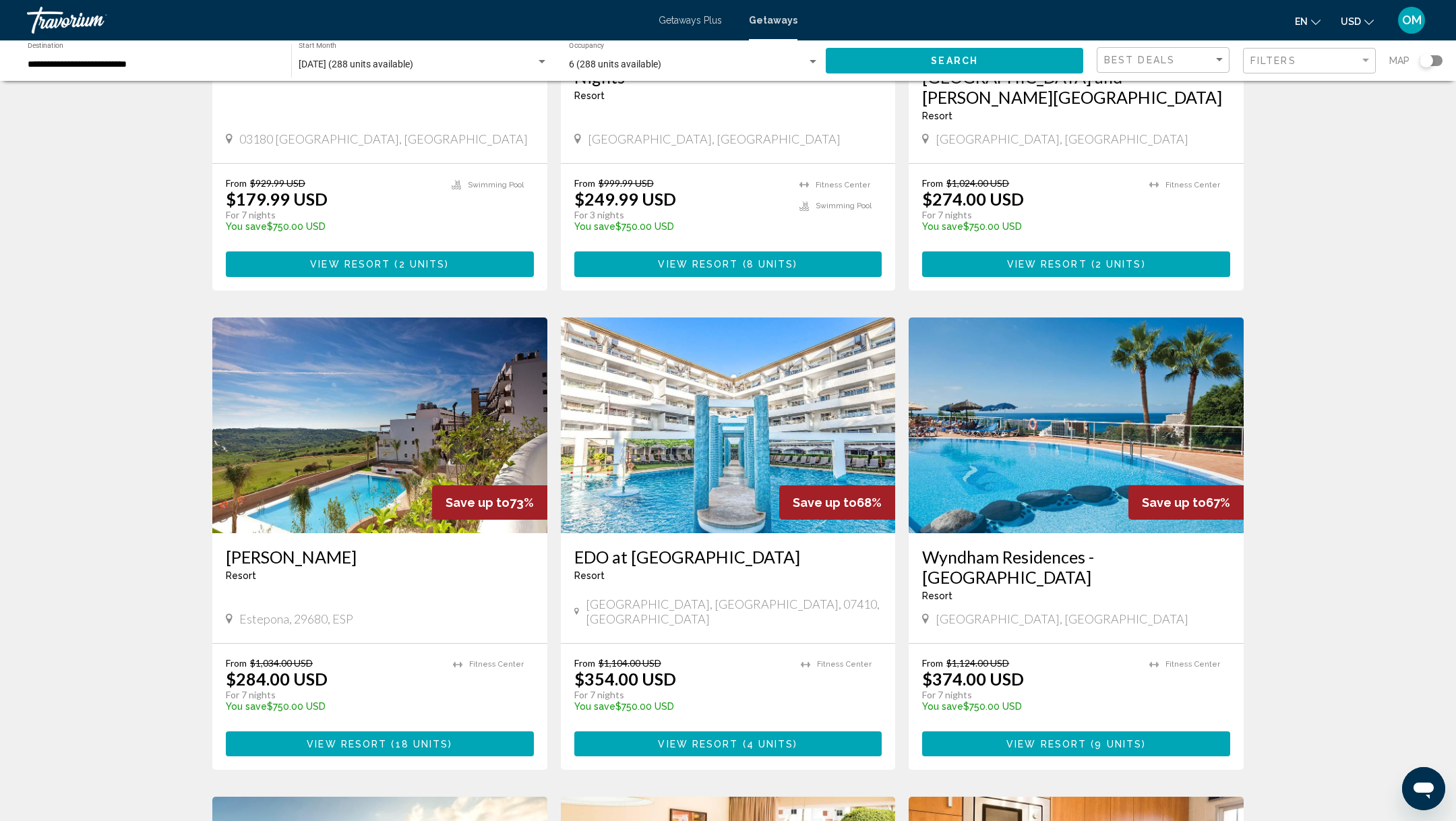
click at [687, 738] on span "View Resort" at bounding box center [697, 744] width 80 height 11
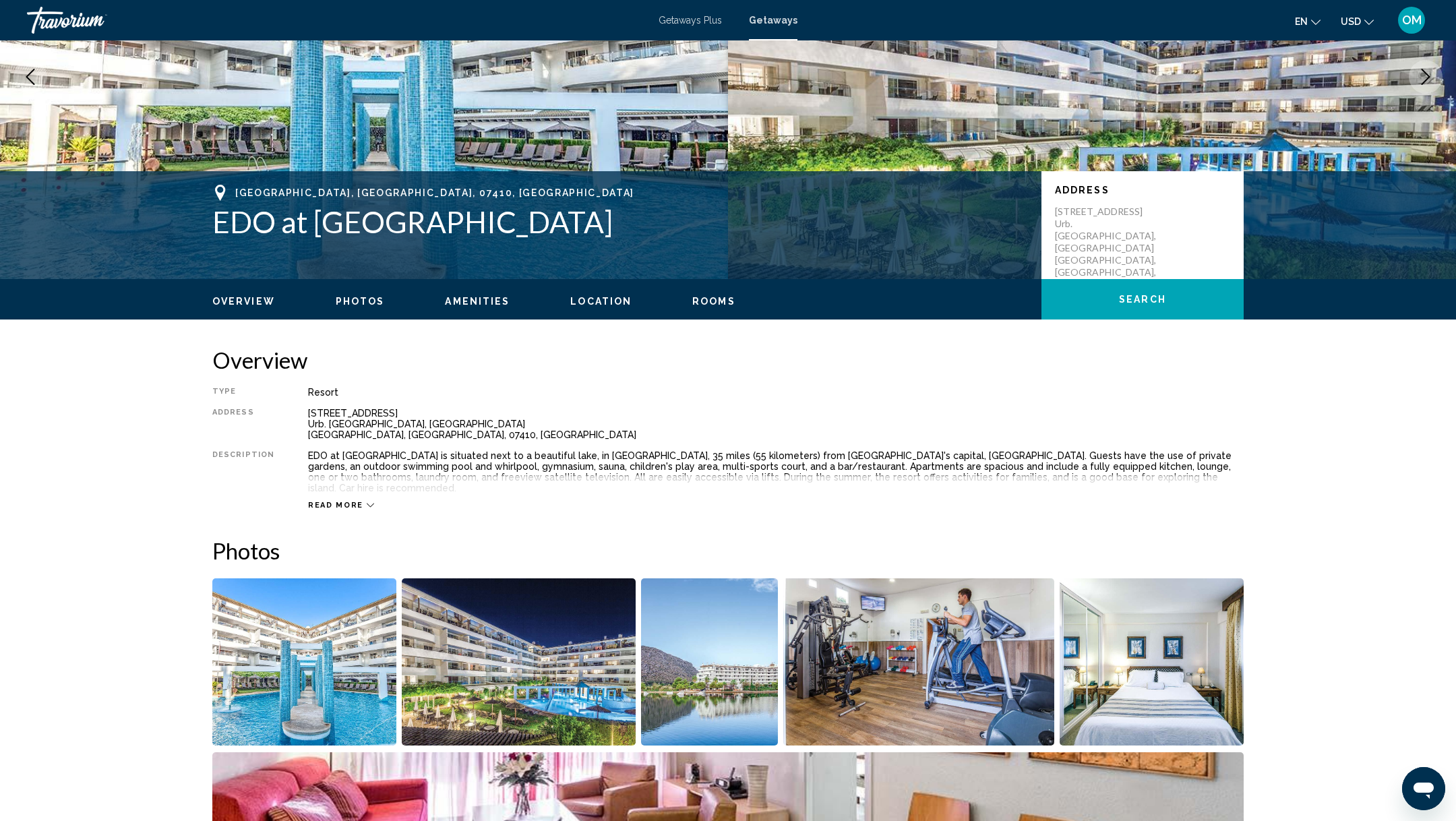
scroll to position [128, 0]
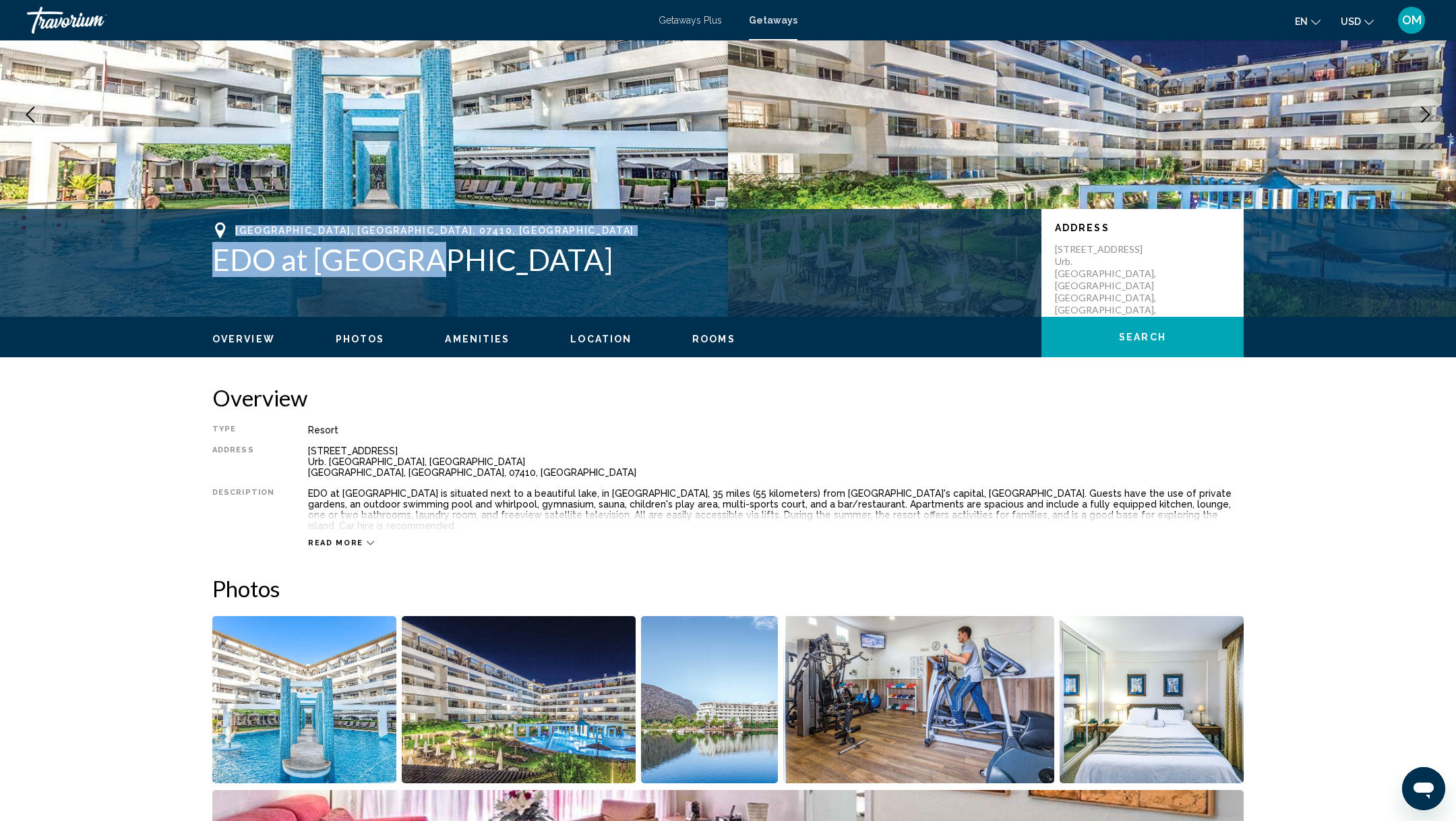
drag, startPoint x: 306, startPoint y: 260, endPoint x: 234, endPoint y: 230, distance: 78.0
click at [234, 230] on div "Mallorca, Balearic Islands, 07410, ESP EDO at Ona Garden Lago" at bounding box center [621, 250] width 816 height 54
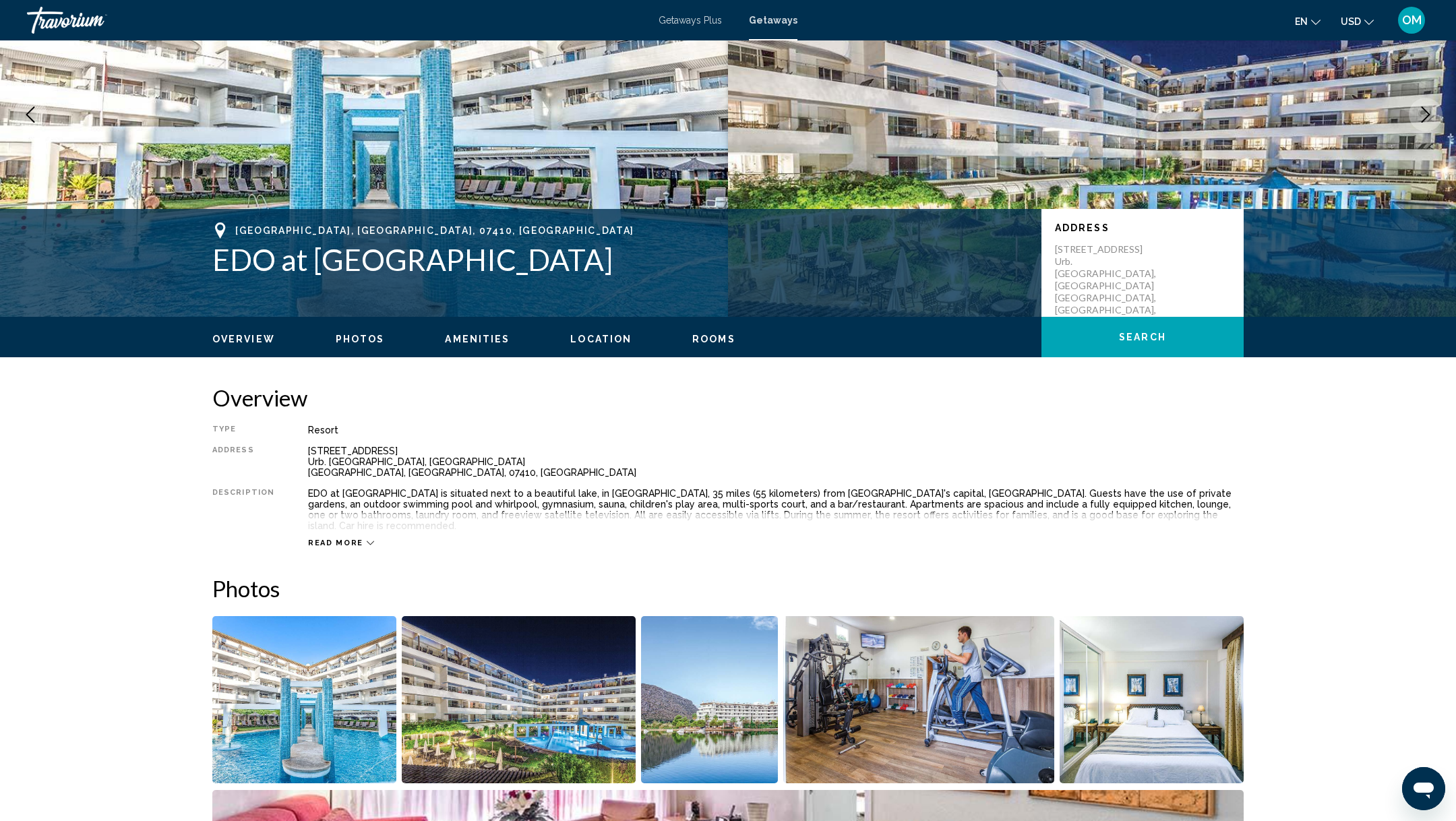
click at [541, 258] on h1 "EDO at Ona Garden Lago" at bounding box center [621, 259] width 816 height 35
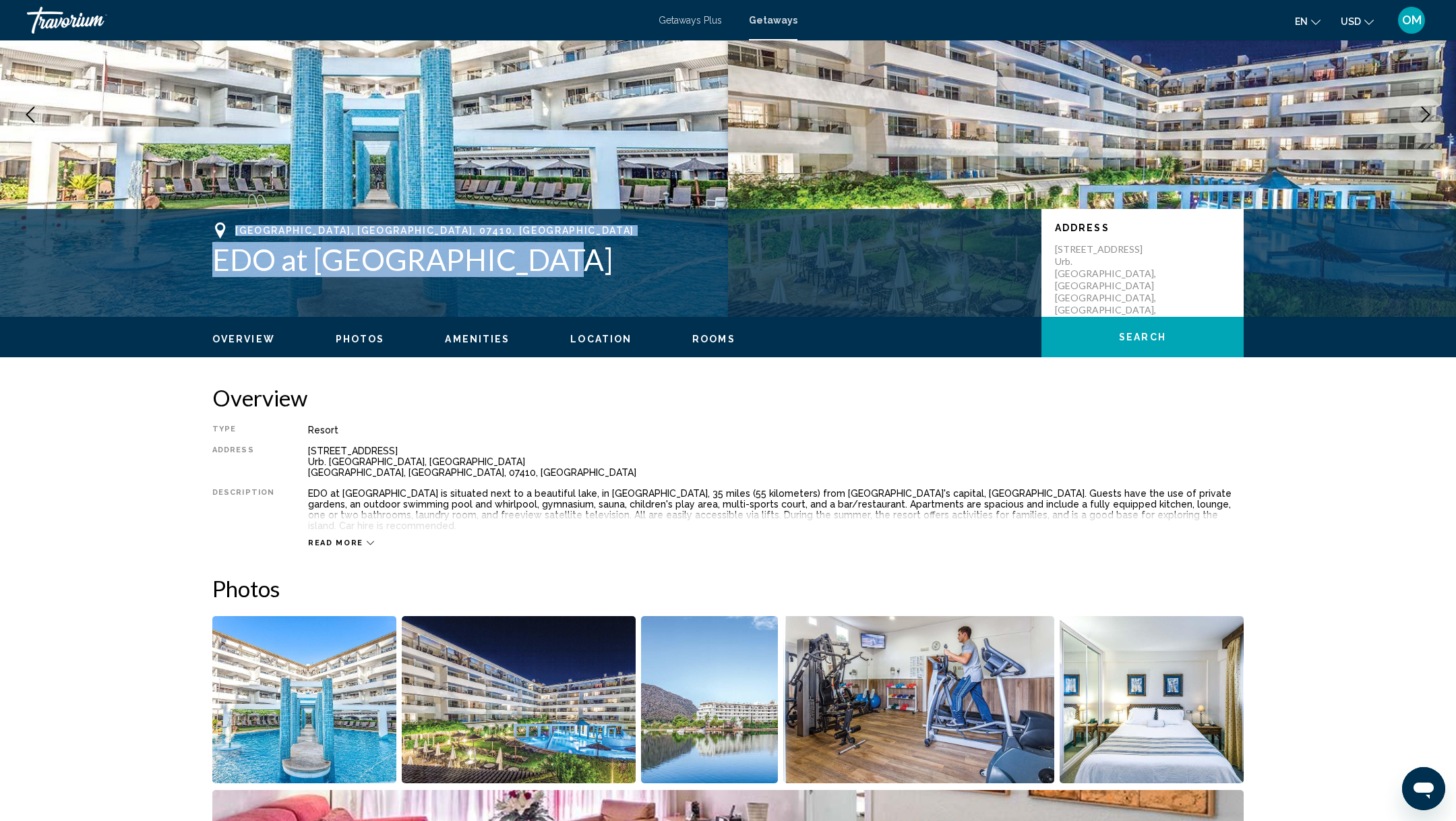
drag, startPoint x: 562, startPoint y: 258, endPoint x: 213, endPoint y: 229, distance: 350.2
click at [213, 229] on div "Mallorca, Balearic Islands, 07410, ESP EDO at Ona Garden Lago" at bounding box center [621, 250] width 816 height 54
click at [258, 229] on span "Mallorca, Balearic Islands, 07410, ESP" at bounding box center [435, 230] width 399 height 11
drag, startPoint x: 238, startPoint y: 229, endPoint x: 597, endPoint y: 274, distance: 361.8
click at [597, 274] on div "Mallorca, Balearic Islands, 07410, ESP EDO at Ona Garden Lago" at bounding box center [621, 250] width 816 height 54
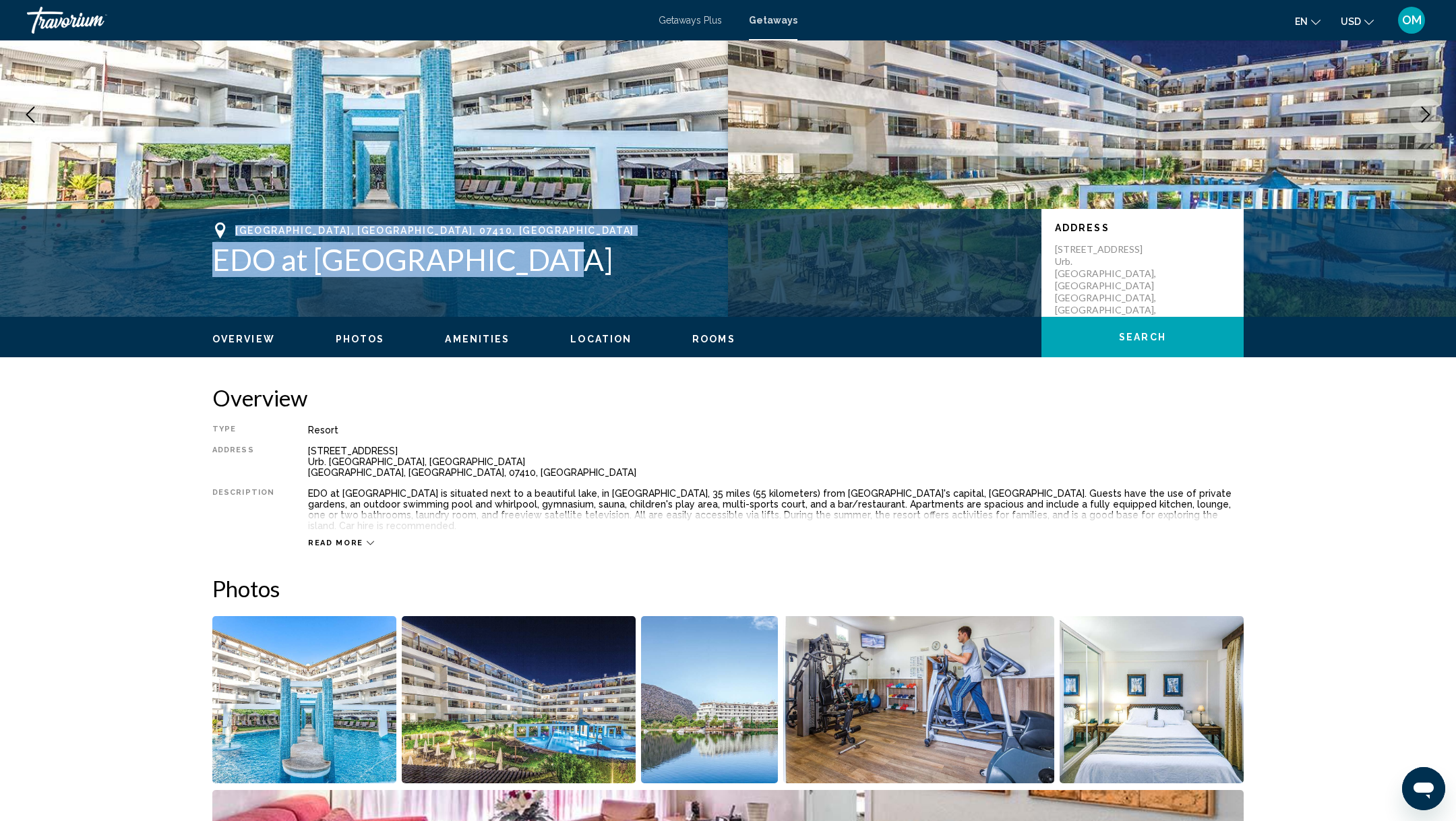
copy div "Mallorca, Balearic Islands, 07410, ESP EDO at Ona Garden Lago"
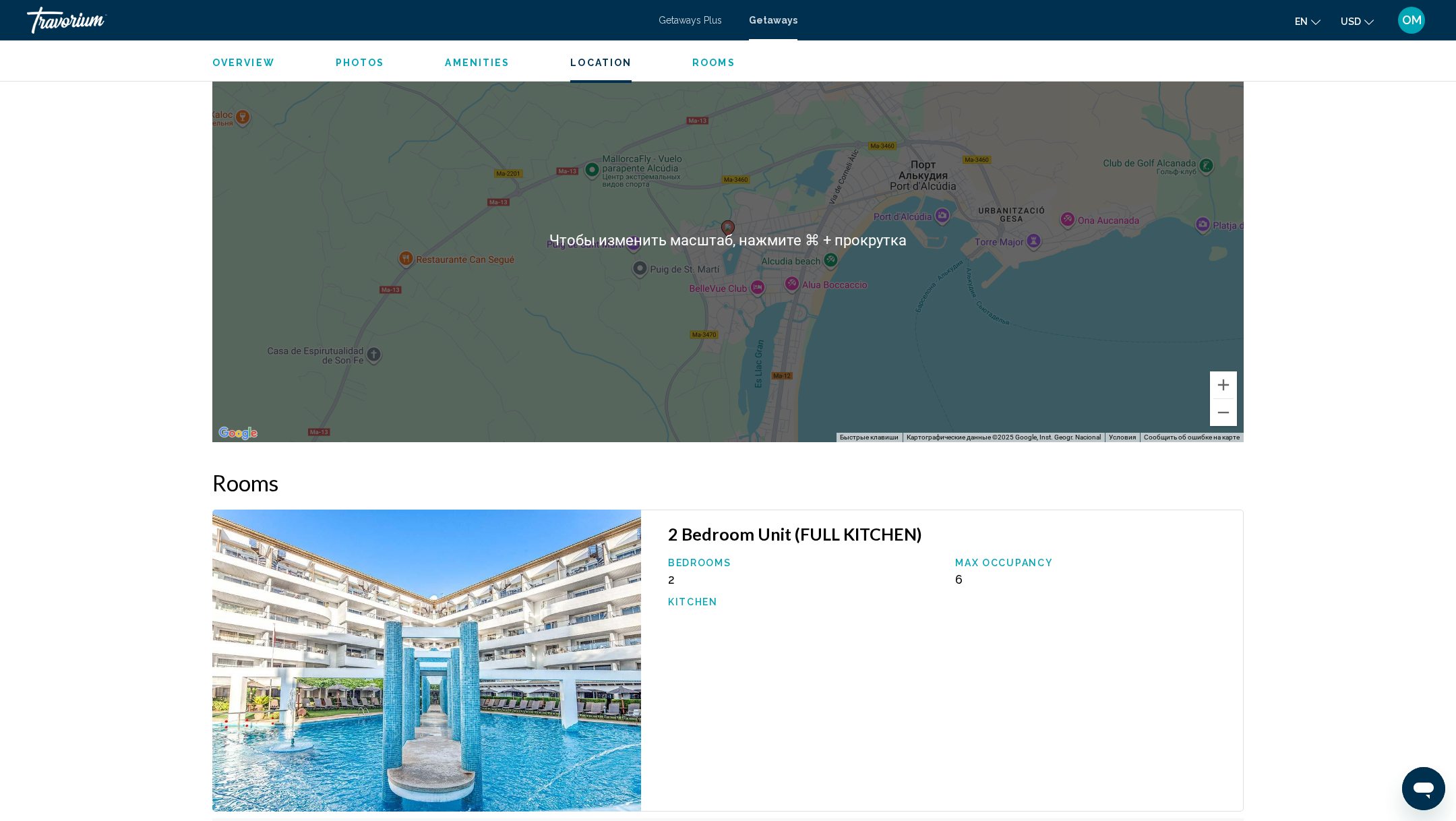
scroll to position [2262, 0]
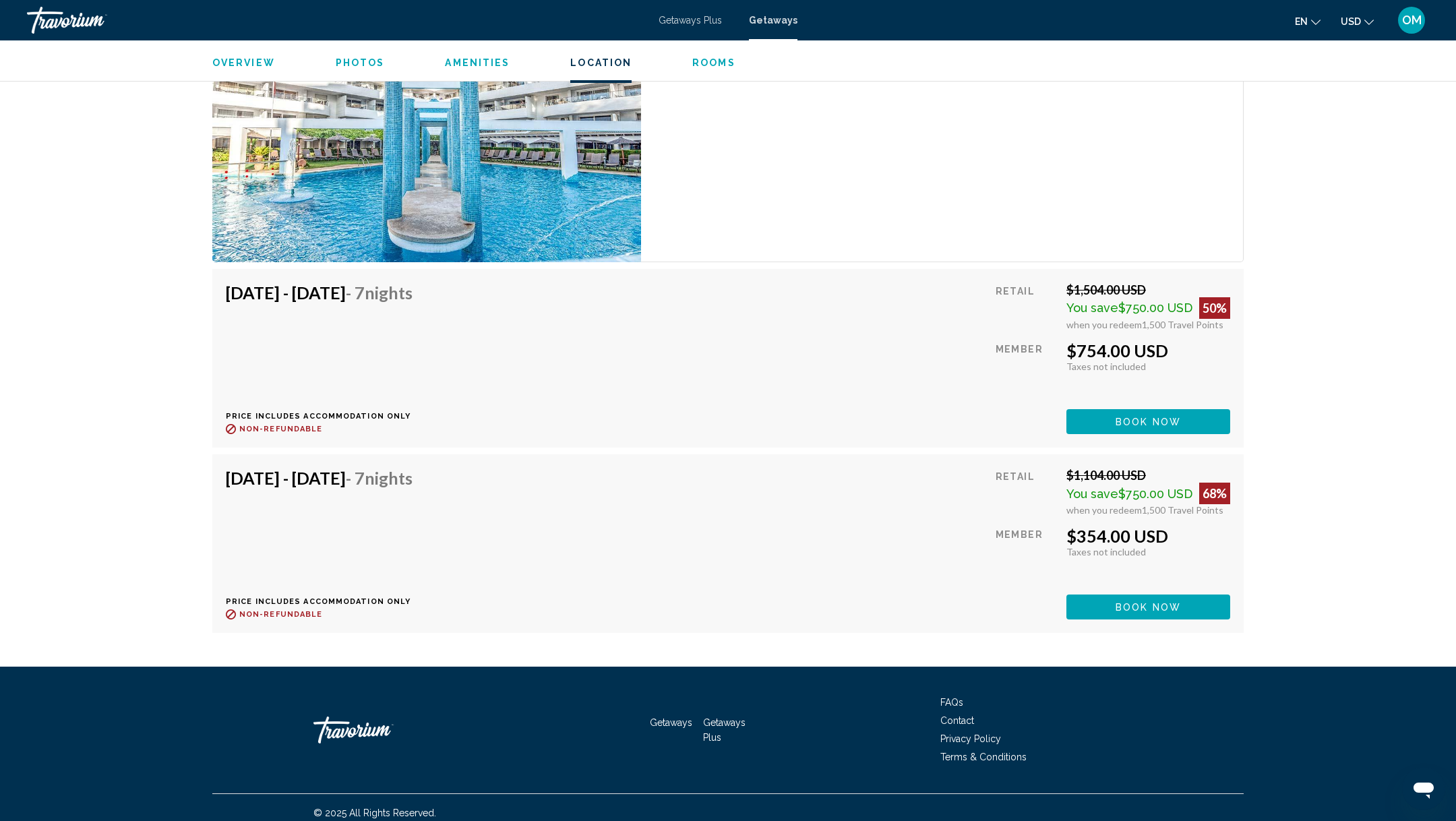
click at [1175, 427] on span "Book now" at bounding box center [1148, 422] width 65 height 11
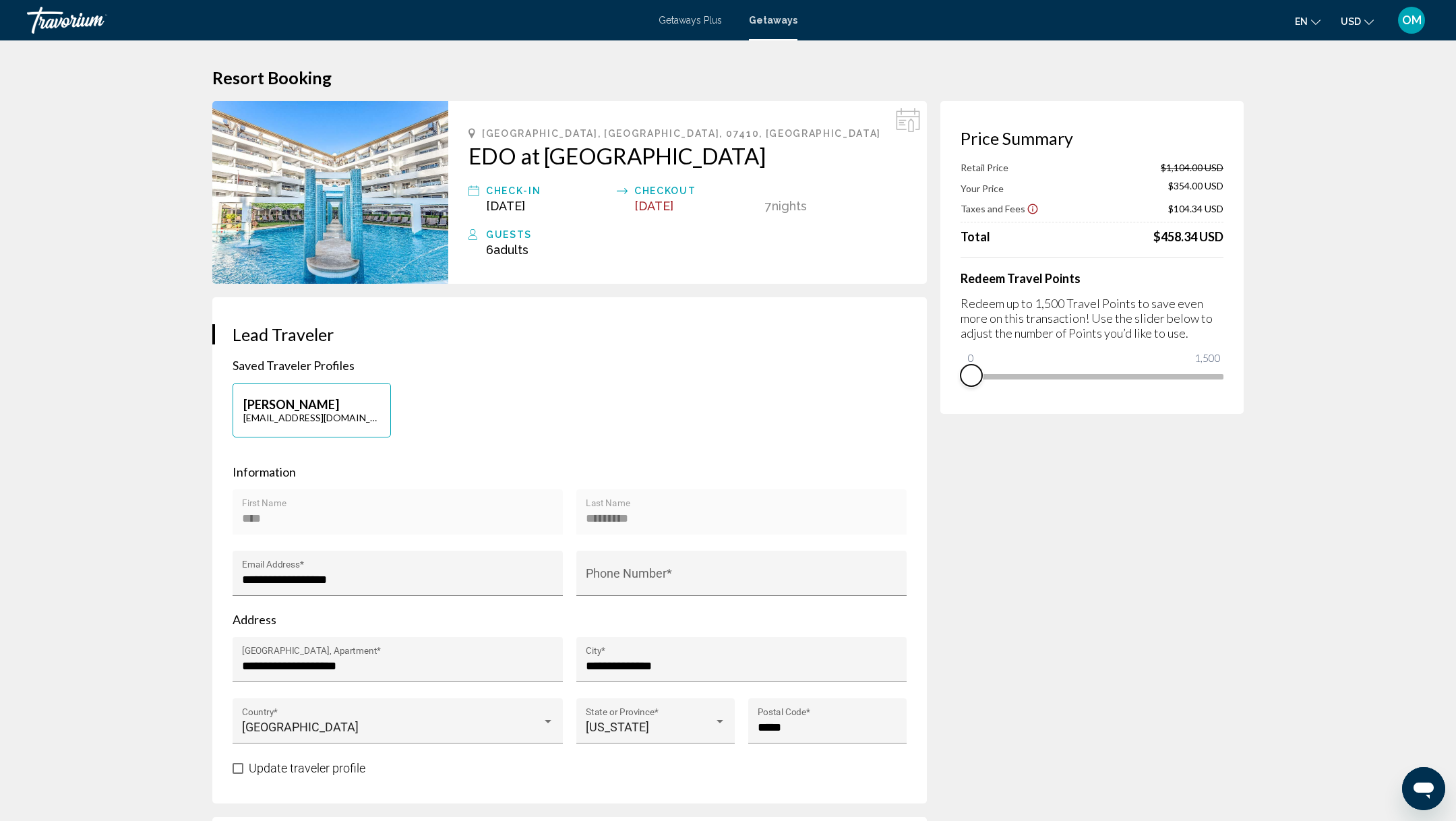
drag, startPoint x: 1212, startPoint y: 386, endPoint x: 858, endPoint y: 385, distance: 354.0
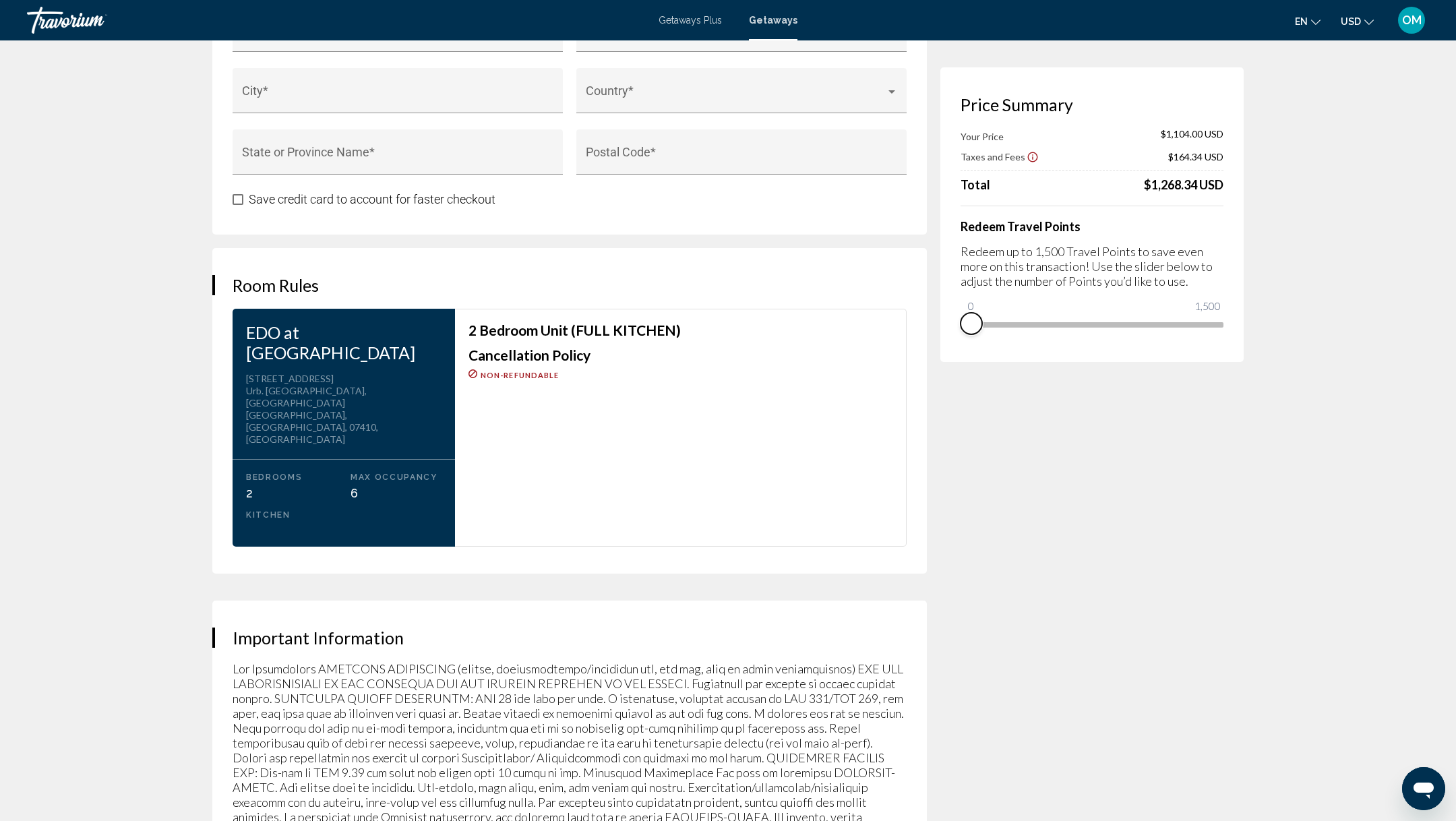
scroll to position [1032, 0]
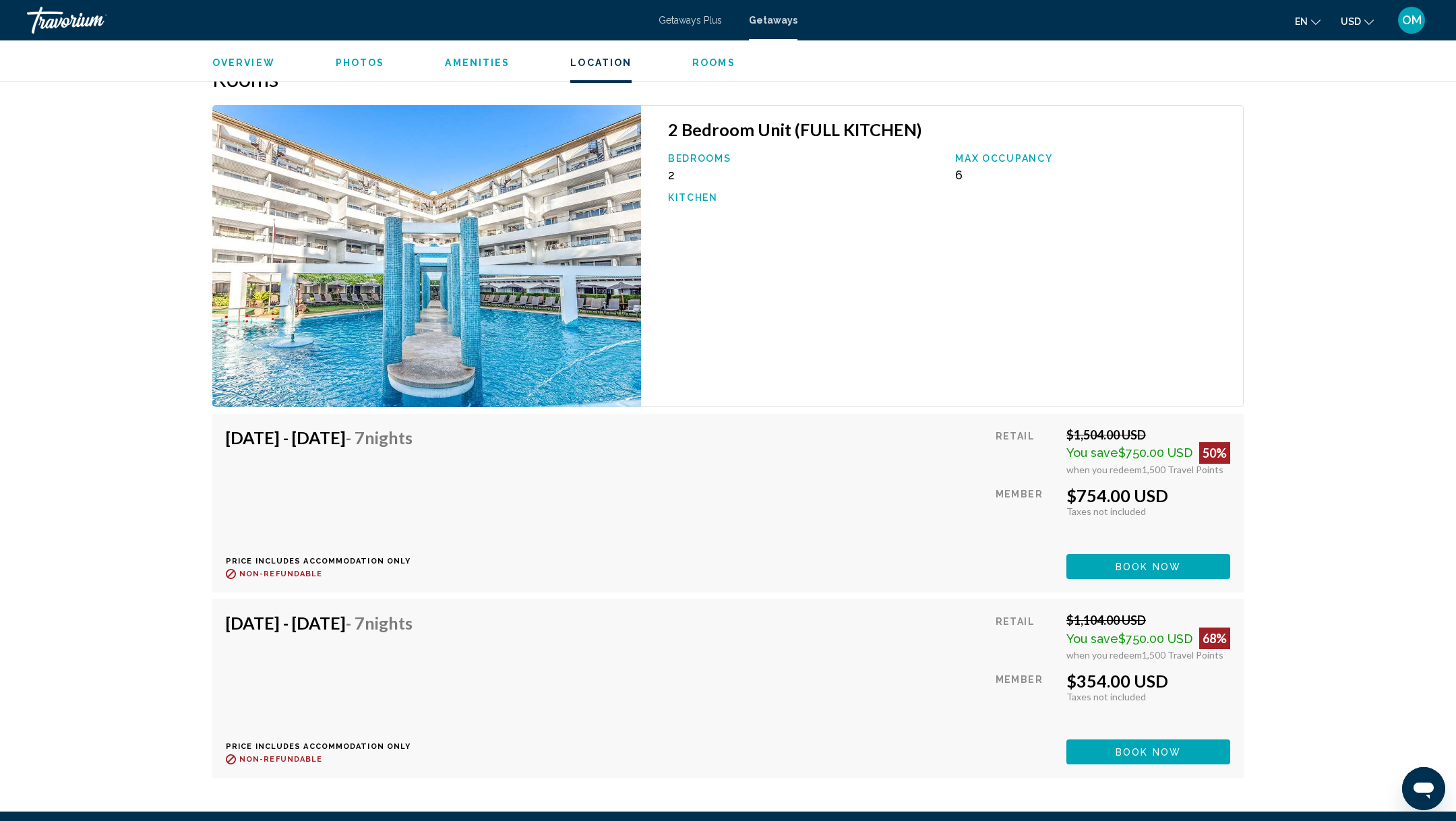
scroll to position [2262, 0]
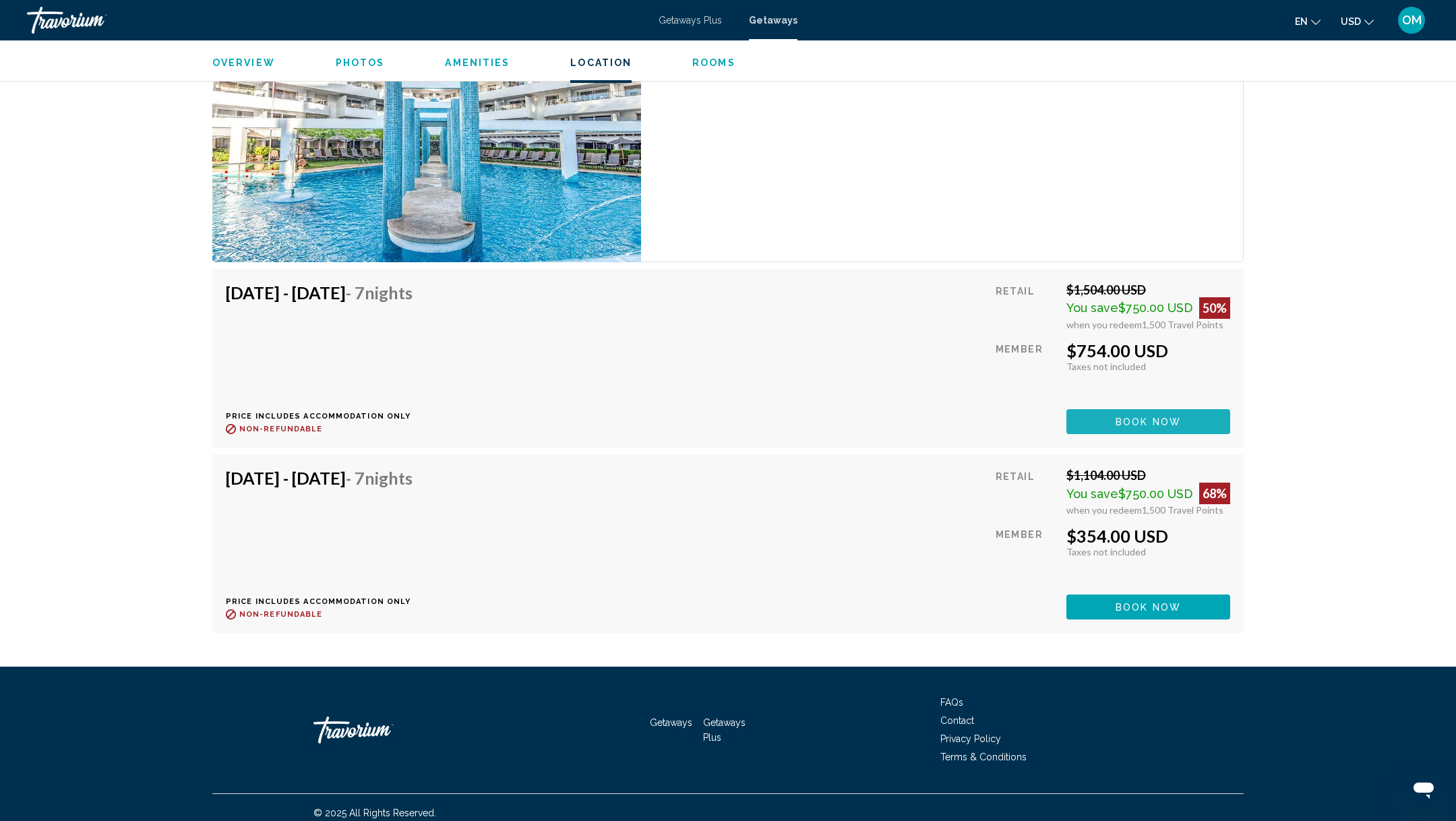
click at [1212, 410] on button "Book now" at bounding box center [1148, 421] width 164 height 25
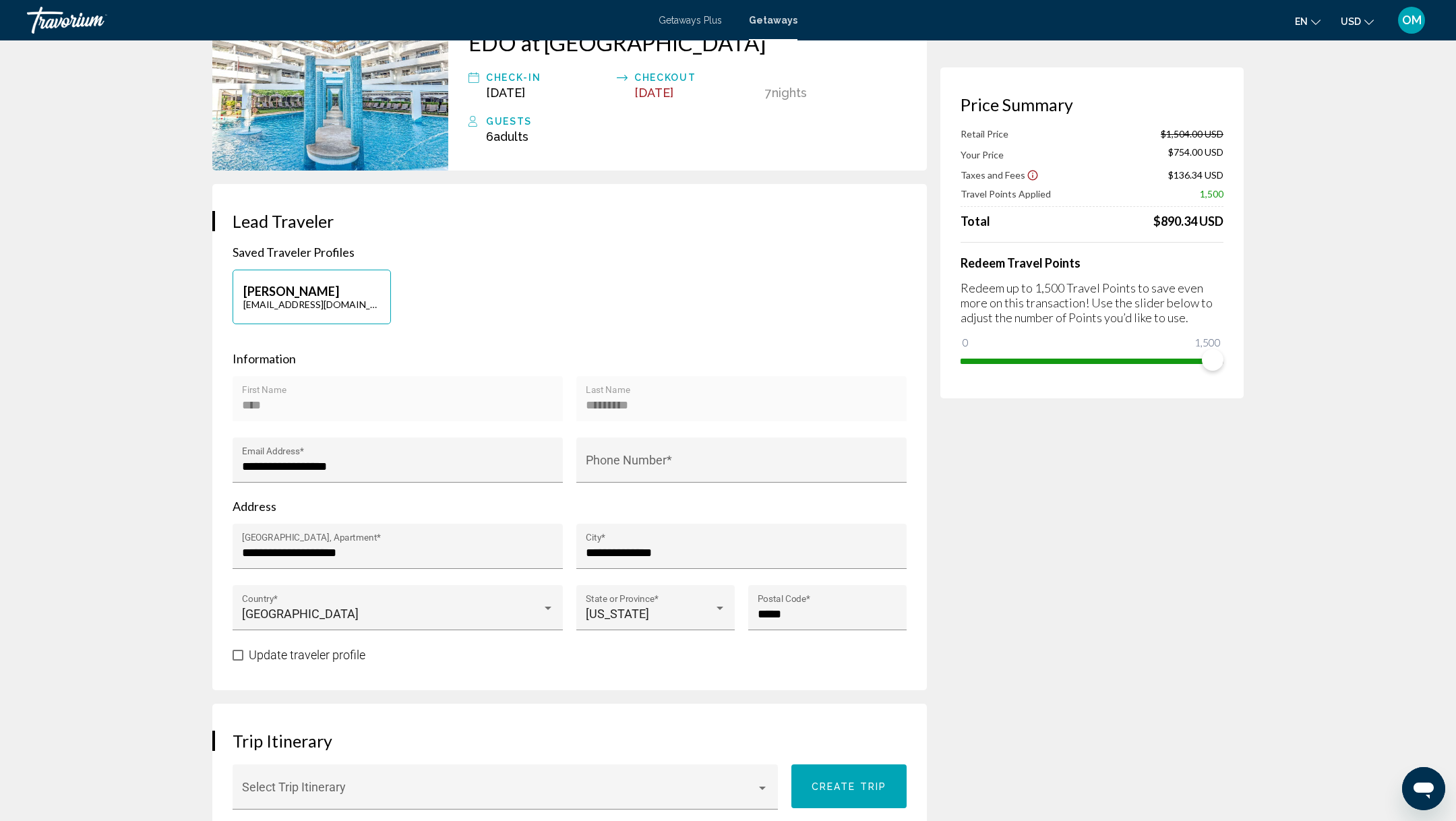
scroll to position [45, 0]
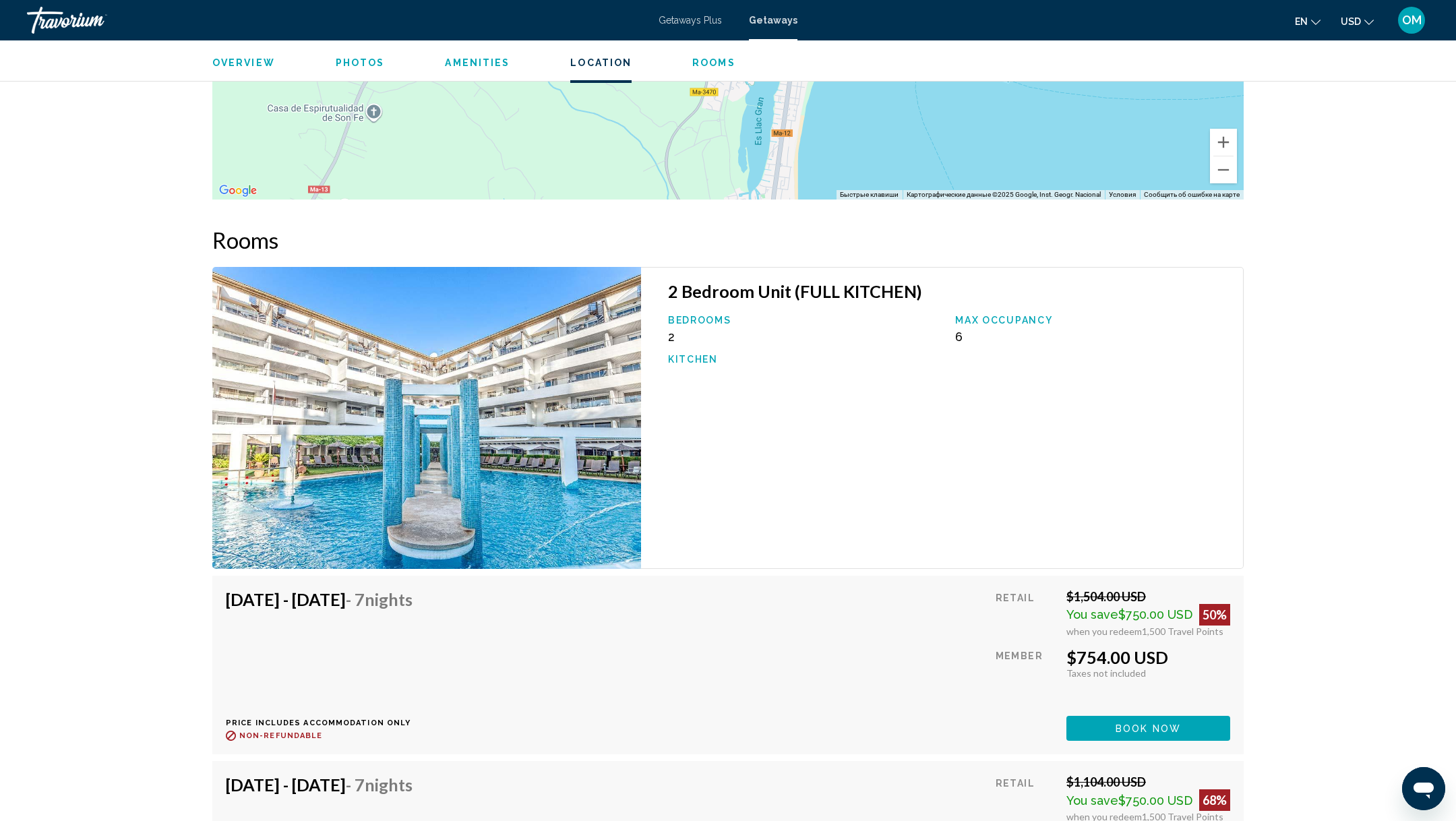
scroll to position [2246, 0]
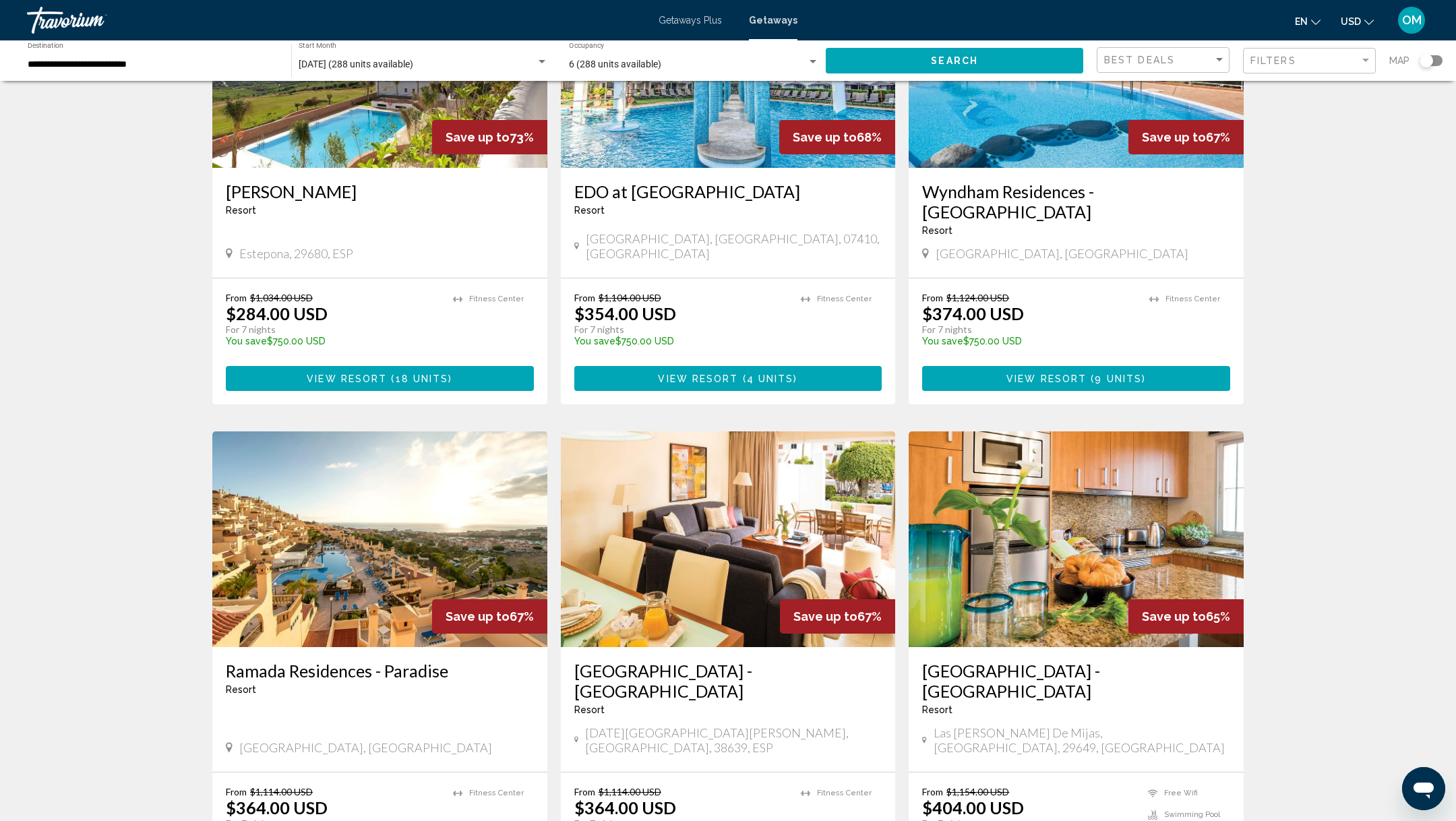
scroll to position [1281, 0]
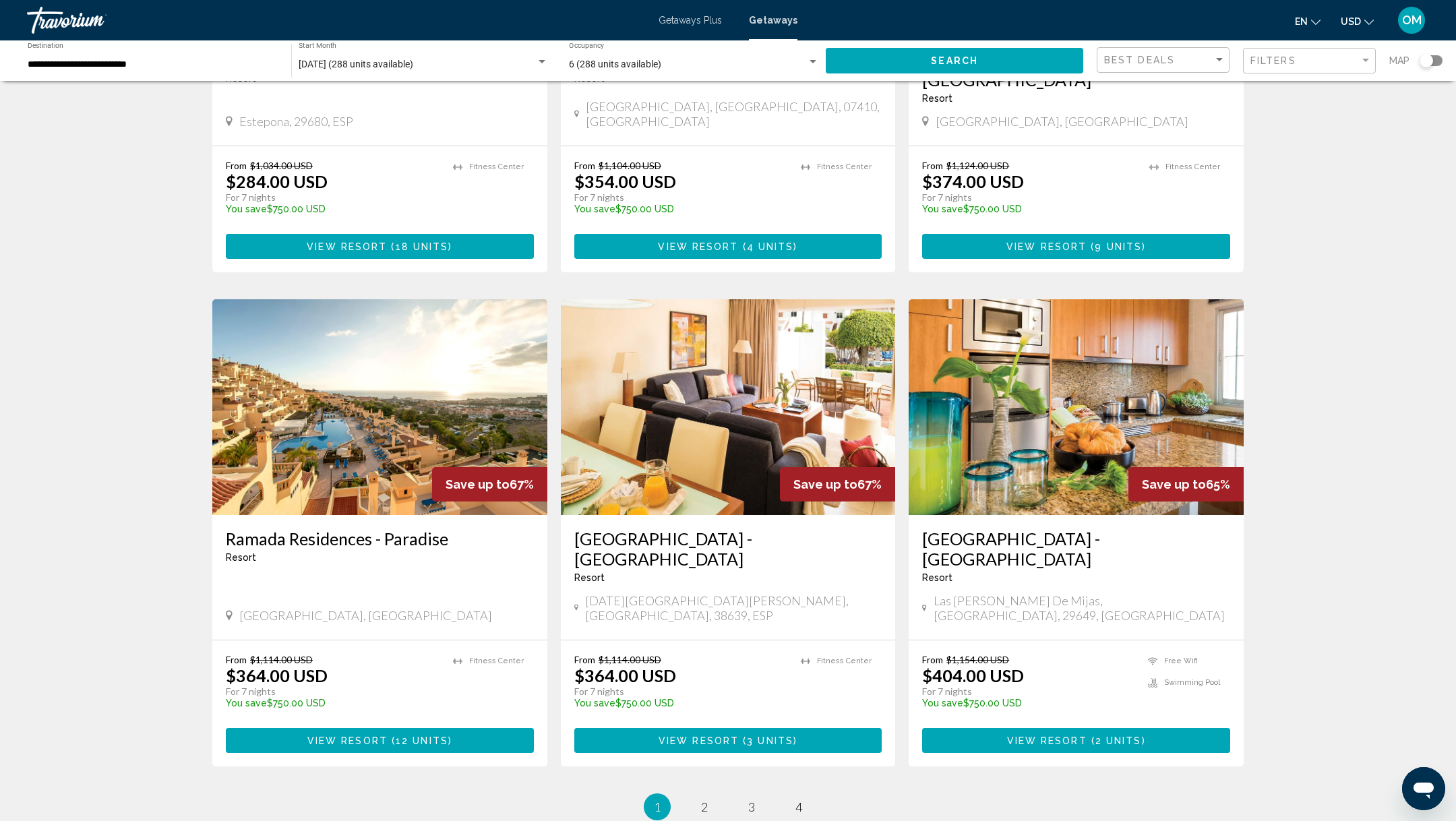
click at [391, 735] on span "( 12 units )" at bounding box center [420, 740] width 65 height 11
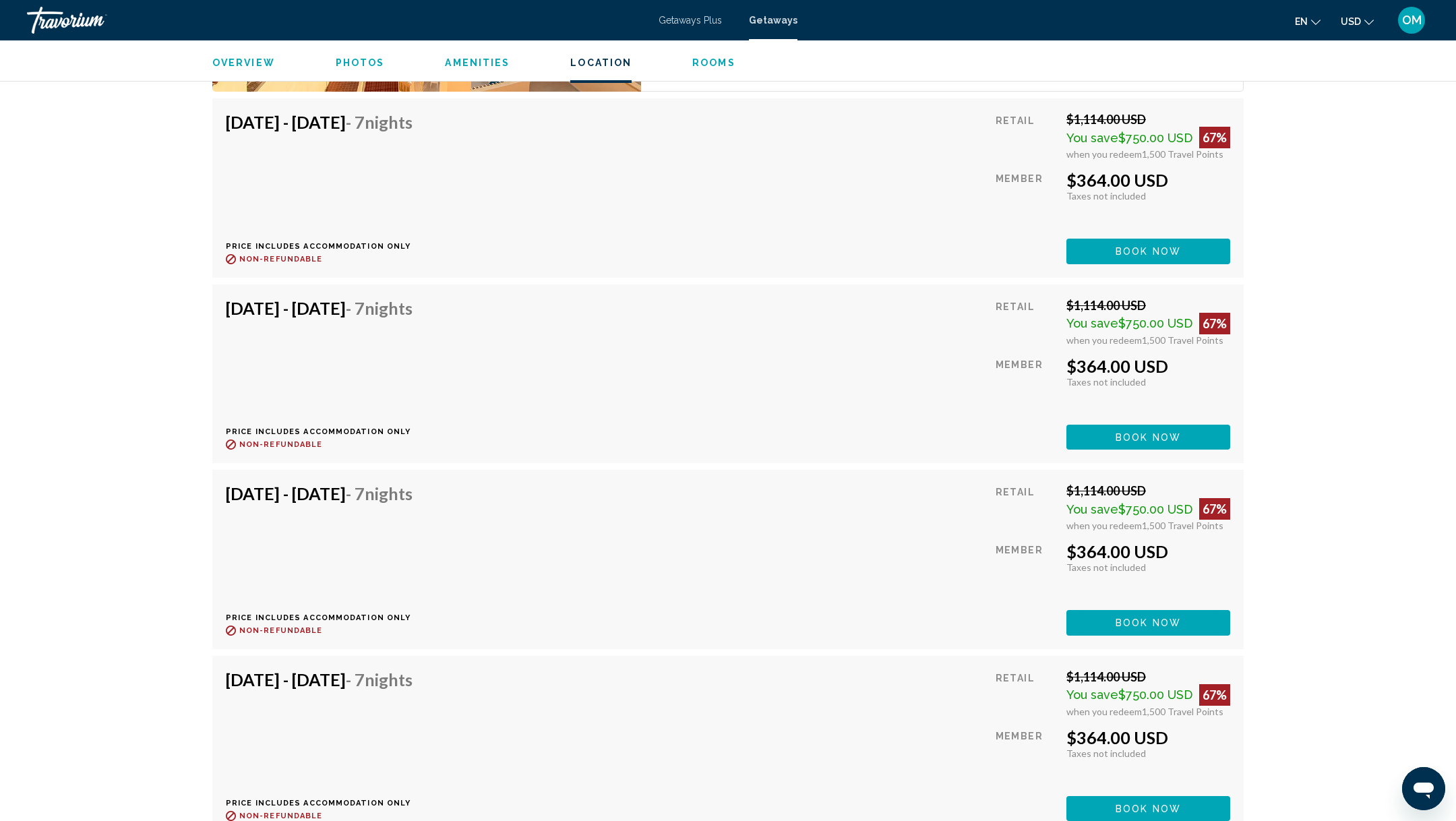
scroll to position [2468, 0]
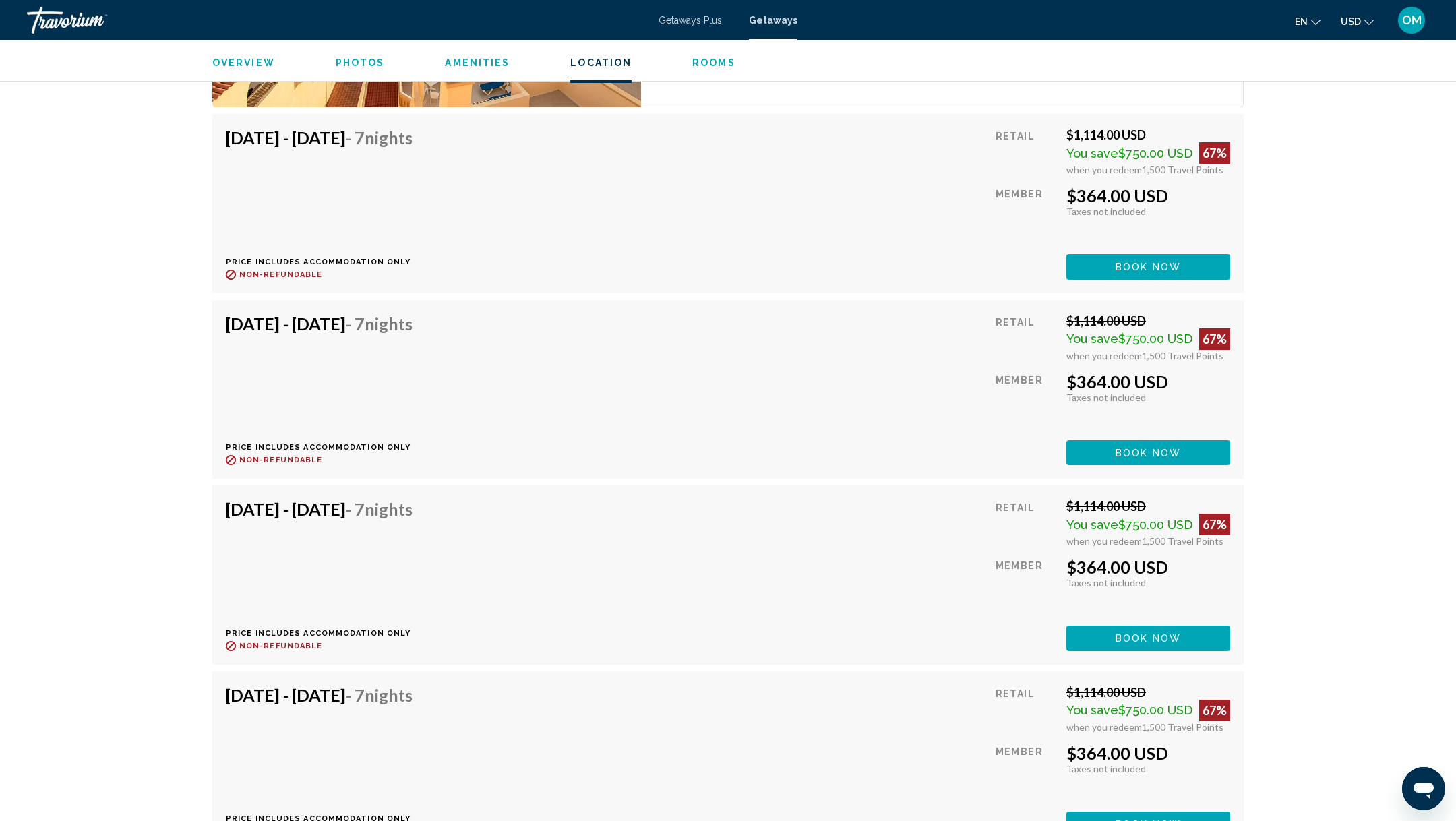
click at [1137, 262] on span "Book now" at bounding box center [1148, 267] width 65 height 11
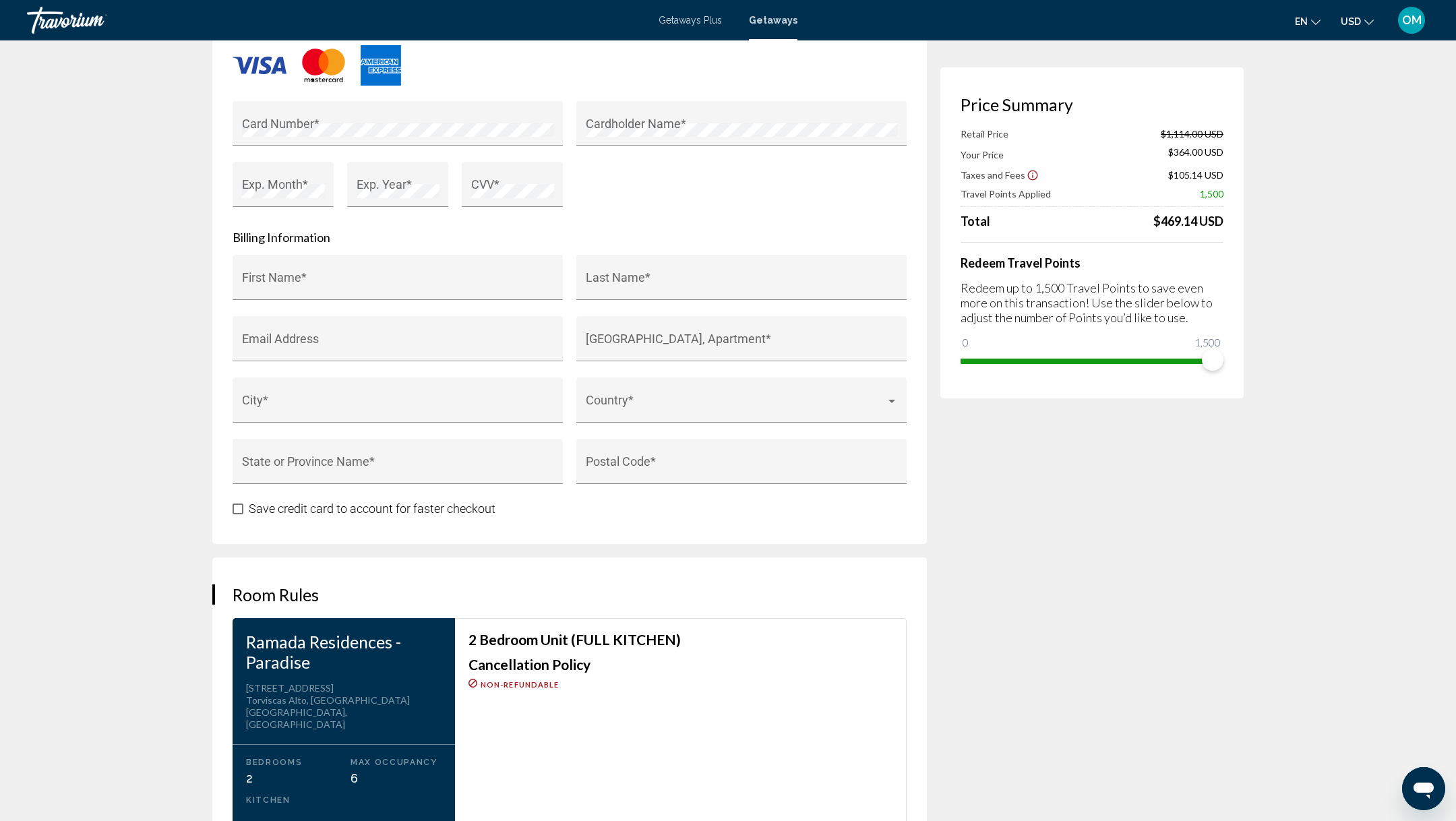
scroll to position [1379, 0]
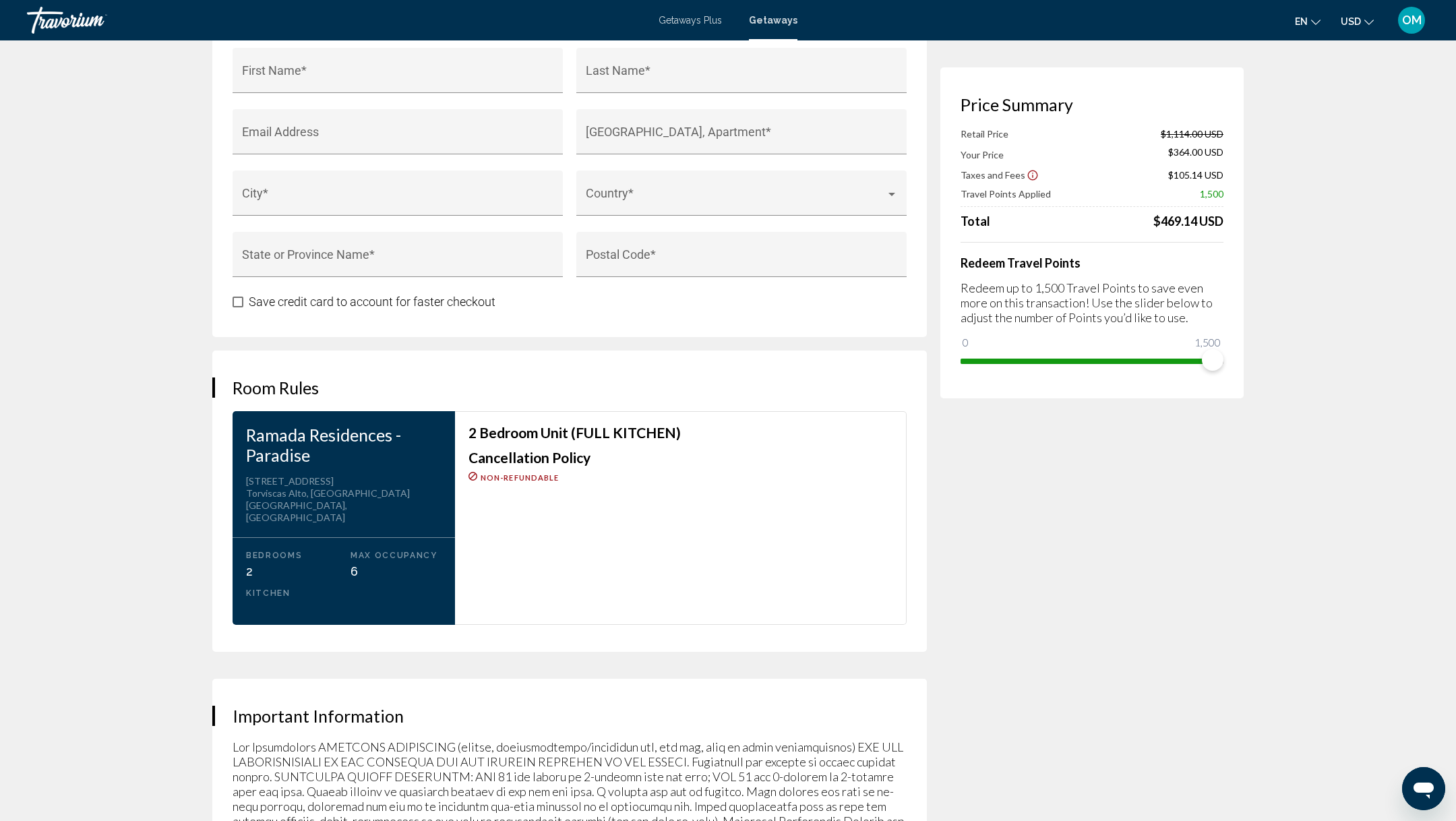
drag, startPoint x: 431, startPoint y: 505, endPoint x: 244, endPoint y: 432, distance: 200.7
click at [244, 432] on div "Ramada Residences - Paradise Address Calle Galicias 6 Torviscas Alto, Adeje Pla…" at bounding box center [344, 518] width 222 height 214
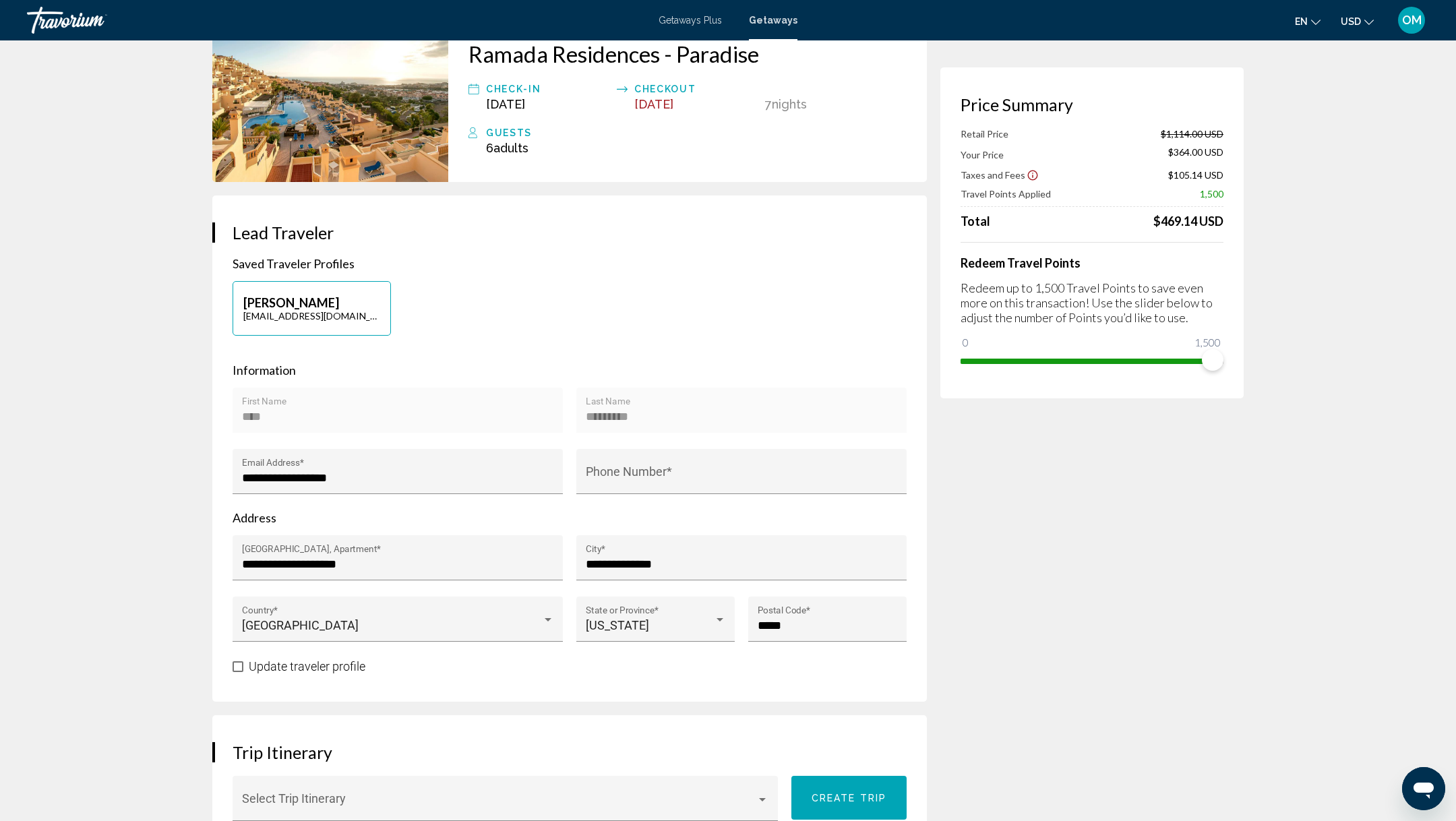
scroll to position [0, 0]
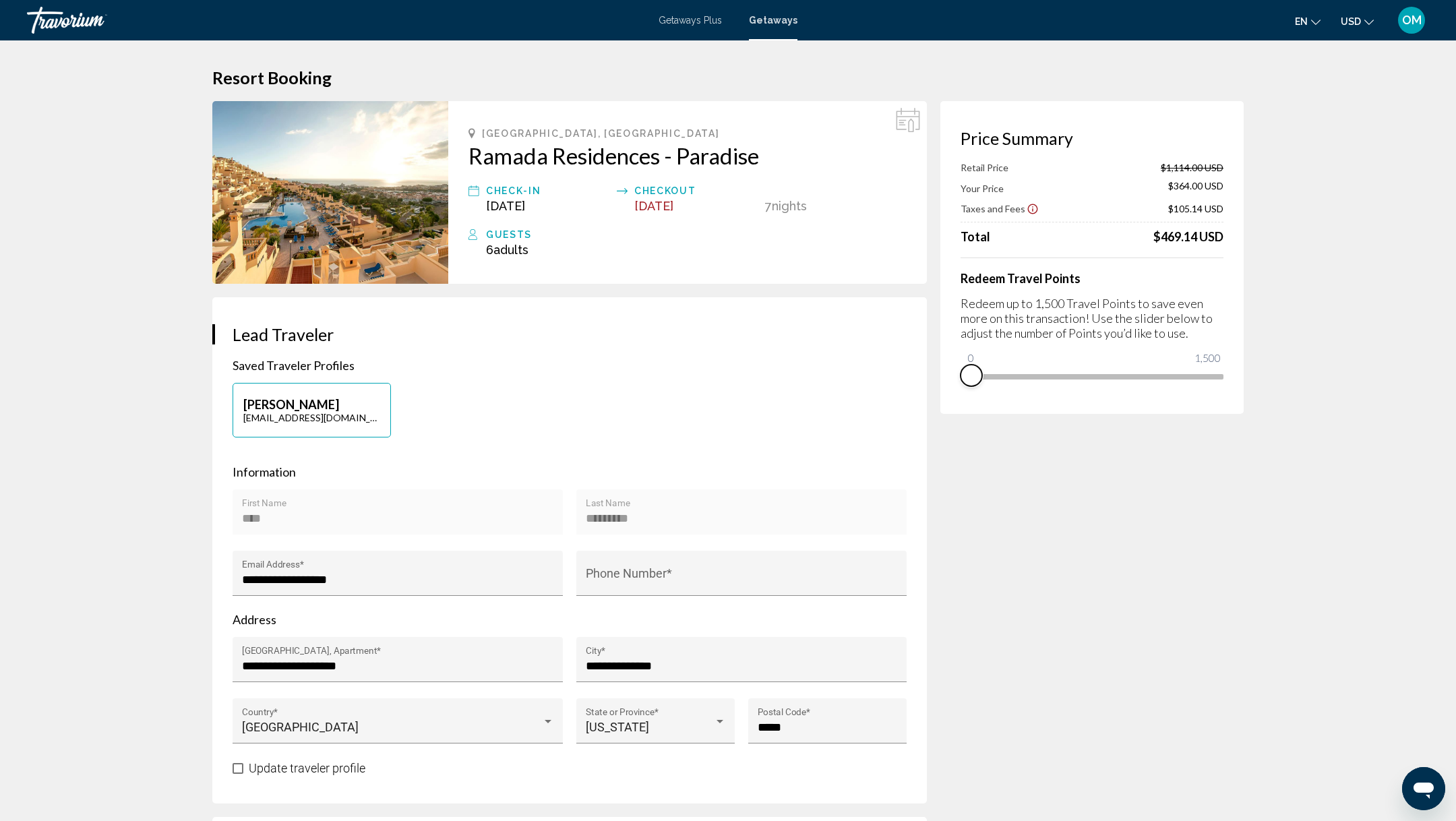
drag, startPoint x: 1217, startPoint y: 389, endPoint x: 917, endPoint y: 396, distance: 300.1
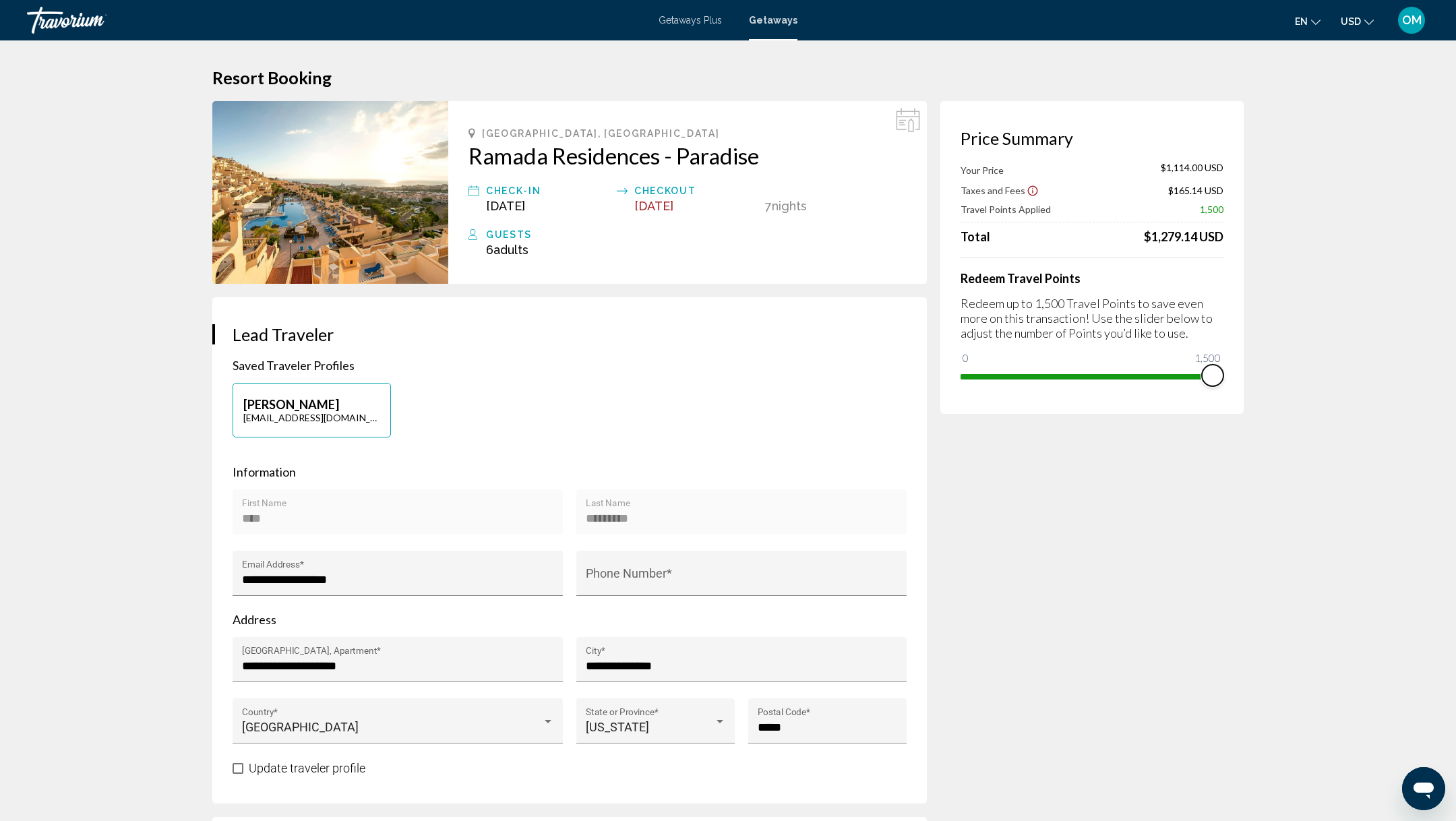
drag, startPoint x: 982, startPoint y: 356, endPoint x: 1263, endPoint y: 356, distance: 281.0
drag, startPoint x: 1210, startPoint y: 395, endPoint x: 790, endPoint y: 391, distance: 420.0
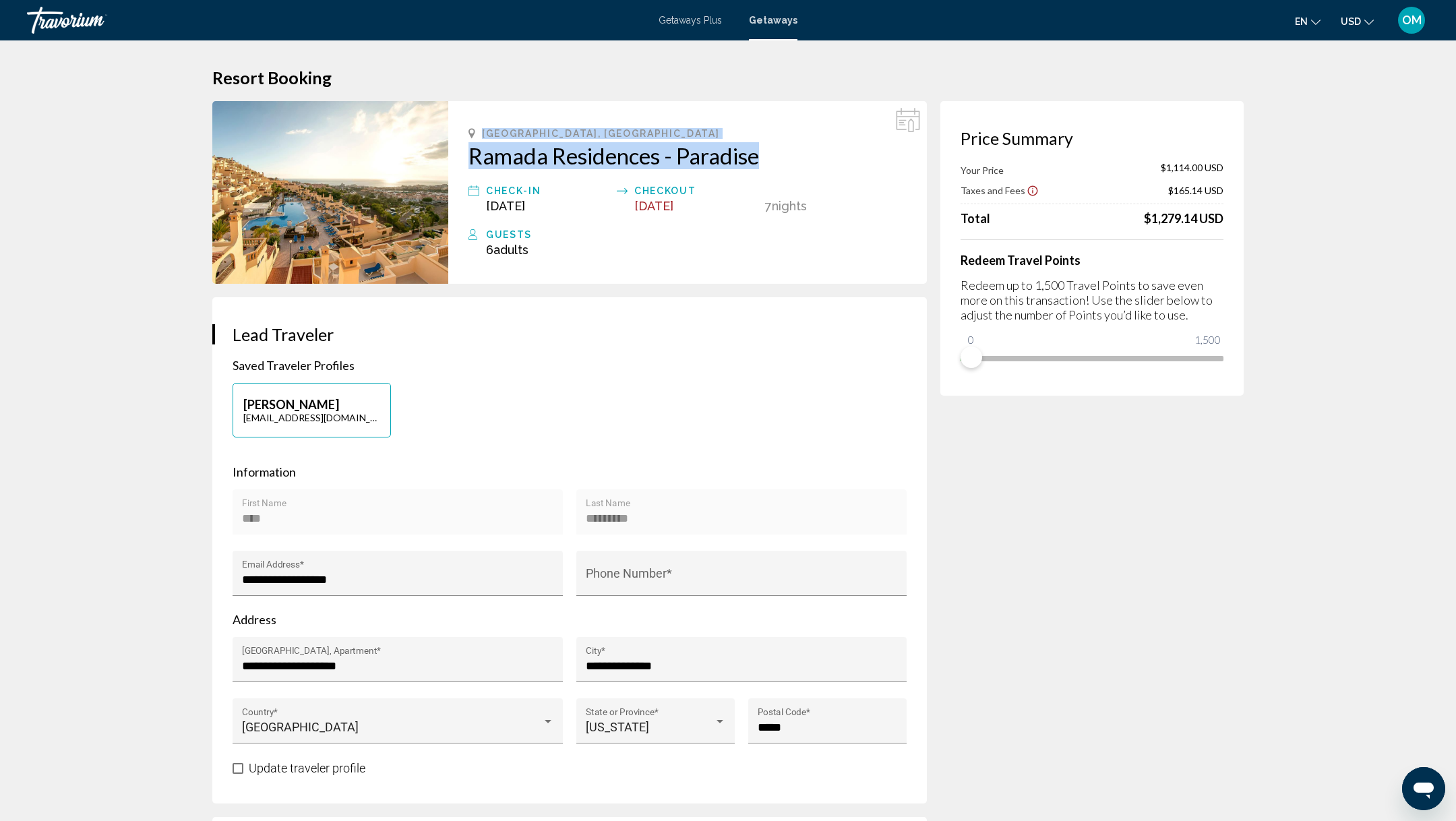
drag, startPoint x: 461, startPoint y: 119, endPoint x: 779, endPoint y: 160, distance: 320.6
click at [779, 160] on div "Playa de las Americas,Tenerife, 38660, ESP Ramada Residences - Paradise Check-I…" at bounding box center [688, 193] width 478 height 183
drag, startPoint x: 1228, startPoint y: 214, endPoint x: 1140, endPoint y: 214, distance: 88.0
click at [1140, 214] on div "Price Summary Your Price $1,114.00 USD Taxes and Fees $165.14 USD Total $1,279.…" at bounding box center [1092, 248] width 303 height 294
